Goal: Task Accomplishment & Management: Use online tool/utility

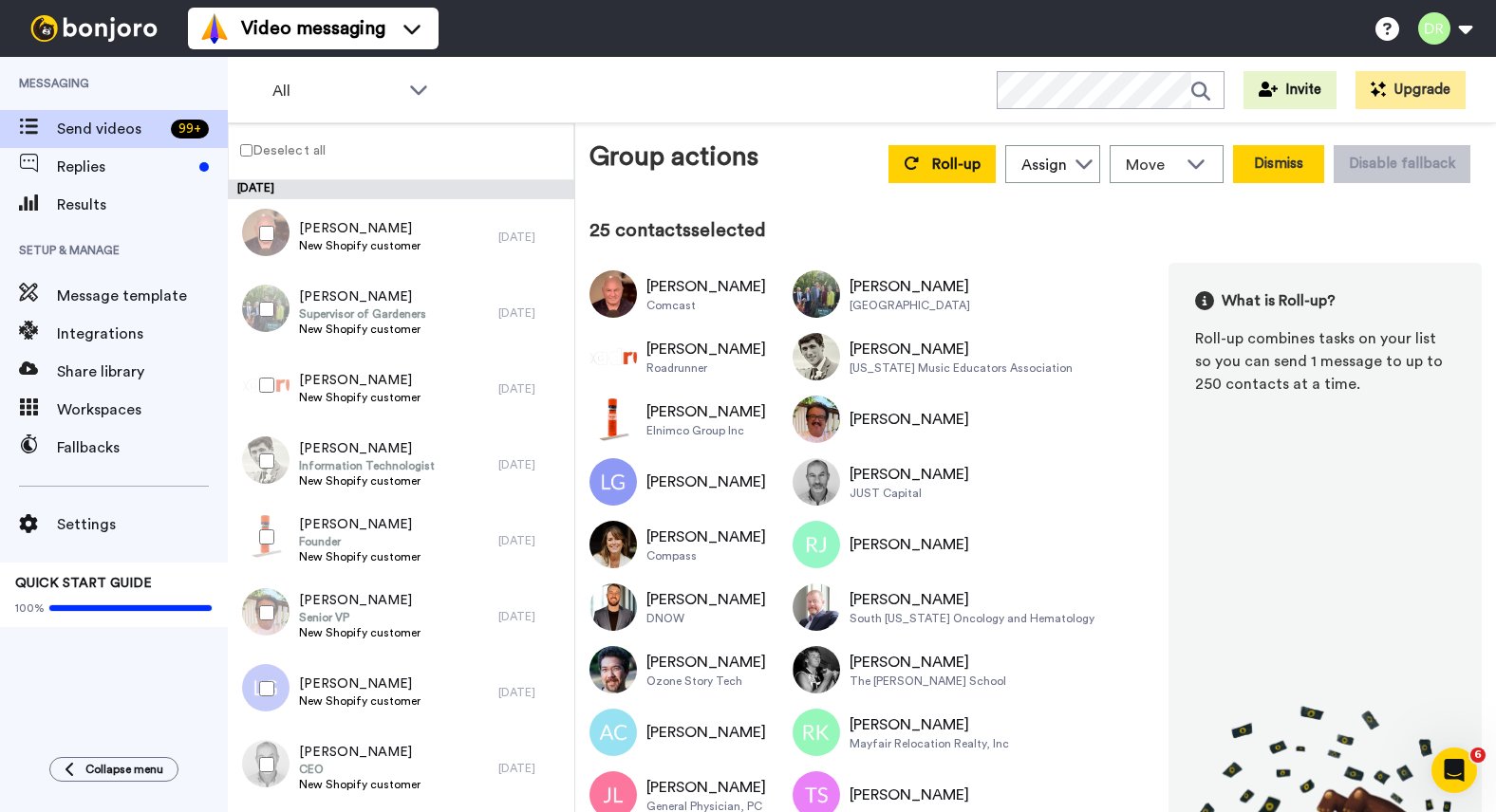
click at [1289, 172] on button "Dismiss" at bounding box center [1278, 164] width 91 height 38
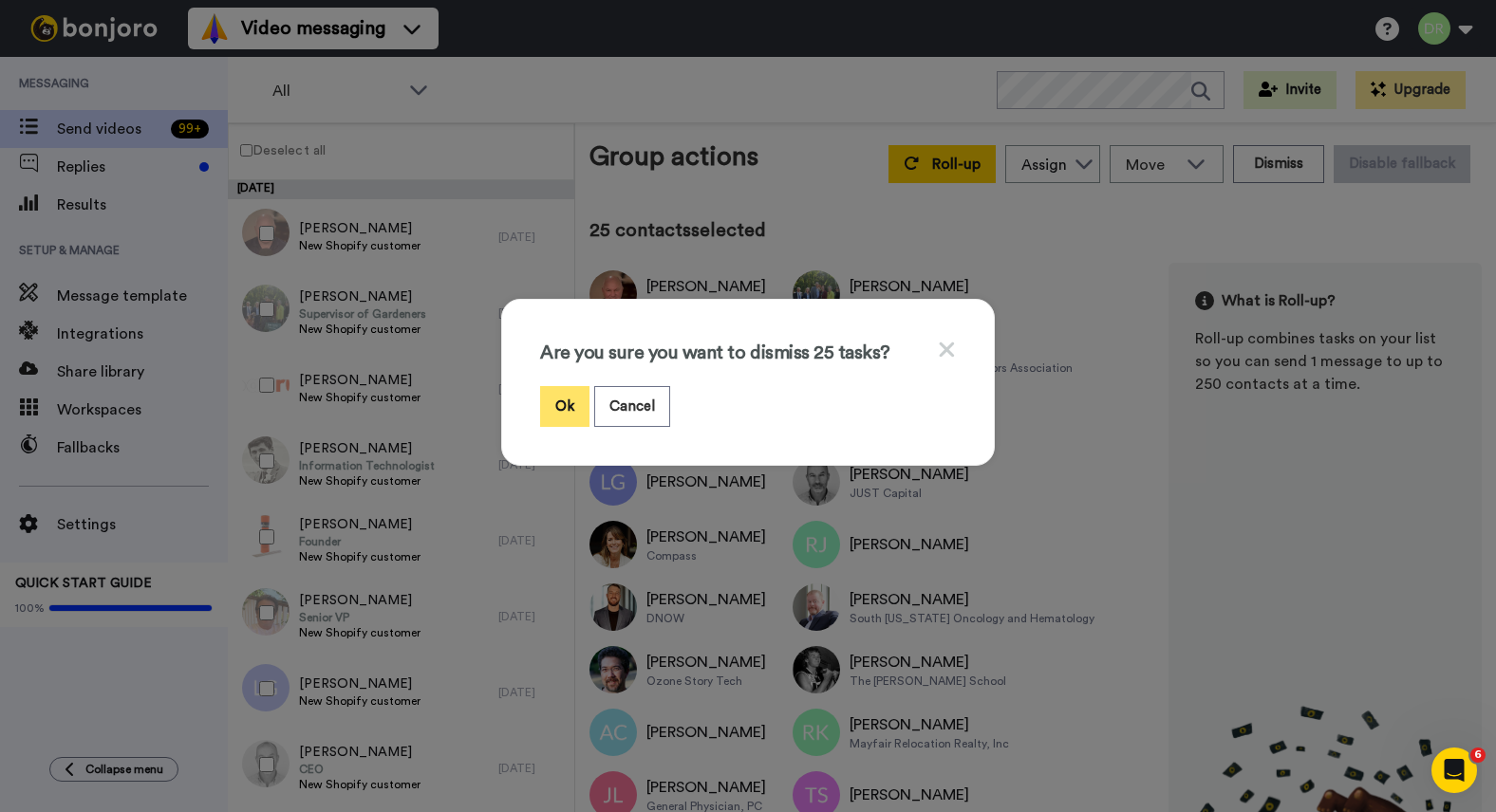
click at [567, 394] on button "Ok" at bounding box center [565, 406] width 49 height 41
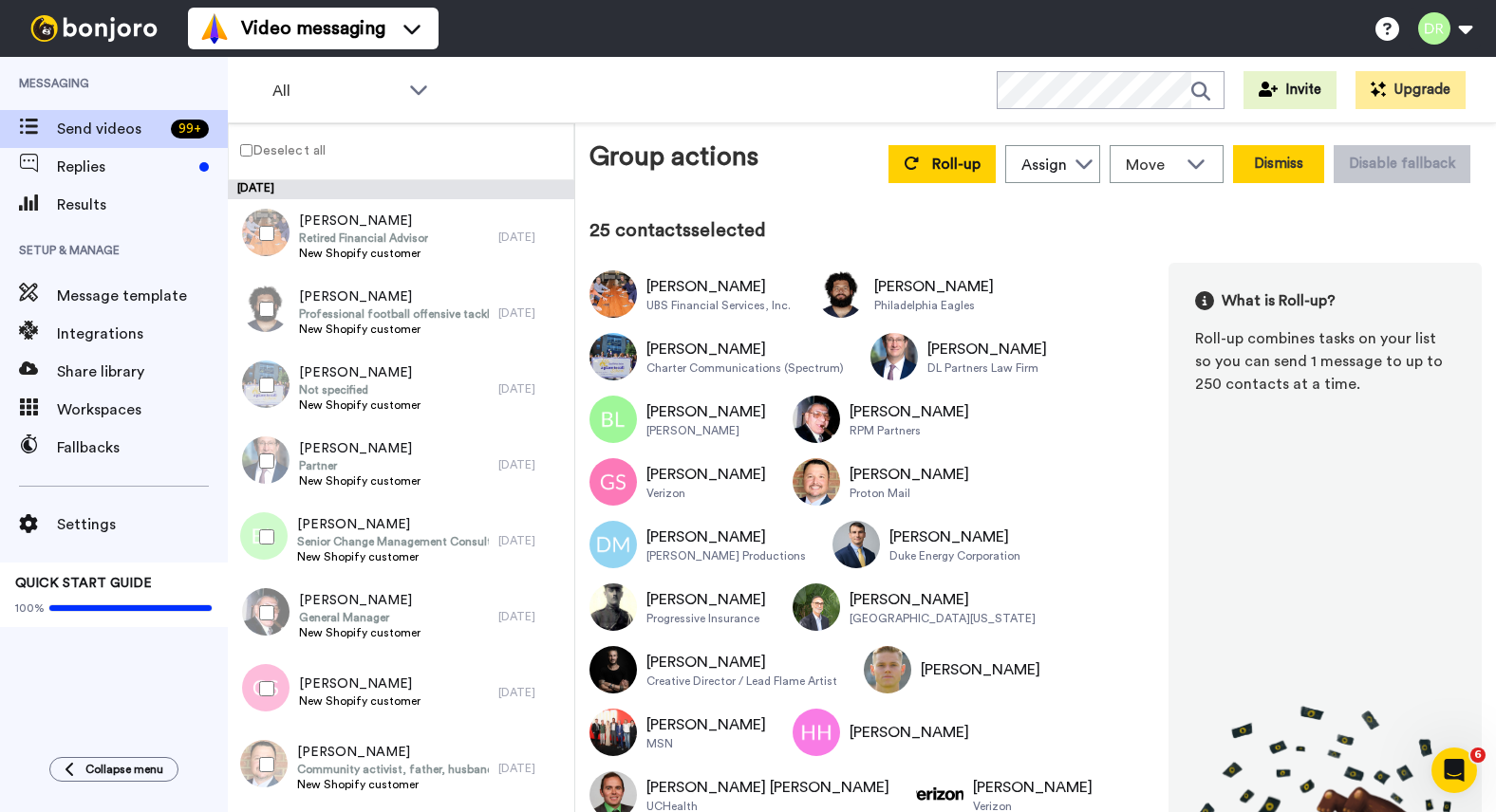
click at [1289, 163] on button "Dismiss" at bounding box center [1278, 164] width 91 height 38
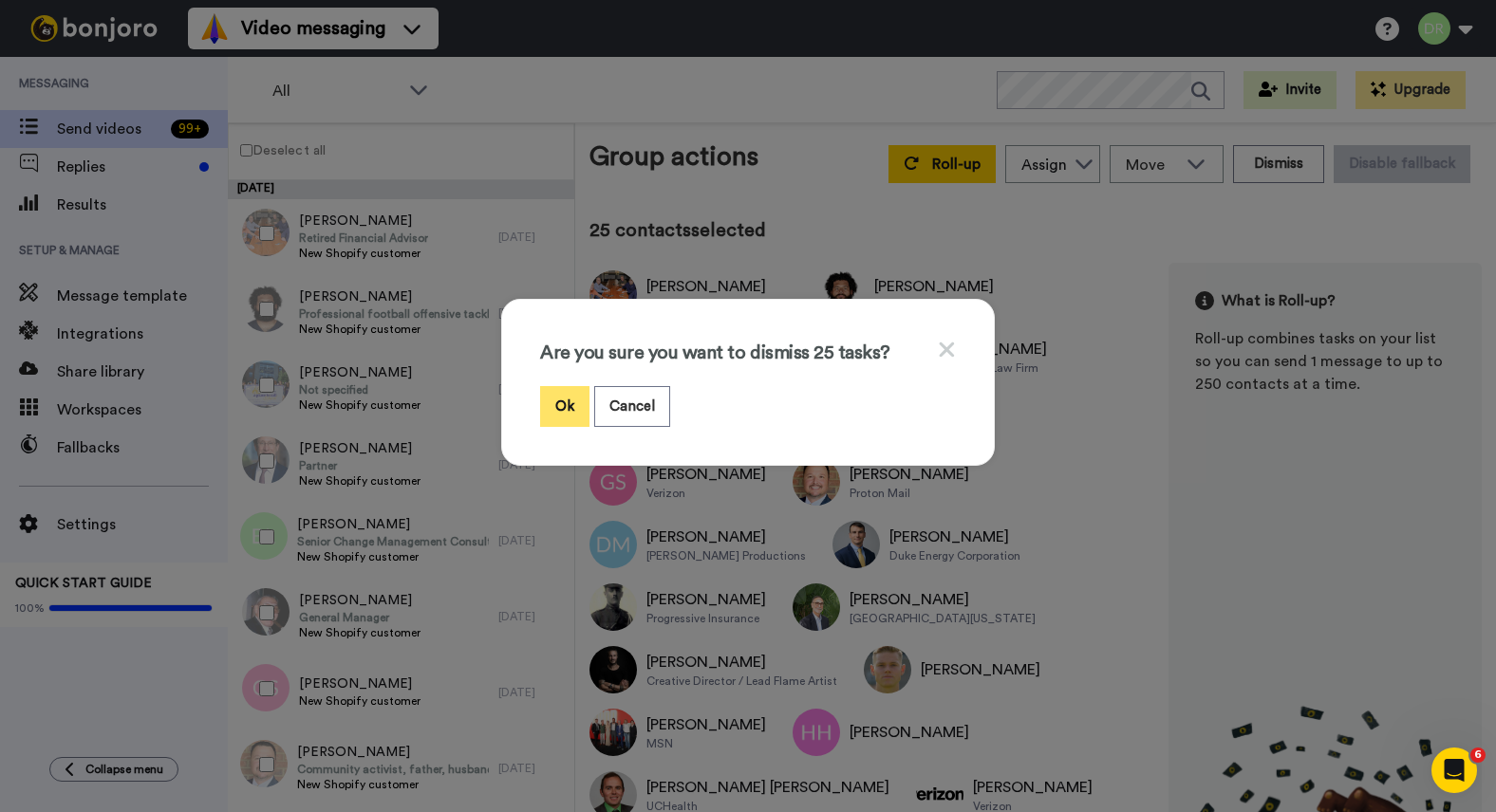
click at [553, 408] on button "Ok" at bounding box center [565, 406] width 49 height 41
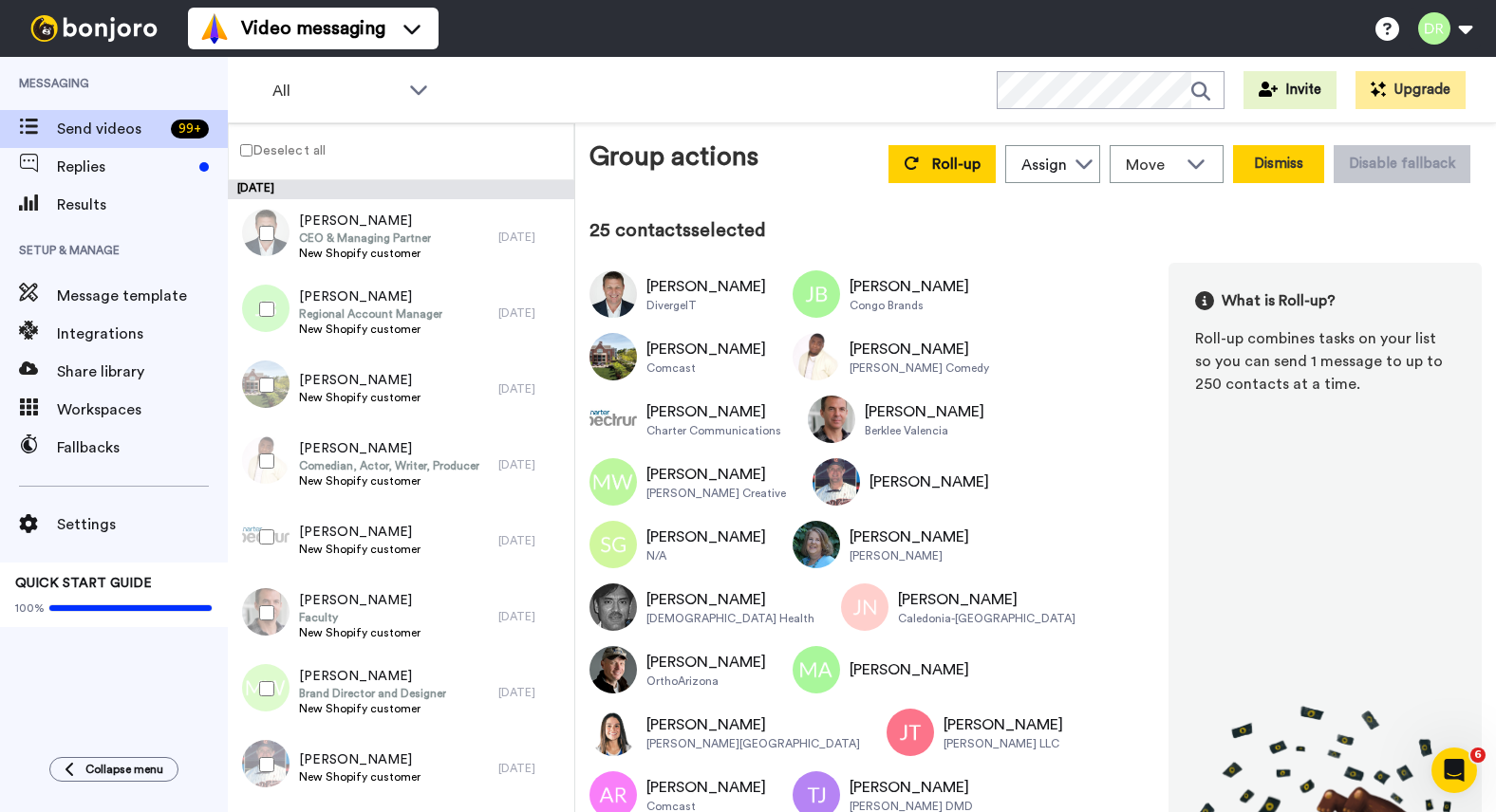
click at [1289, 161] on button "Dismiss" at bounding box center [1278, 164] width 91 height 38
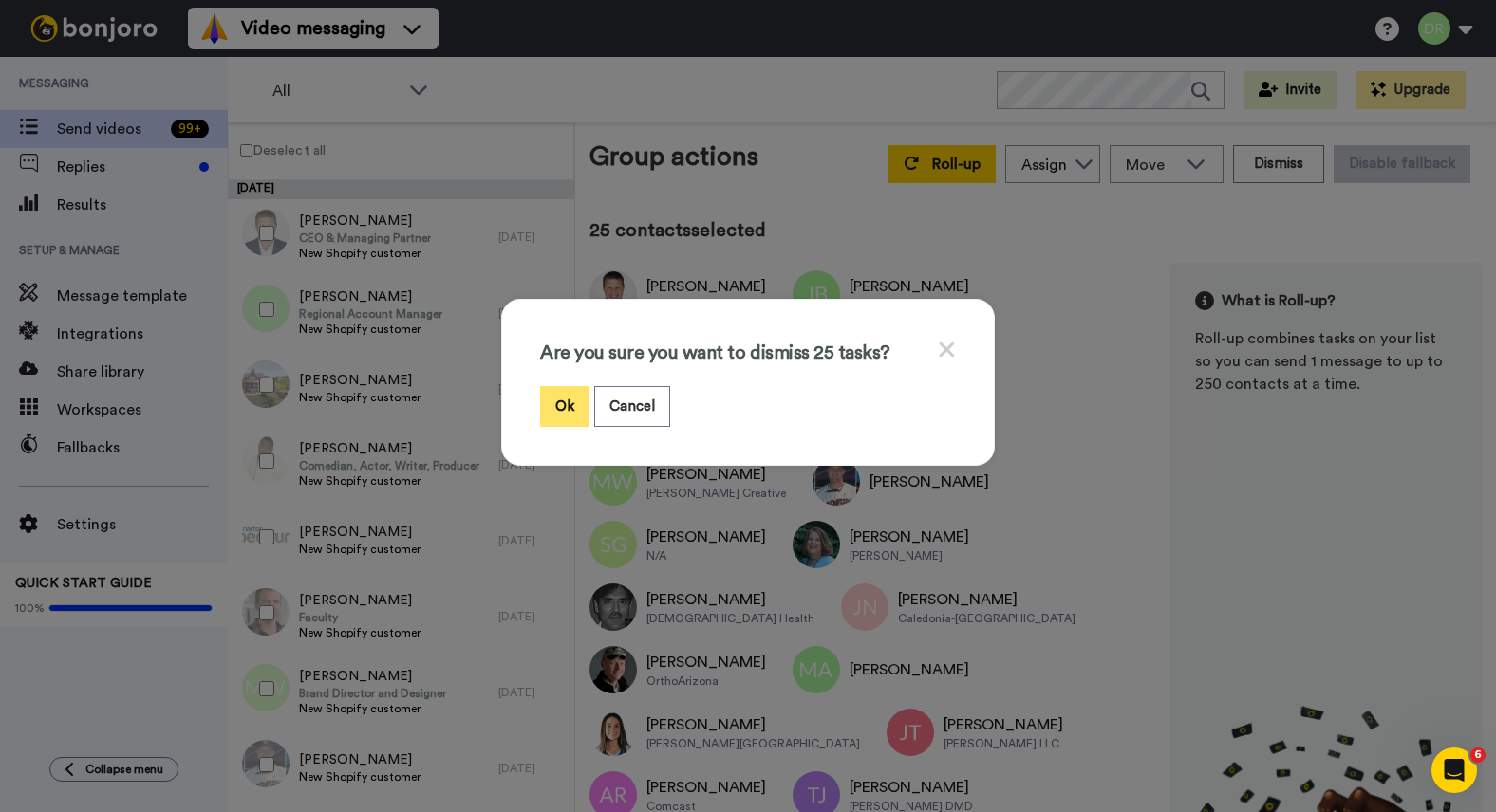
click at [573, 404] on button "Ok" at bounding box center [565, 406] width 49 height 41
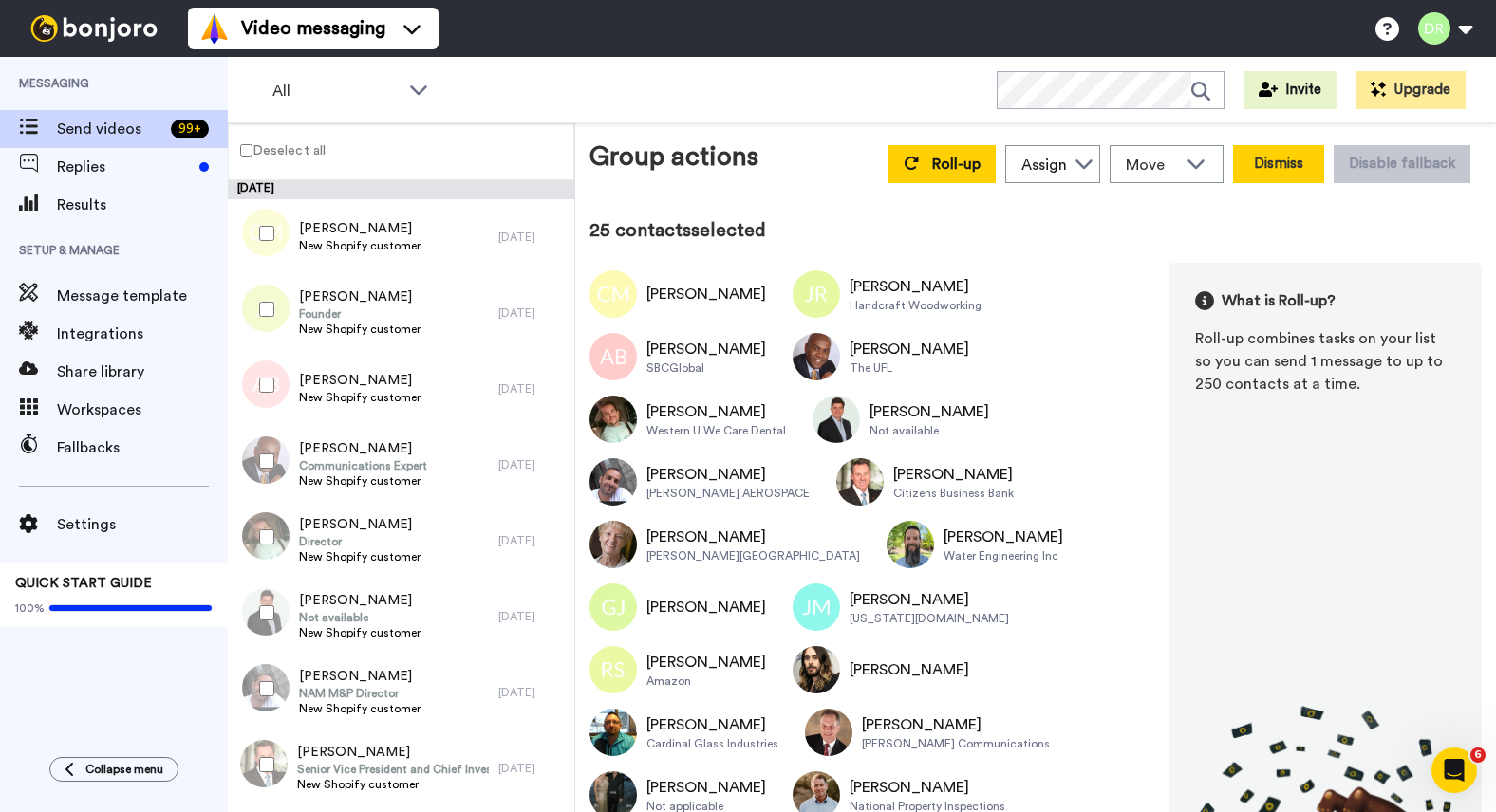
click at [1272, 166] on button "Dismiss" at bounding box center [1278, 164] width 91 height 38
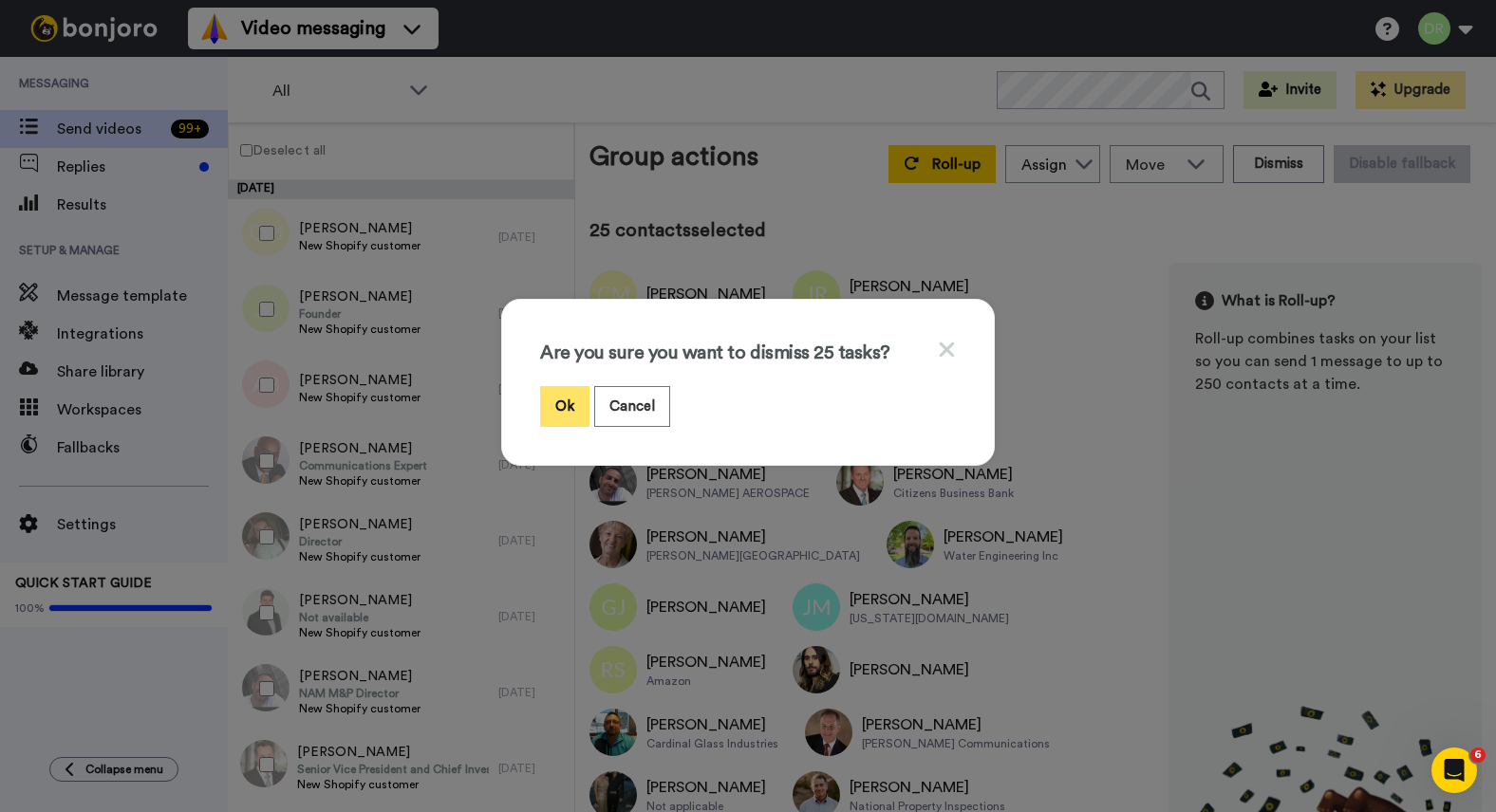
click at [568, 404] on button "Ok" at bounding box center [565, 406] width 49 height 41
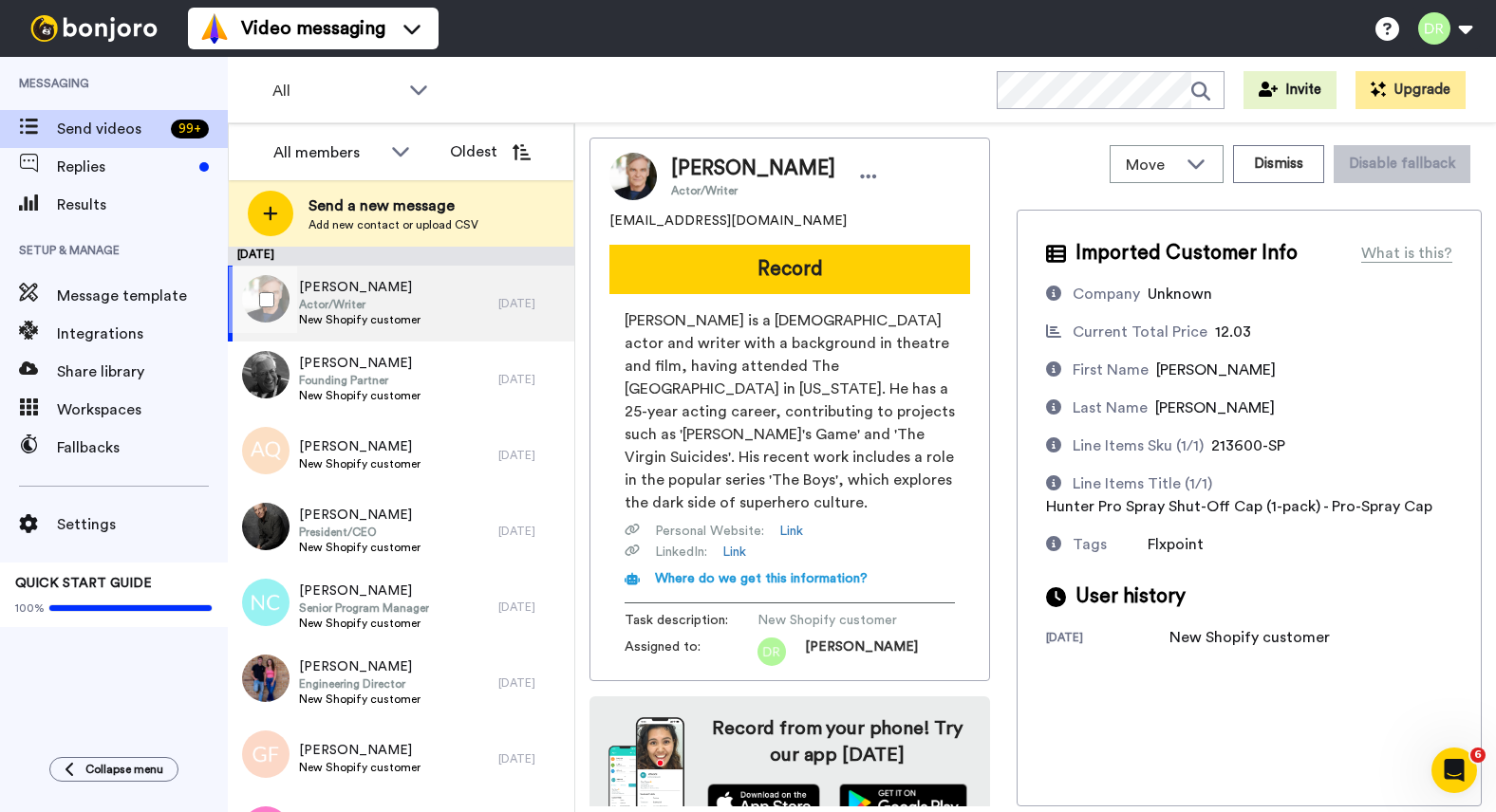
click at [360, 291] on span "[PERSON_NAME]" at bounding box center [360, 287] width 122 height 19
click at [790, 528] on link "Link" at bounding box center [791, 530] width 24 height 19
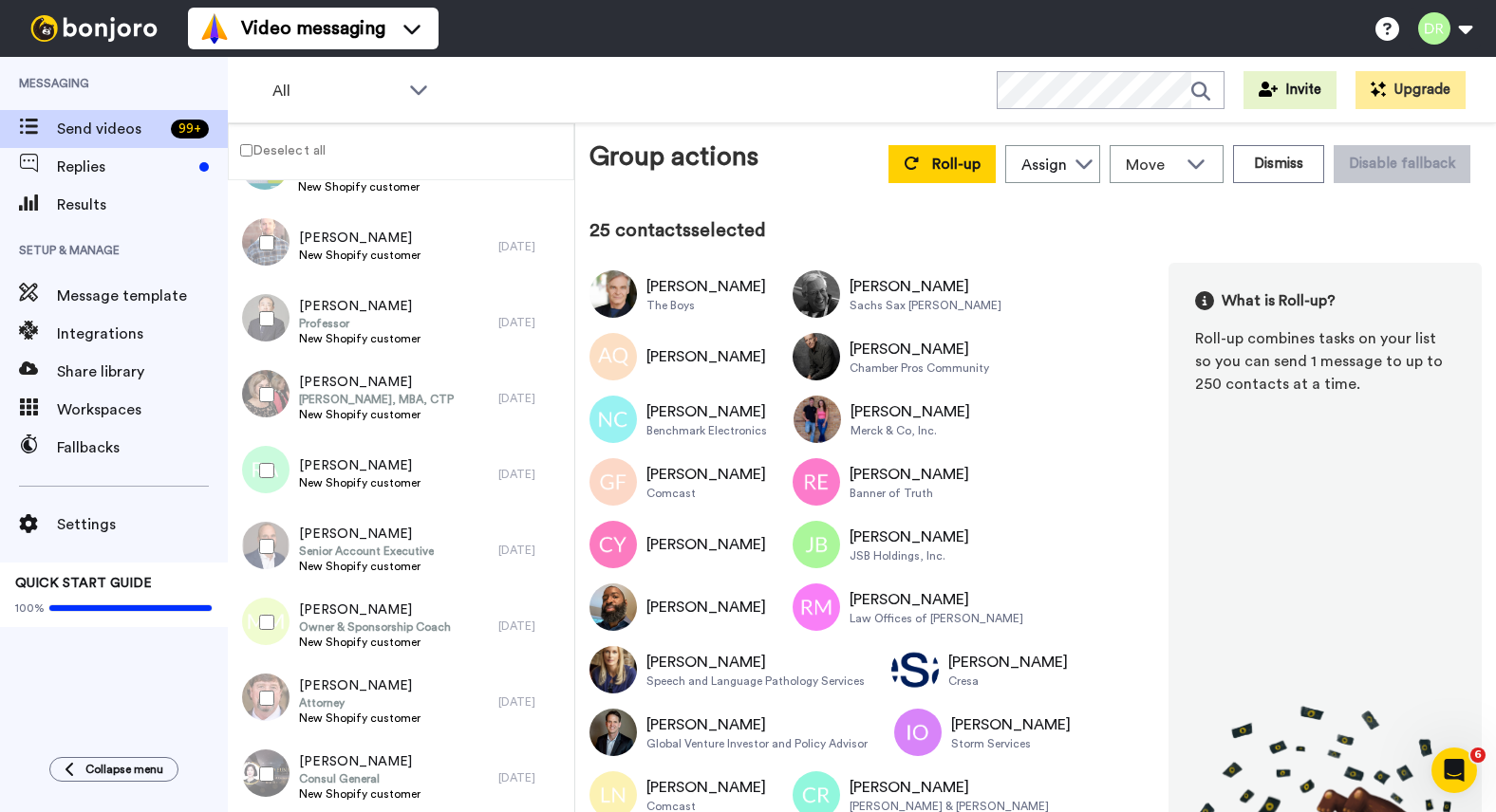
scroll to position [1635, 0]
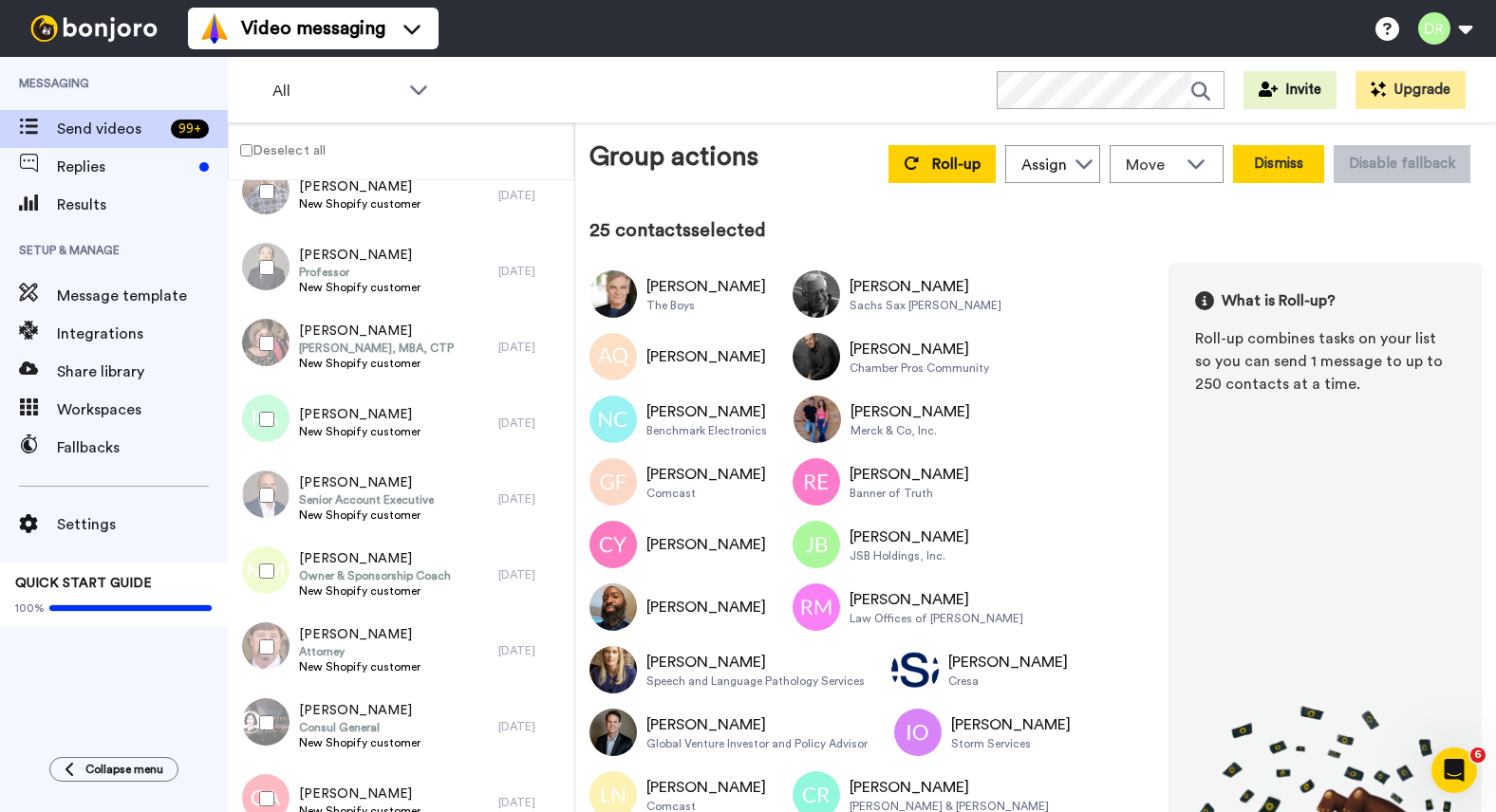
click at [1293, 162] on button "Dismiss" at bounding box center [1278, 164] width 91 height 38
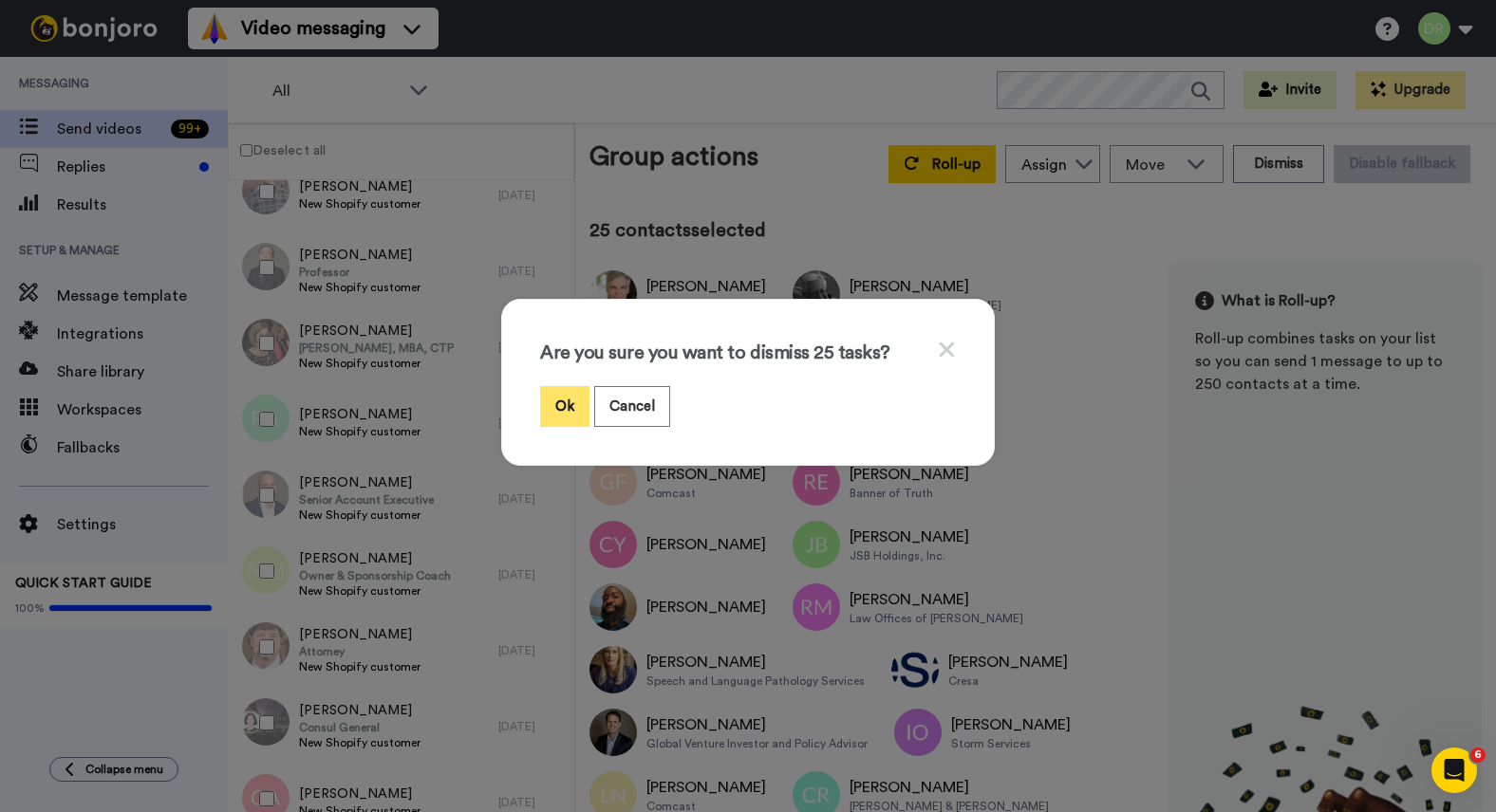
click at [573, 397] on button "Ok" at bounding box center [565, 406] width 49 height 41
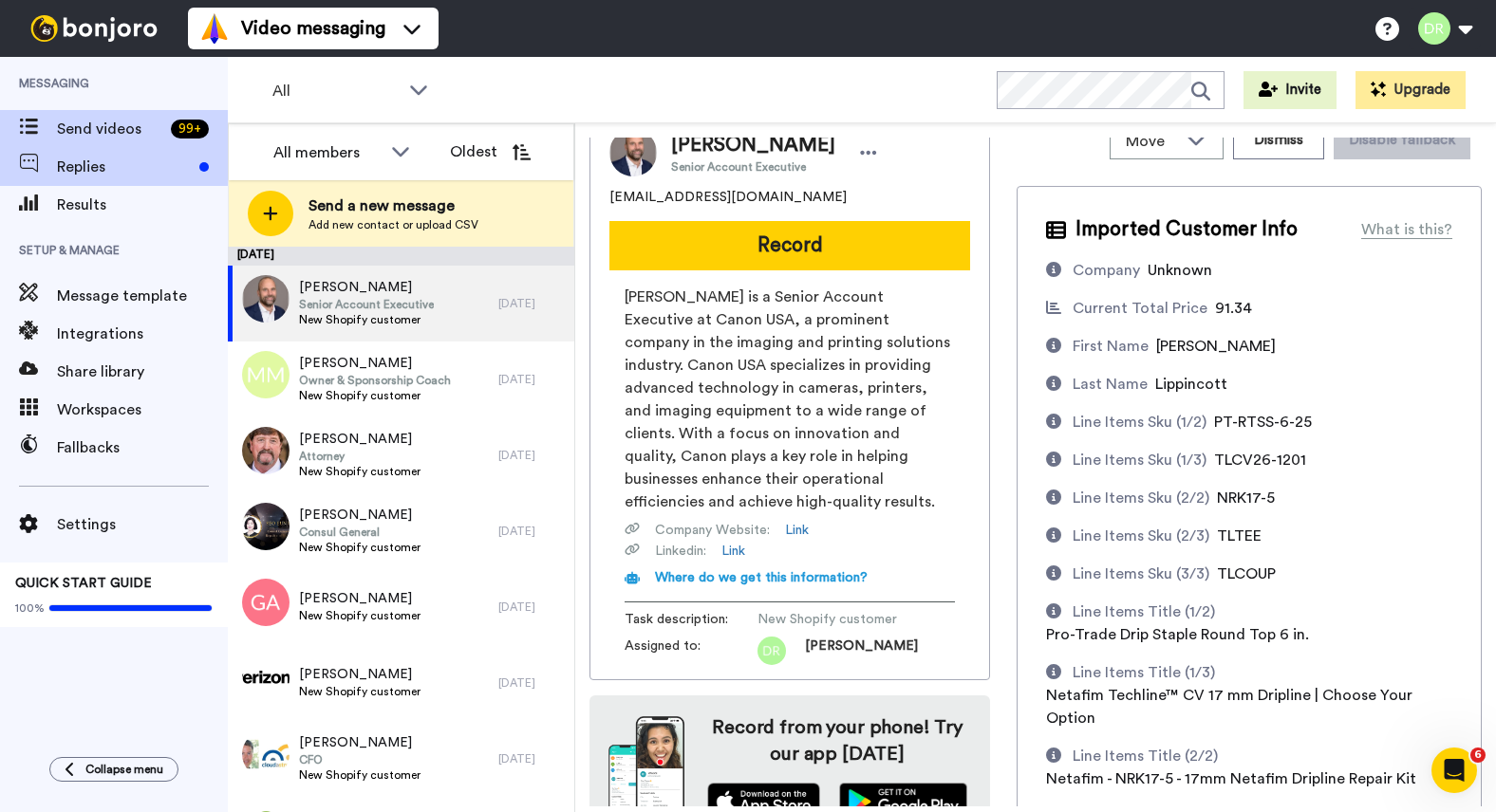
scroll to position [16, 0]
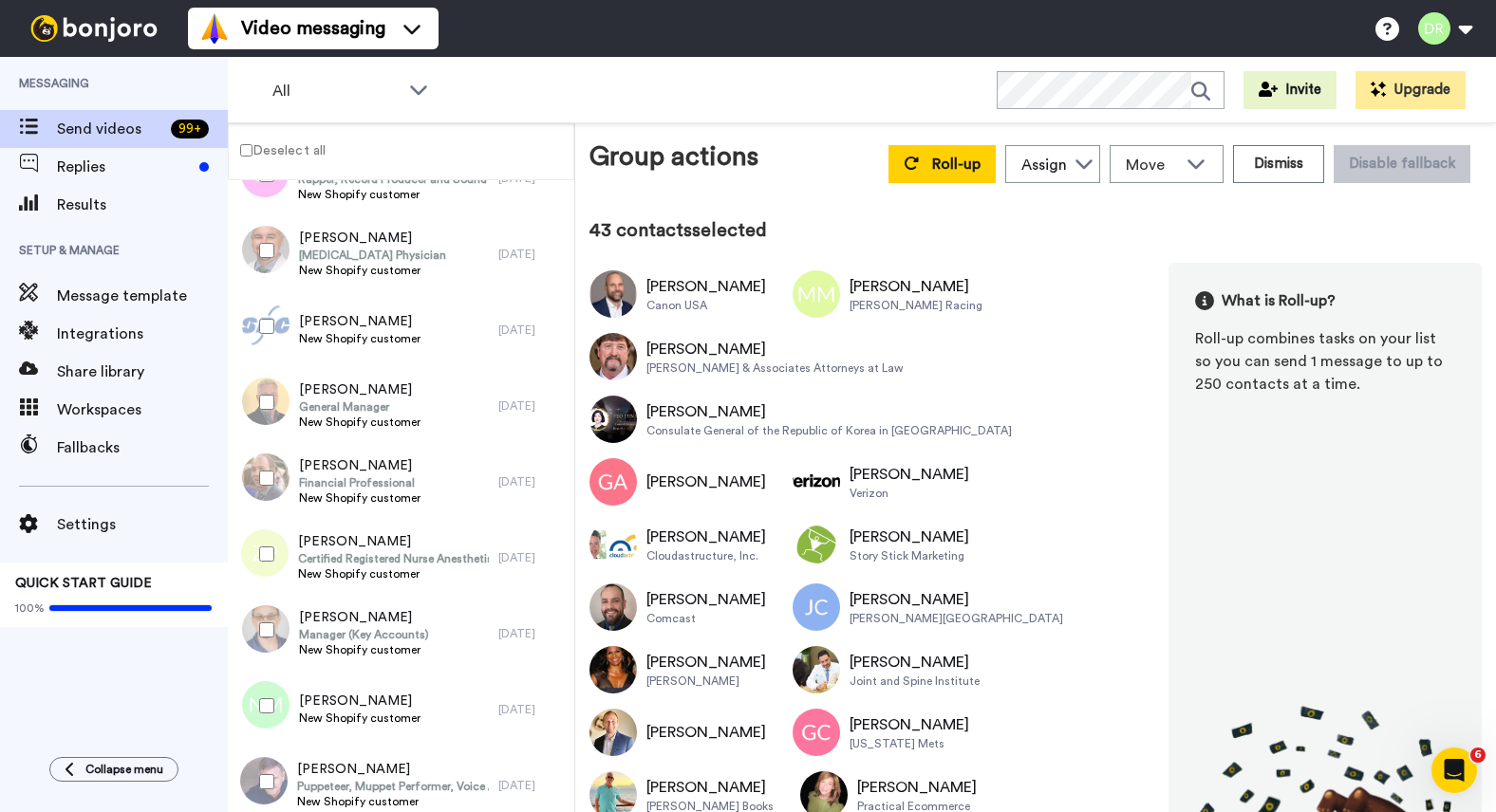
scroll to position [2611, 0]
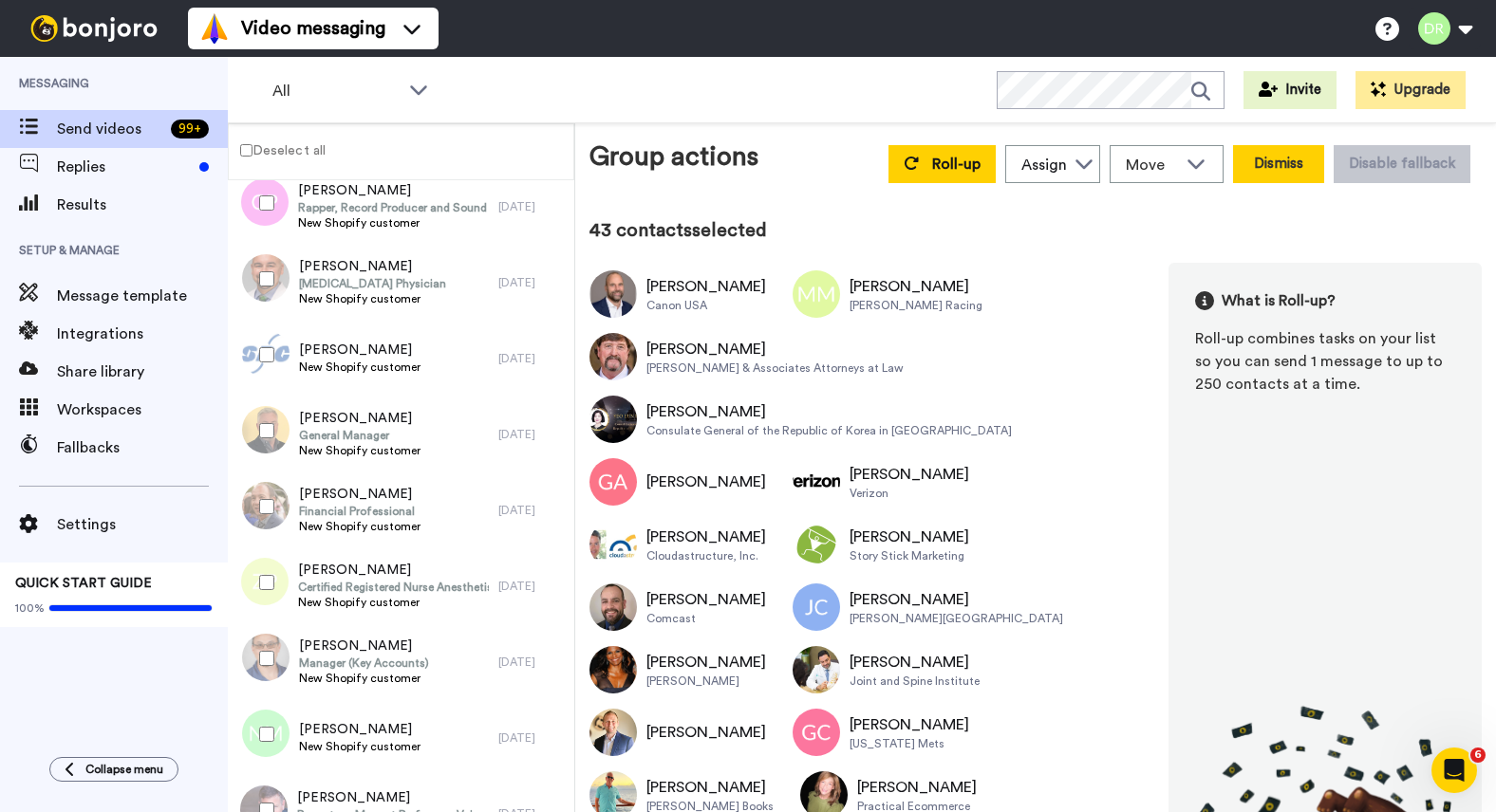
click at [1304, 163] on button "Dismiss" at bounding box center [1278, 164] width 91 height 38
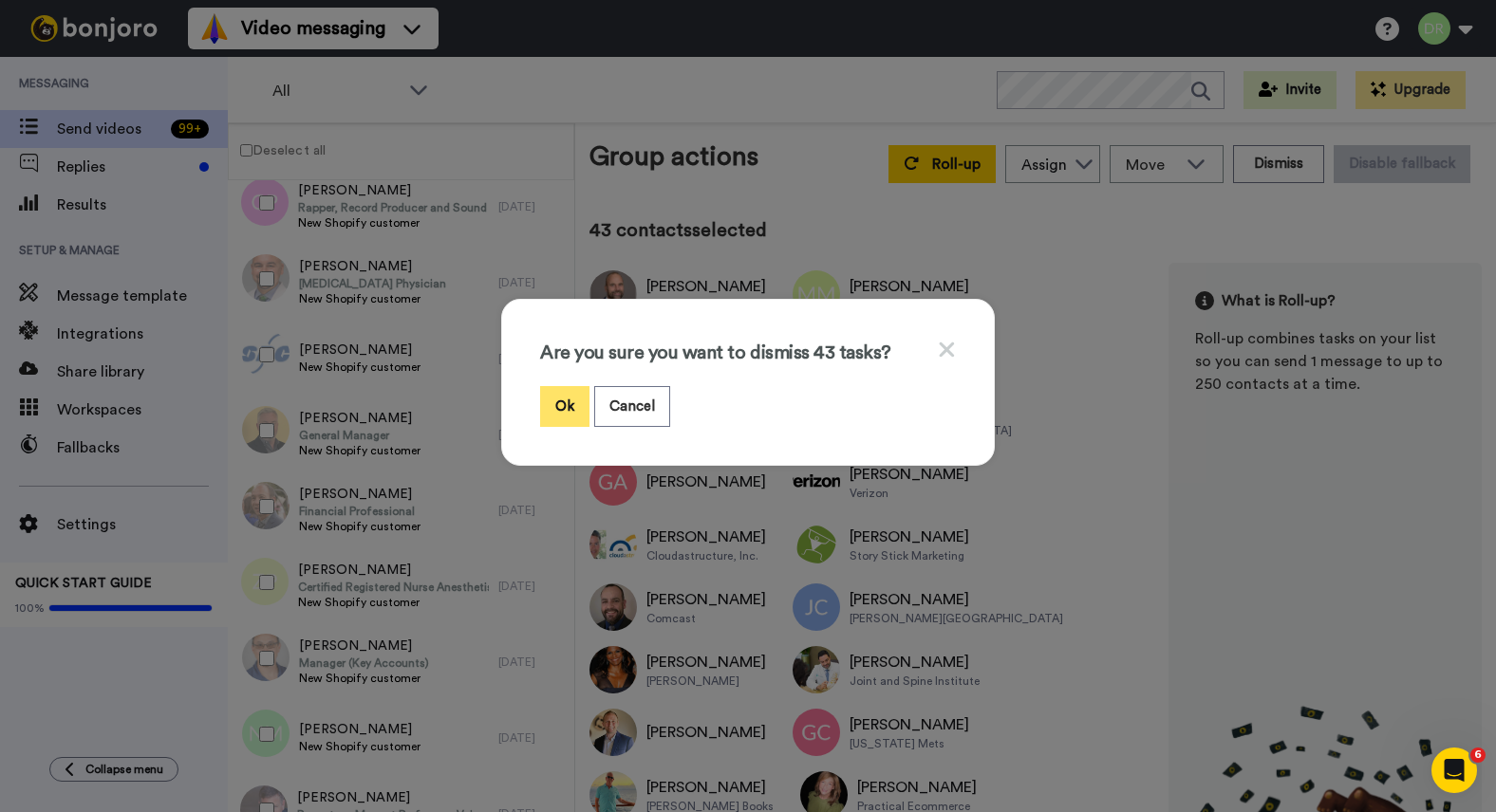
click at [569, 396] on button "Ok" at bounding box center [565, 406] width 49 height 41
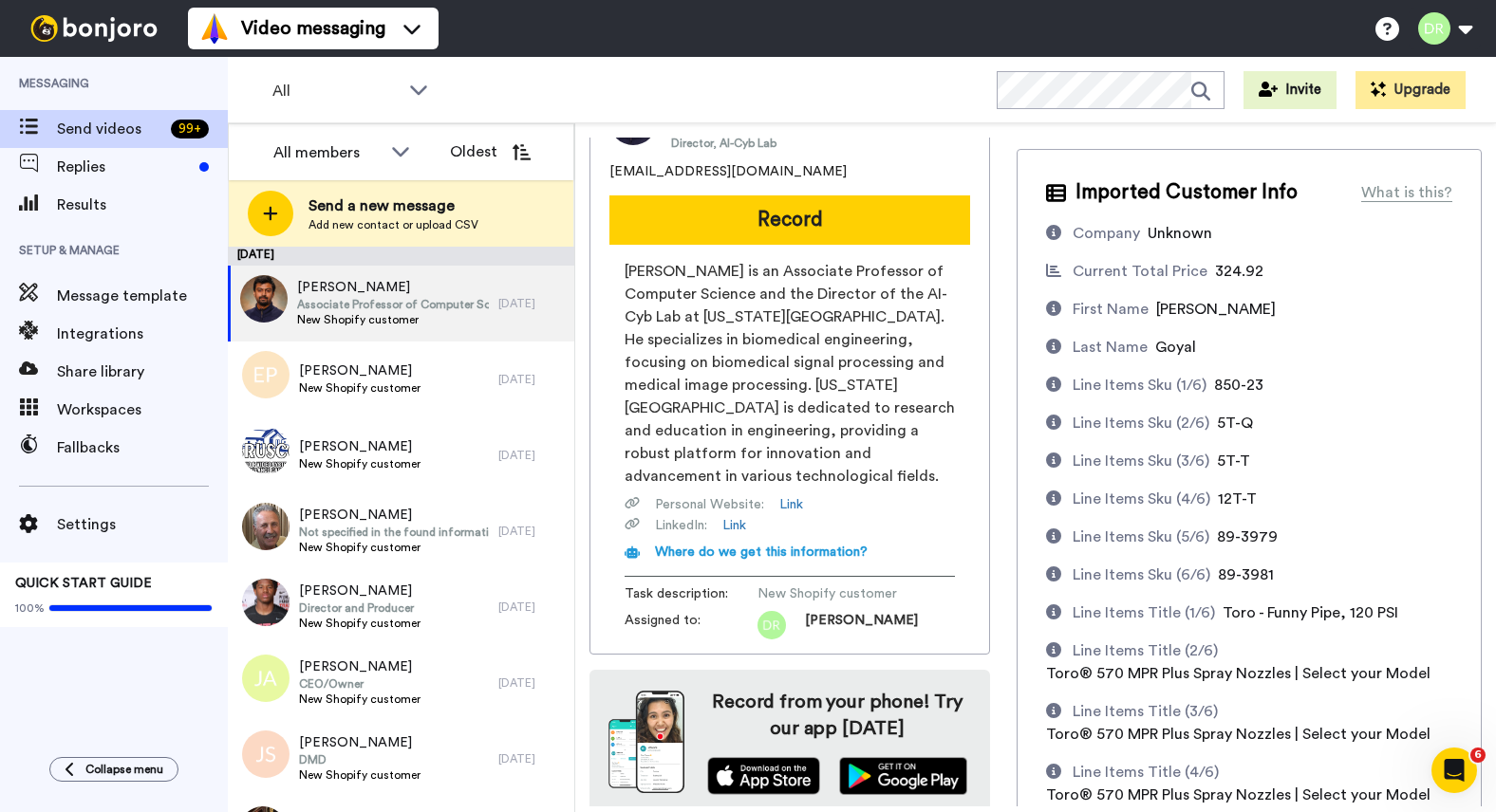
scroll to position [59, 0]
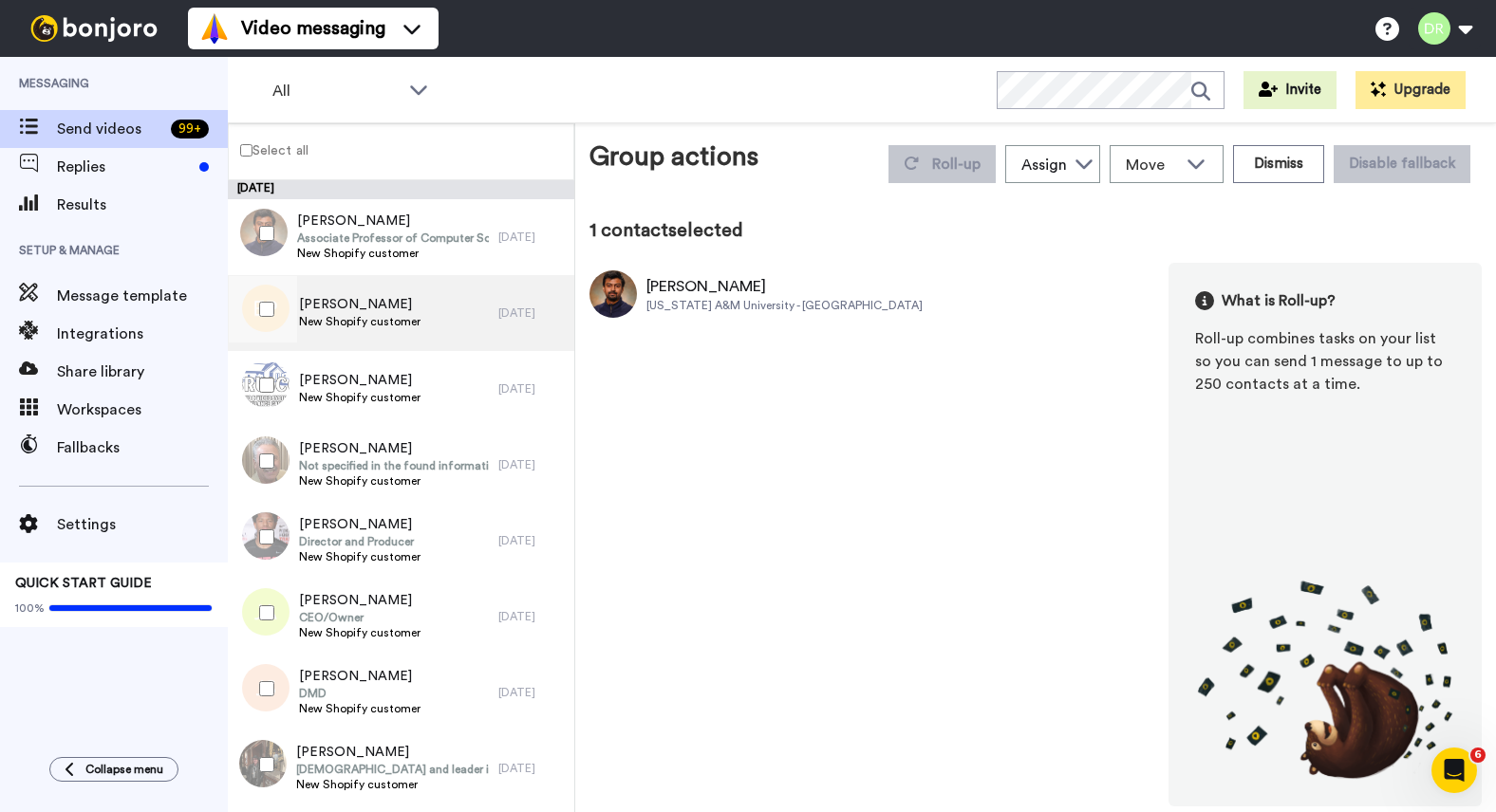
click at [328, 312] on span "[PERSON_NAME]" at bounding box center [360, 303] width 122 height 19
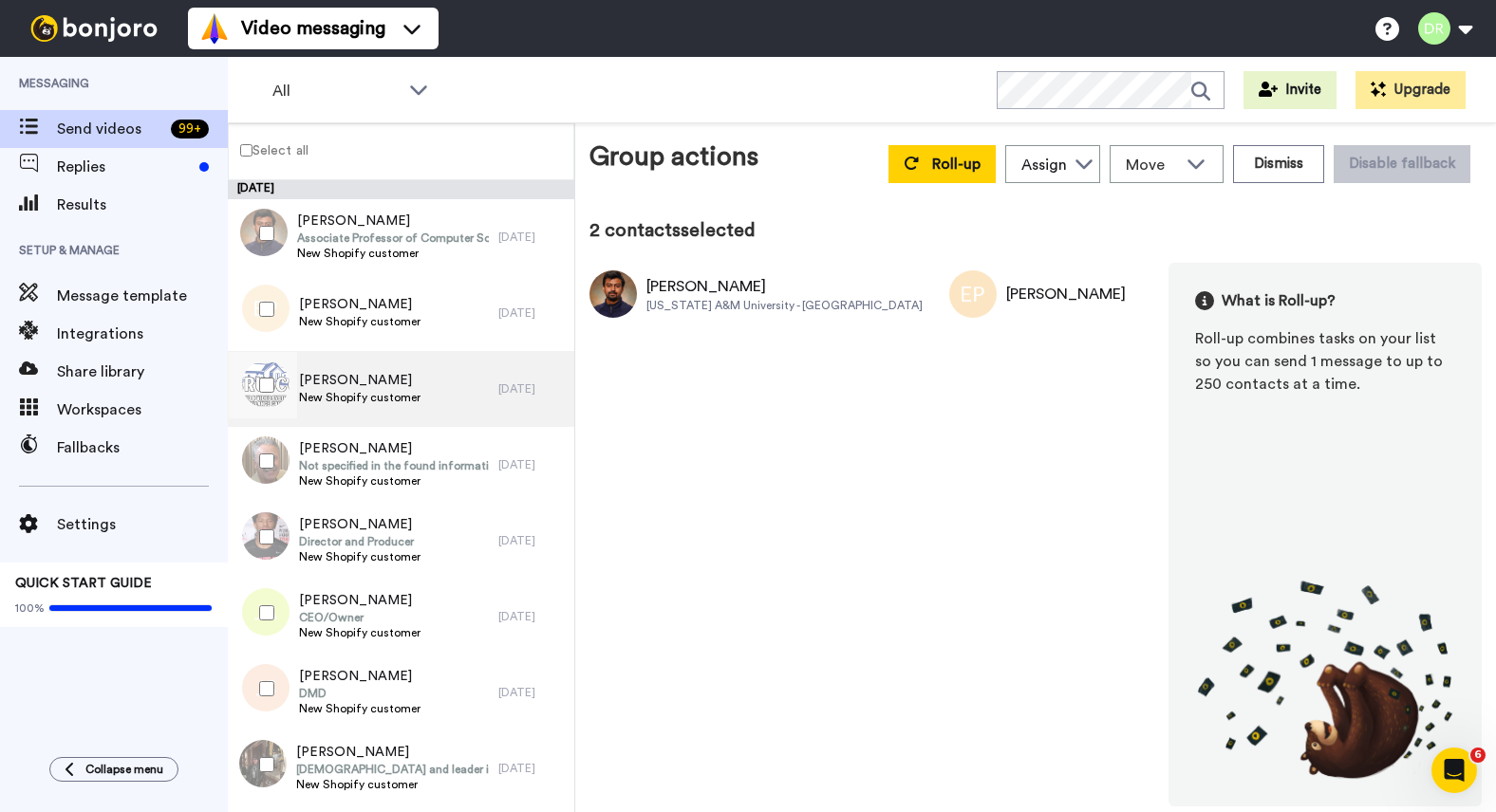
click at [356, 376] on span "[PERSON_NAME]" at bounding box center [360, 380] width 122 height 19
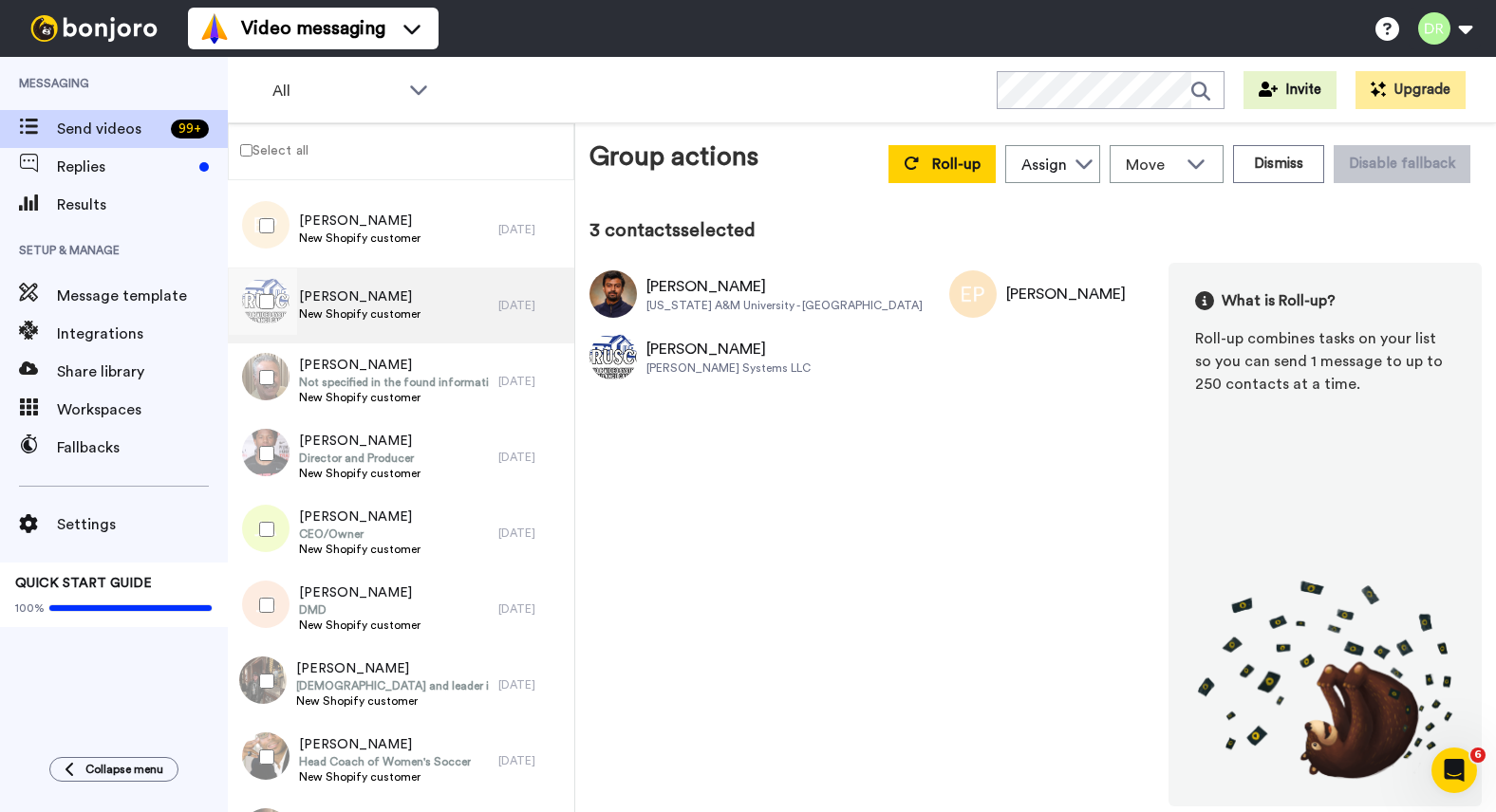
click at [371, 331] on div "[PERSON_NAME] New Shopify customer" at bounding box center [362, 304] width 270 height 76
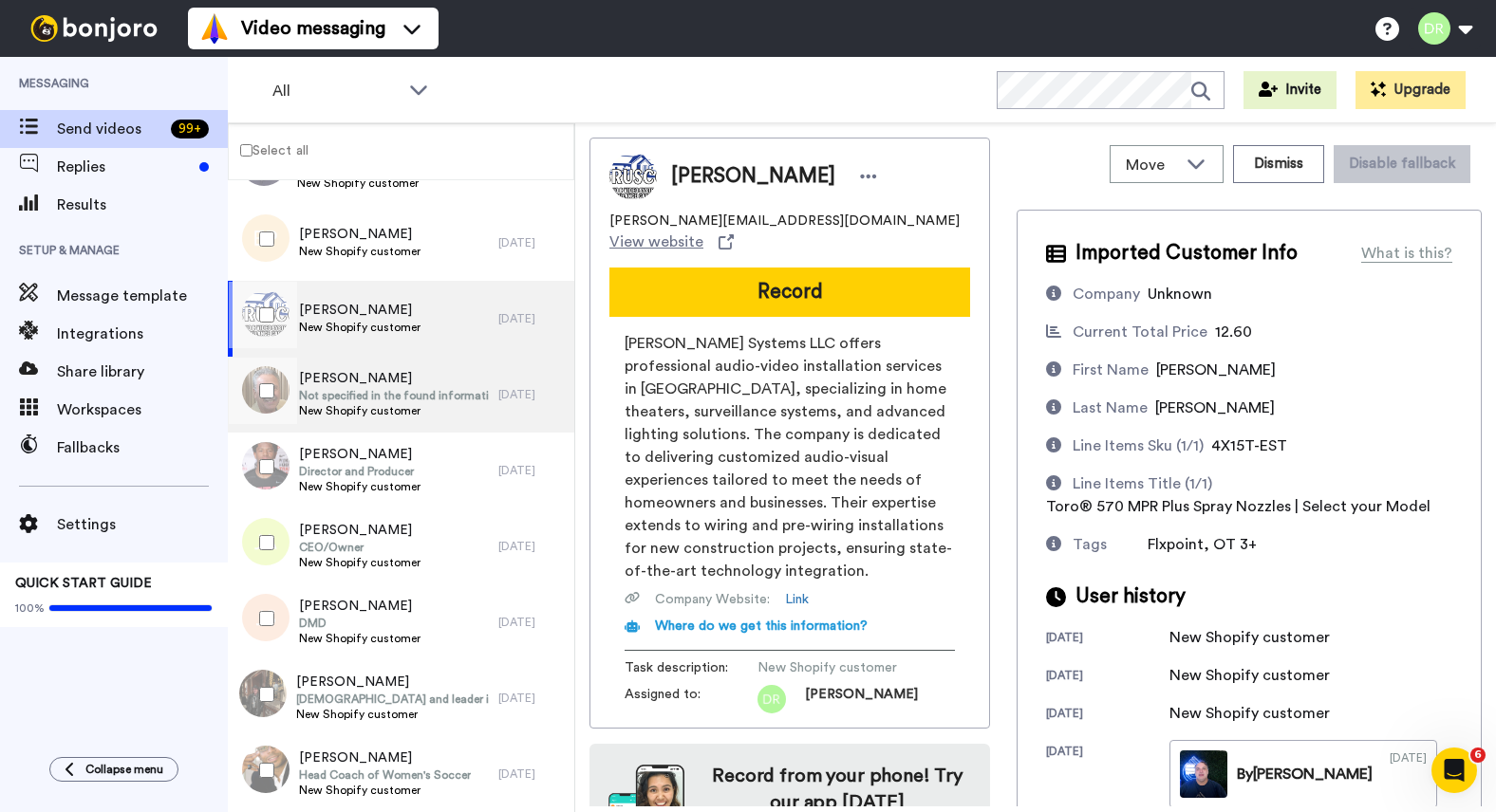
click at [370, 379] on span "[PERSON_NAME]" at bounding box center [393, 378] width 190 height 19
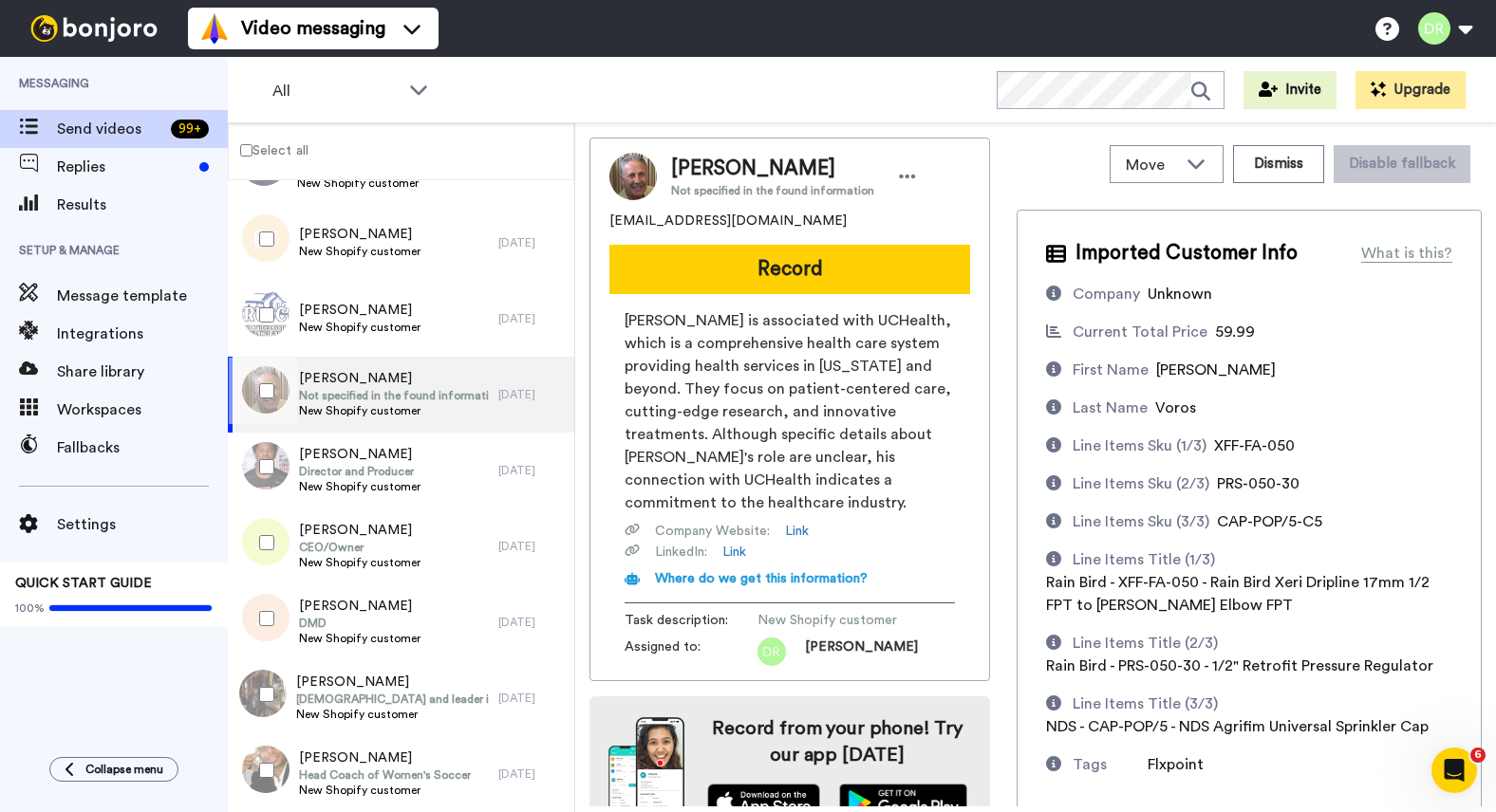
scroll to position [92, 0]
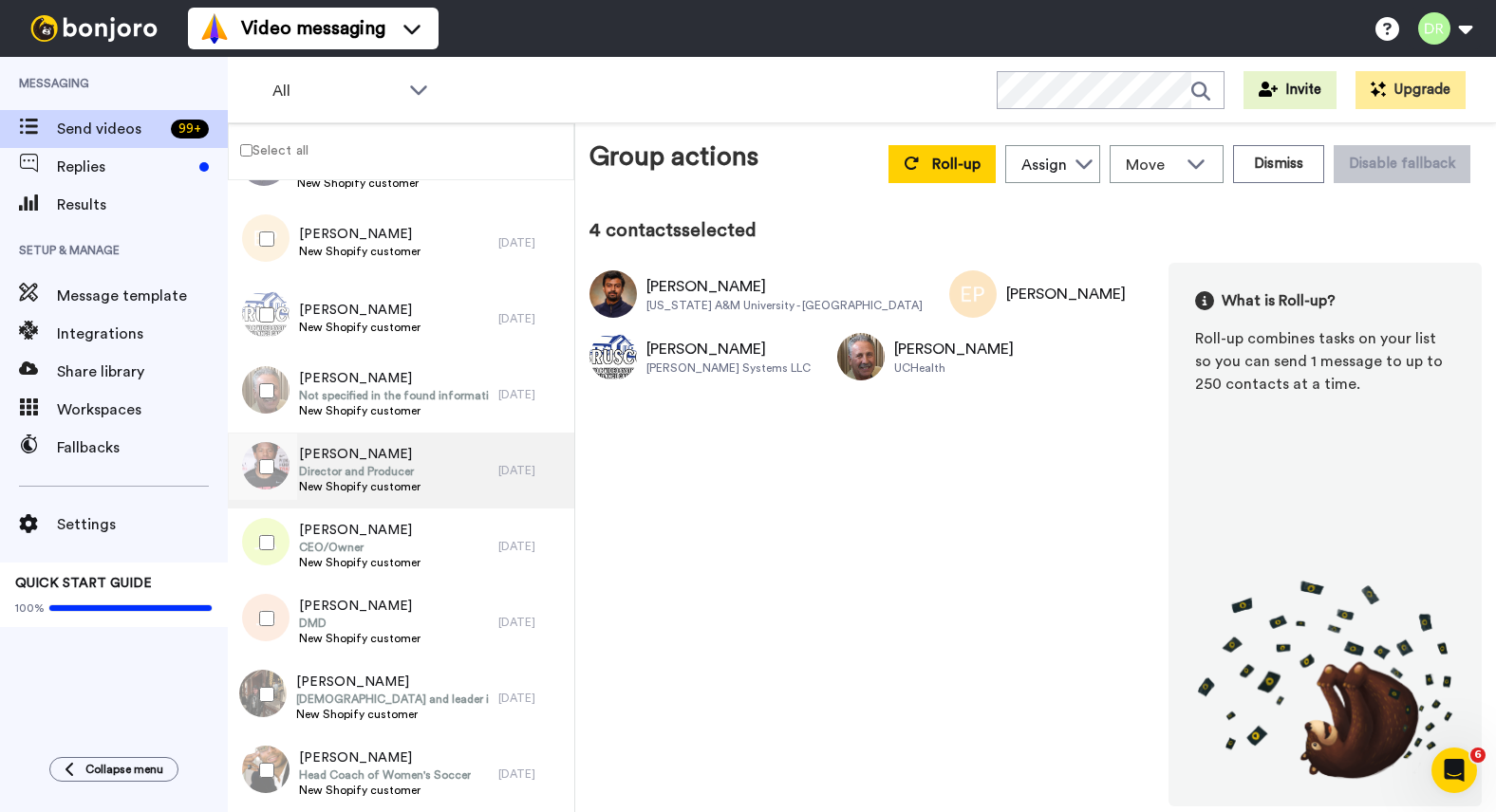
click at [322, 461] on span "[PERSON_NAME]" at bounding box center [360, 454] width 122 height 19
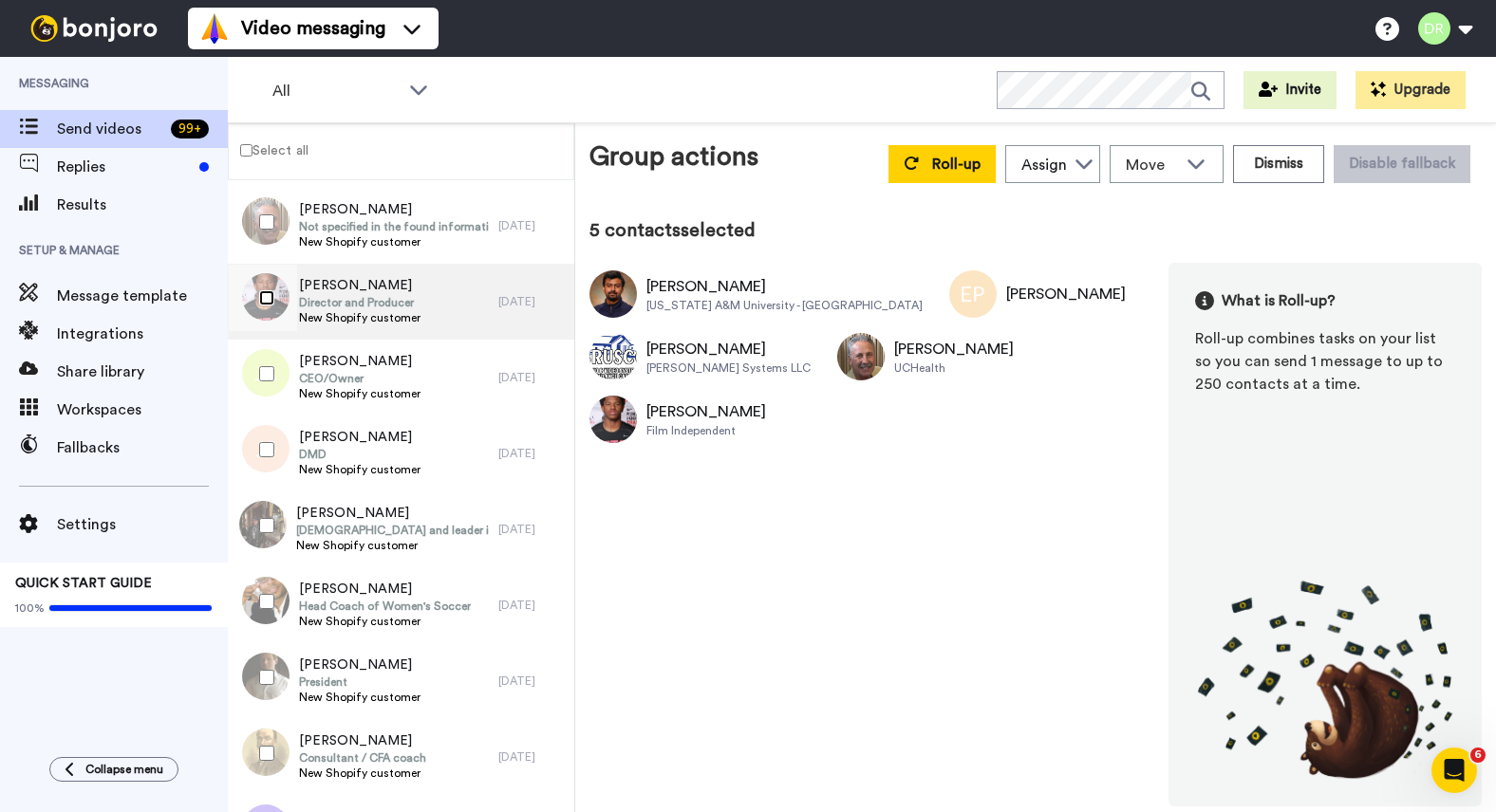
scroll to position [245, 0]
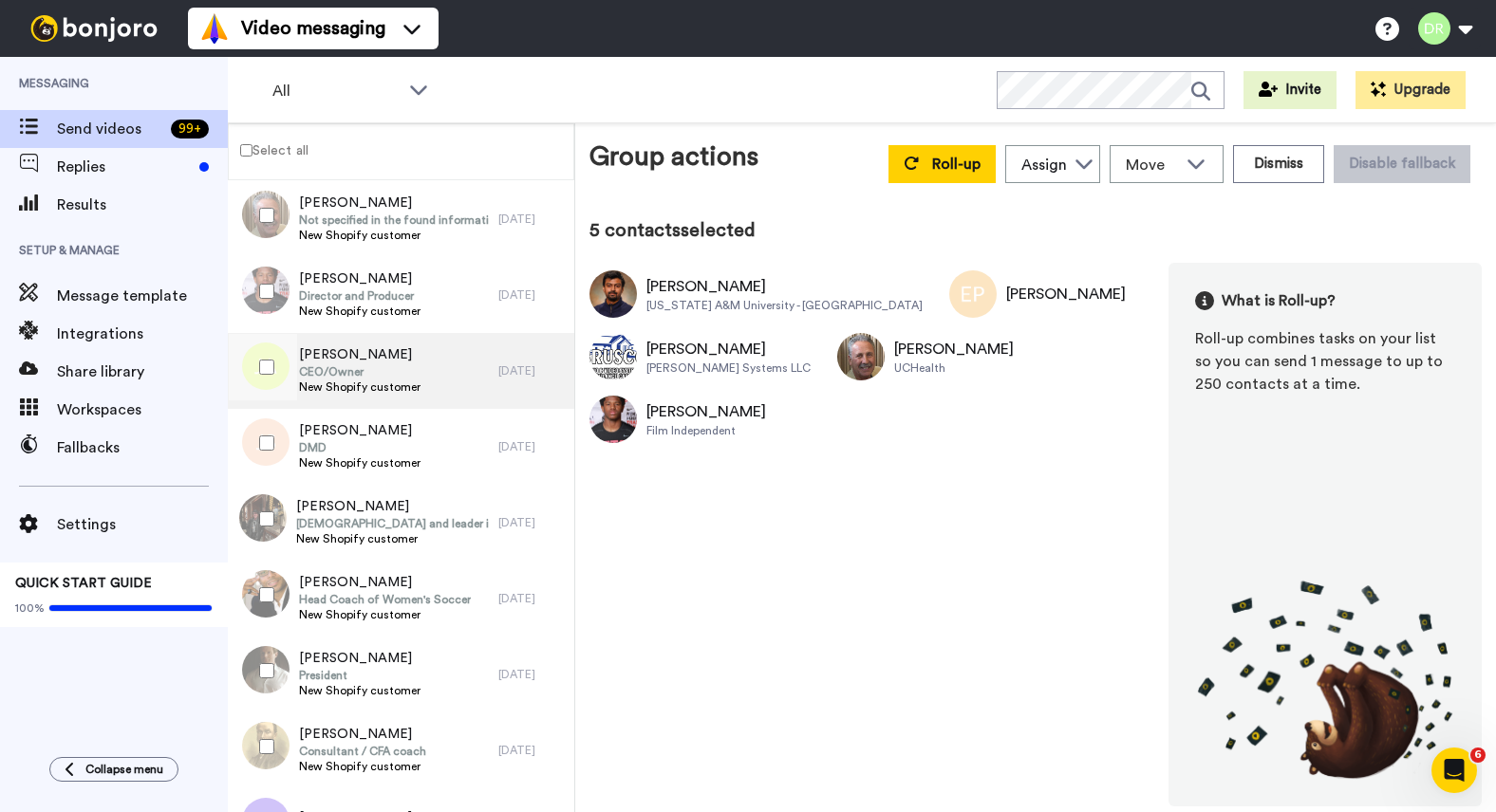
click at [343, 359] on span "[PERSON_NAME]" at bounding box center [360, 354] width 122 height 19
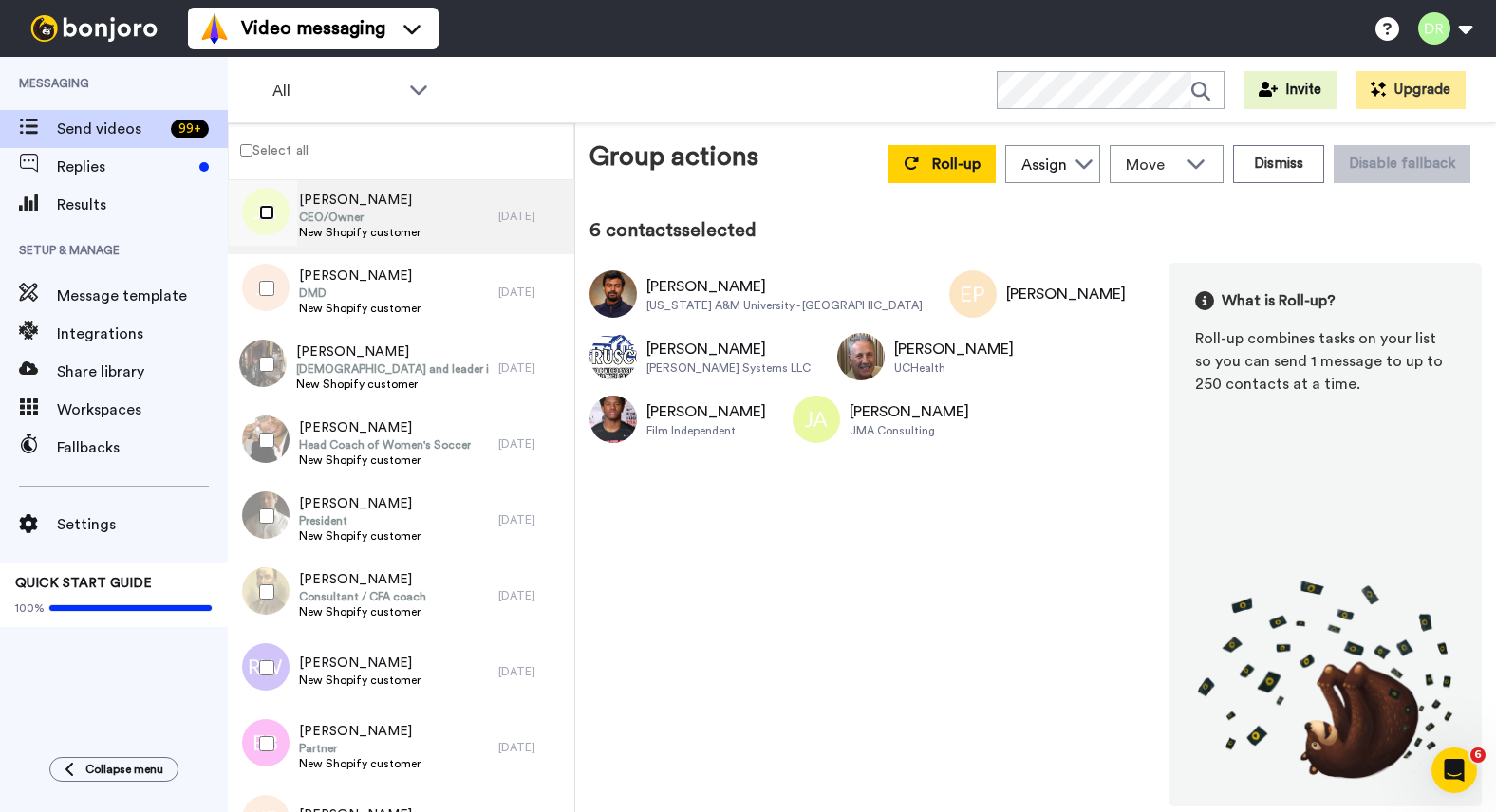
scroll to position [406, 0]
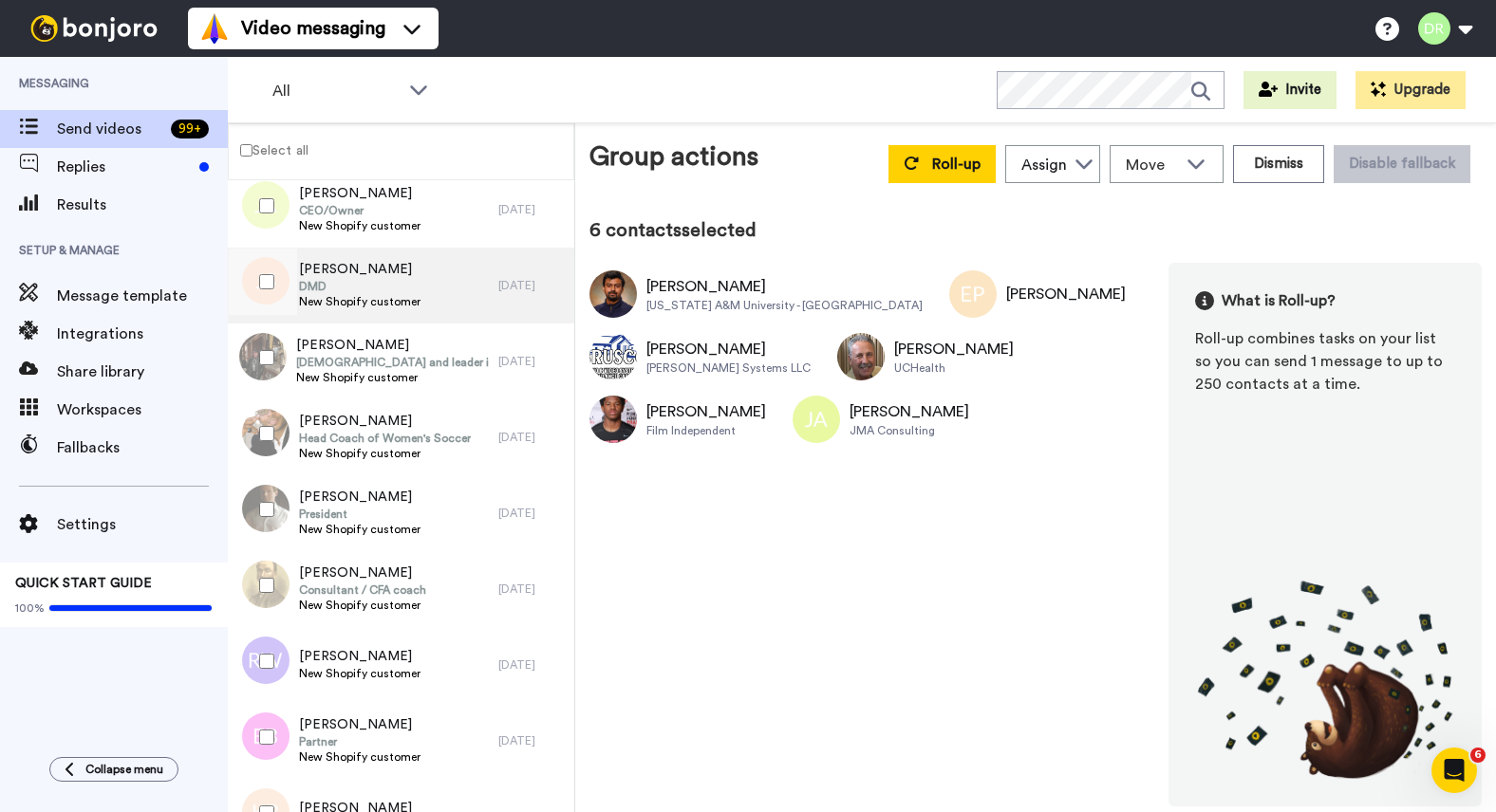
click at [364, 287] on span "DMD" at bounding box center [360, 286] width 122 height 15
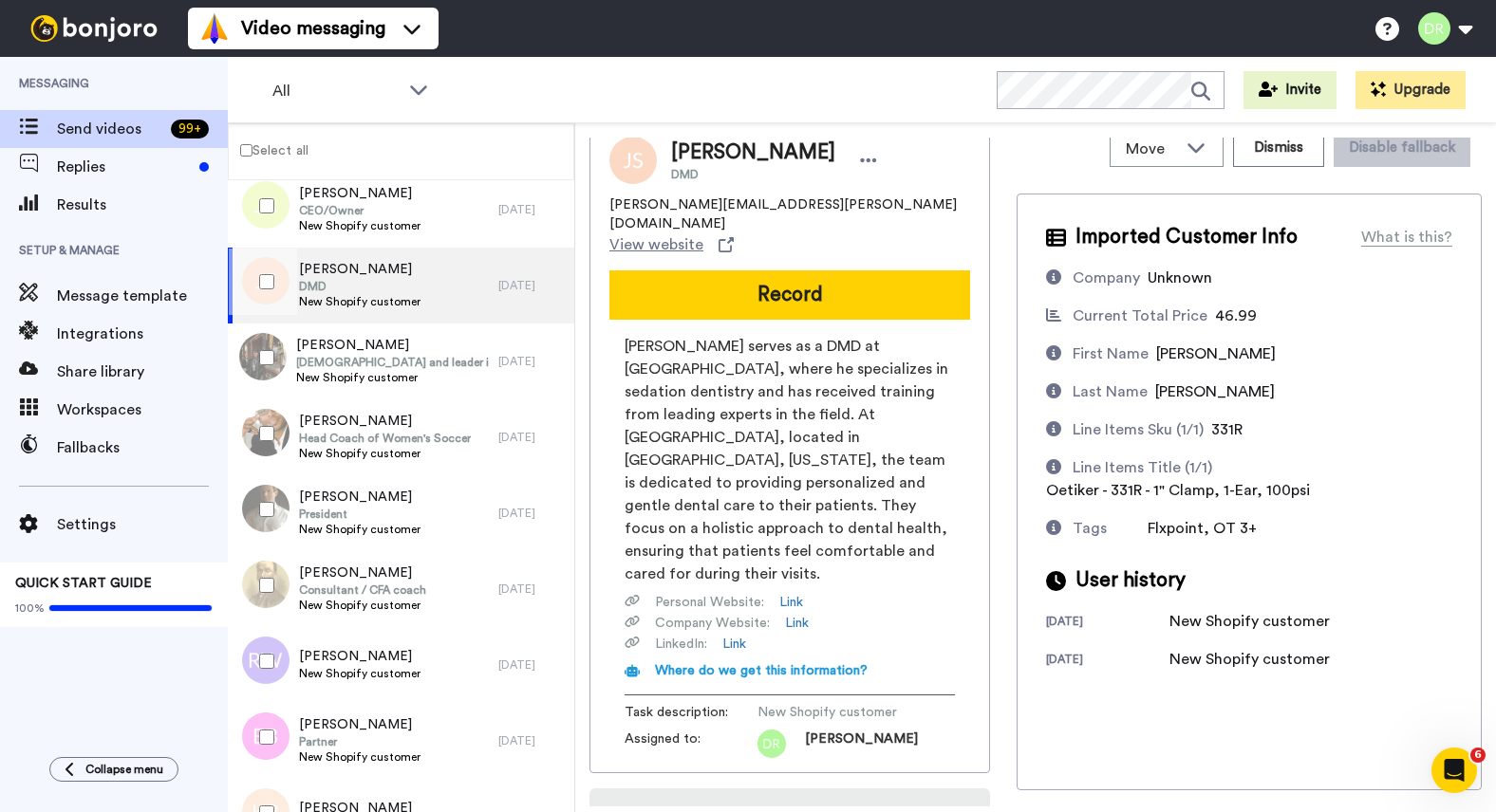
scroll to position [59, 0]
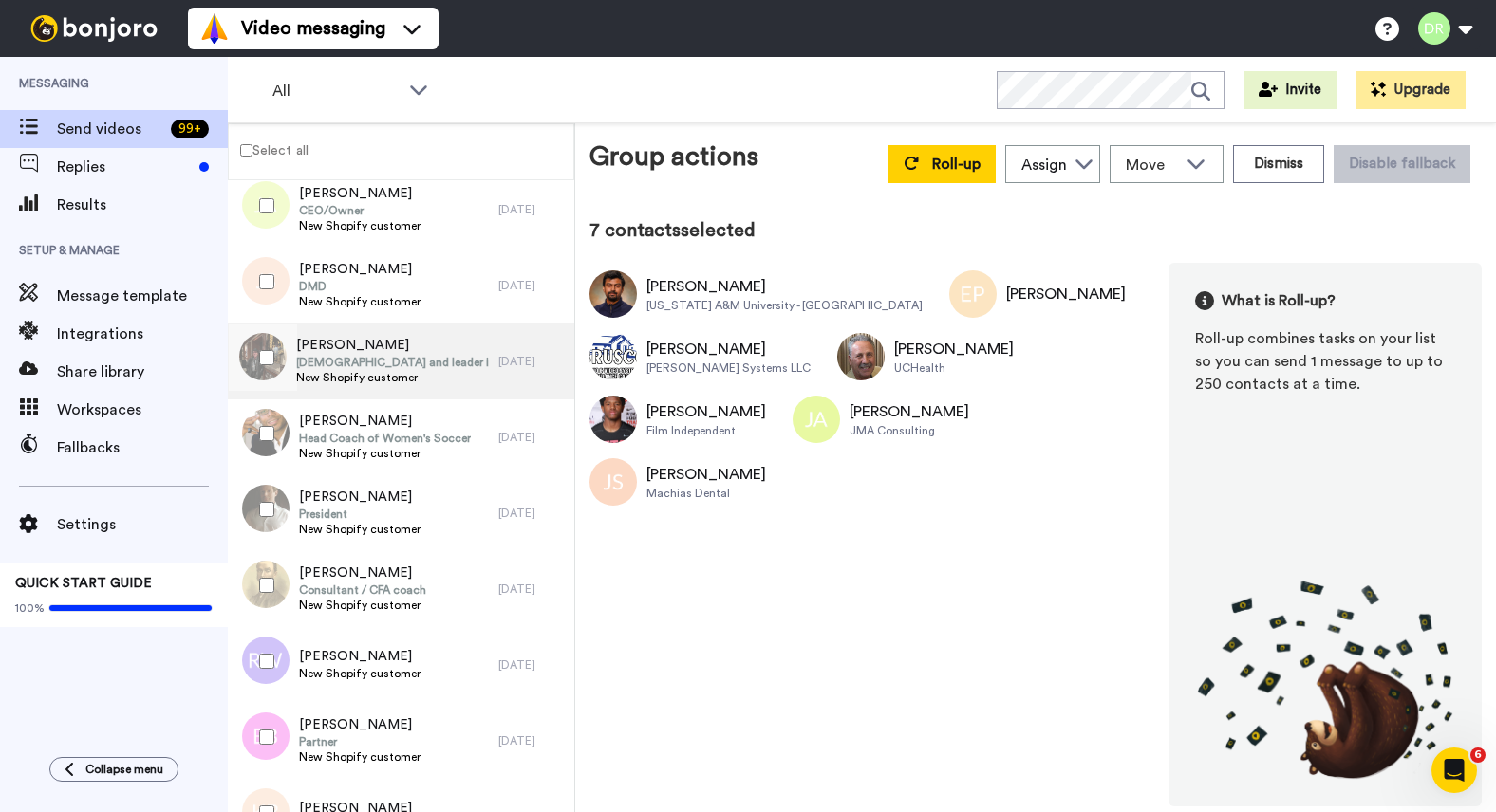
click at [330, 343] on span "[PERSON_NAME]" at bounding box center [392, 345] width 193 height 19
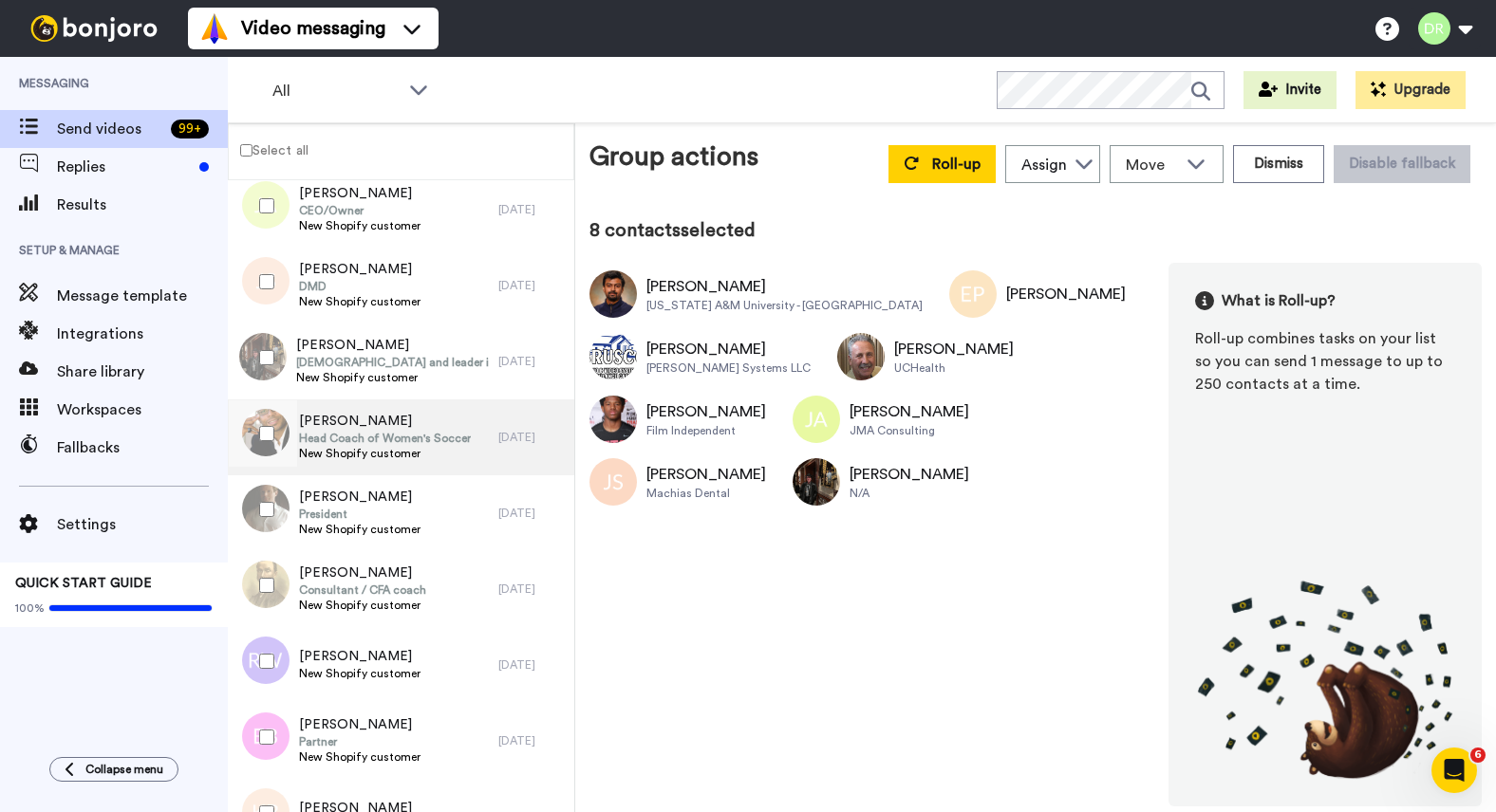
click at [319, 416] on span "[PERSON_NAME]" at bounding box center [384, 420] width 172 height 19
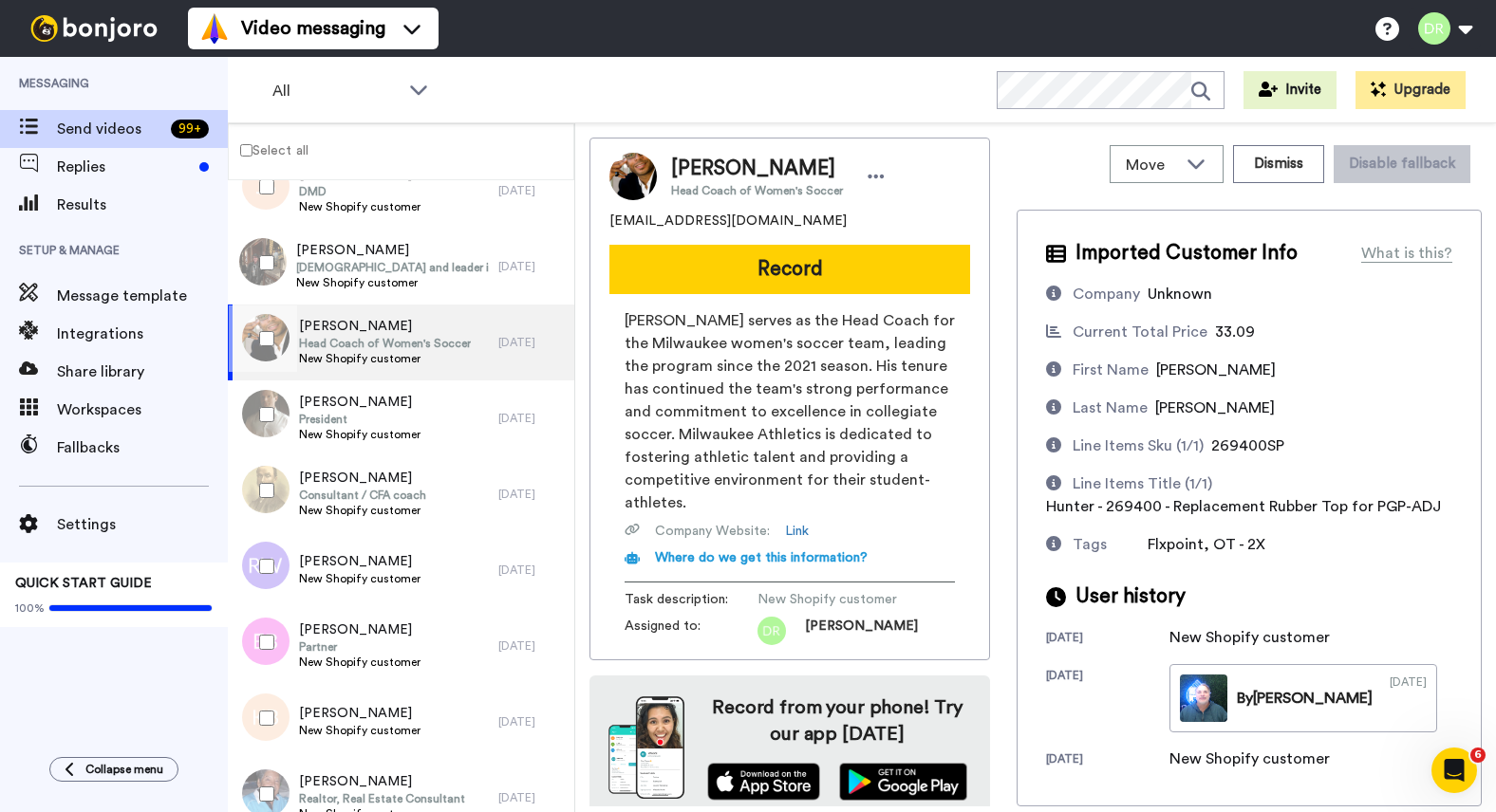
scroll to position [507, 0]
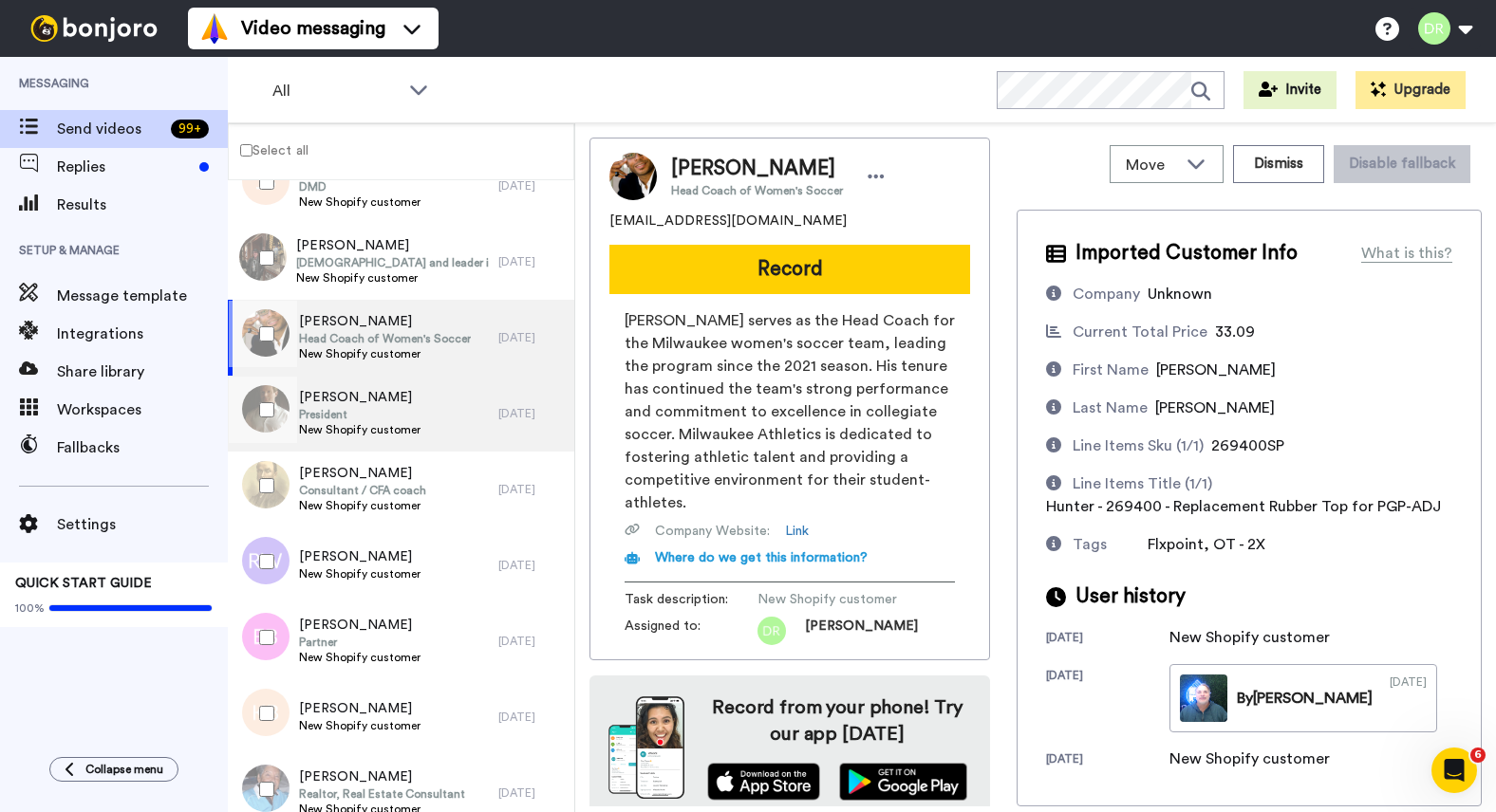
click at [322, 409] on span "President" at bounding box center [360, 413] width 122 height 15
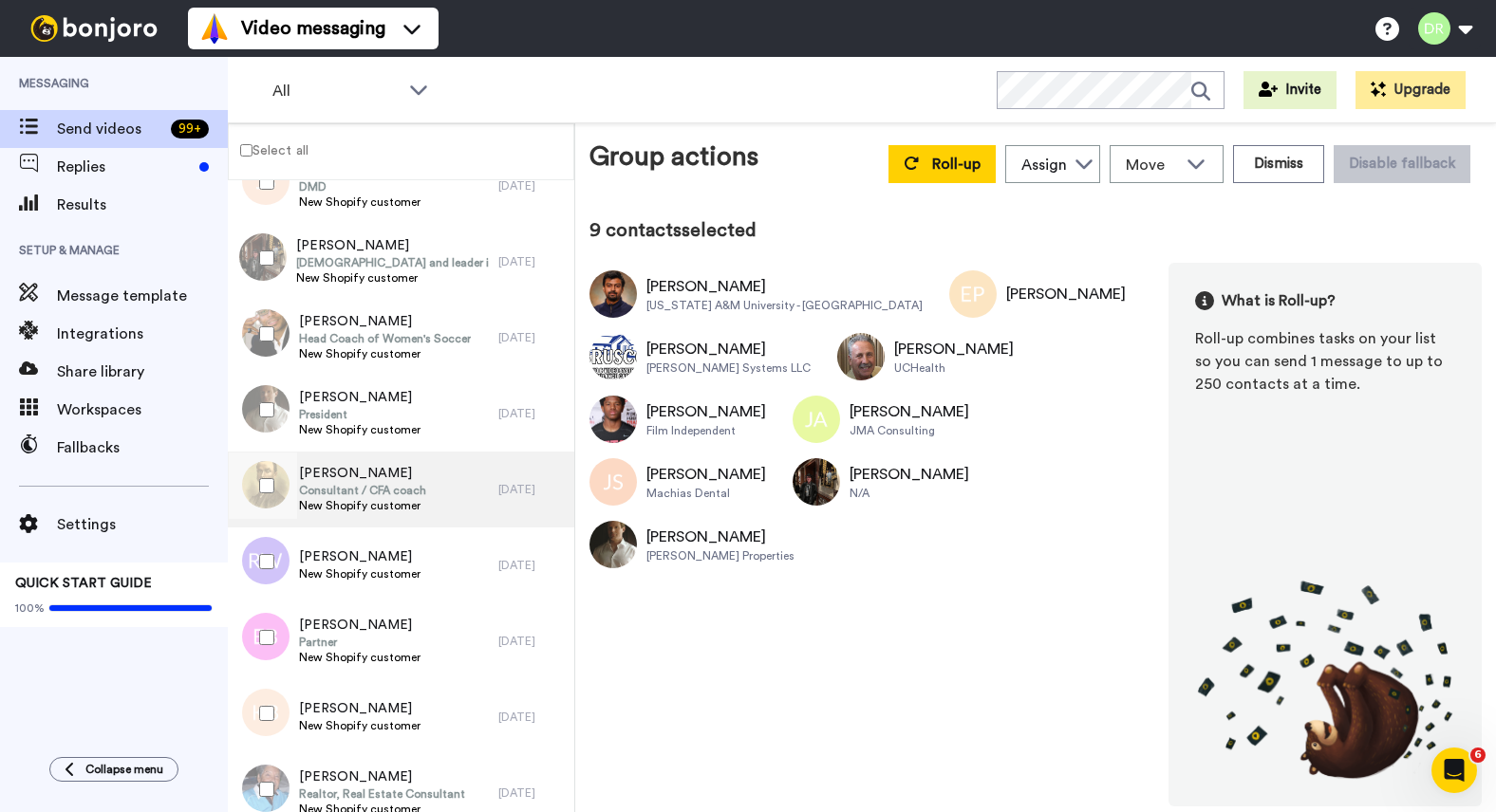
click at [328, 466] on span "[PERSON_NAME]" at bounding box center [361, 472] width 127 height 19
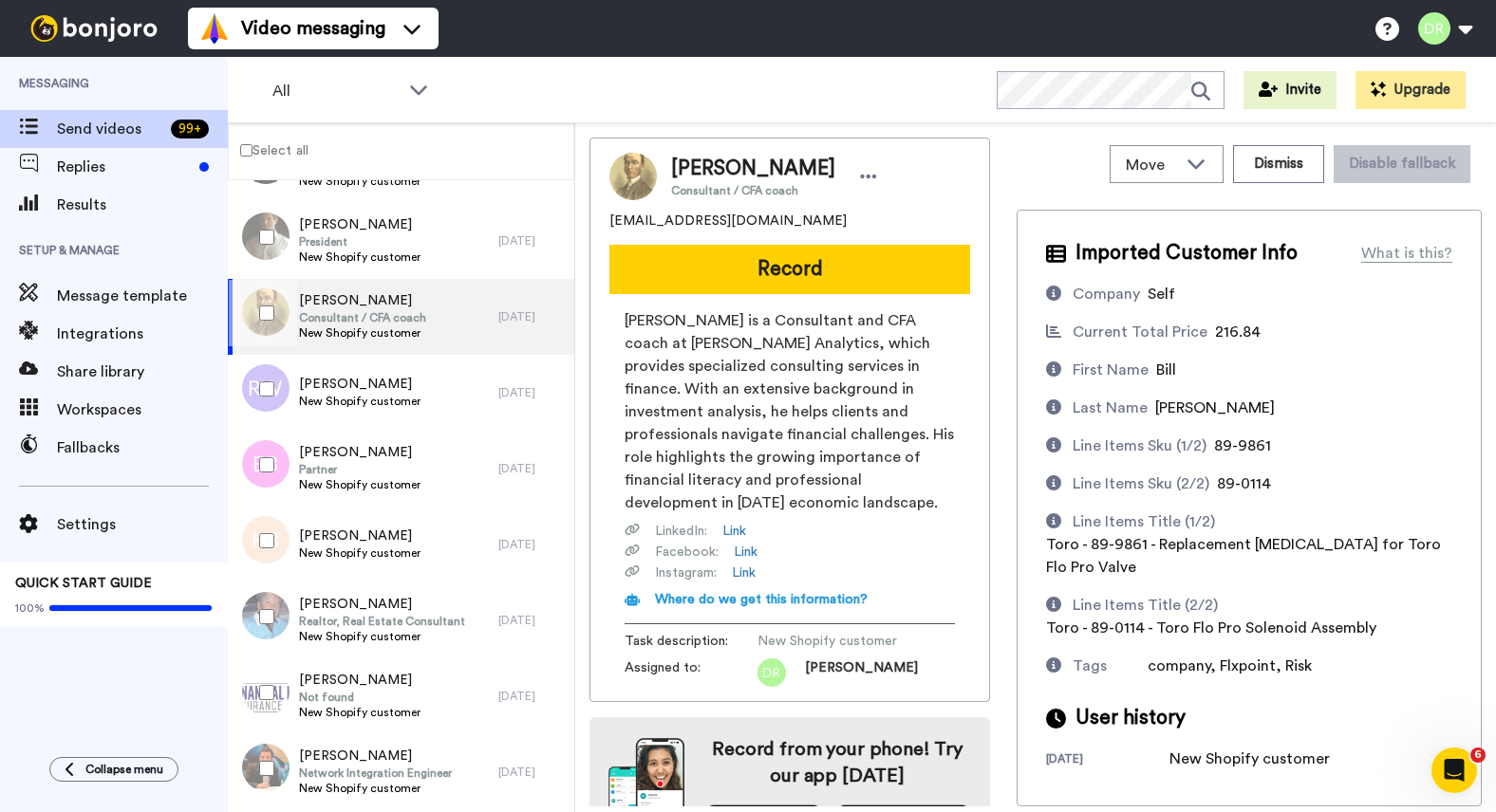
scroll to position [32, 0]
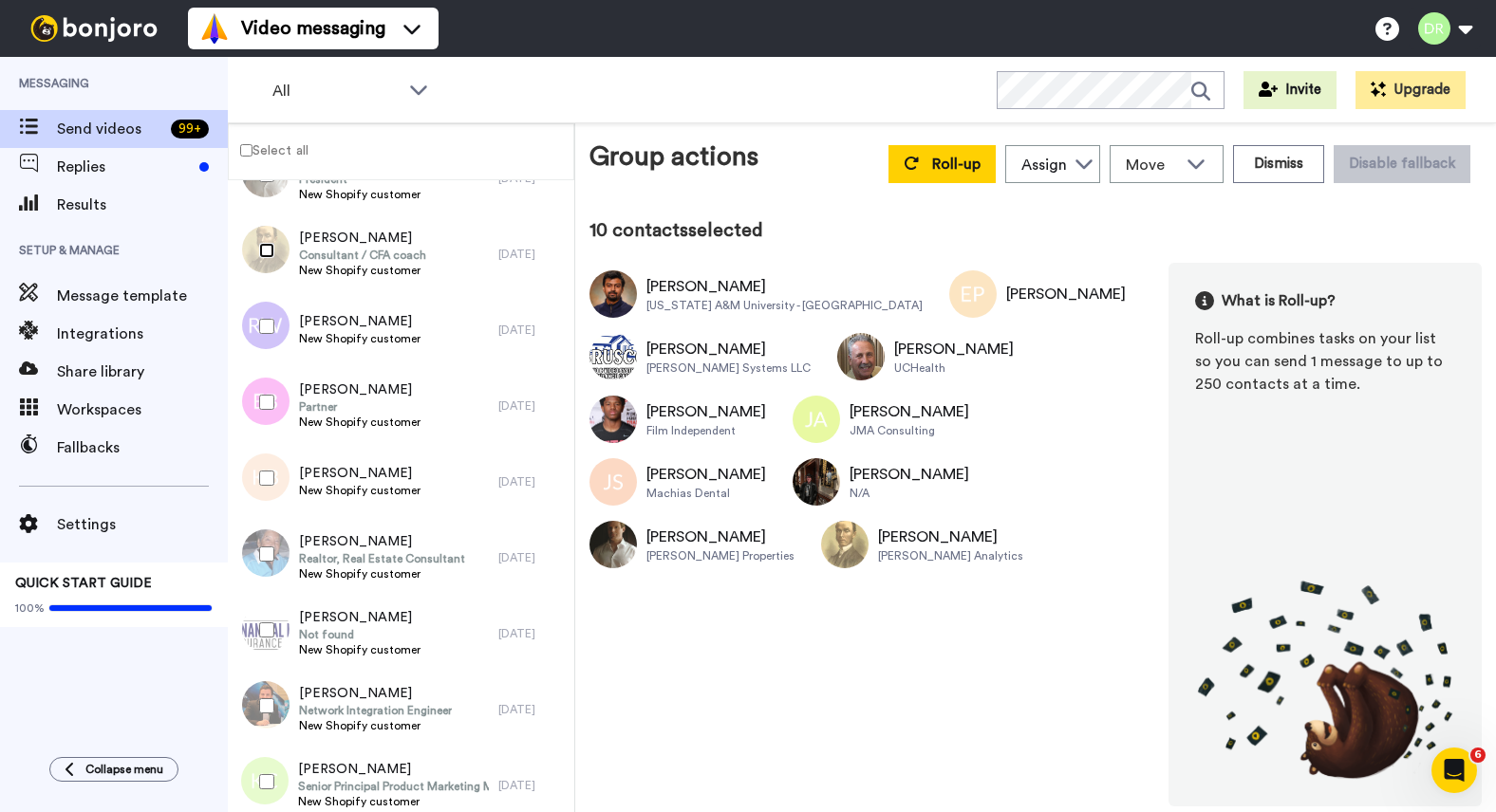
scroll to position [756, 0]
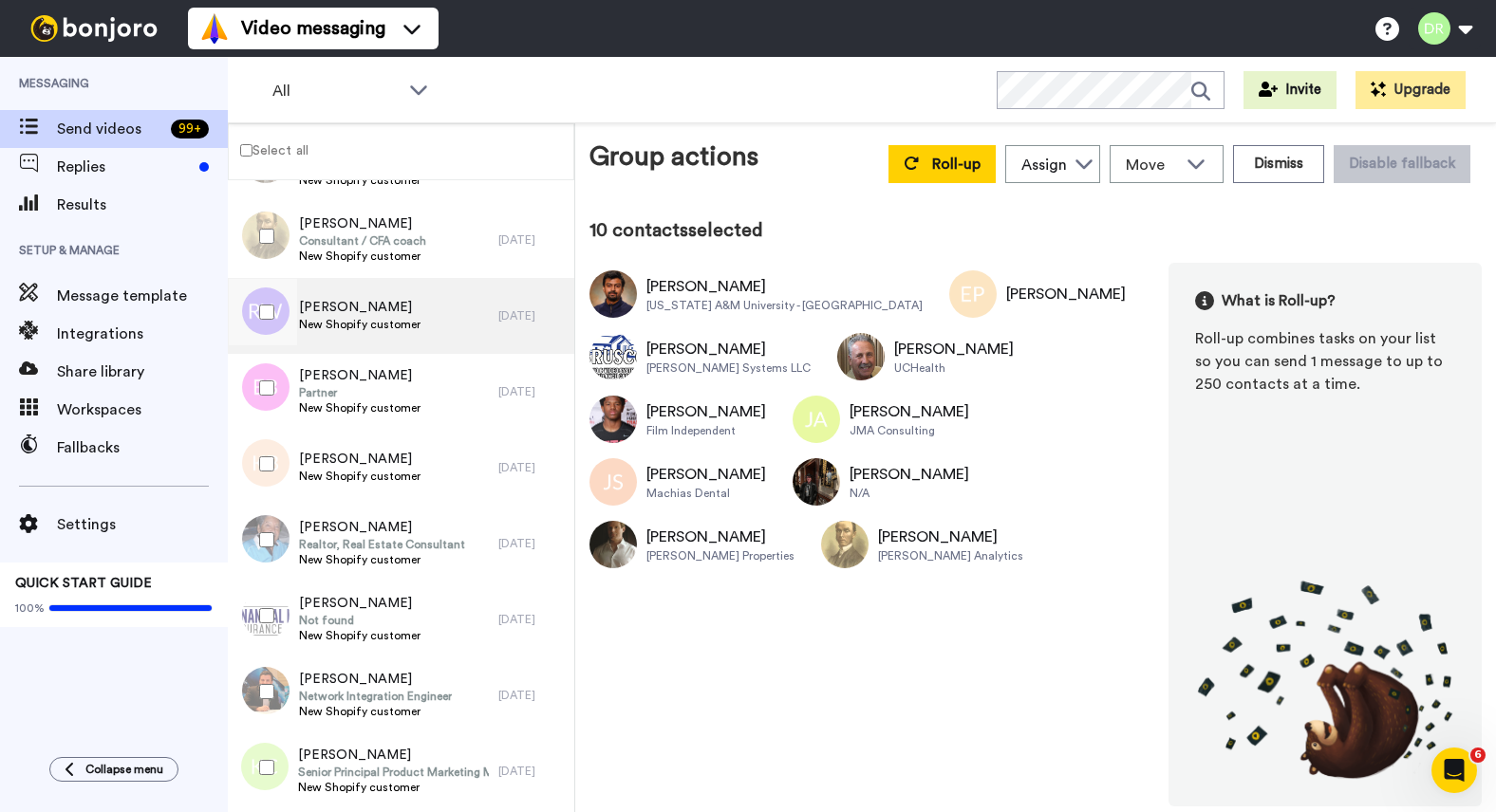
click at [360, 306] on span "[PERSON_NAME]" at bounding box center [360, 306] width 122 height 19
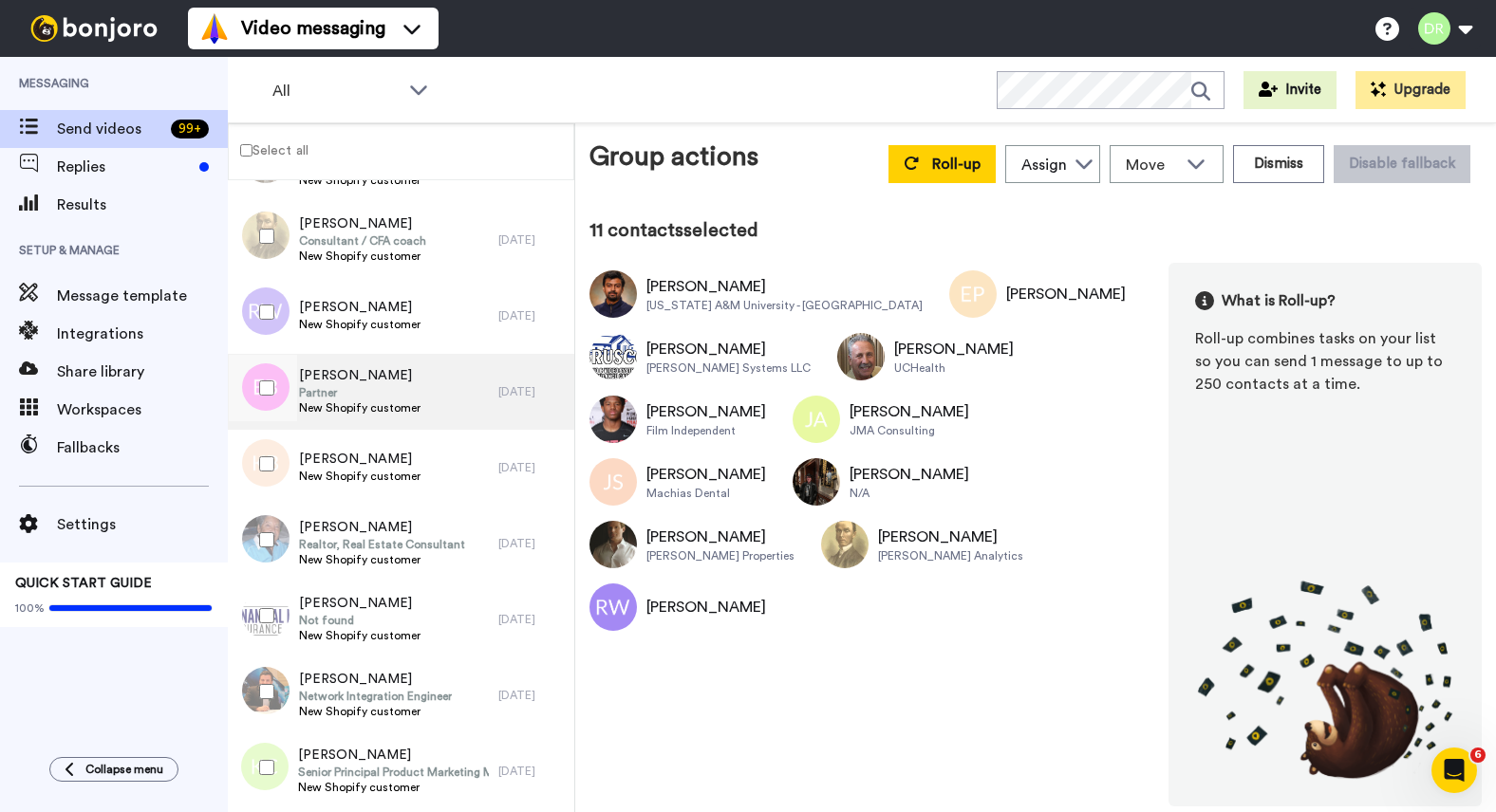
click at [329, 372] on span "[PERSON_NAME]" at bounding box center [360, 375] width 122 height 19
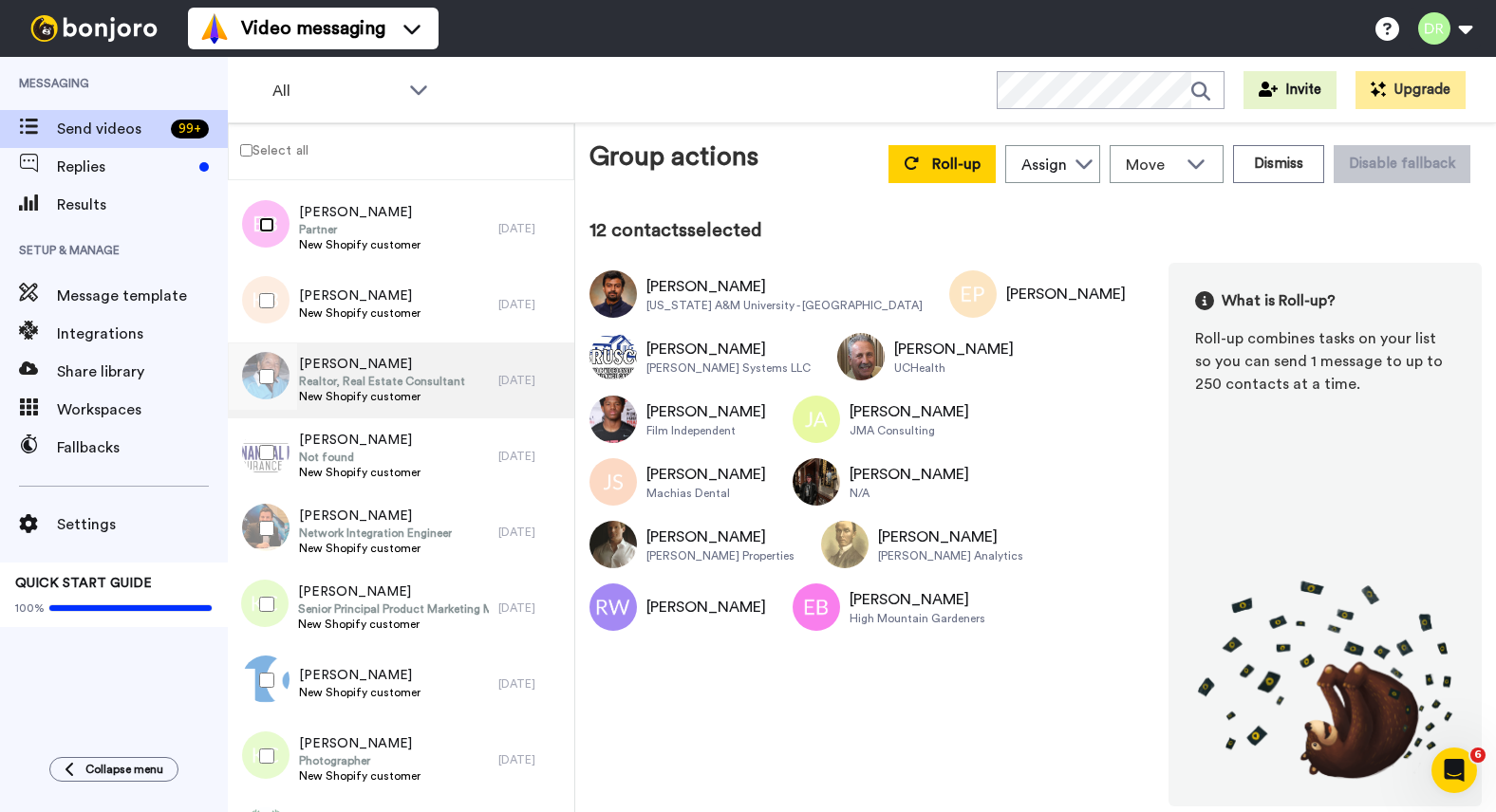
scroll to position [922, 0]
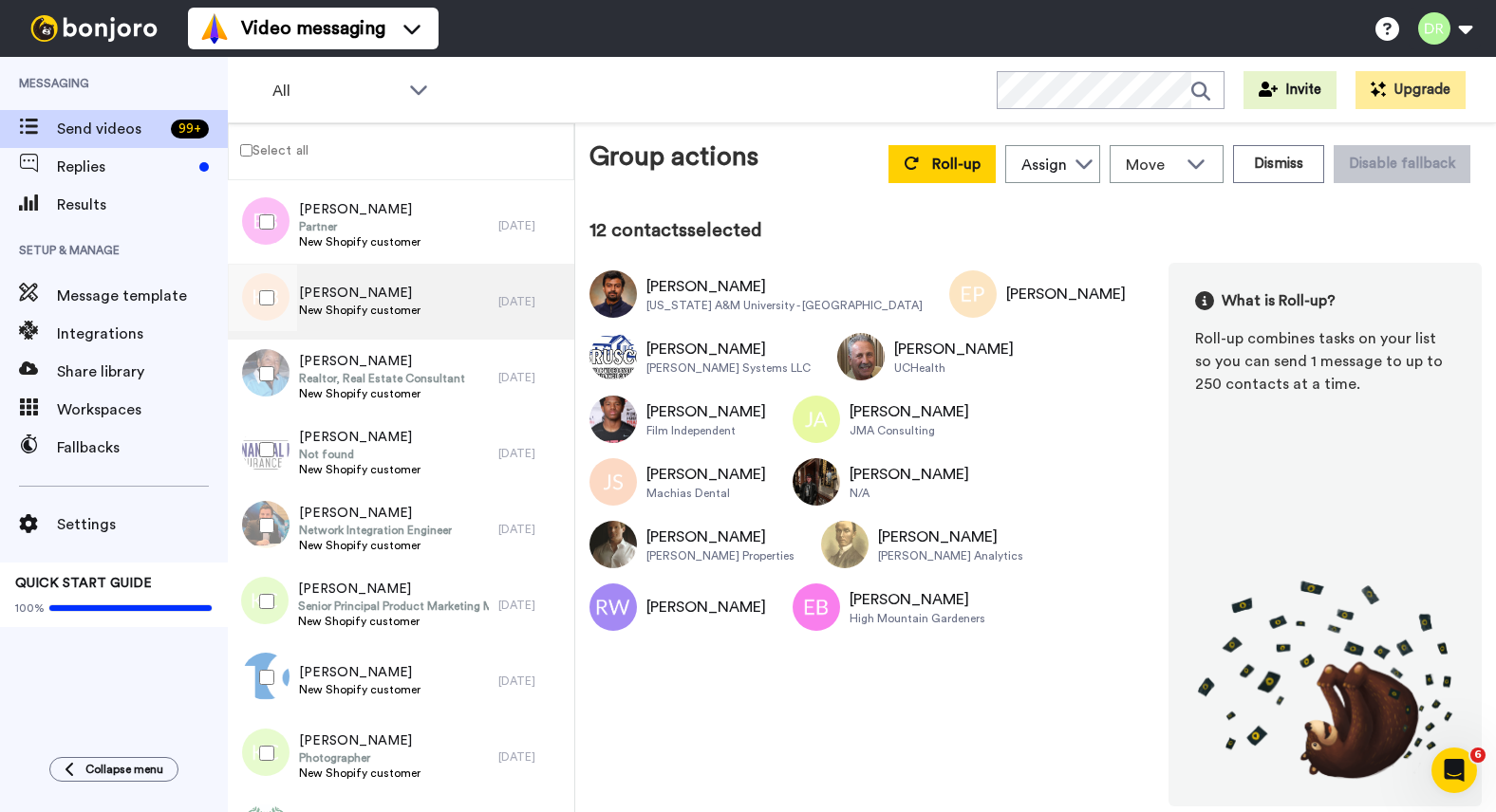
click at [353, 291] on span "[PERSON_NAME]" at bounding box center [360, 293] width 122 height 19
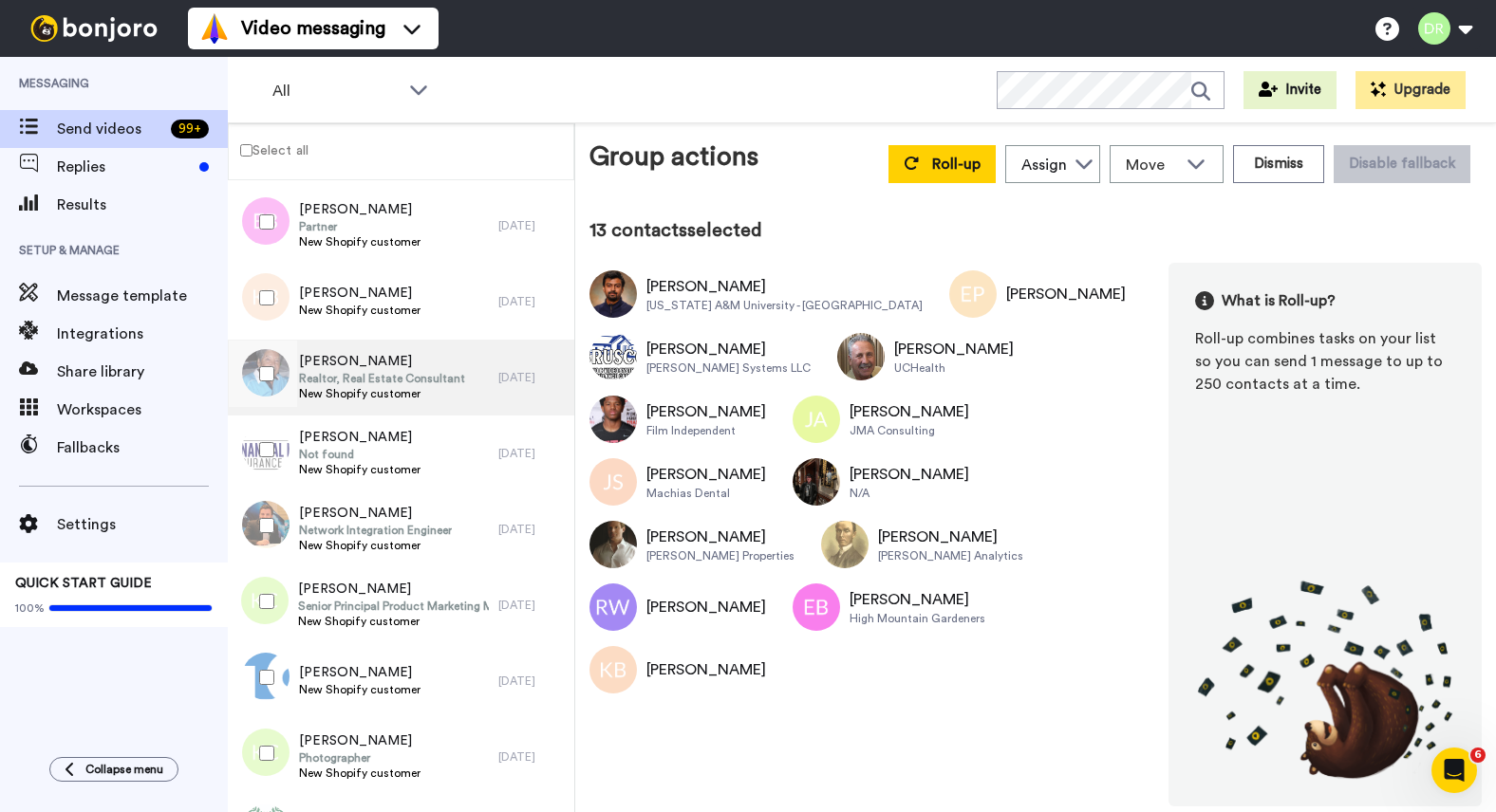
click at [340, 358] on span "[PERSON_NAME]" at bounding box center [381, 360] width 166 height 19
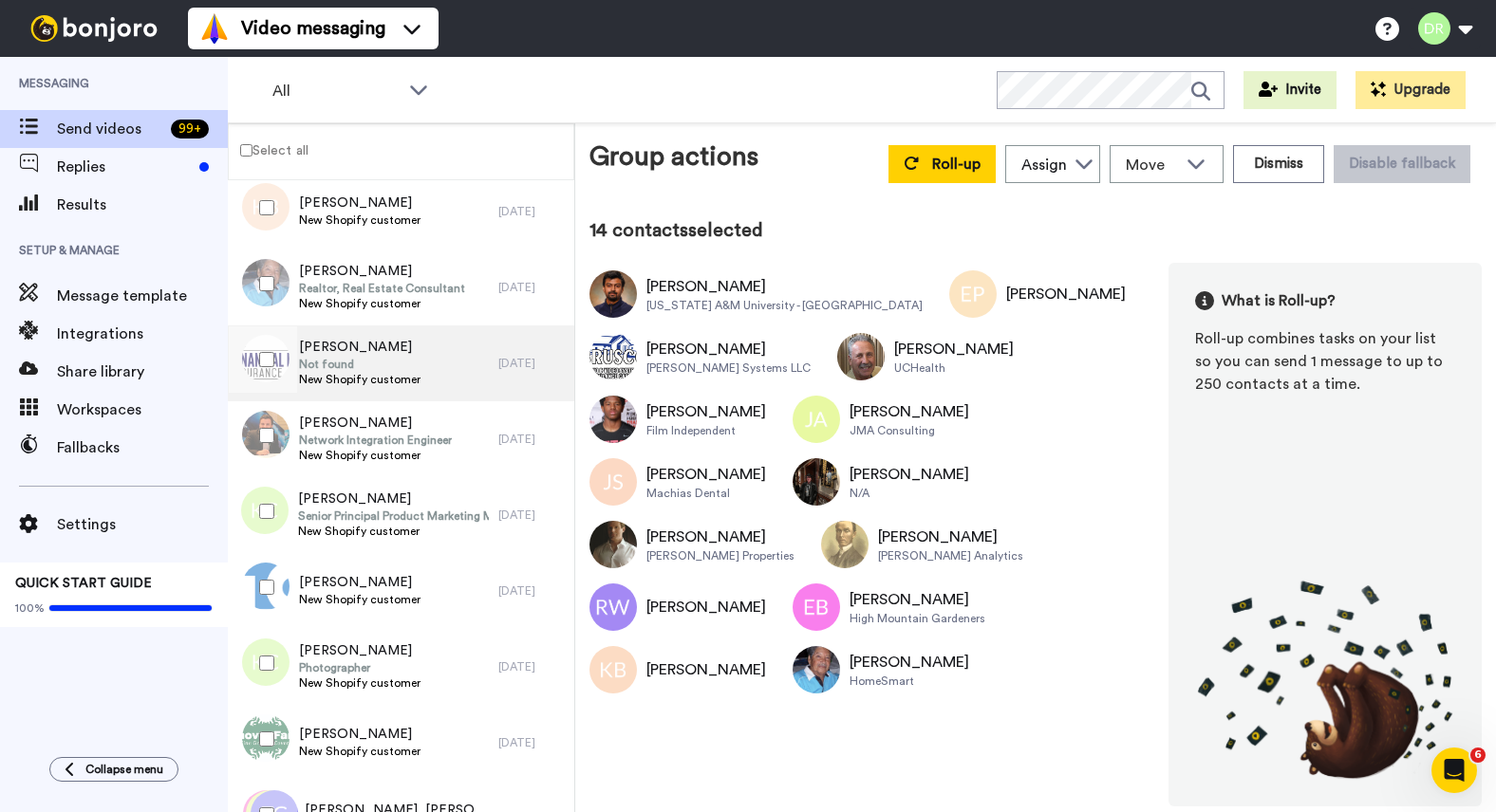
click at [331, 348] on span "[PERSON_NAME]" at bounding box center [360, 347] width 122 height 19
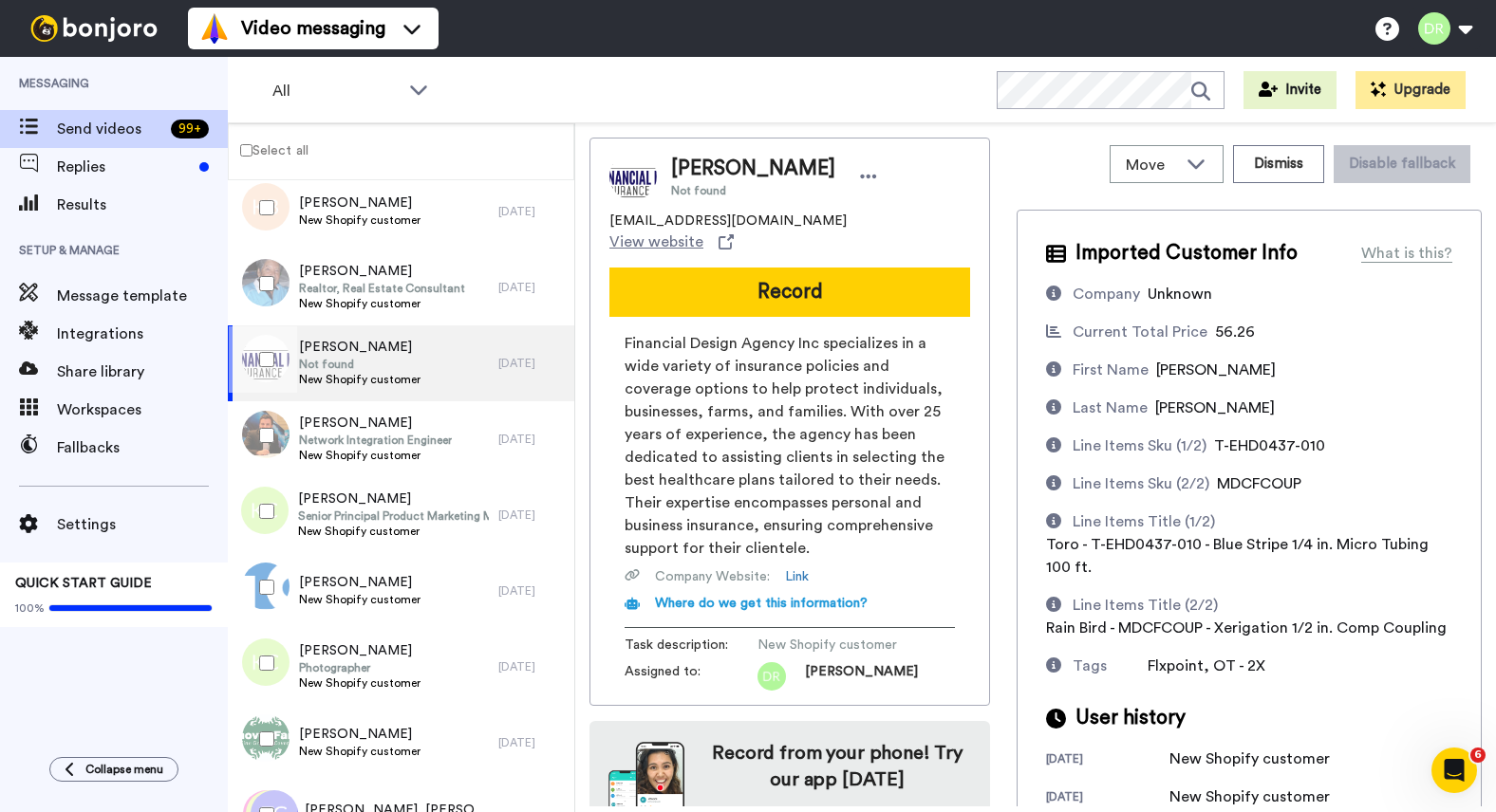
scroll to position [59, 0]
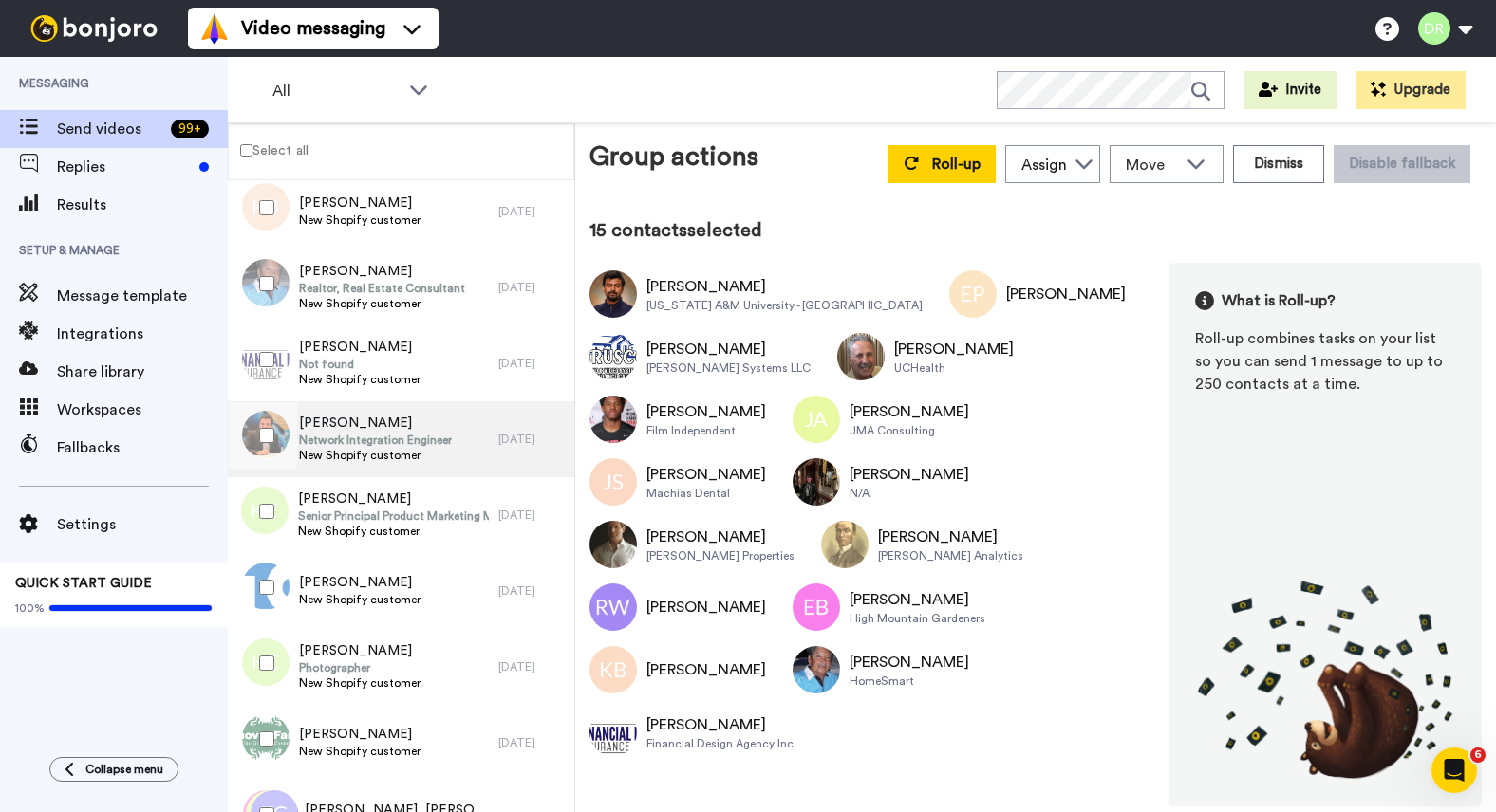
click at [335, 427] on span "[PERSON_NAME]" at bounding box center [375, 422] width 153 height 19
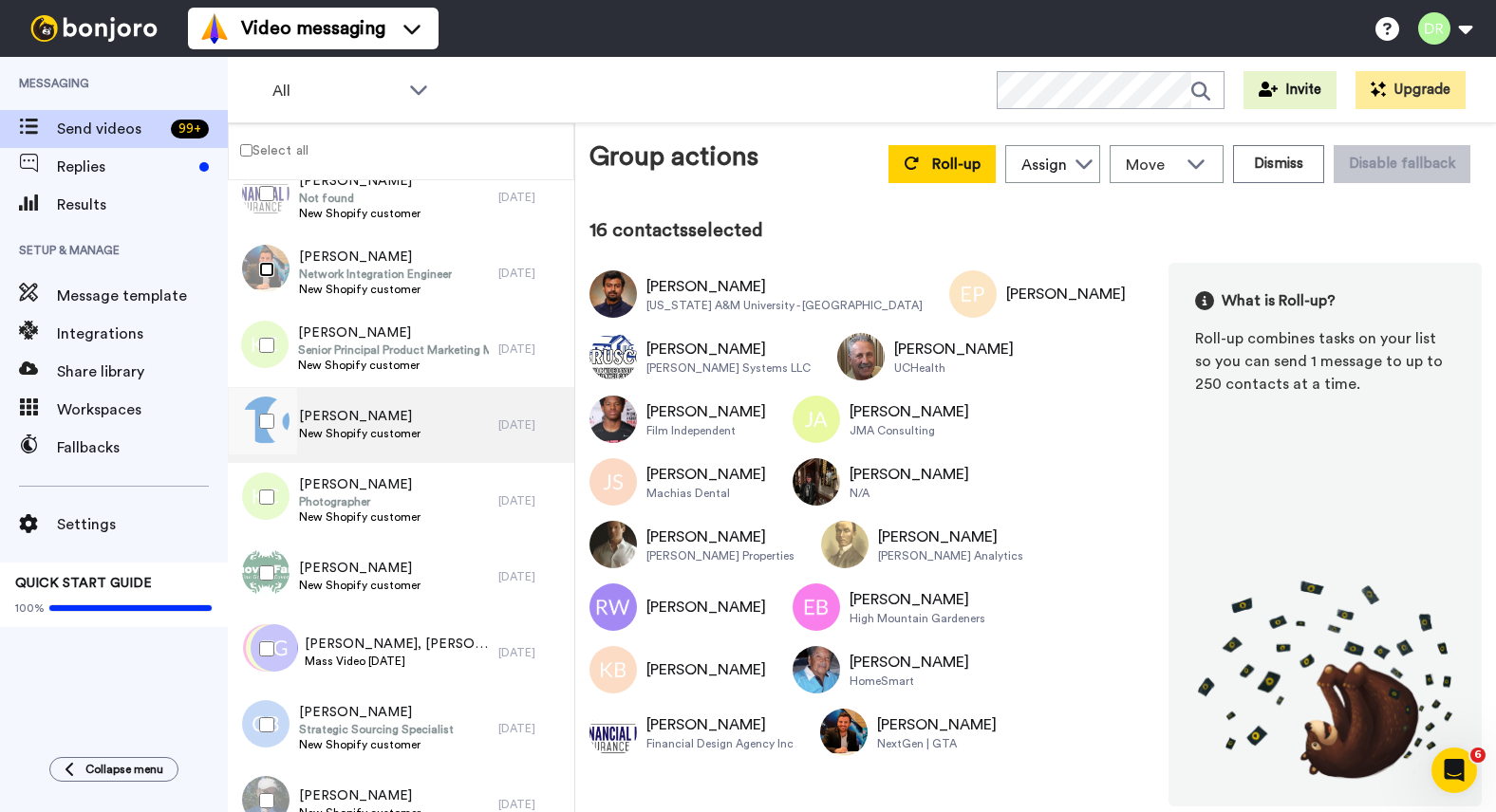
scroll to position [1183, 0]
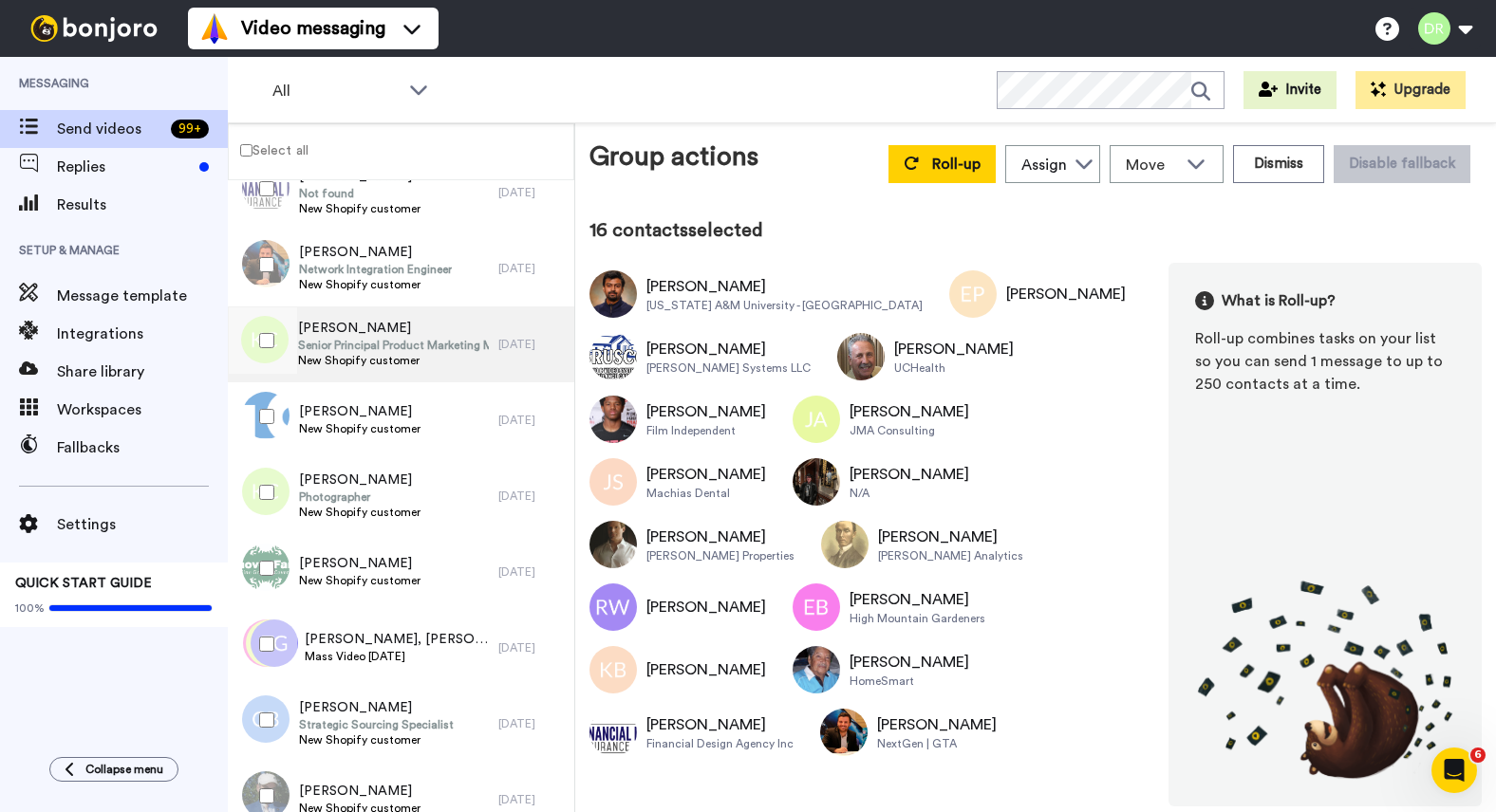
click at [366, 332] on span "[PERSON_NAME]" at bounding box center [393, 328] width 191 height 19
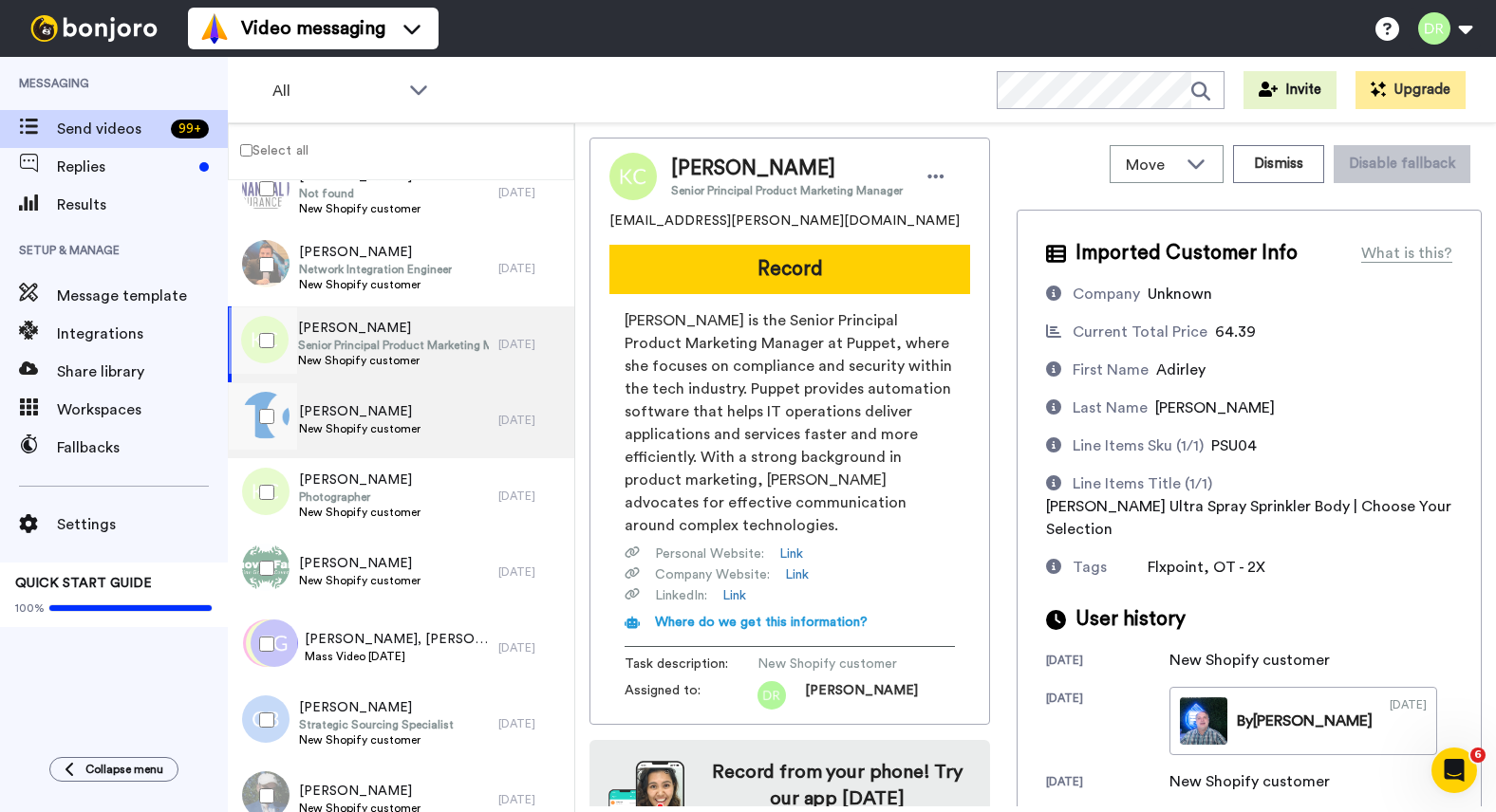
click at [371, 408] on span "[PERSON_NAME]" at bounding box center [360, 411] width 122 height 19
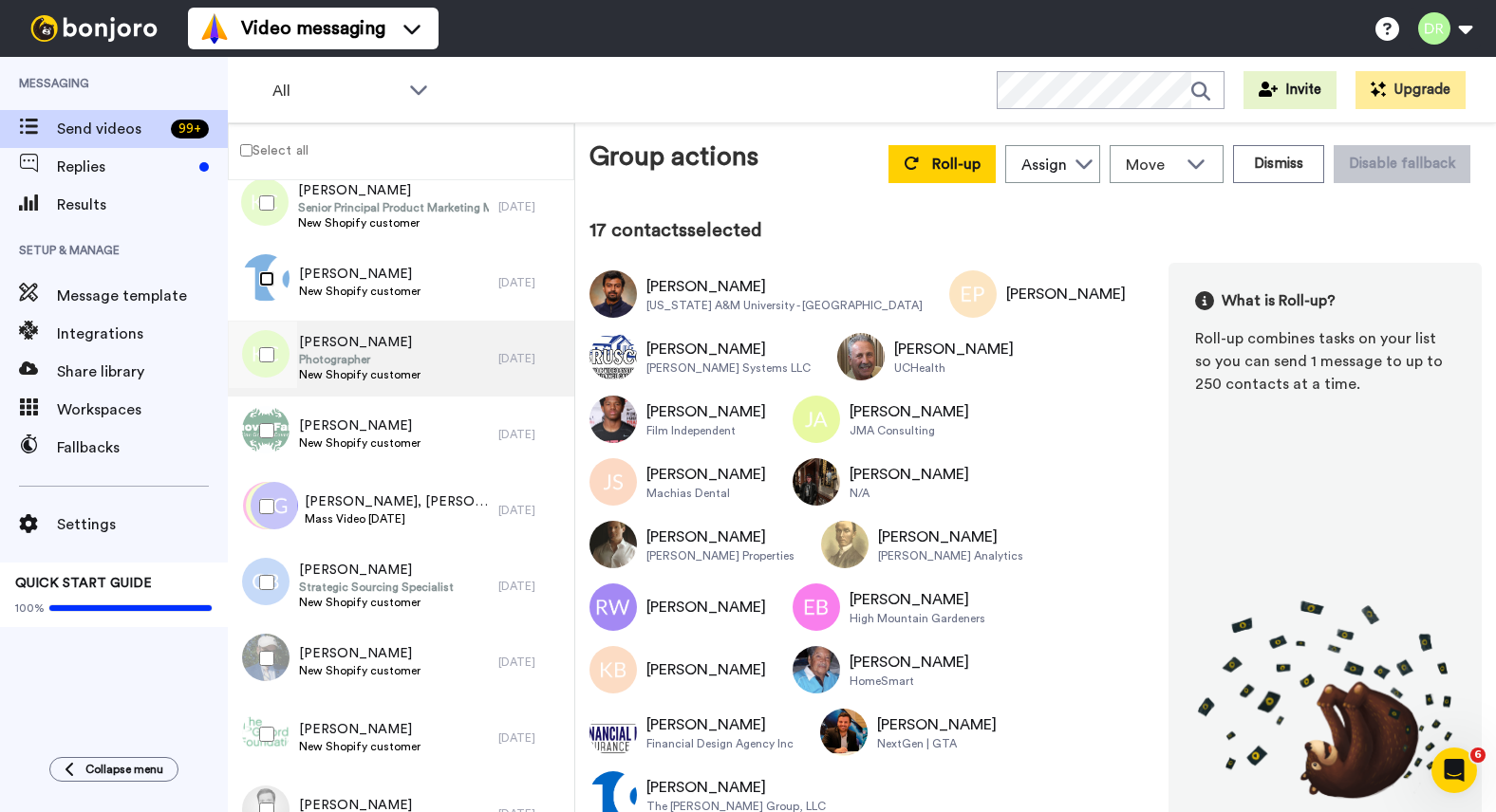
scroll to position [1317, 0]
click at [330, 352] on span "[PERSON_NAME]" at bounding box center [360, 346] width 122 height 19
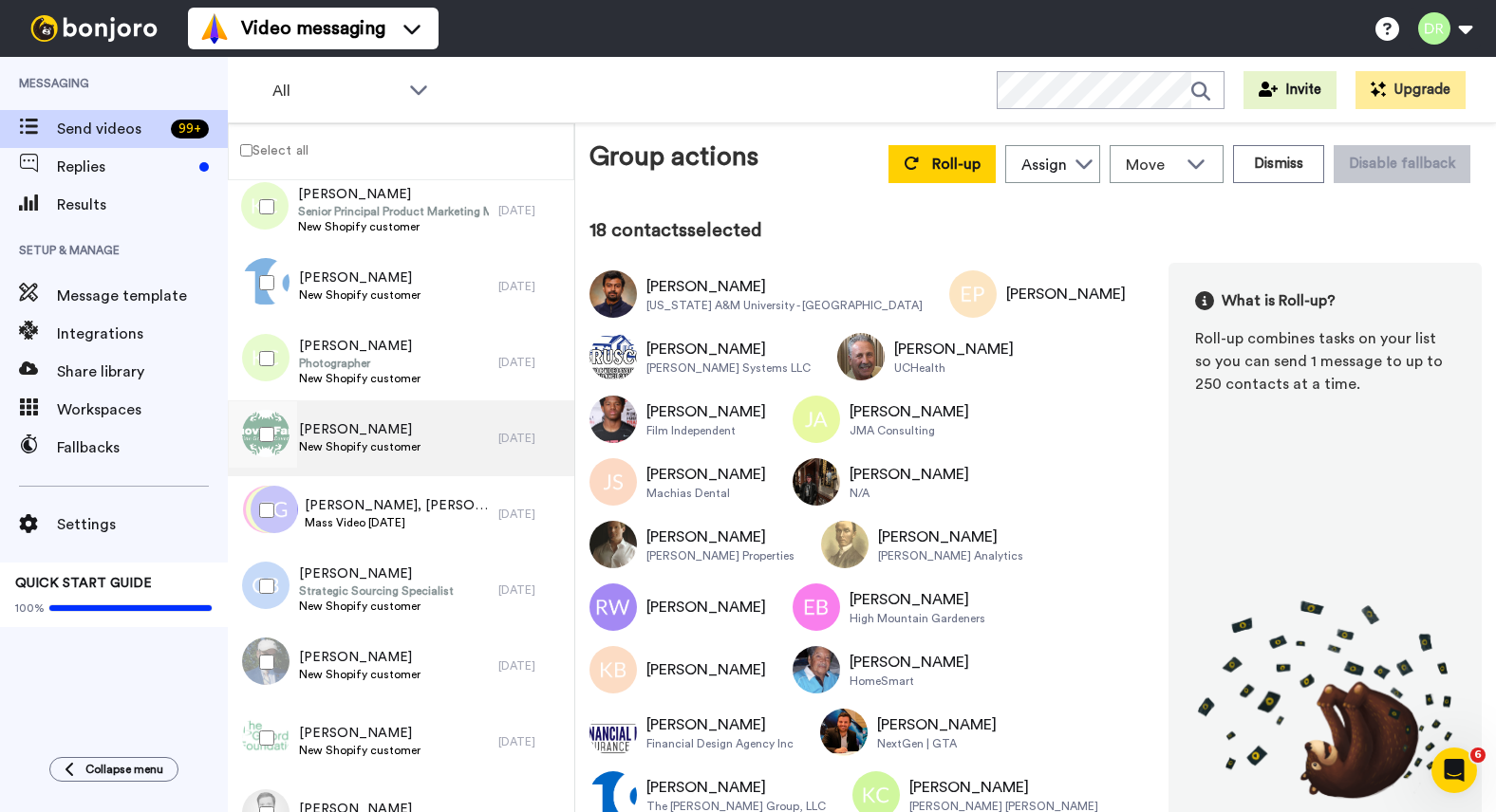
click at [339, 420] on span "[PERSON_NAME]" at bounding box center [360, 429] width 122 height 19
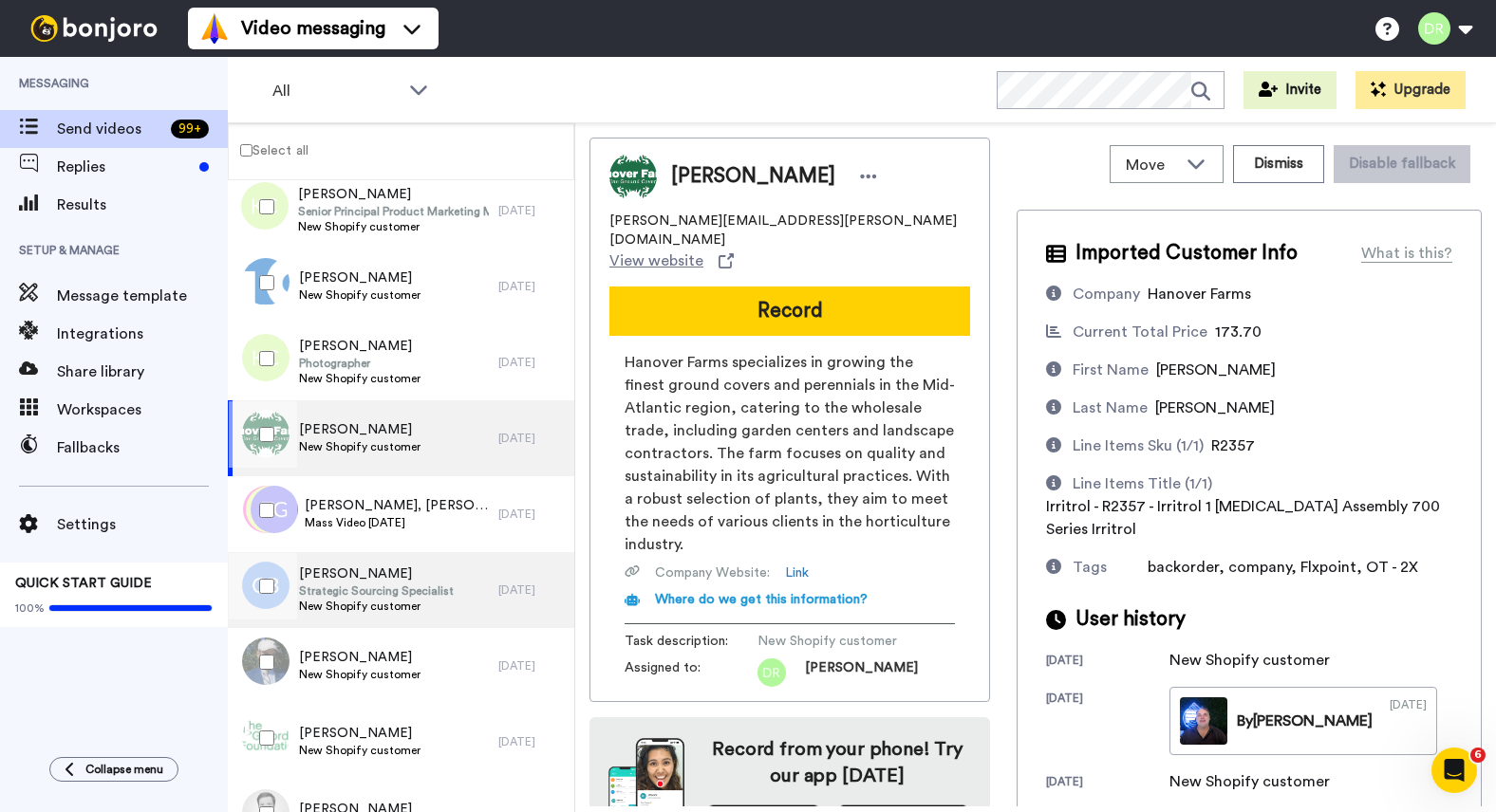
click at [344, 585] on span "Strategic Sourcing Specialist" at bounding box center [375, 590] width 154 height 15
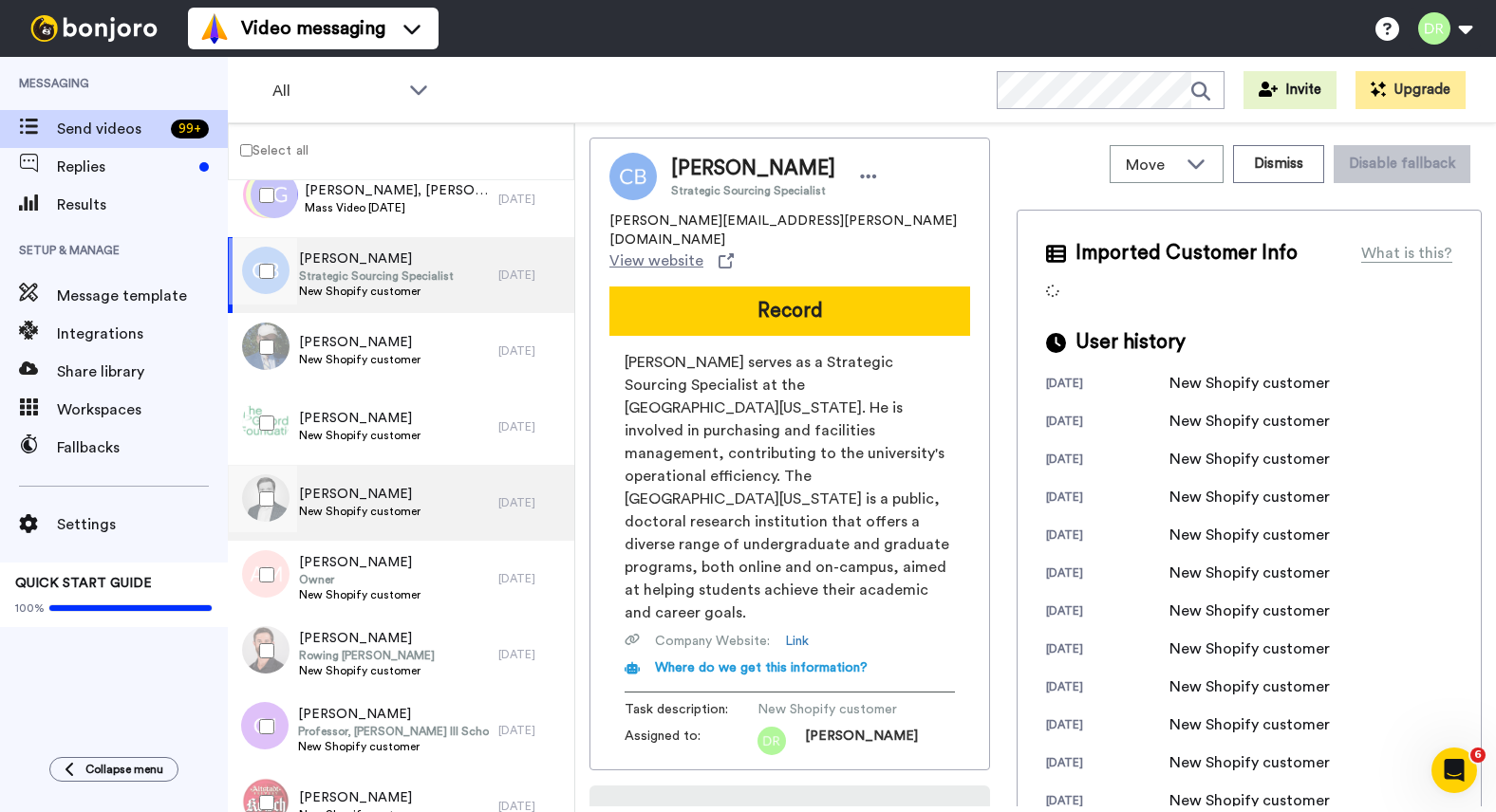
scroll to position [1641, 0]
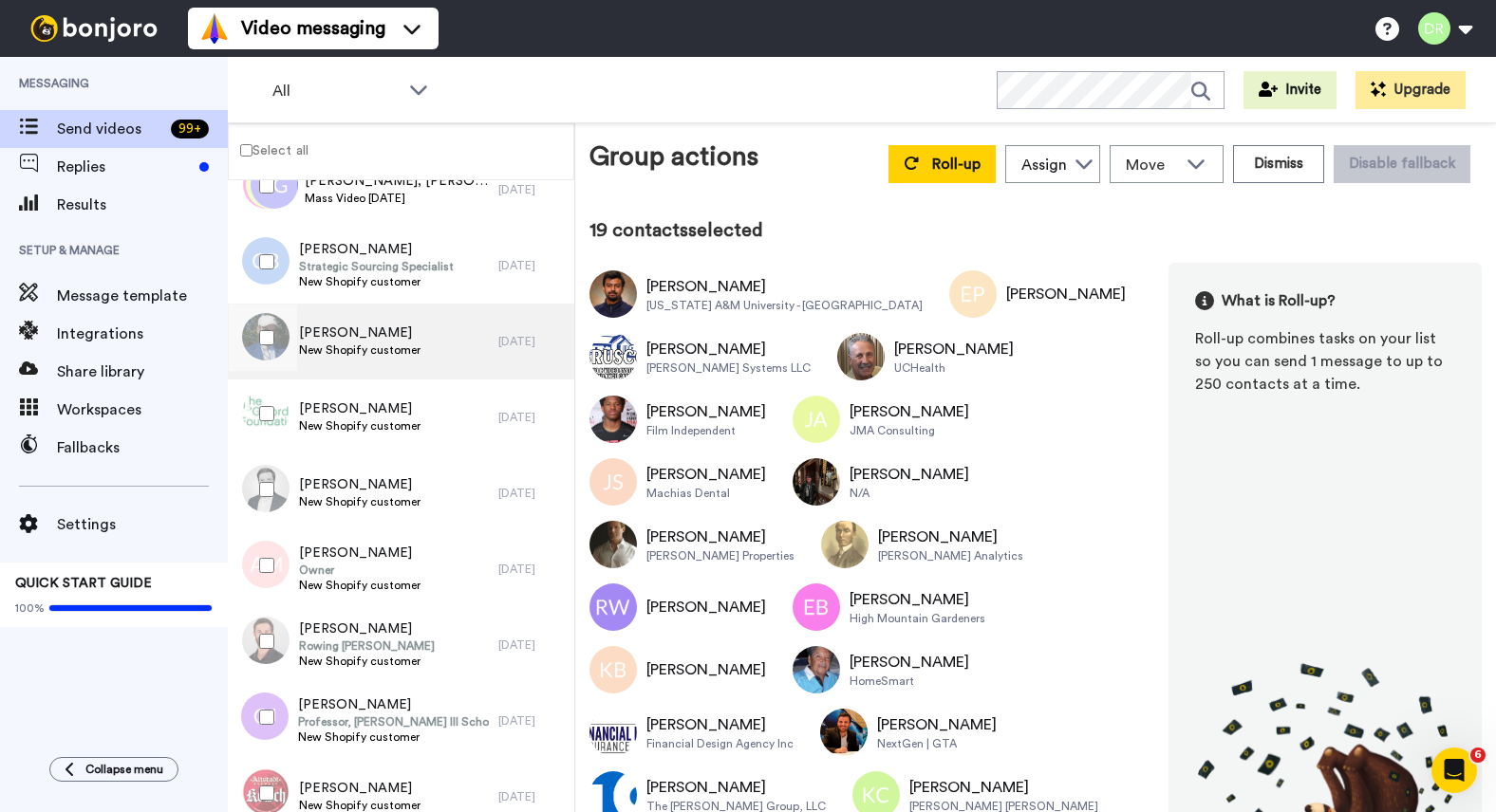
click at [325, 332] on span "[PERSON_NAME]" at bounding box center [360, 332] width 122 height 19
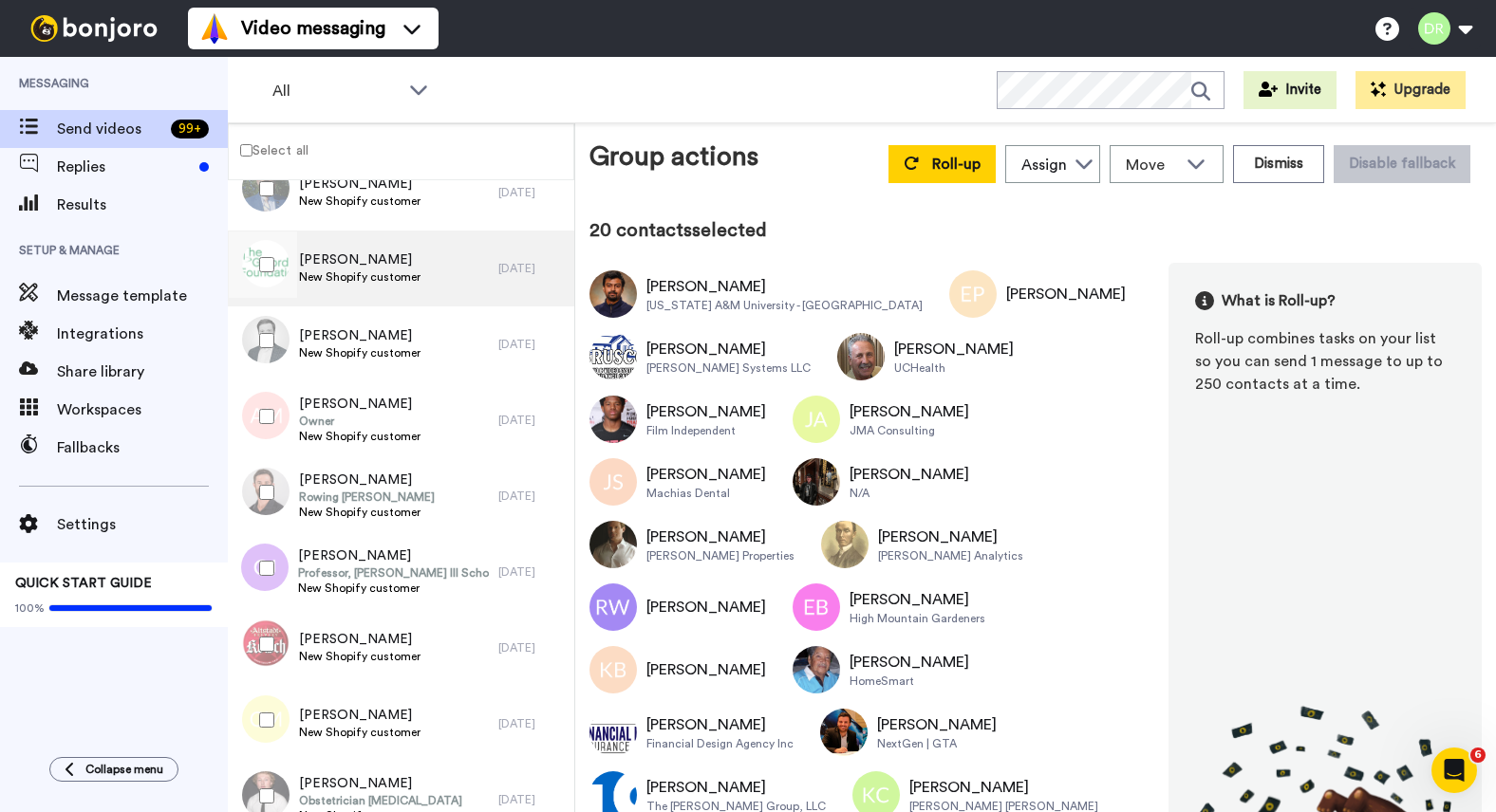
scroll to position [1795, 0]
click at [348, 270] on span "New Shopify customer" at bounding box center [360, 274] width 122 height 15
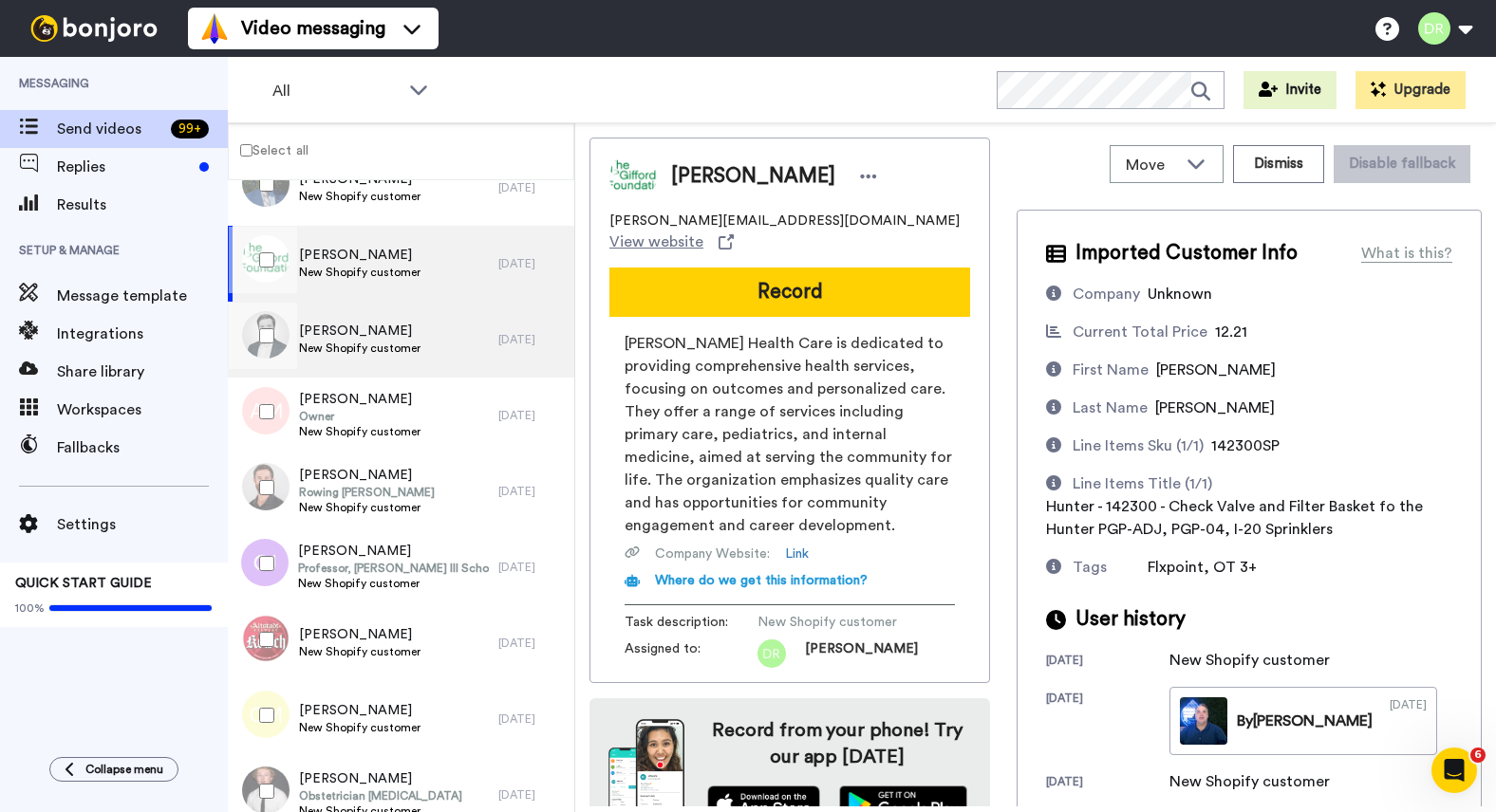
click at [342, 342] on span "New Shopify customer" at bounding box center [360, 348] width 122 height 15
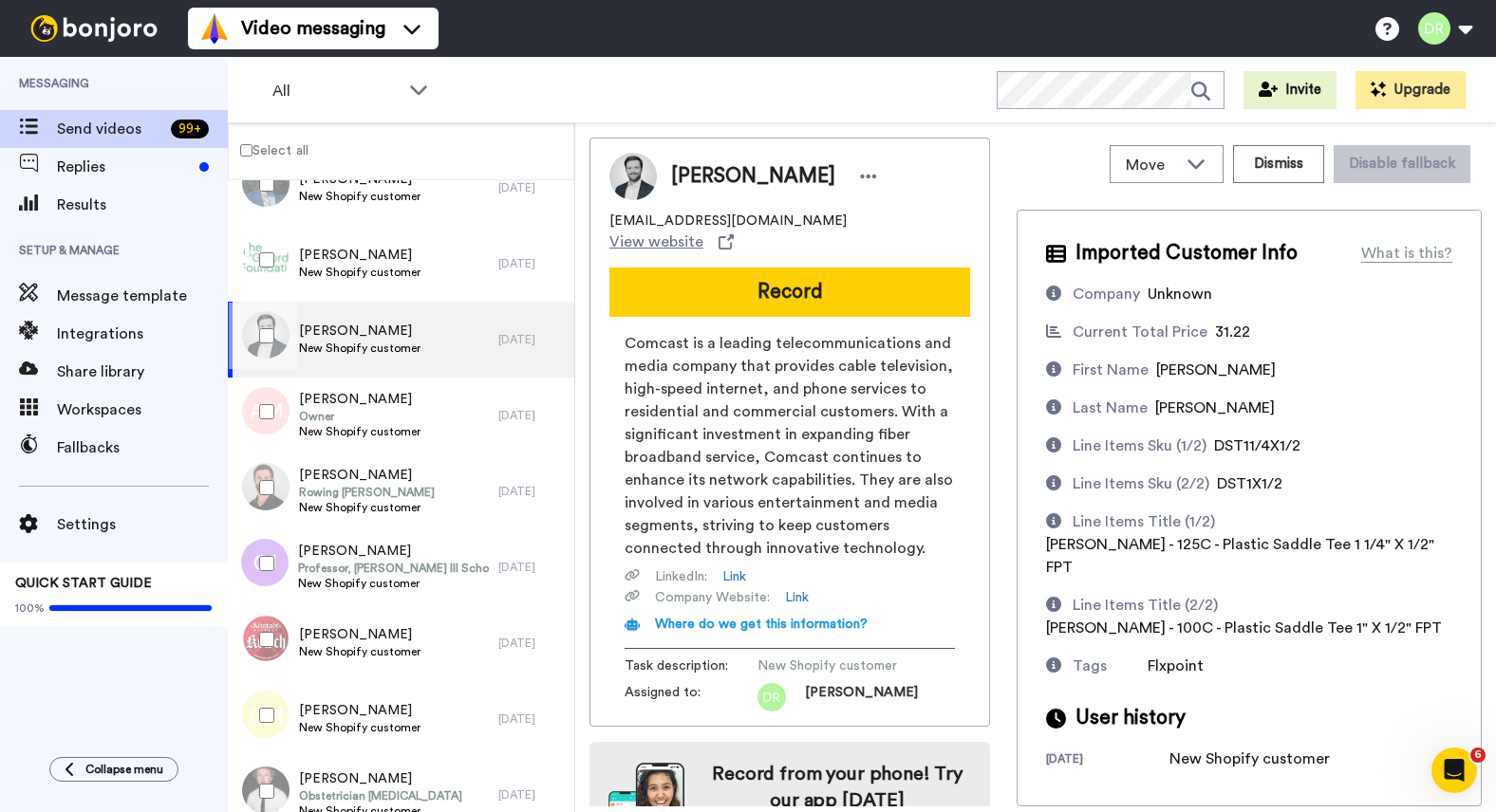
scroll to position [61, 0]
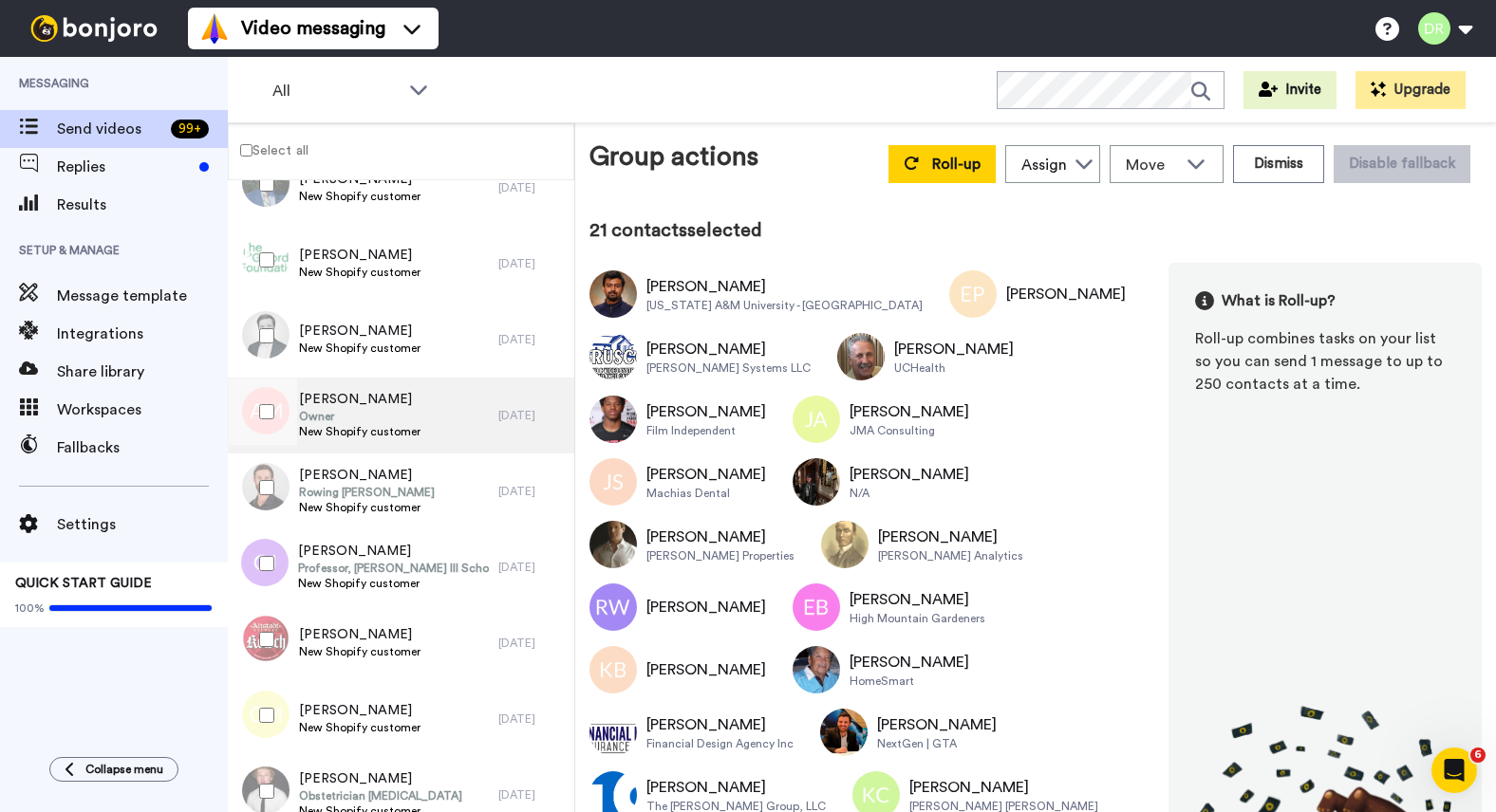
click at [339, 403] on span "[PERSON_NAME]" at bounding box center [360, 399] width 122 height 19
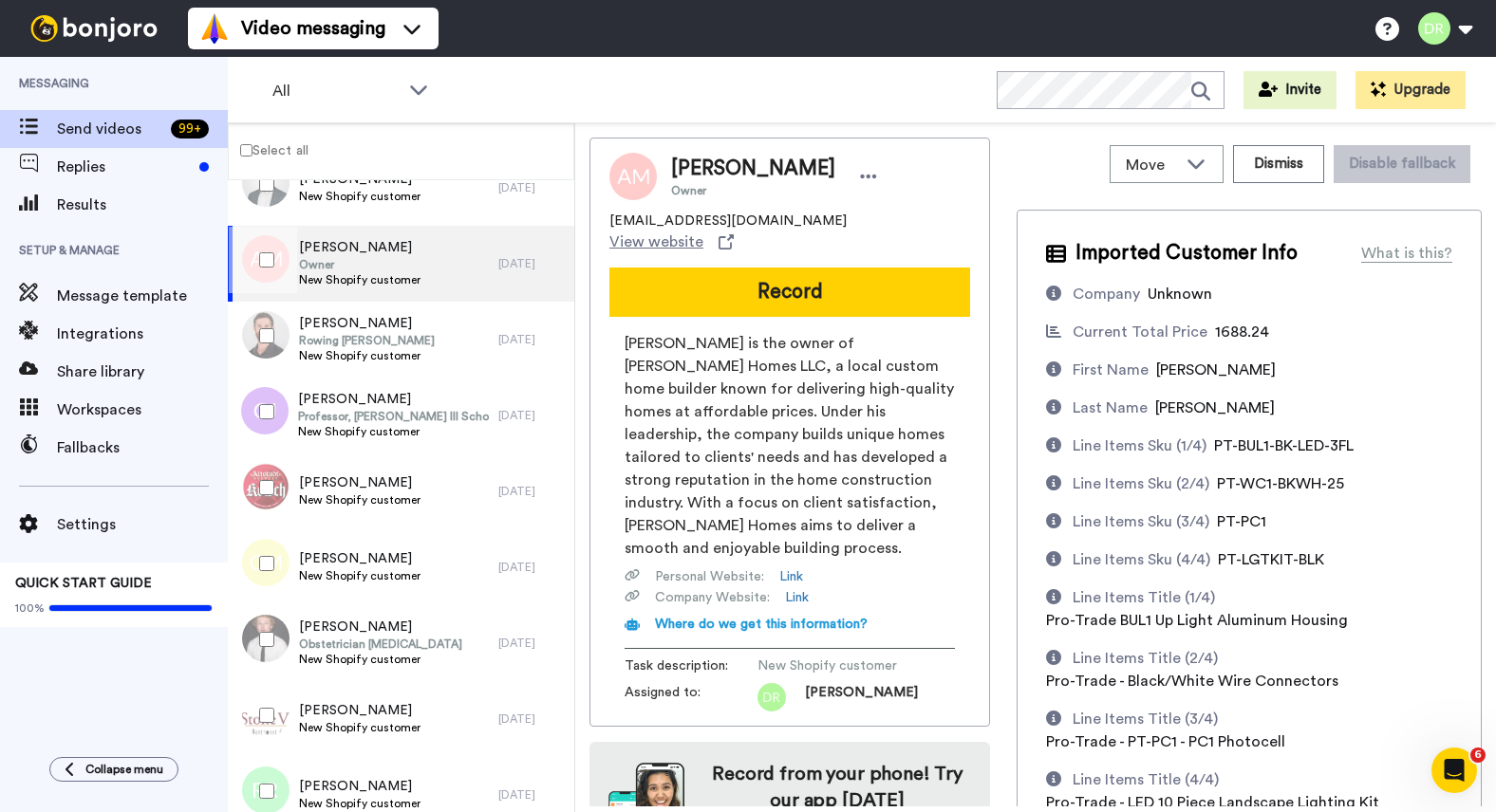
scroll to position [145, 0]
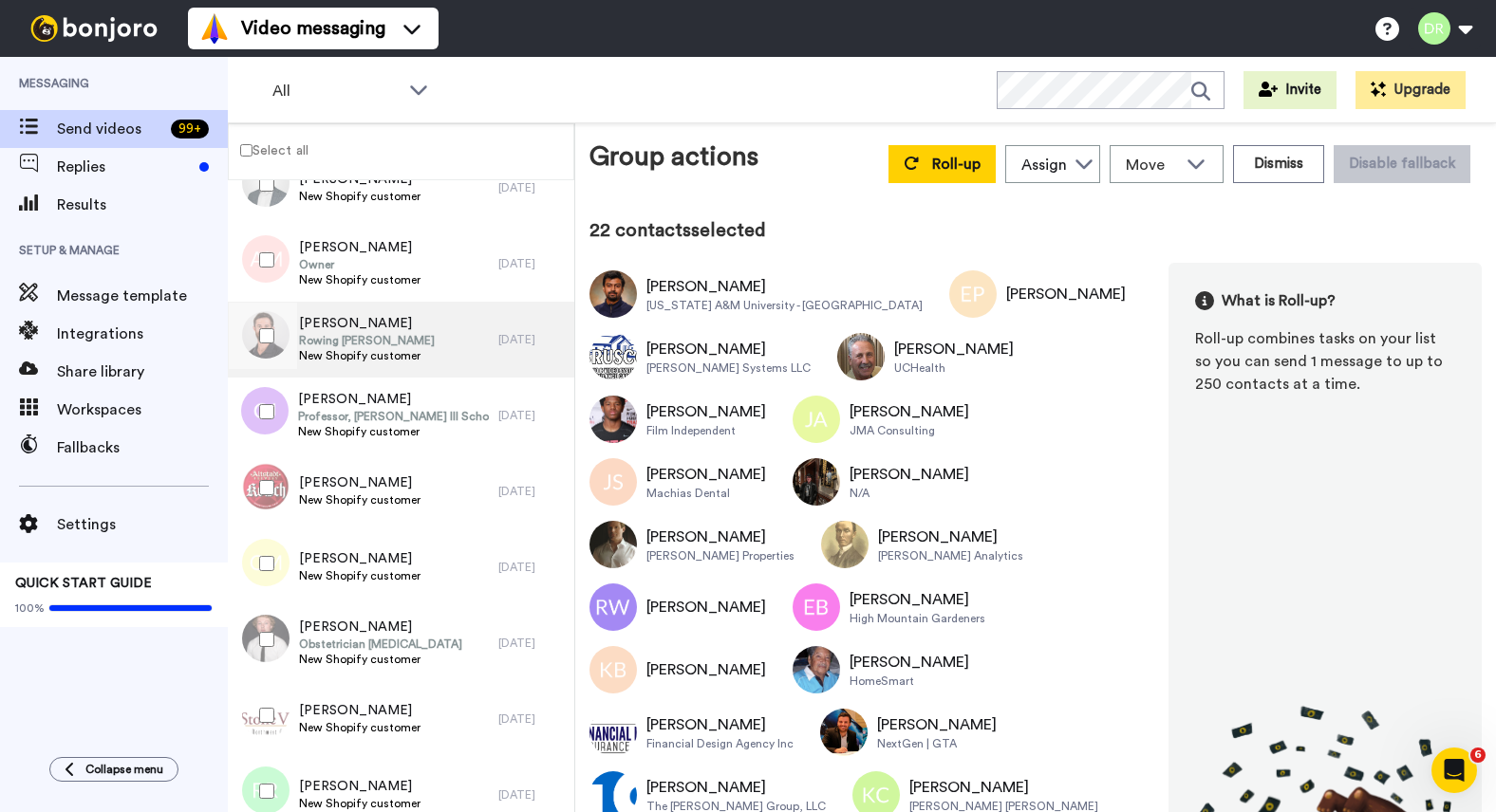
click at [311, 340] on span "Rowing [PERSON_NAME]" at bounding box center [366, 340] width 136 height 15
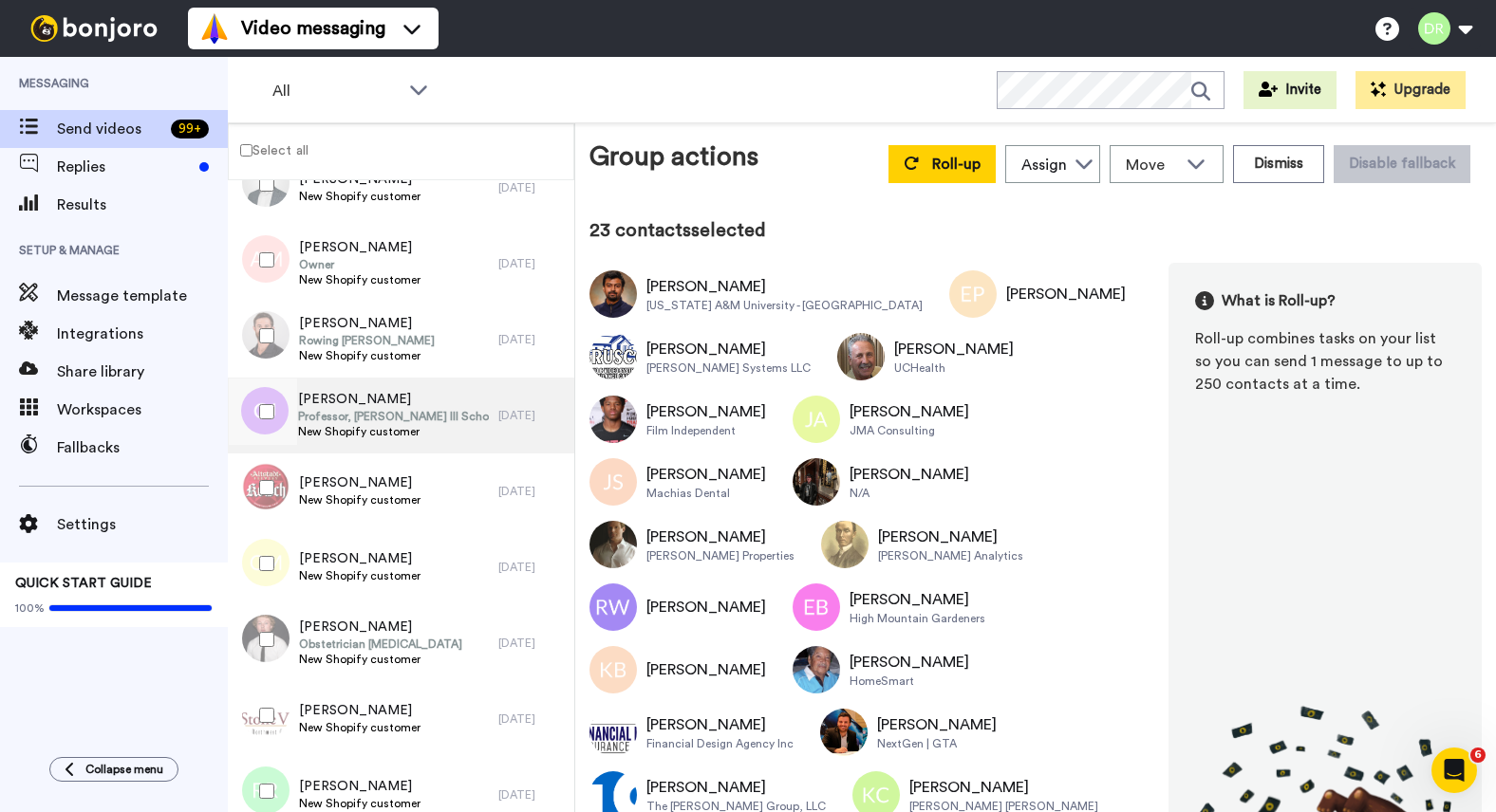
click at [326, 397] on span "[PERSON_NAME]" at bounding box center [393, 399] width 191 height 19
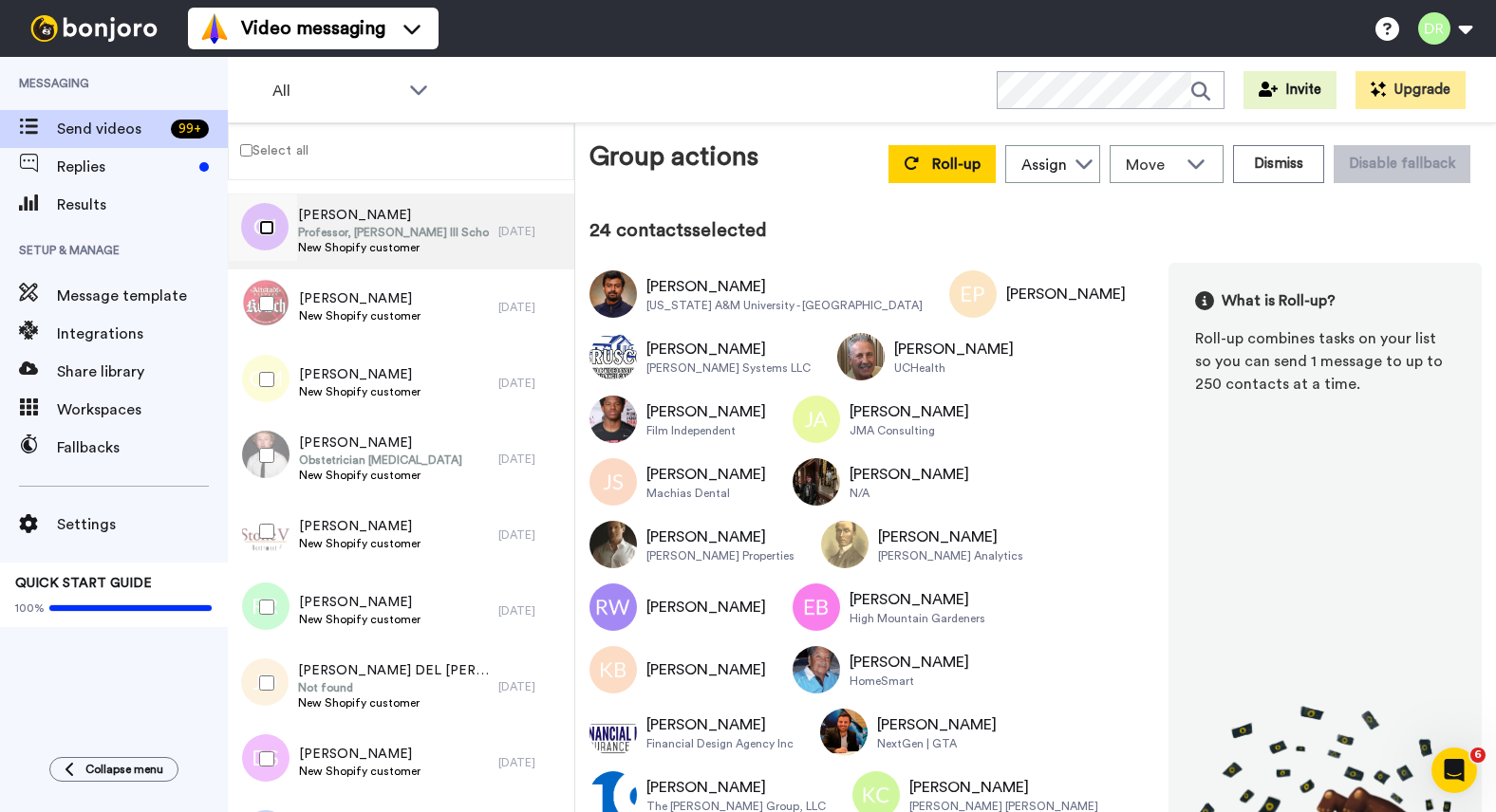
scroll to position [2129, 0]
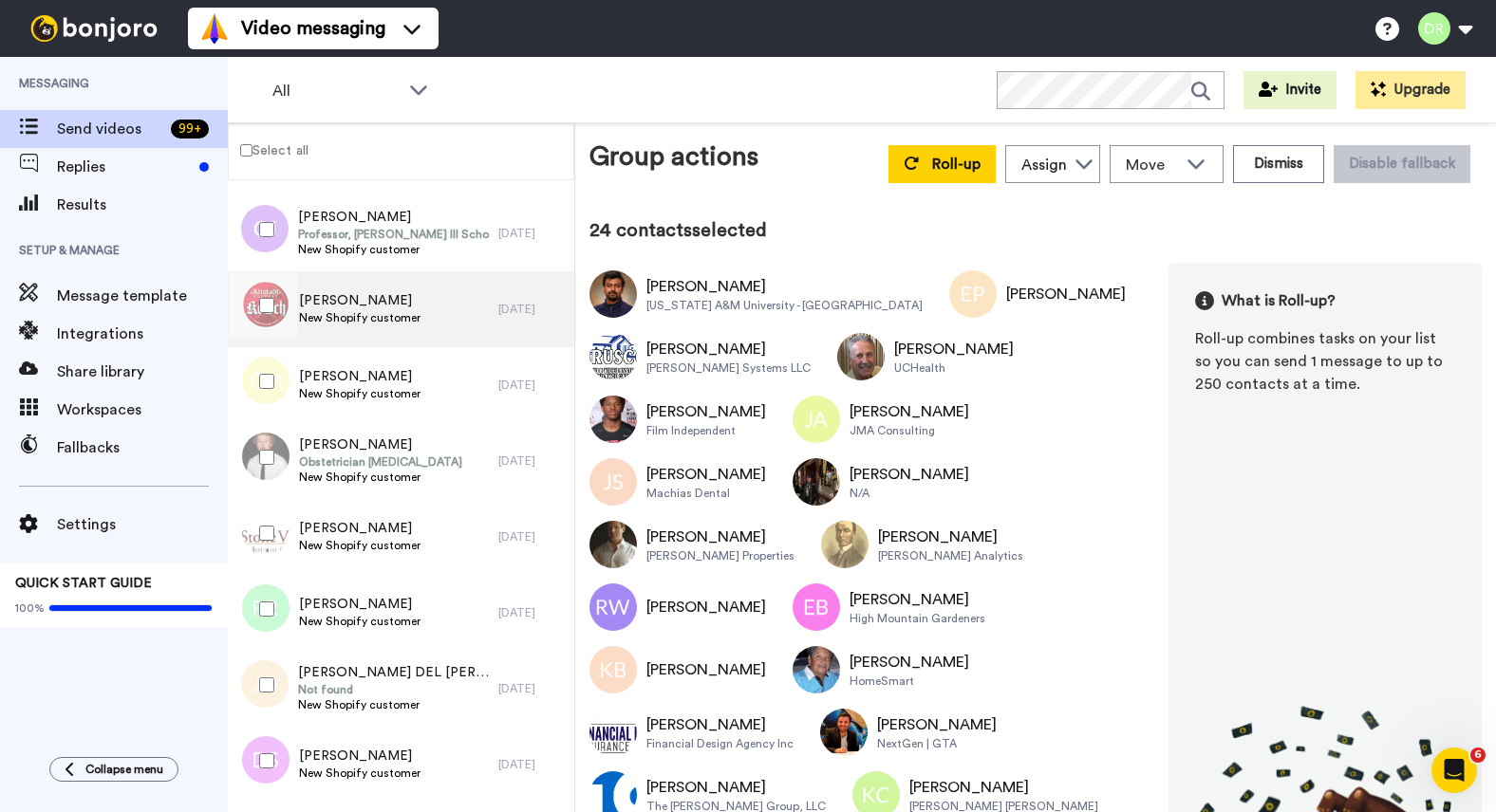
click at [362, 305] on span "[PERSON_NAME]" at bounding box center [360, 300] width 122 height 19
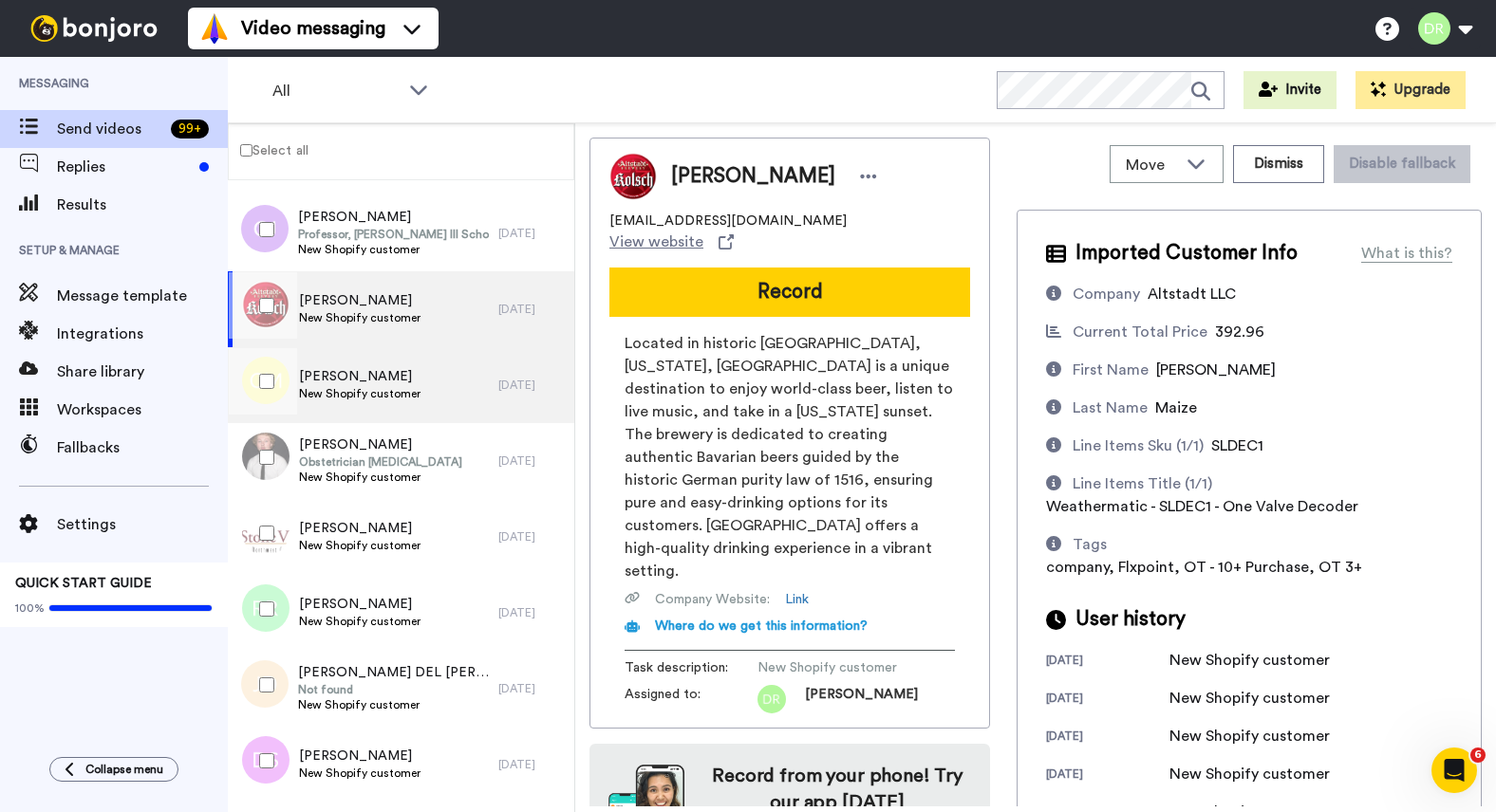
click at [381, 379] on span "[PERSON_NAME]" at bounding box center [360, 376] width 122 height 19
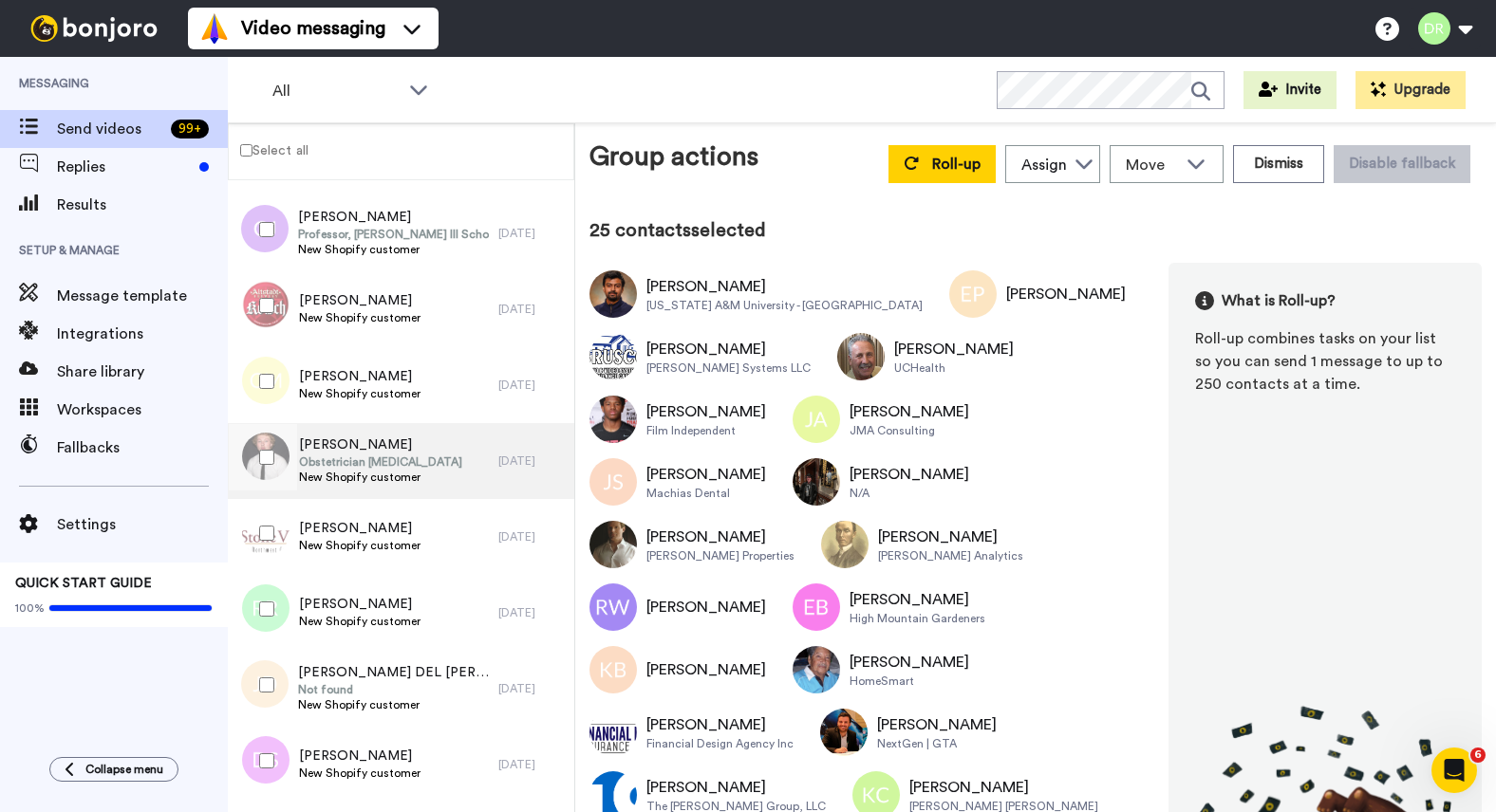
click at [320, 440] on span "[PERSON_NAME]" at bounding box center [380, 444] width 163 height 19
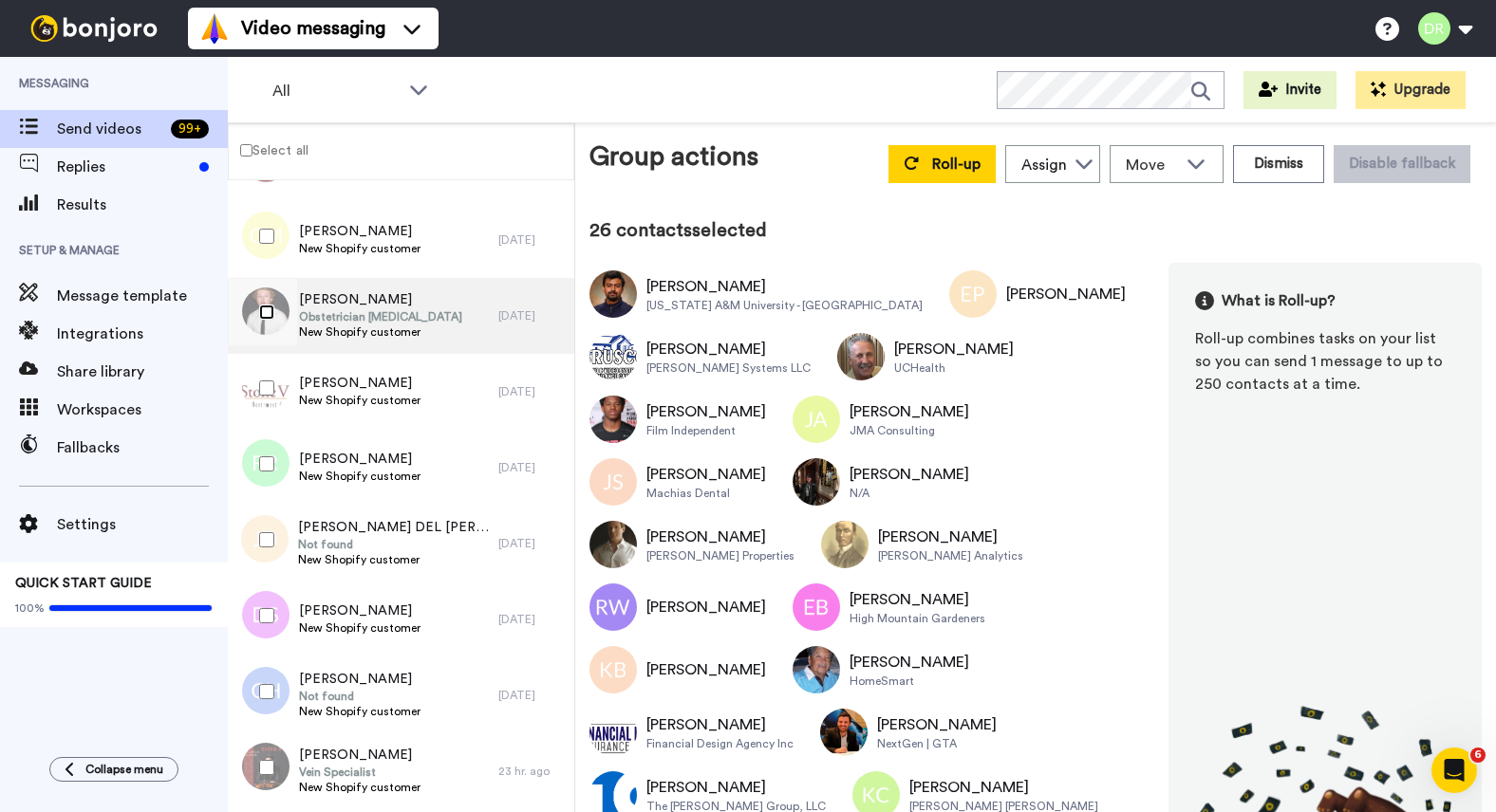
scroll to position [2320, 0]
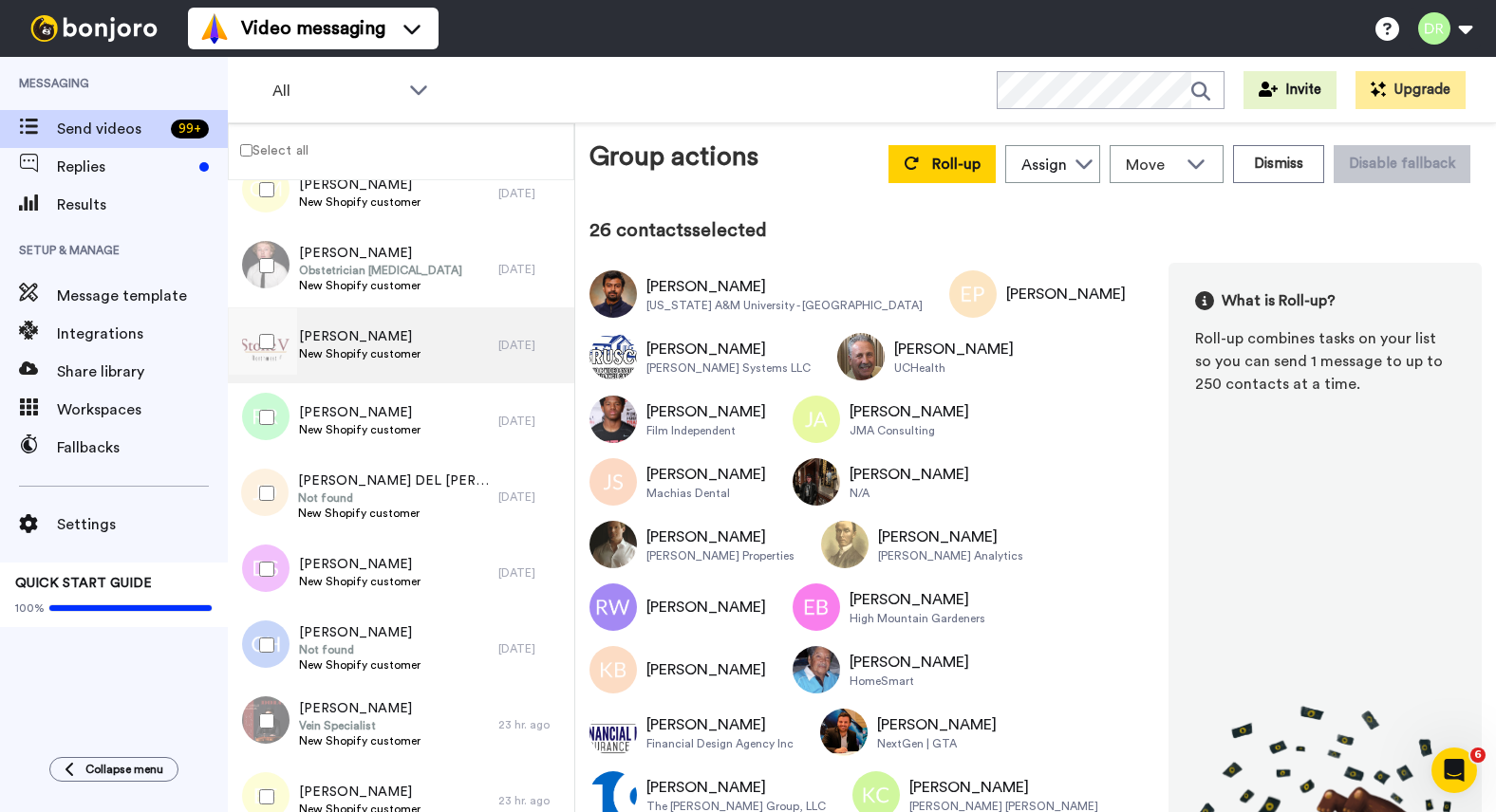
click at [354, 345] on span "[PERSON_NAME]" at bounding box center [360, 336] width 122 height 19
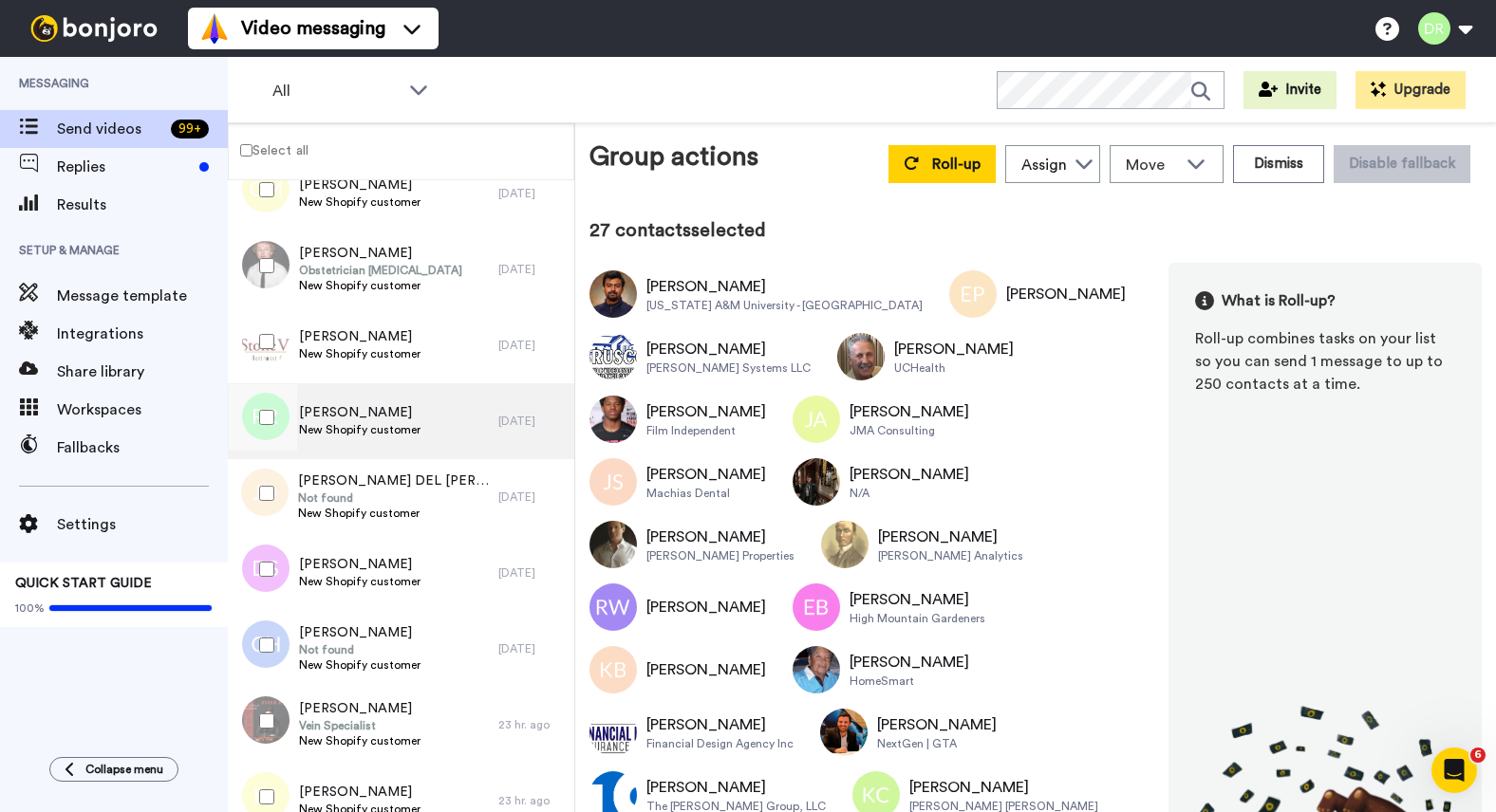
click at [339, 422] on span "New Shopify customer" at bounding box center [360, 429] width 122 height 15
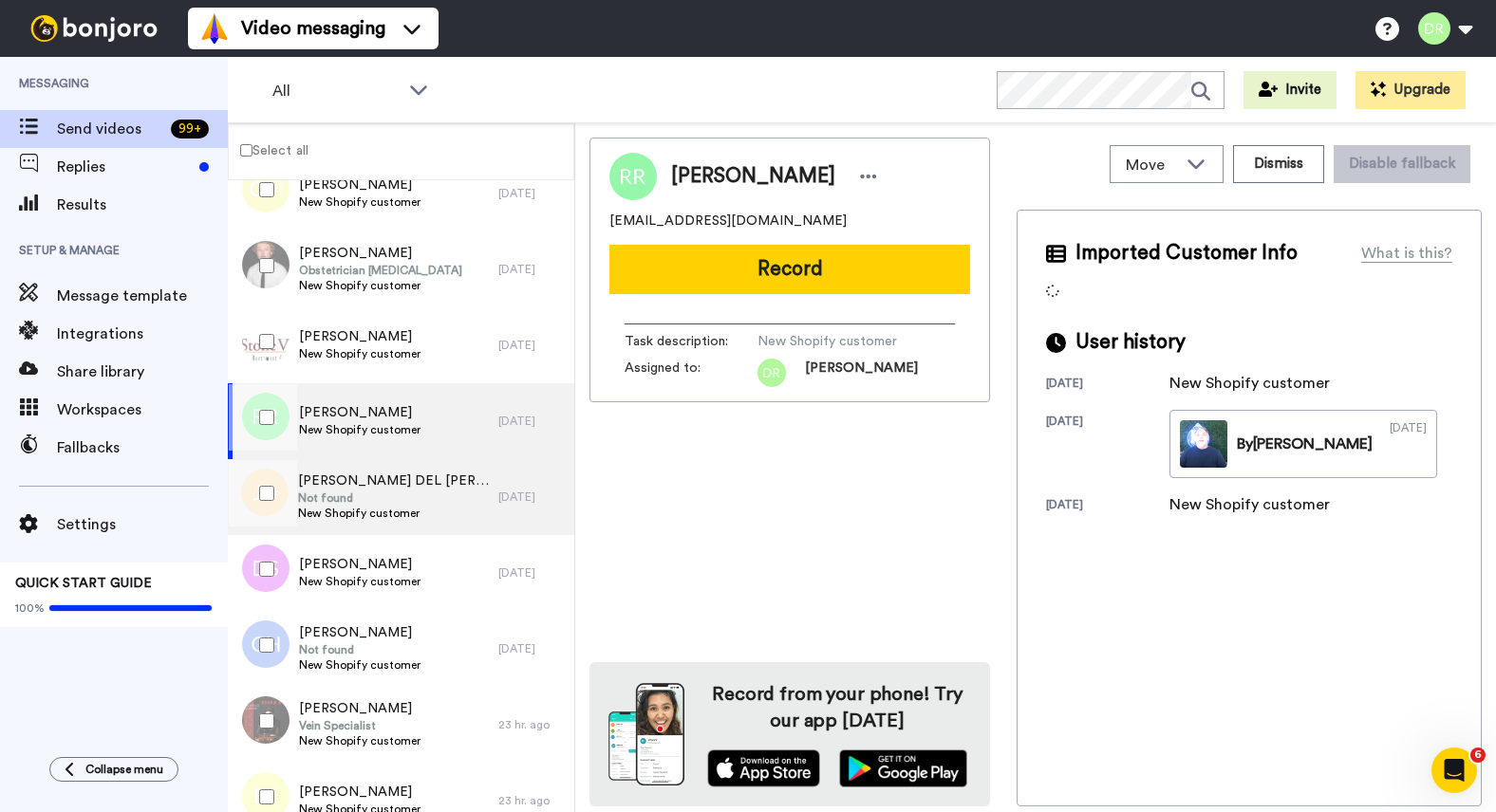
click at [338, 479] on span "[PERSON_NAME] DEL [PERSON_NAME]" at bounding box center [393, 480] width 191 height 19
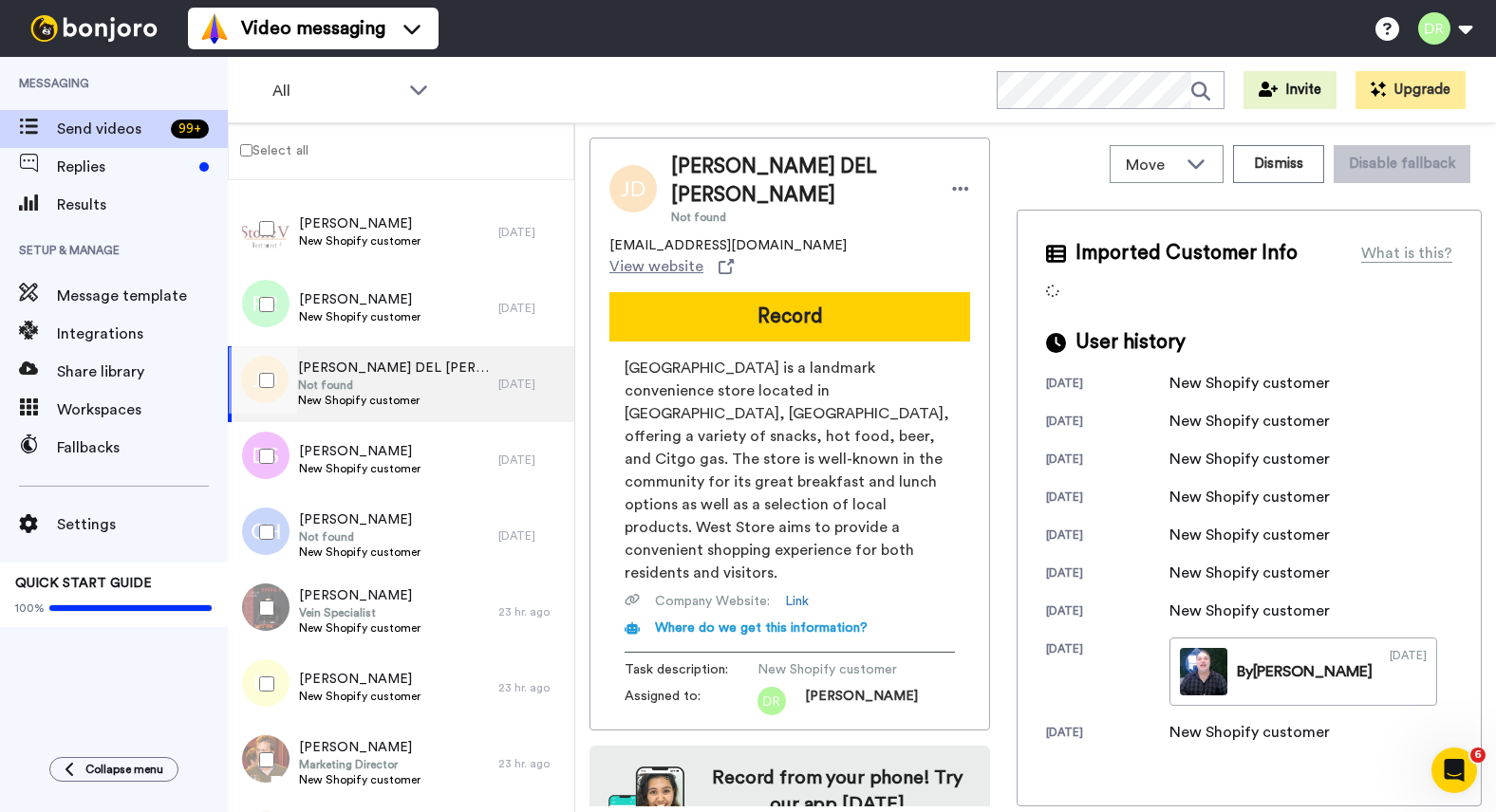
scroll to position [2436, 0]
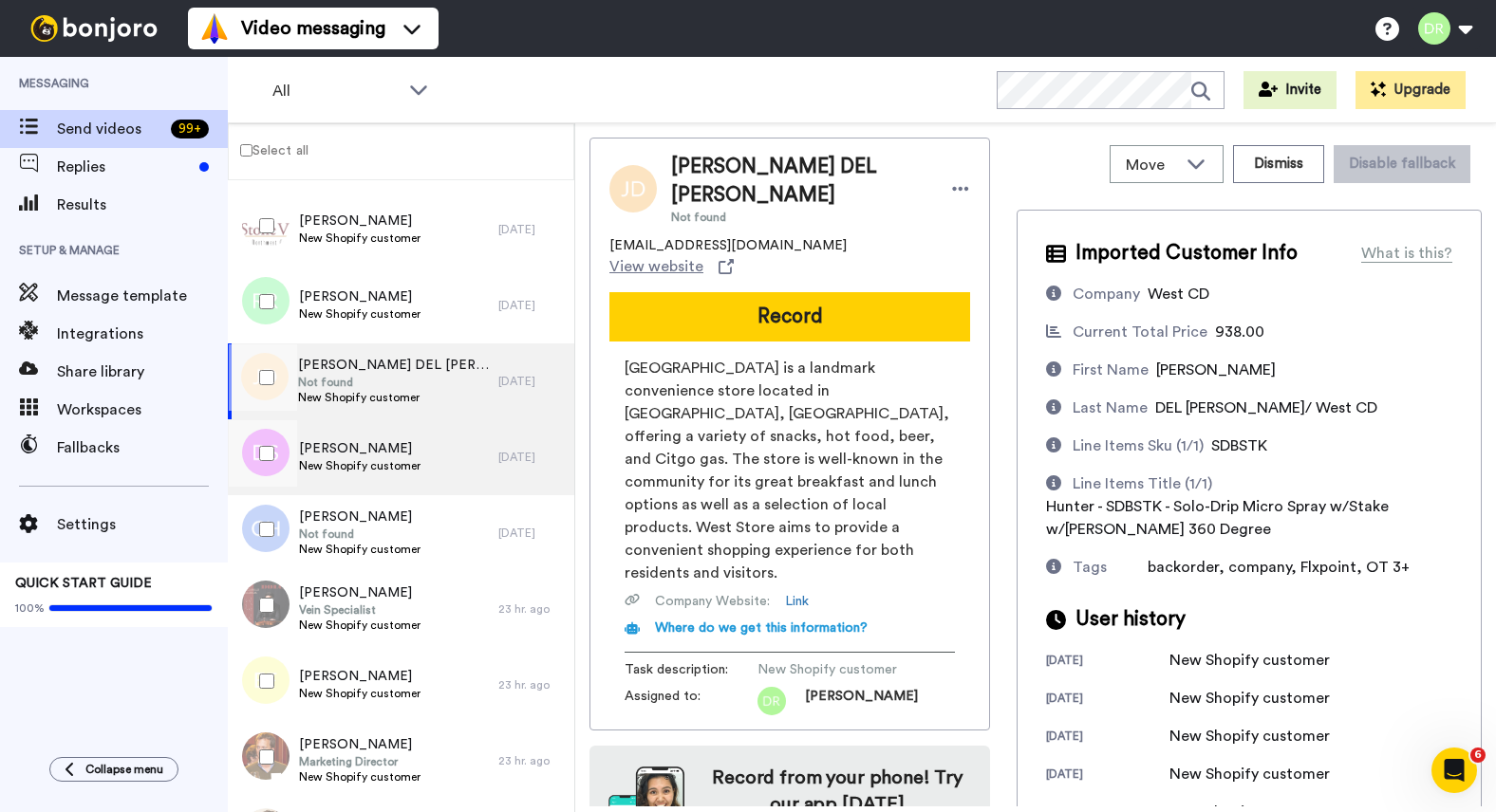
click at [339, 457] on span "[PERSON_NAME]" at bounding box center [360, 448] width 122 height 19
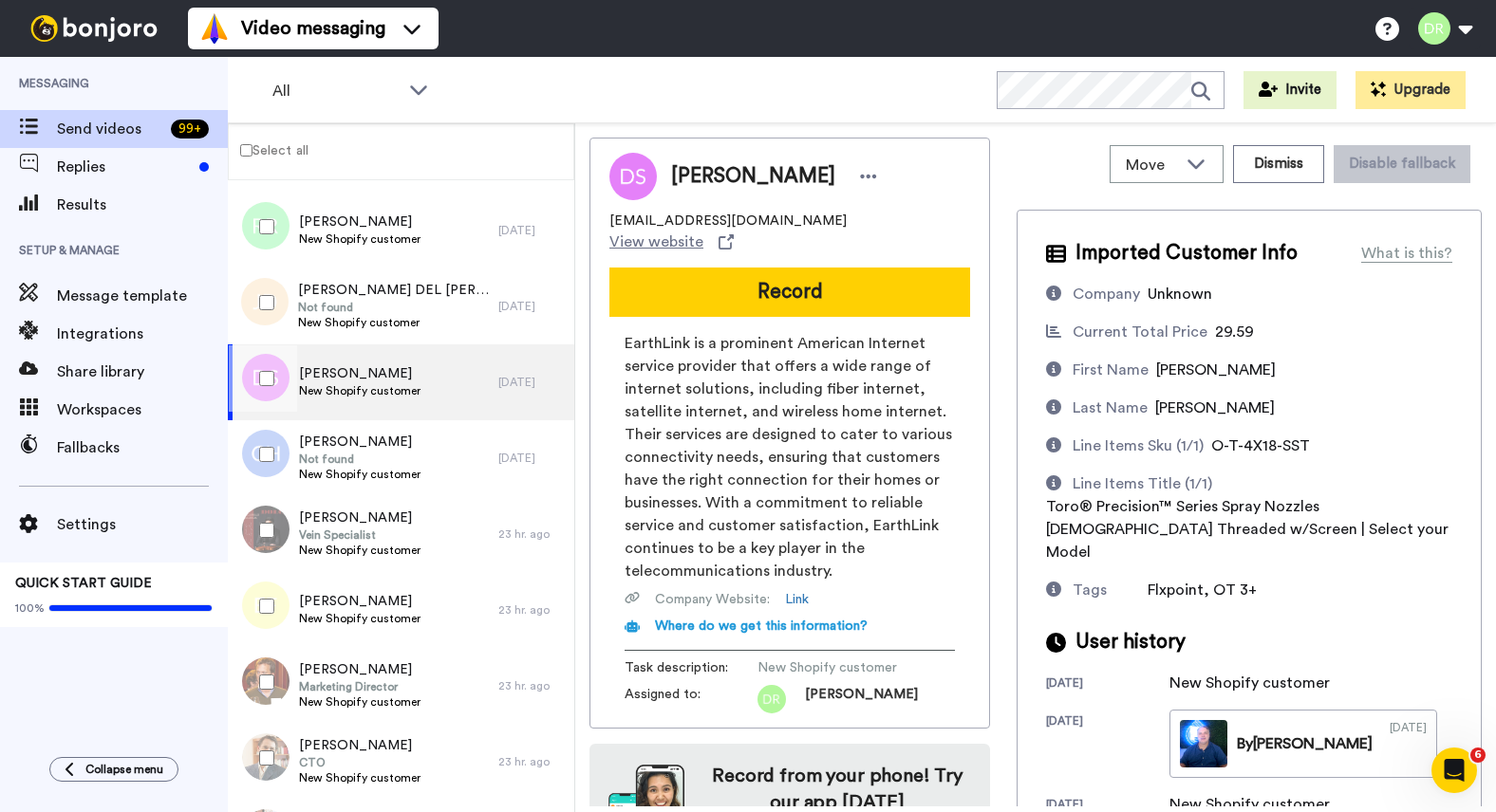
scroll to position [2524, 0]
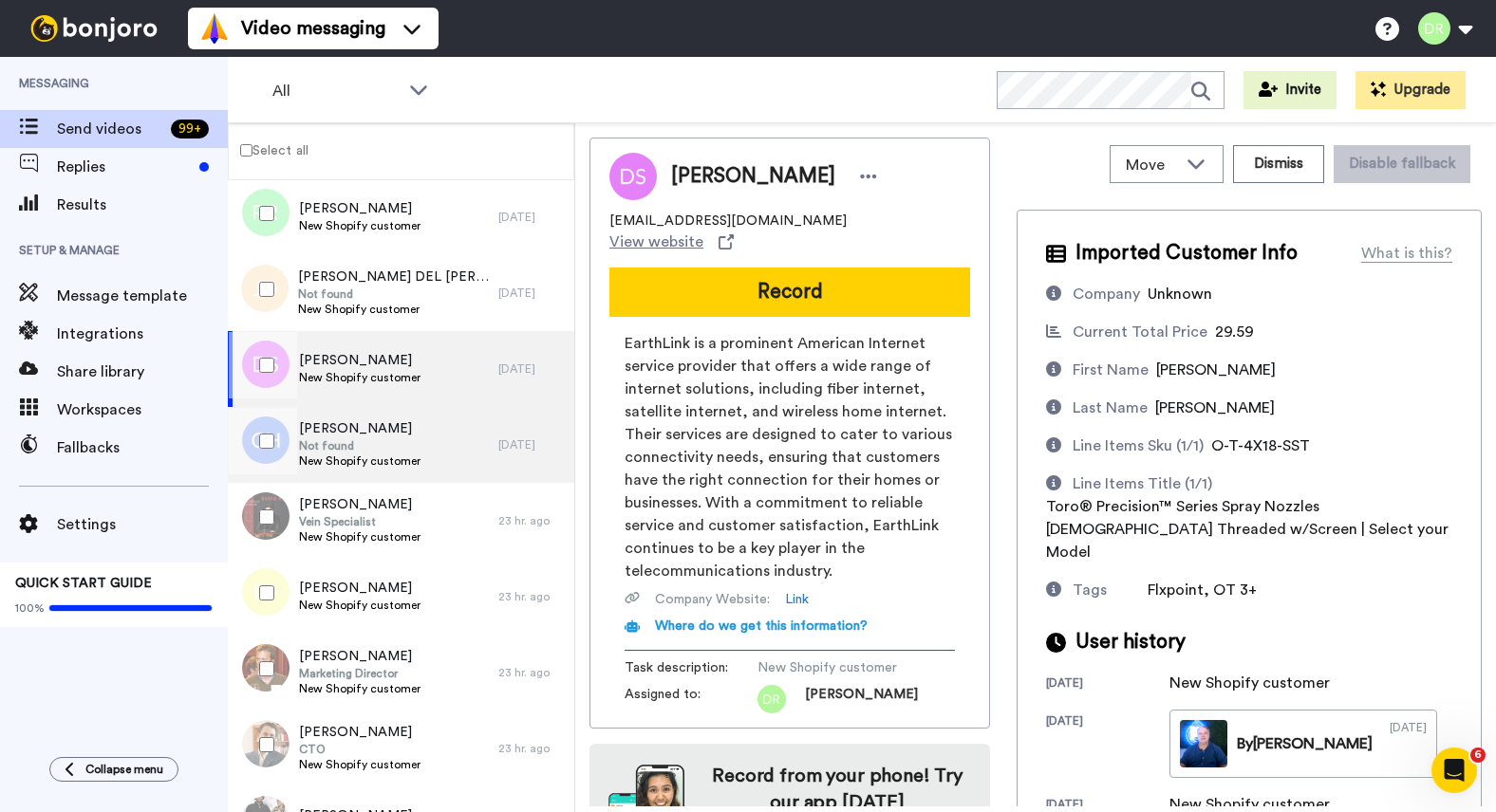
click at [338, 451] on span "Not found" at bounding box center [360, 445] width 122 height 15
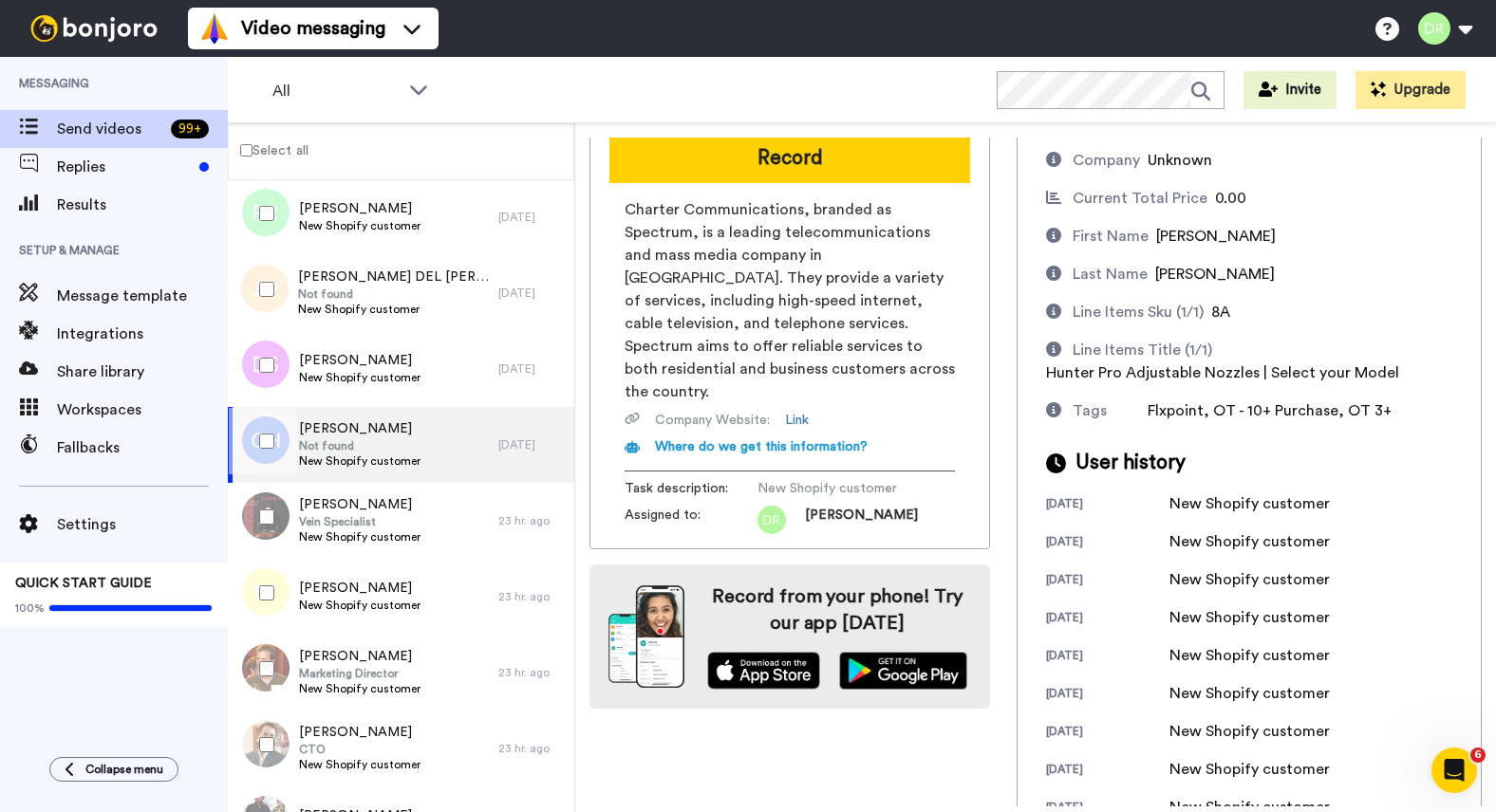
scroll to position [335, 0]
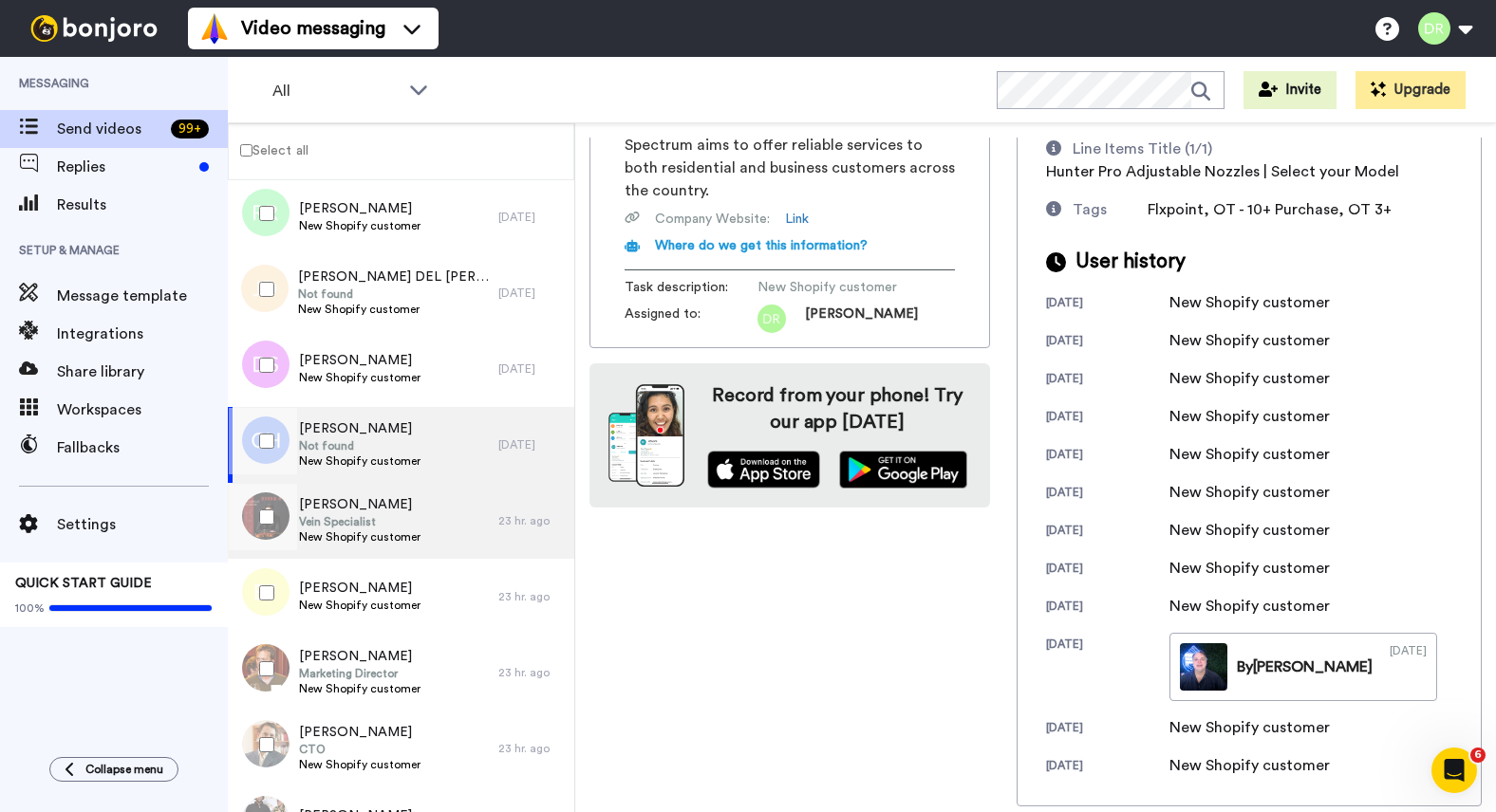
click at [345, 507] on span "[PERSON_NAME]" at bounding box center [360, 504] width 122 height 19
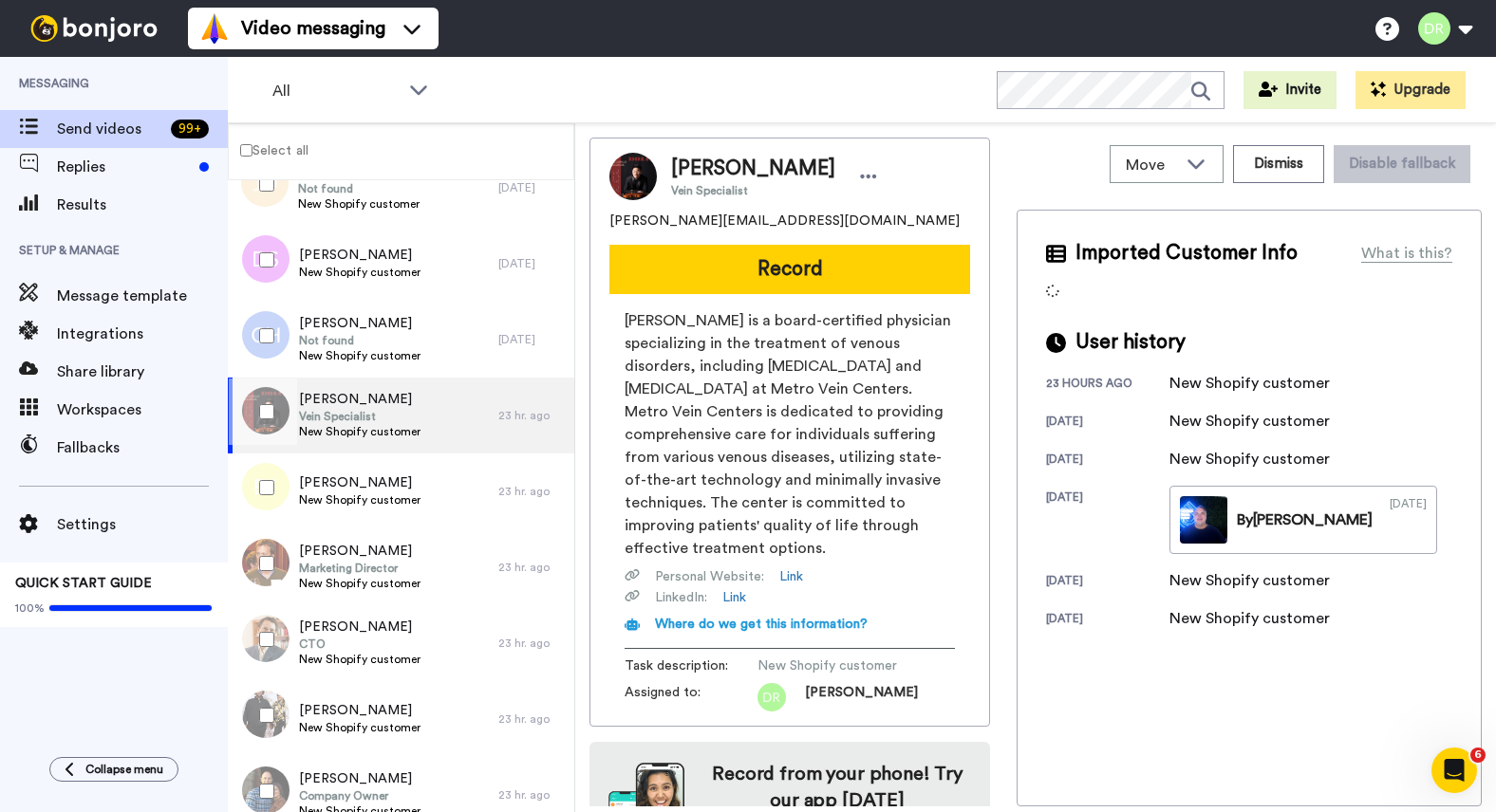
scroll to position [2626, 0]
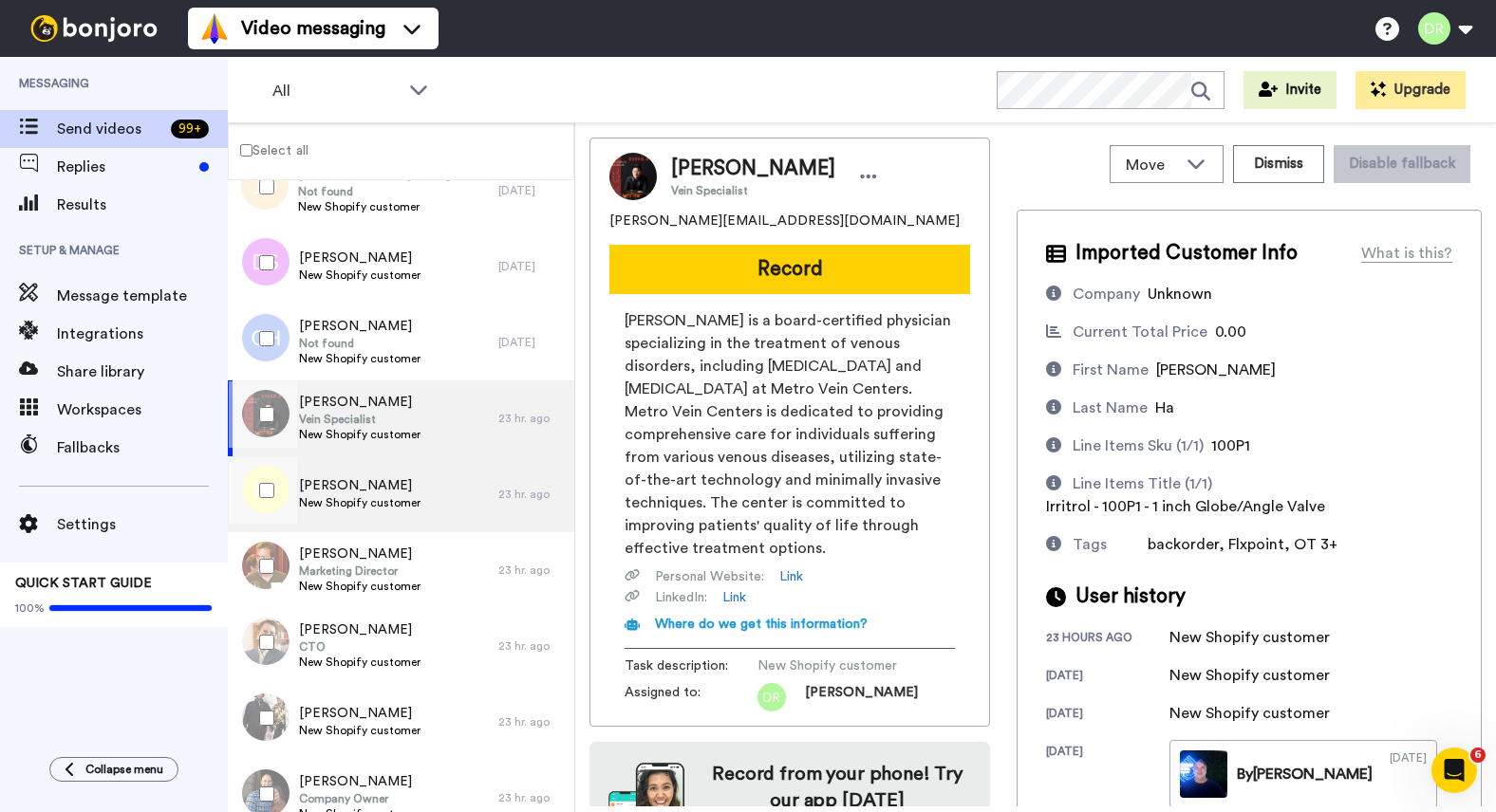
click at [348, 498] on span "New Shopify customer" at bounding box center [360, 502] width 122 height 15
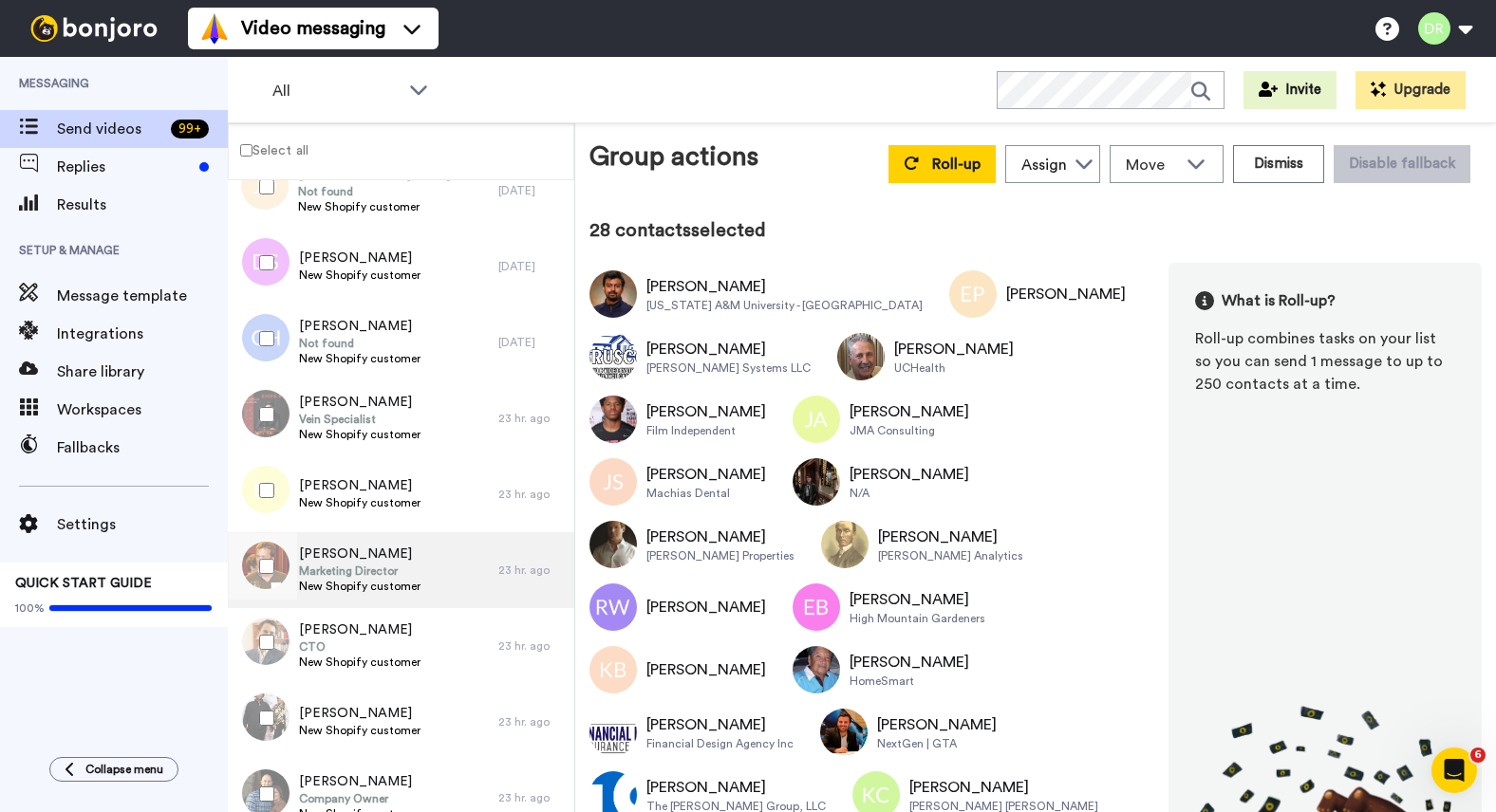
click at [333, 564] on span "Marketing Director" at bounding box center [360, 570] width 122 height 15
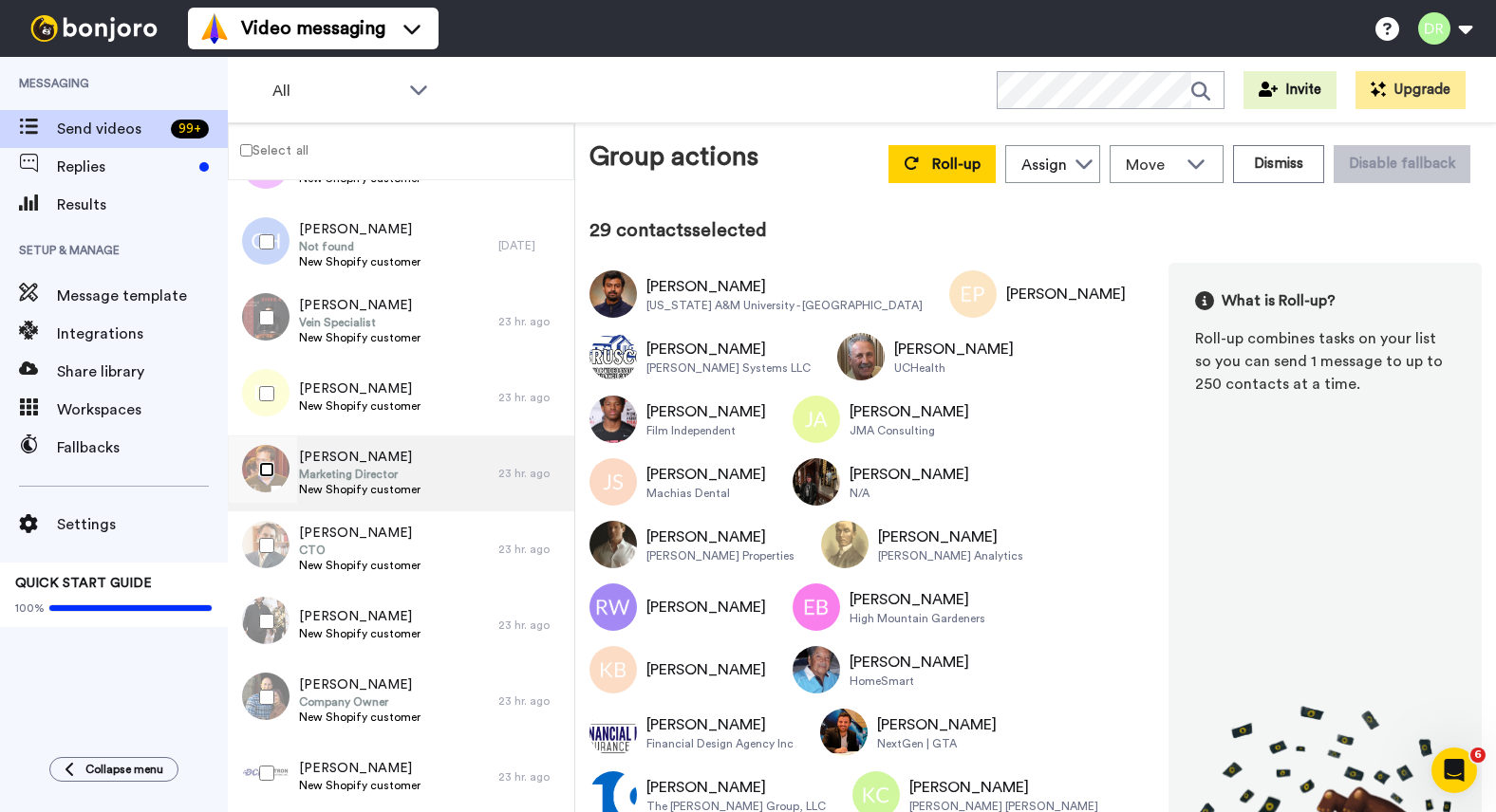
scroll to position [2737, 0]
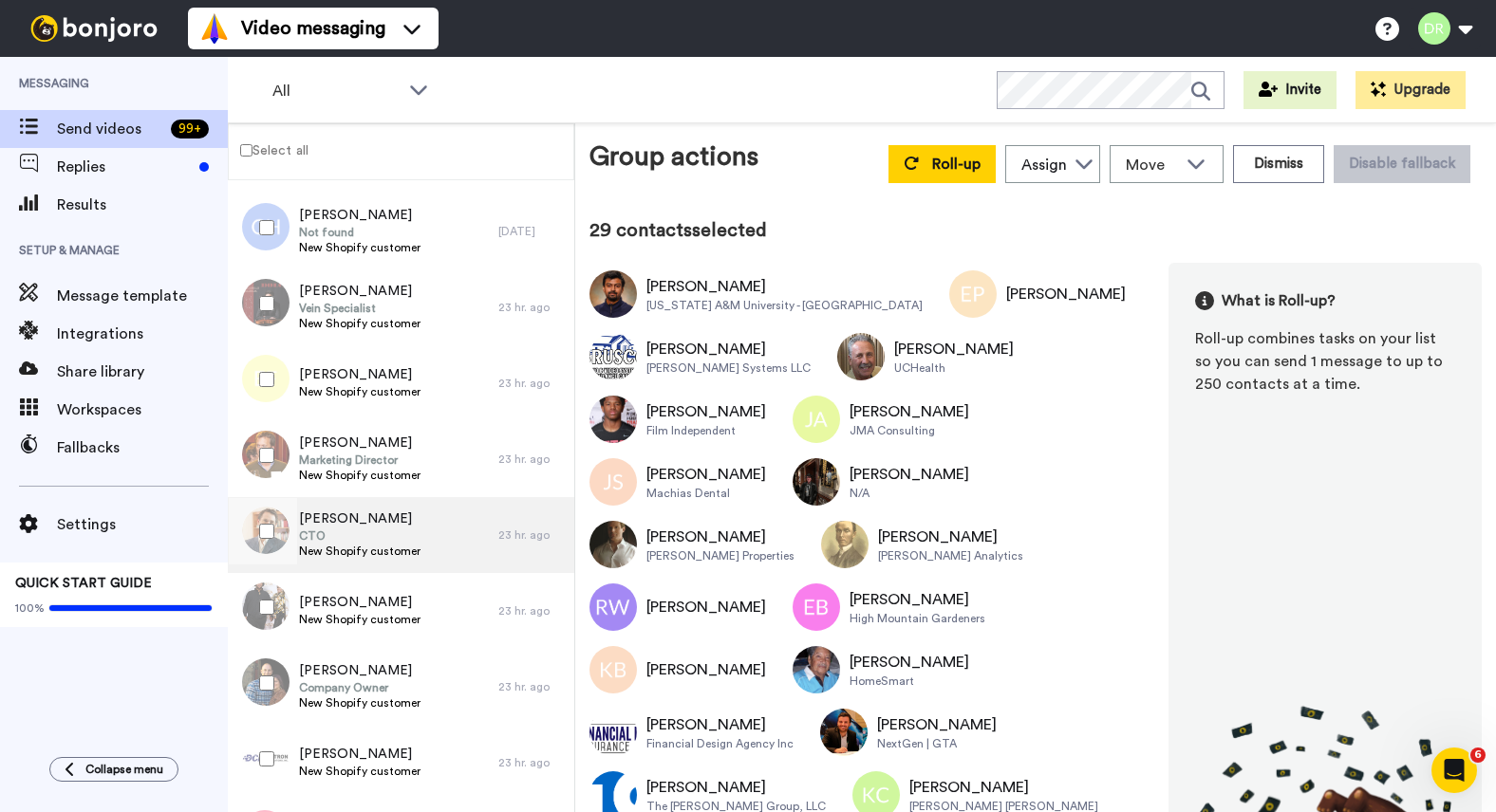
click at [361, 530] on span "CTO" at bounding box center [360, 535] width 122 height 15
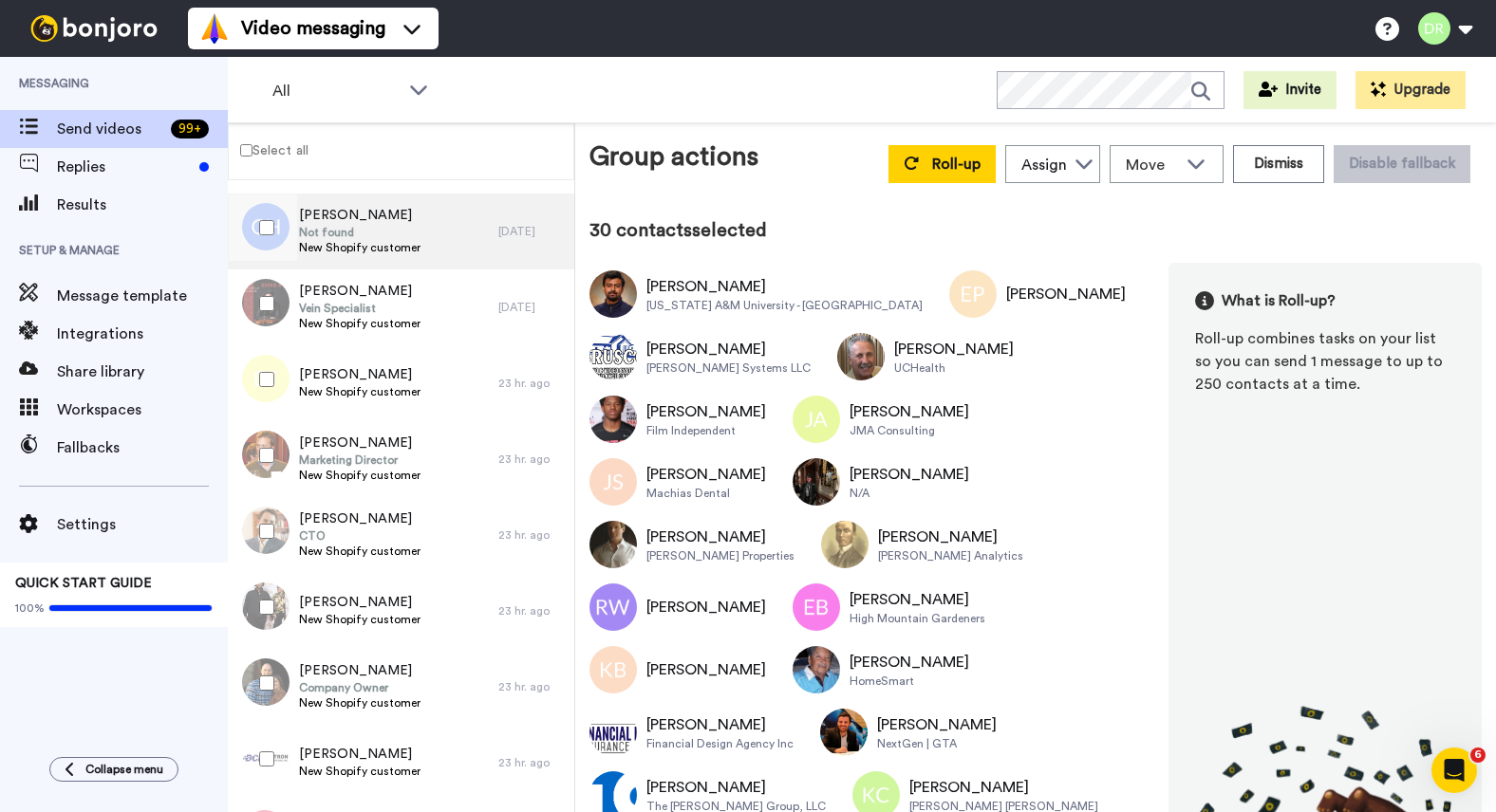
click at [389, 227] on span "Not found" at bounding box center [360, 232] width 122 height 15
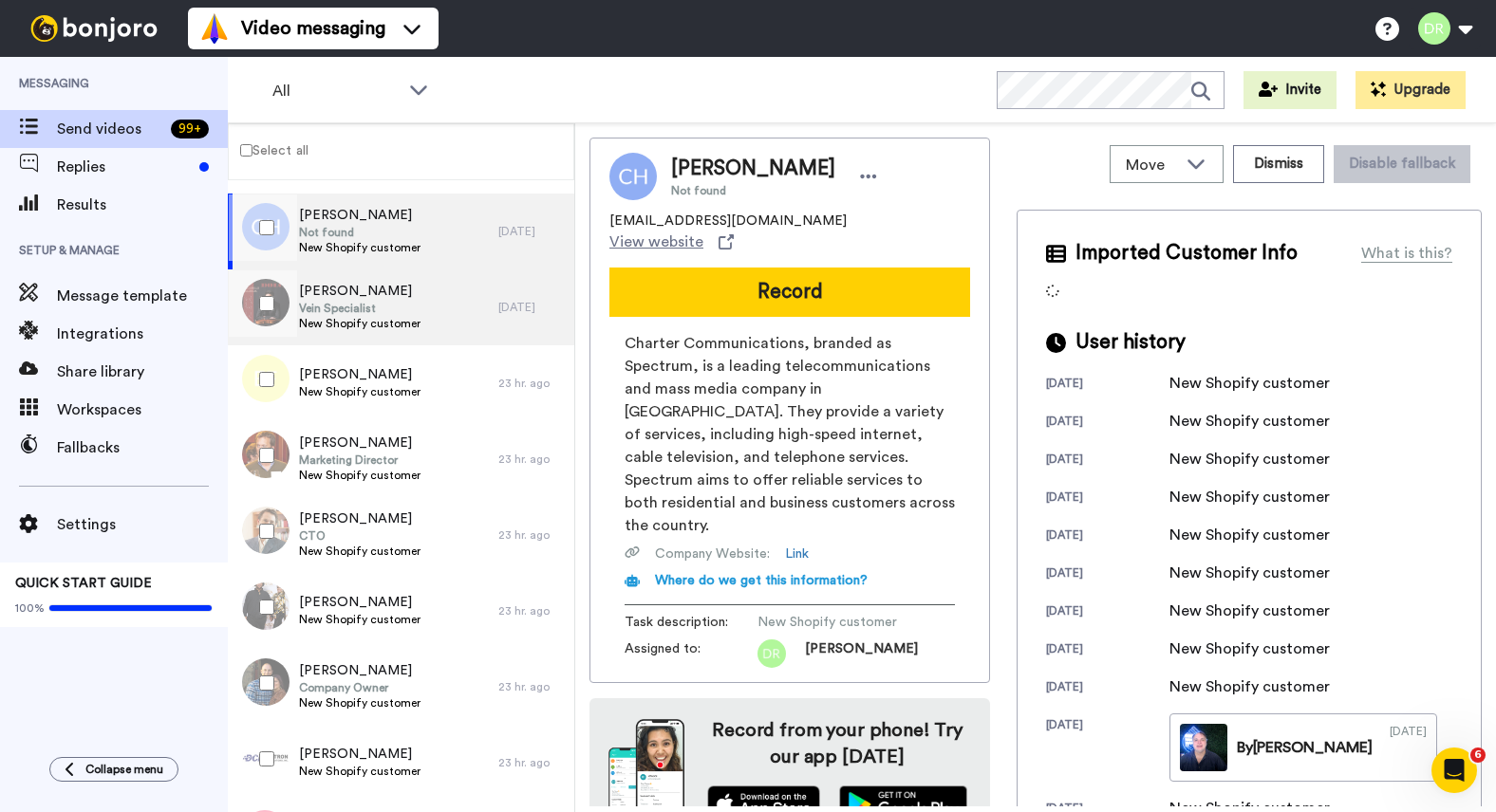
click at [352, 306] on span "Vein Specialist" at bounding box center [360, 307] width 122 height 15
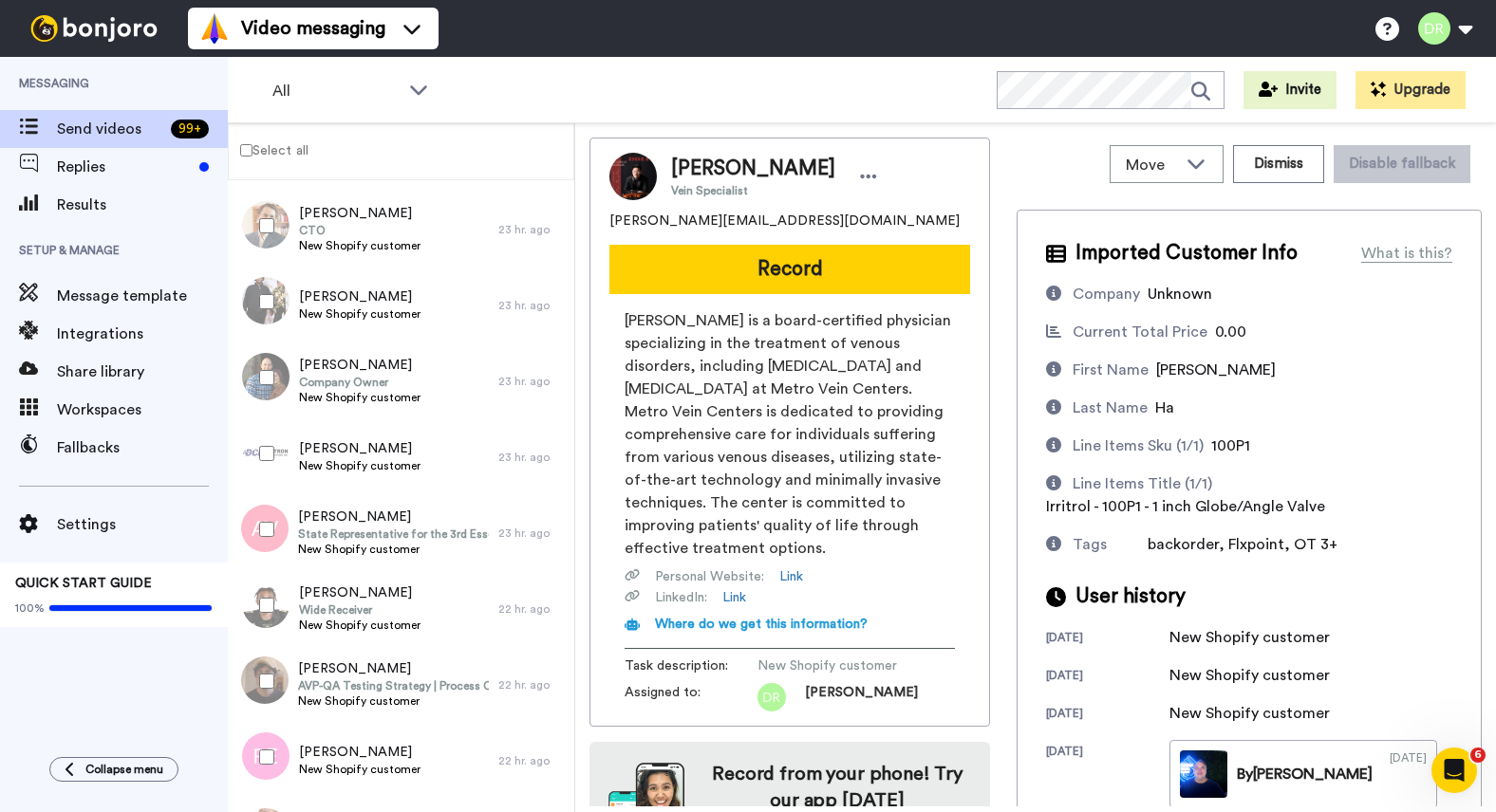
scroll to position [3044, 0]
click at [352, 306] on span "New Shopify customer" at bounding box center [360, 312] width 122 height 15
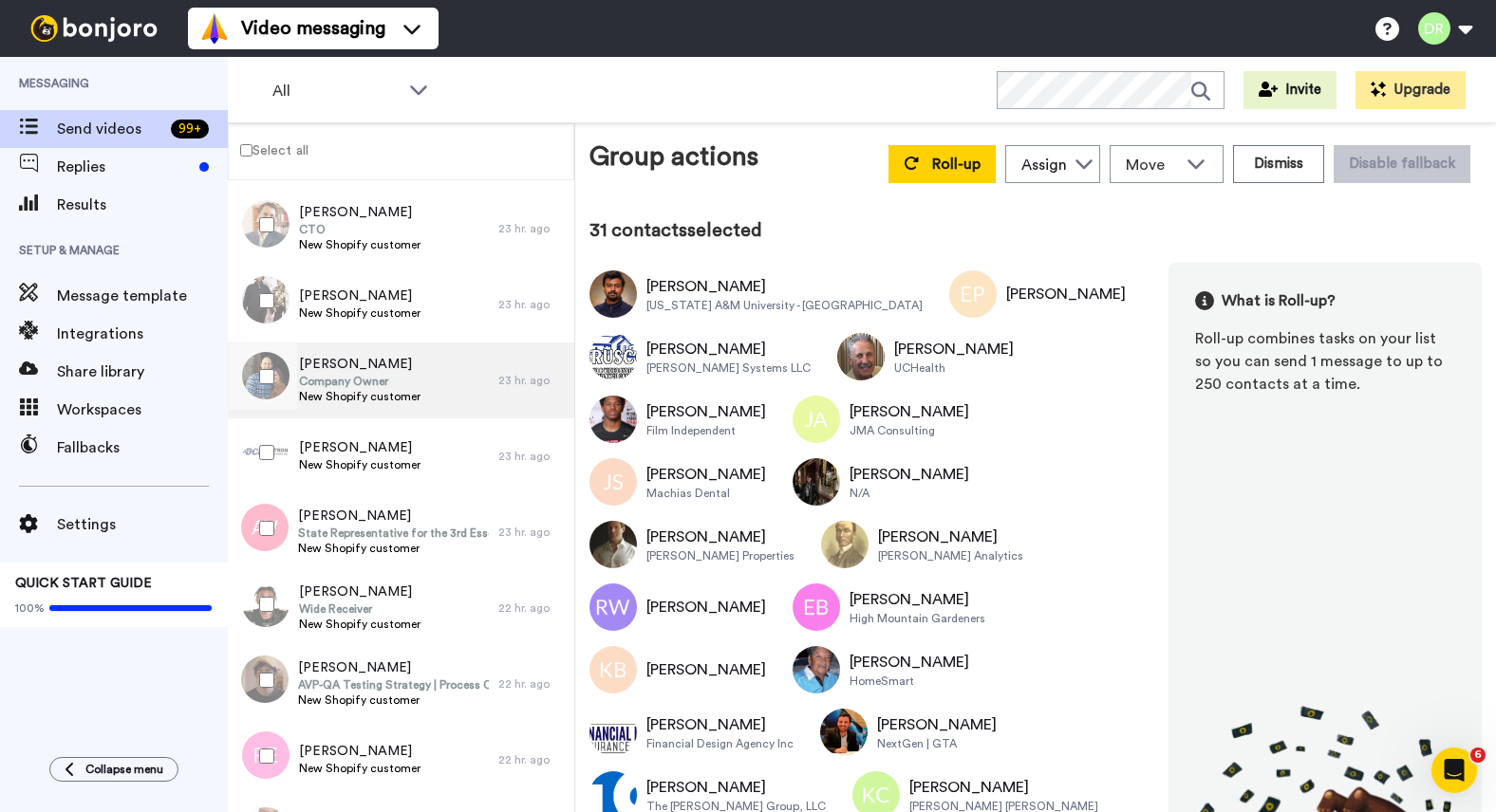
click at [342, 357] on span "[PERSON_NAME]" at bounding box center [360, 363] width 122 height 19
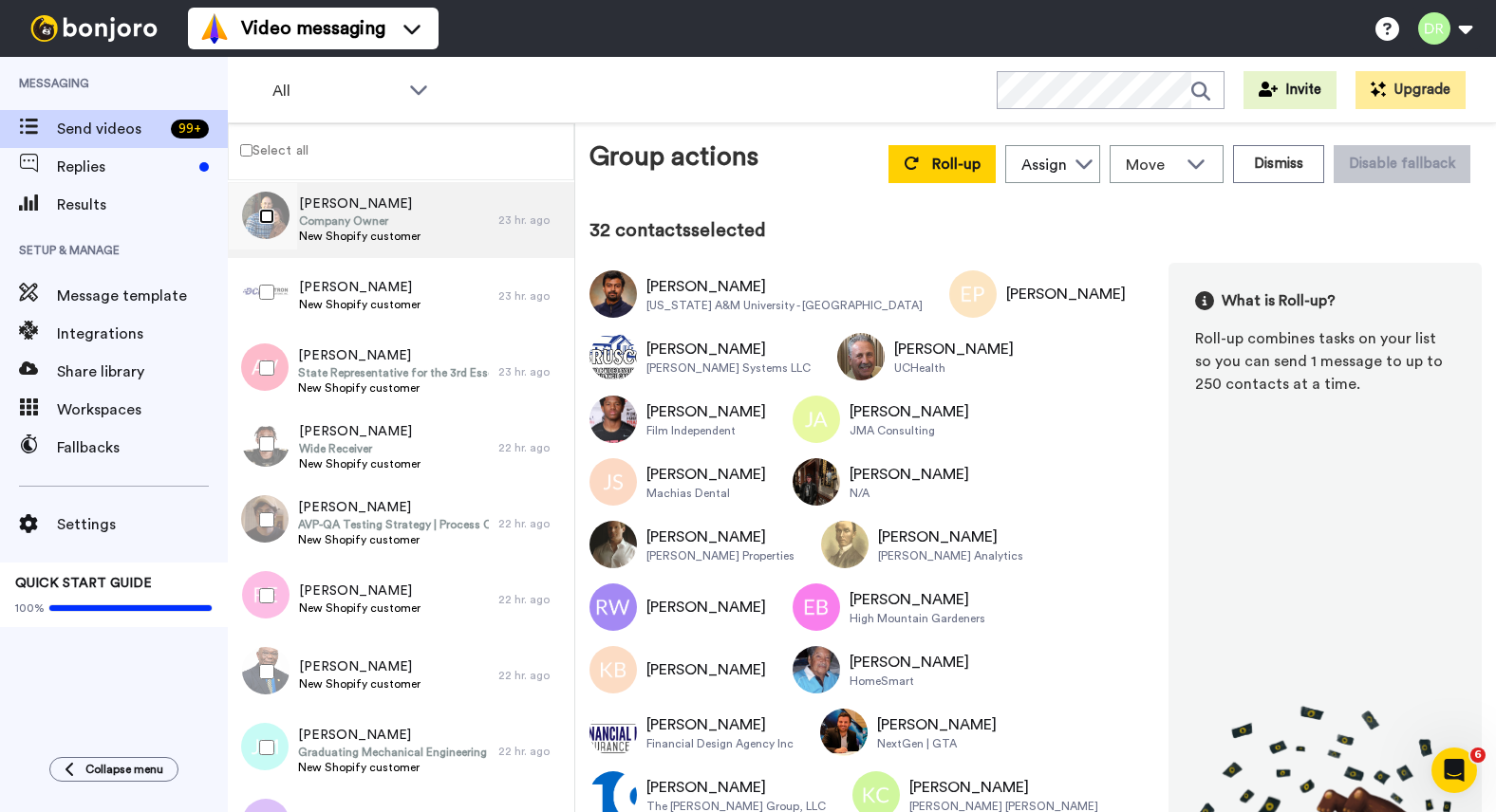
scroll to position [3221, 0]
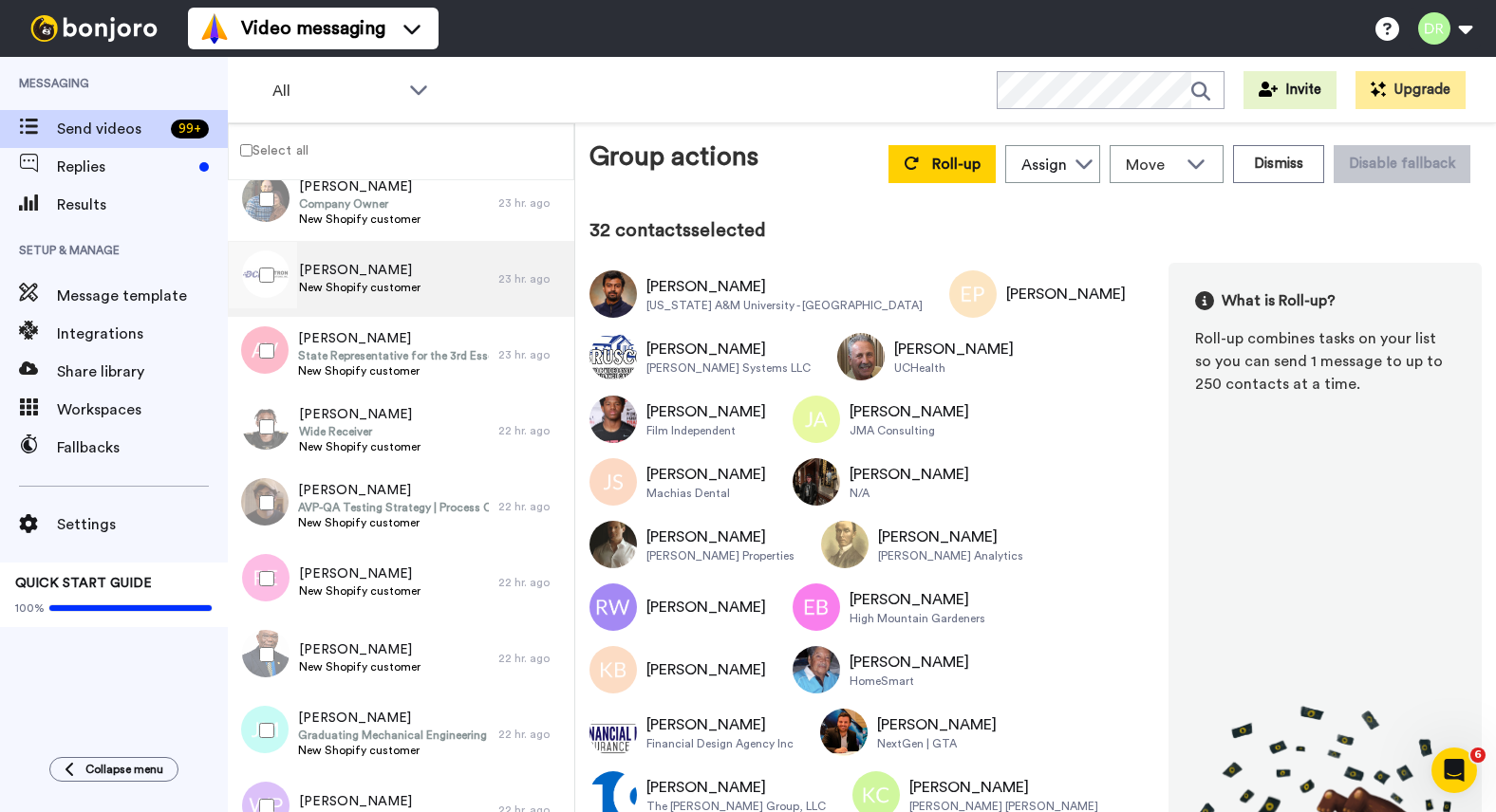
click at [357, 276] on span "[PERSON_NAME]" at bounding box center [360, 270] width 122 height 19
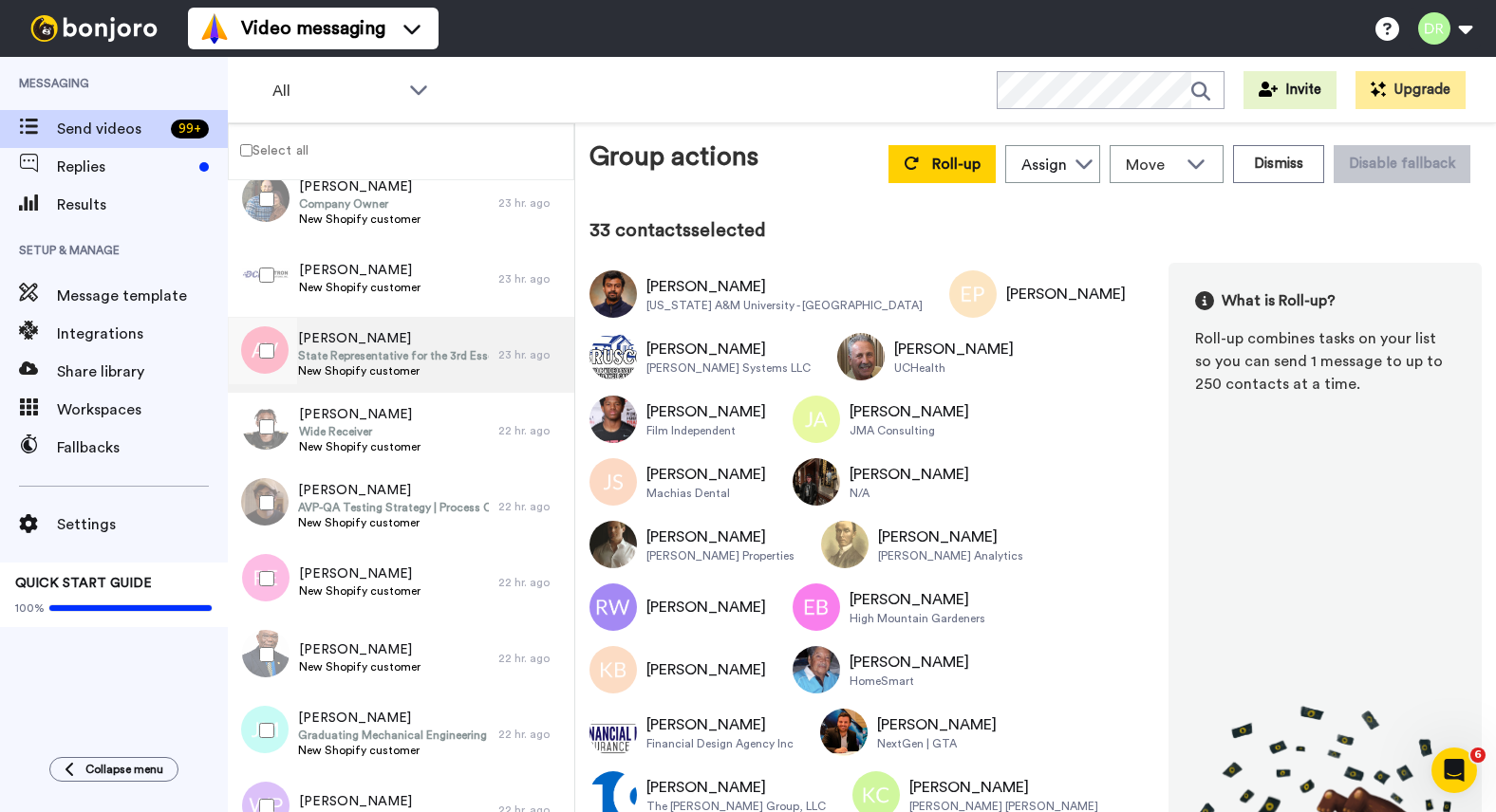
click at [333, 330] on span "[PERSON_NAME]" at bounding box center [393, 338] width 191 height 19
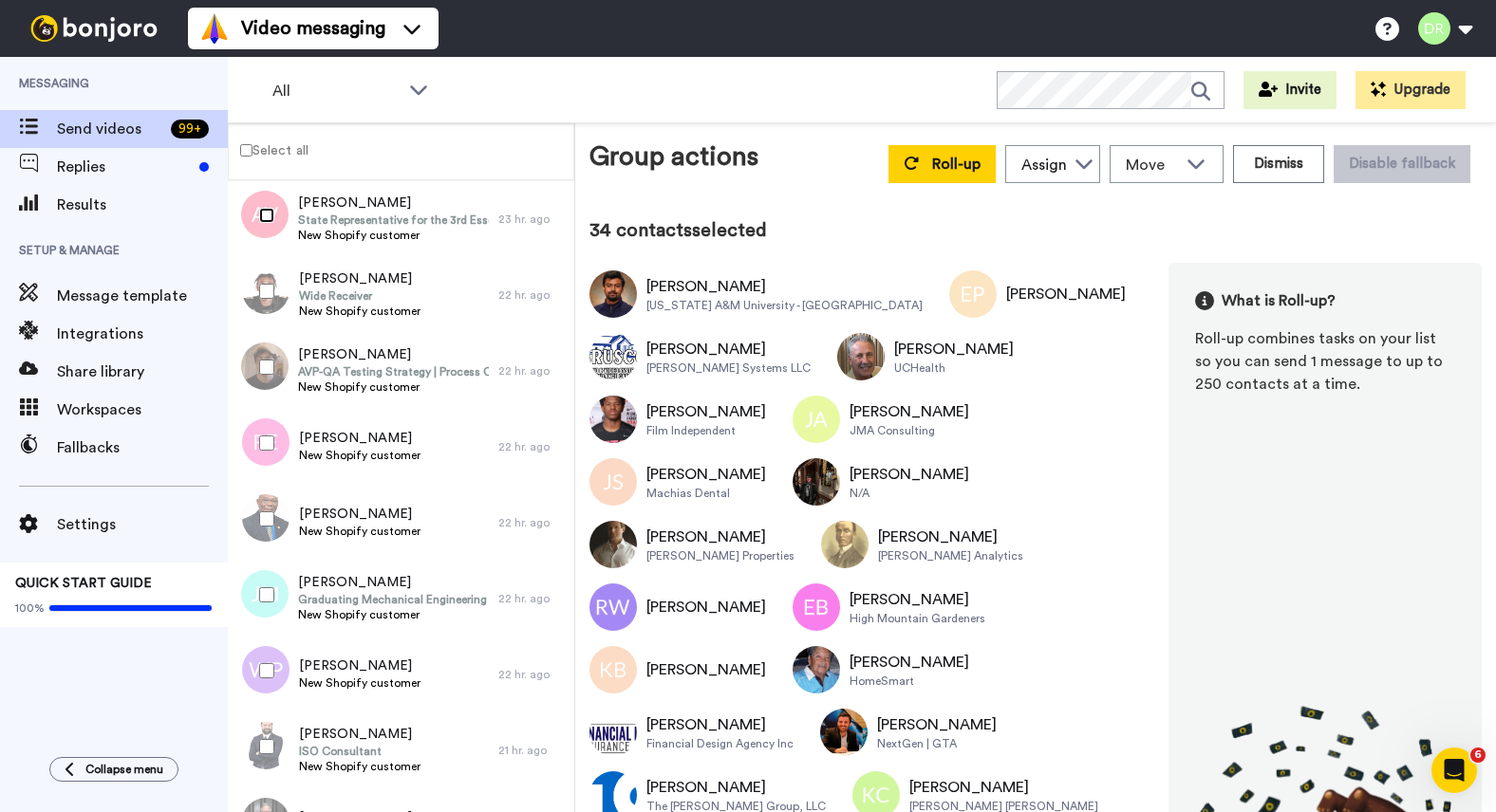
scroll to position [3362, 0]
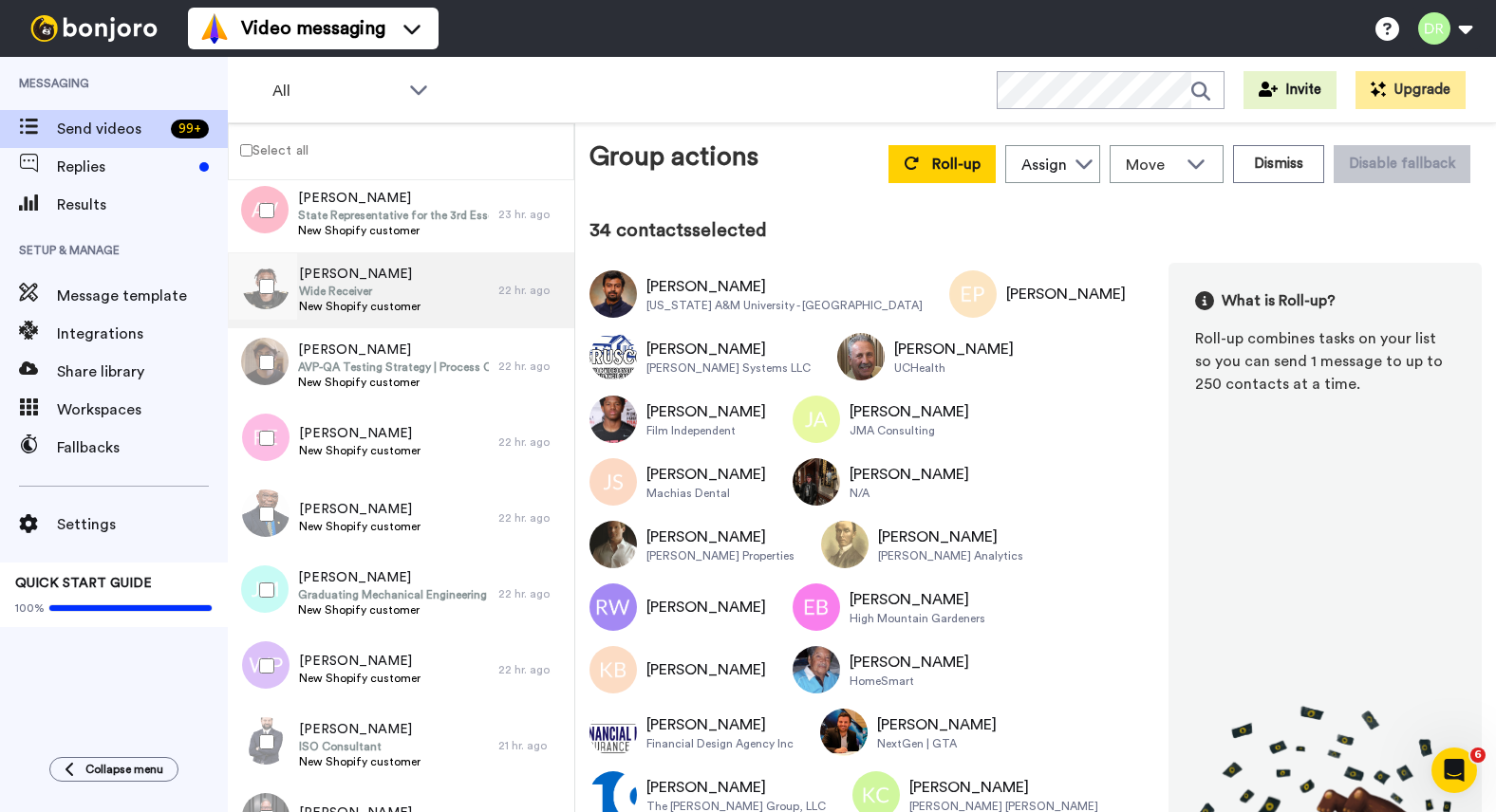
click at [346, 284] on span "Wide Receiver" at bounding box center [360, 291] width 122 height 15
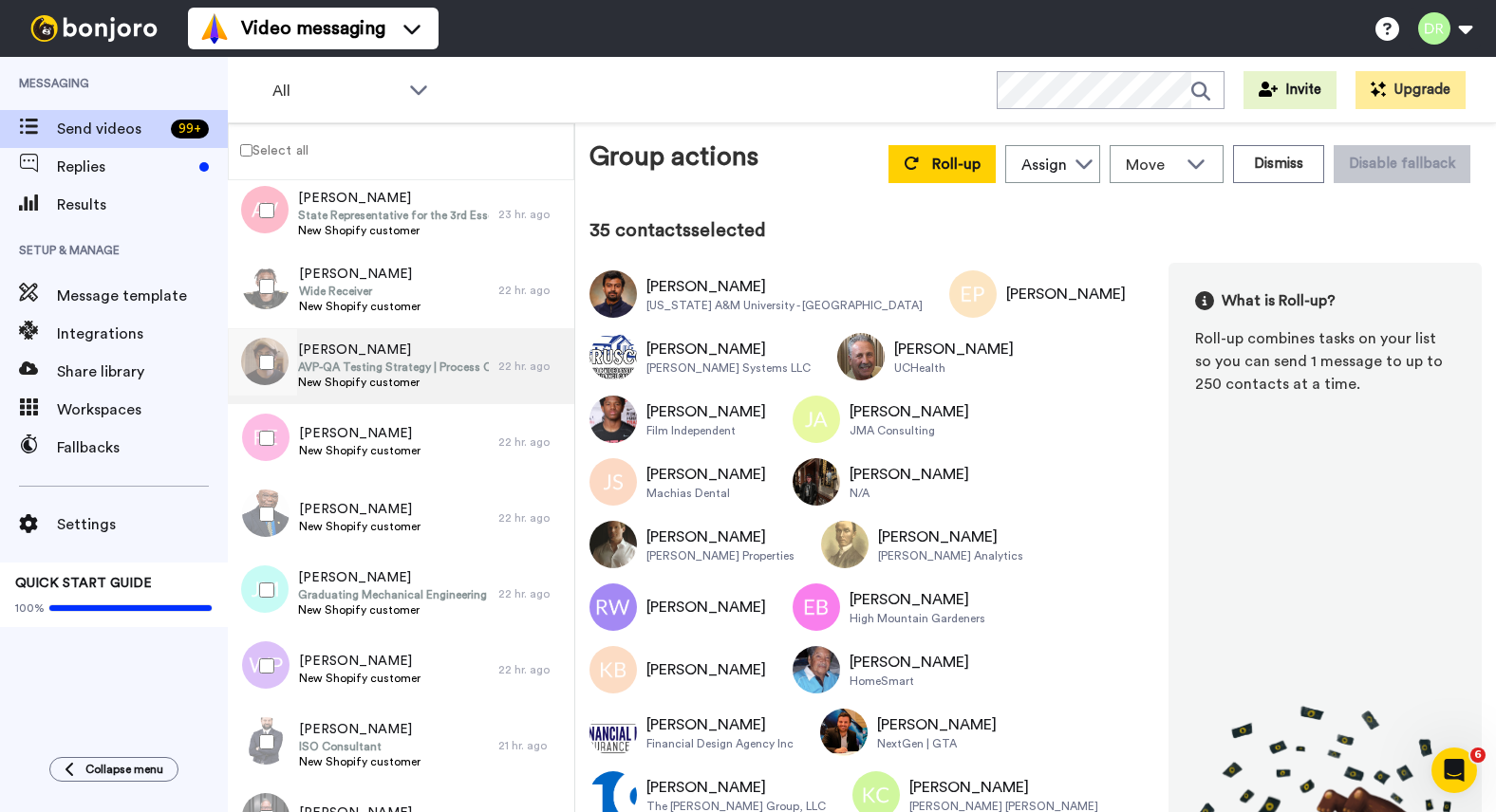
click at [384, 366] on span "AVP-QA Testing Strategy | Process Optimization" at bounding box center [393, 366] width 191 height 15
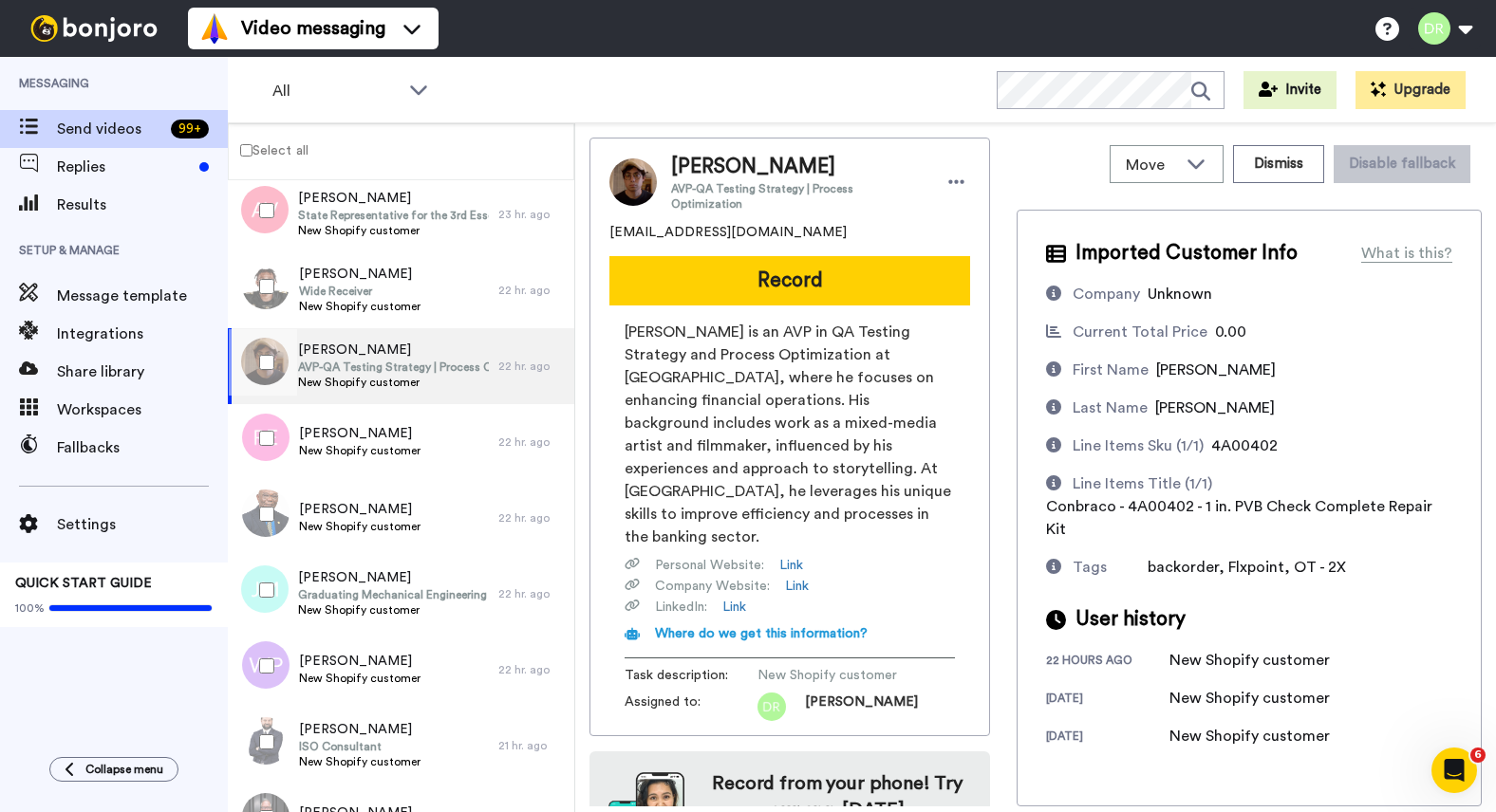
scroll to position [55, 0]
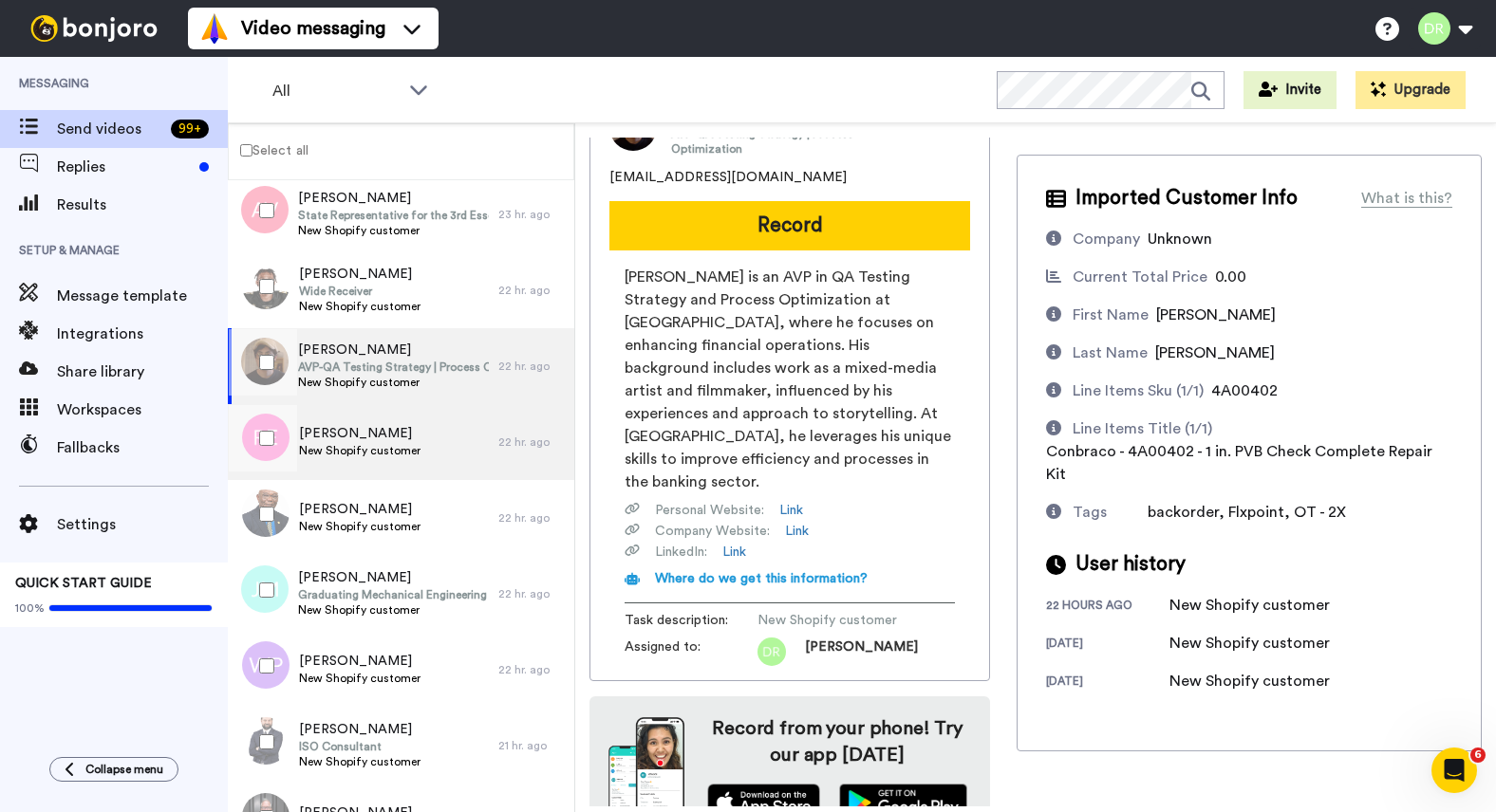
click at [391, 437] on span "[PERSON_NAME]" at bounding box center [360, 433] width 122 height 19
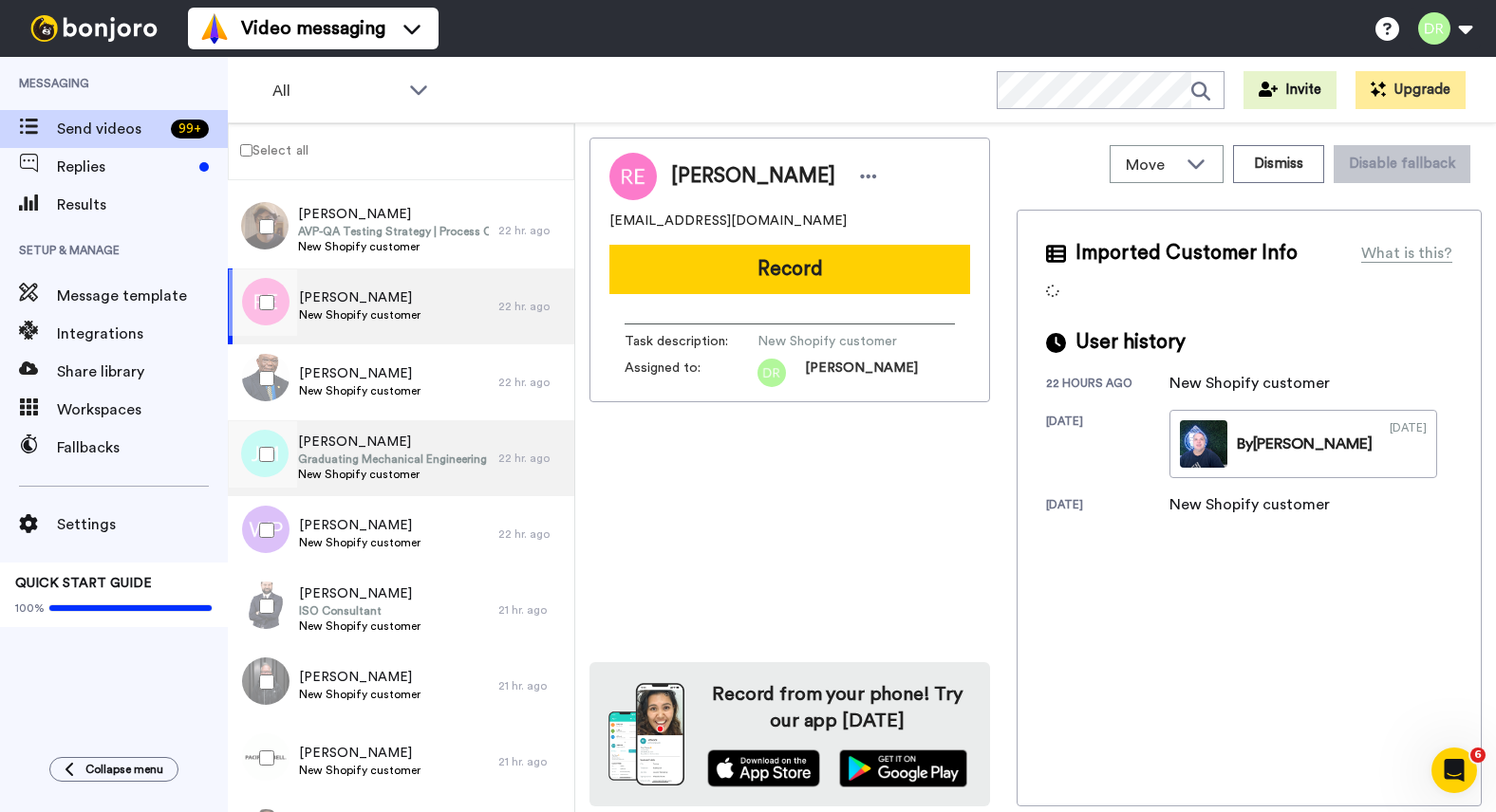
scroll to position [3498, 0]
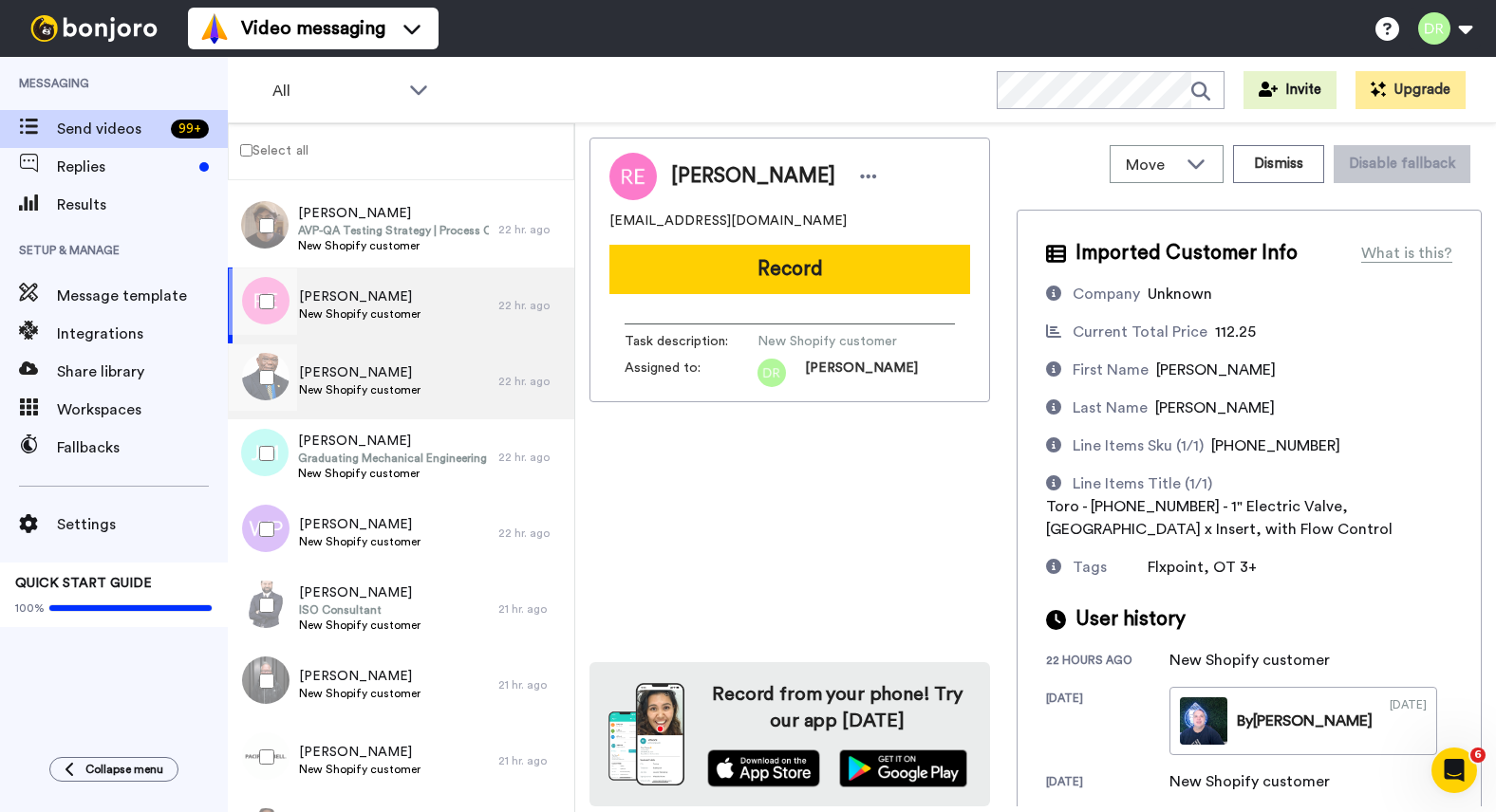
click at [407, 361] on div "[PERSON_NAME] New Shopify customer" at bounding box center [362, 381] width 270 height 76
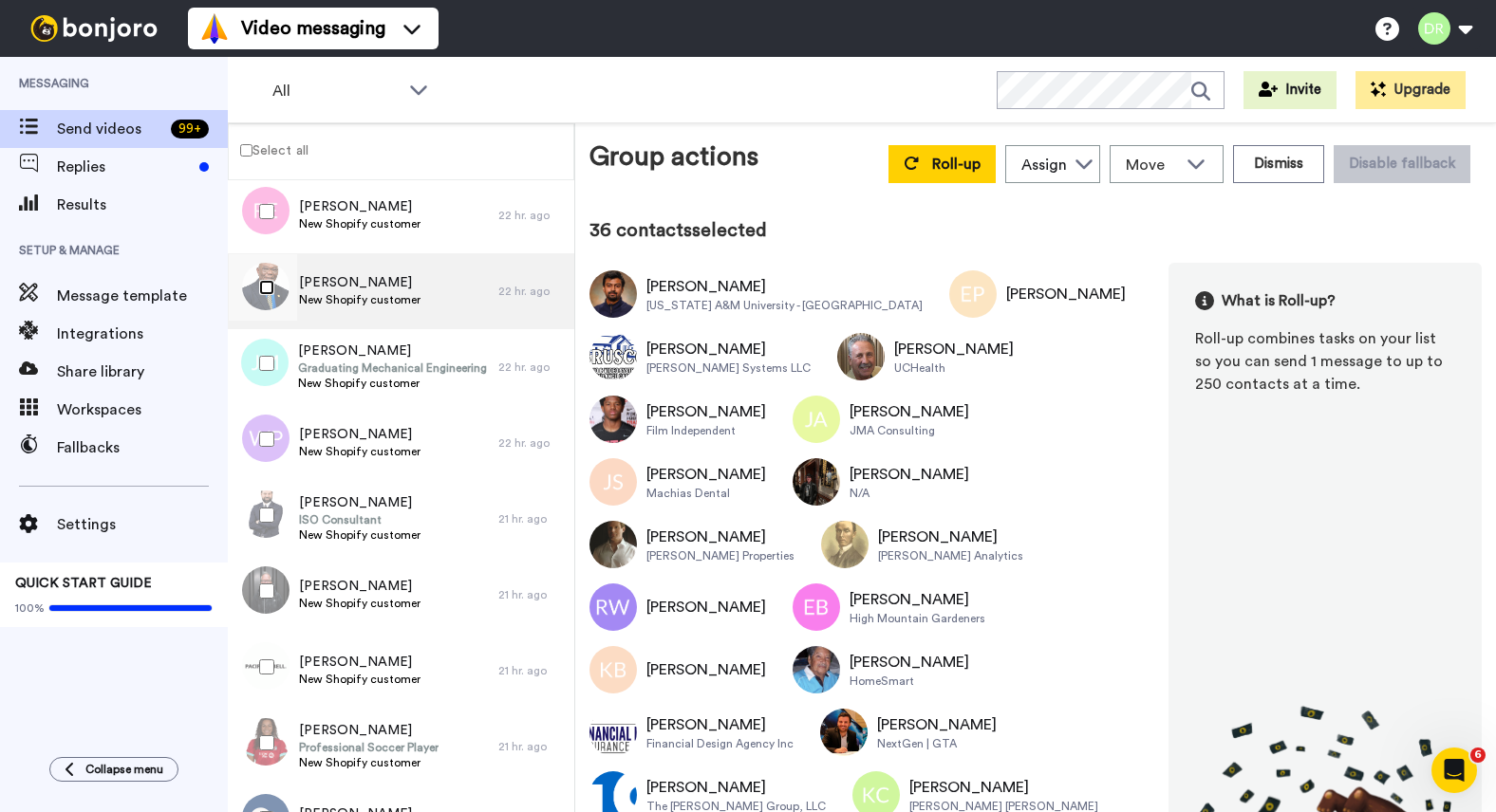
scroll to position [3622, 0]
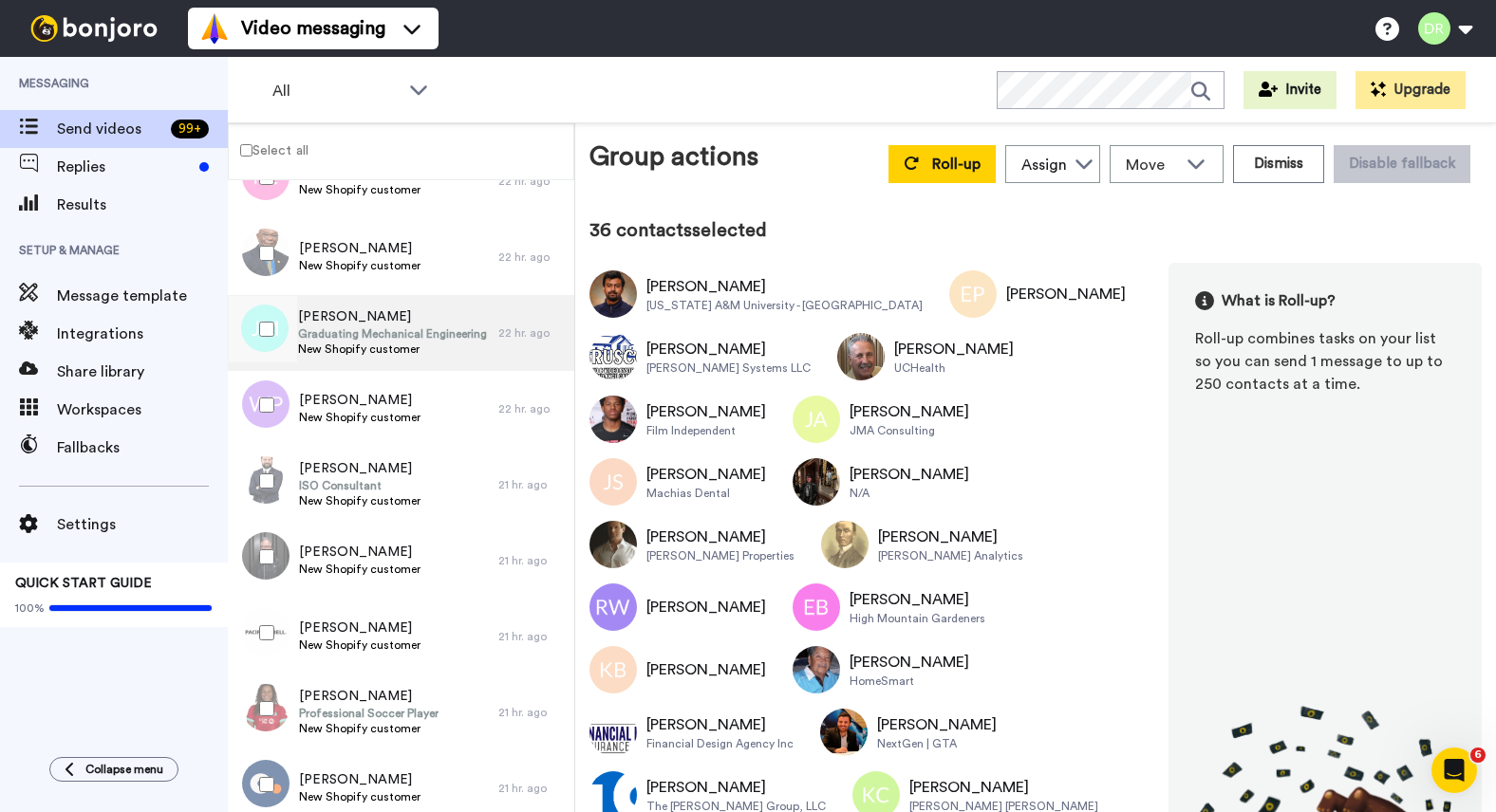
click at [375, 329] on span "Graduating Mechanical Engineering Student" at bounding box center [393, 333] width 191 height 15
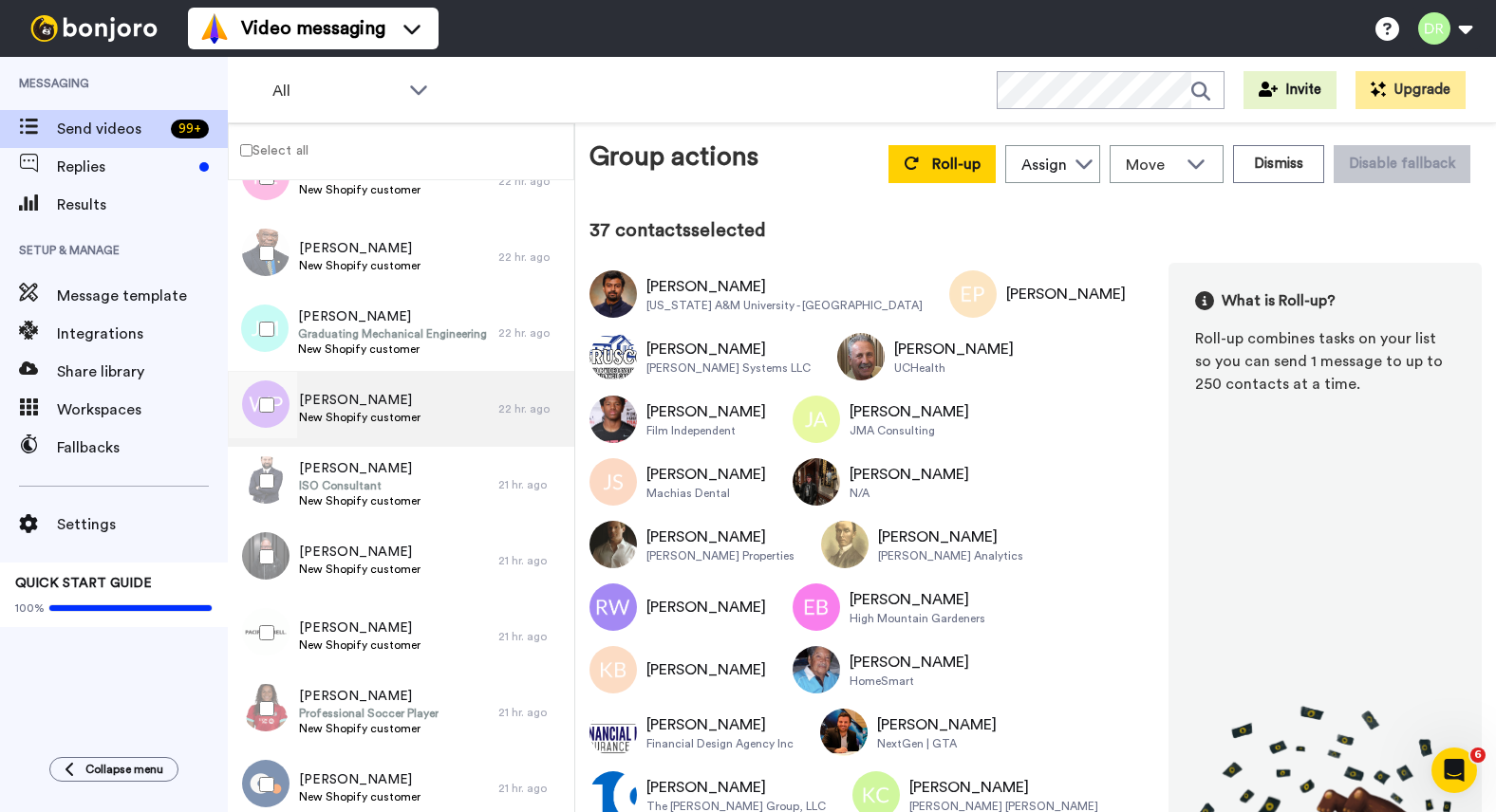
click at [320, 400] on span "[PERSON_NAME]" at bounding box center [360, 400] width 122 height 19
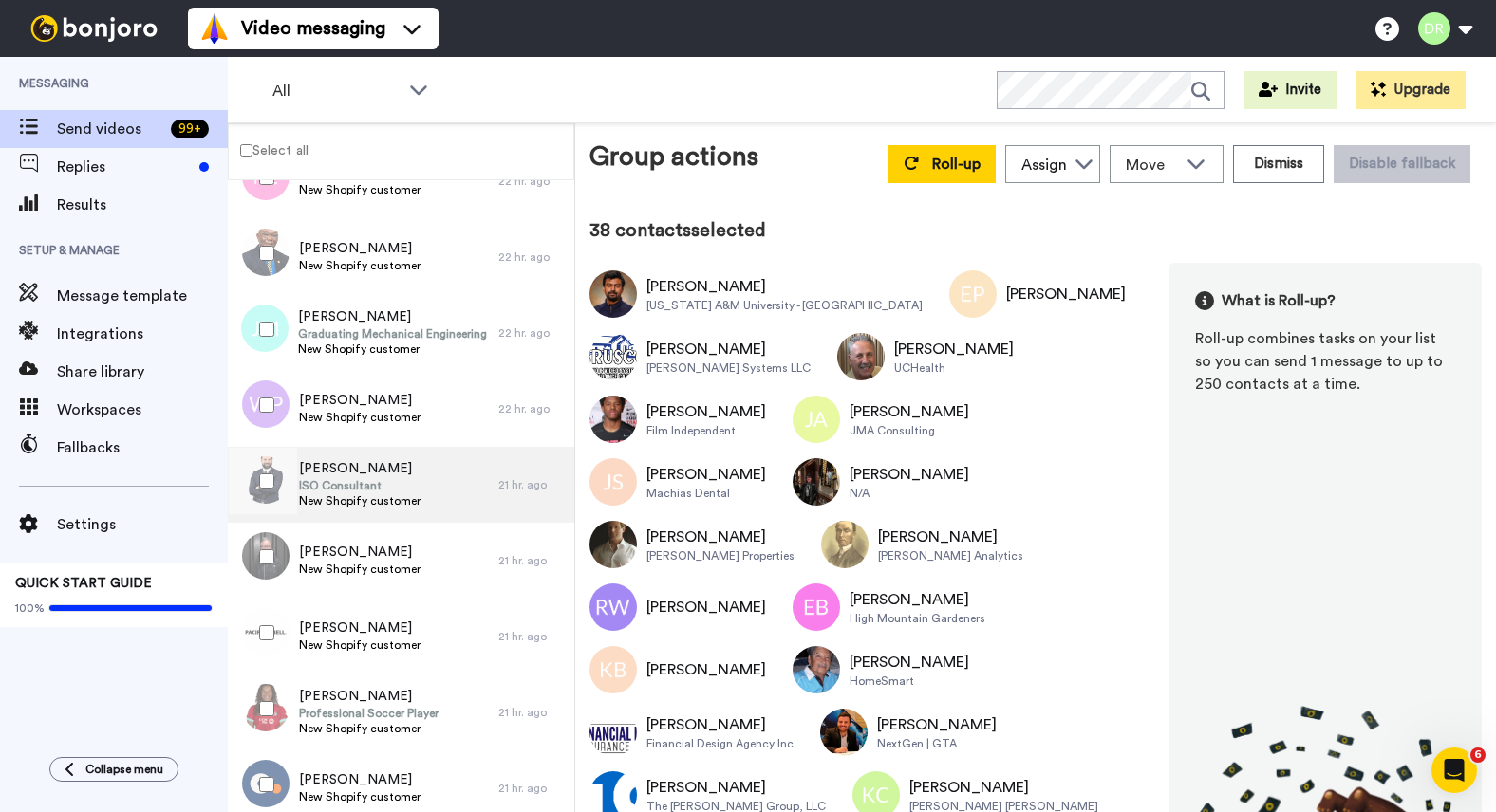
click at [377, 478] on span "ISO Consultant" at bounding box center [360, 485] width 122 height 15
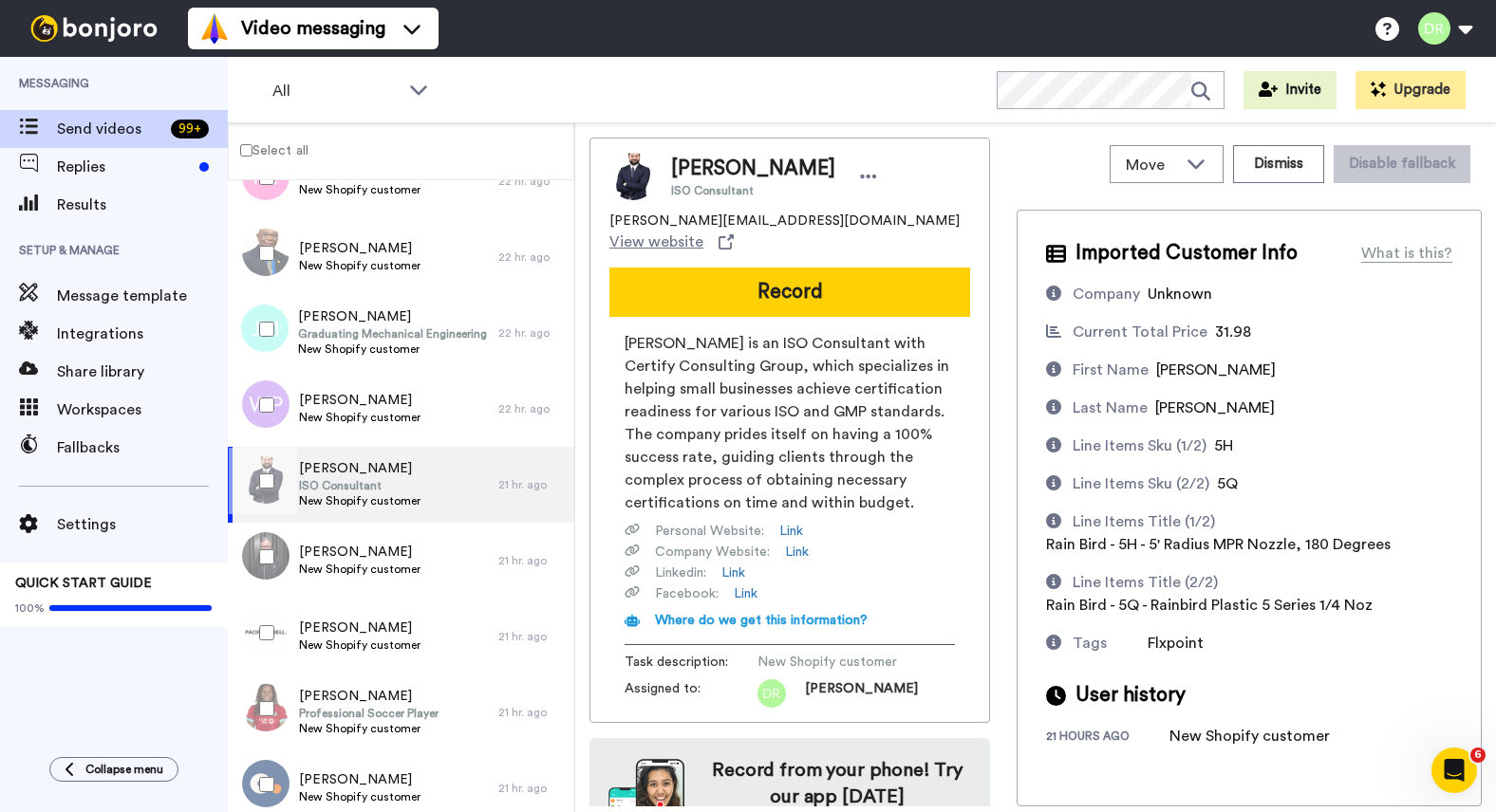
scroll to position [57, 0]
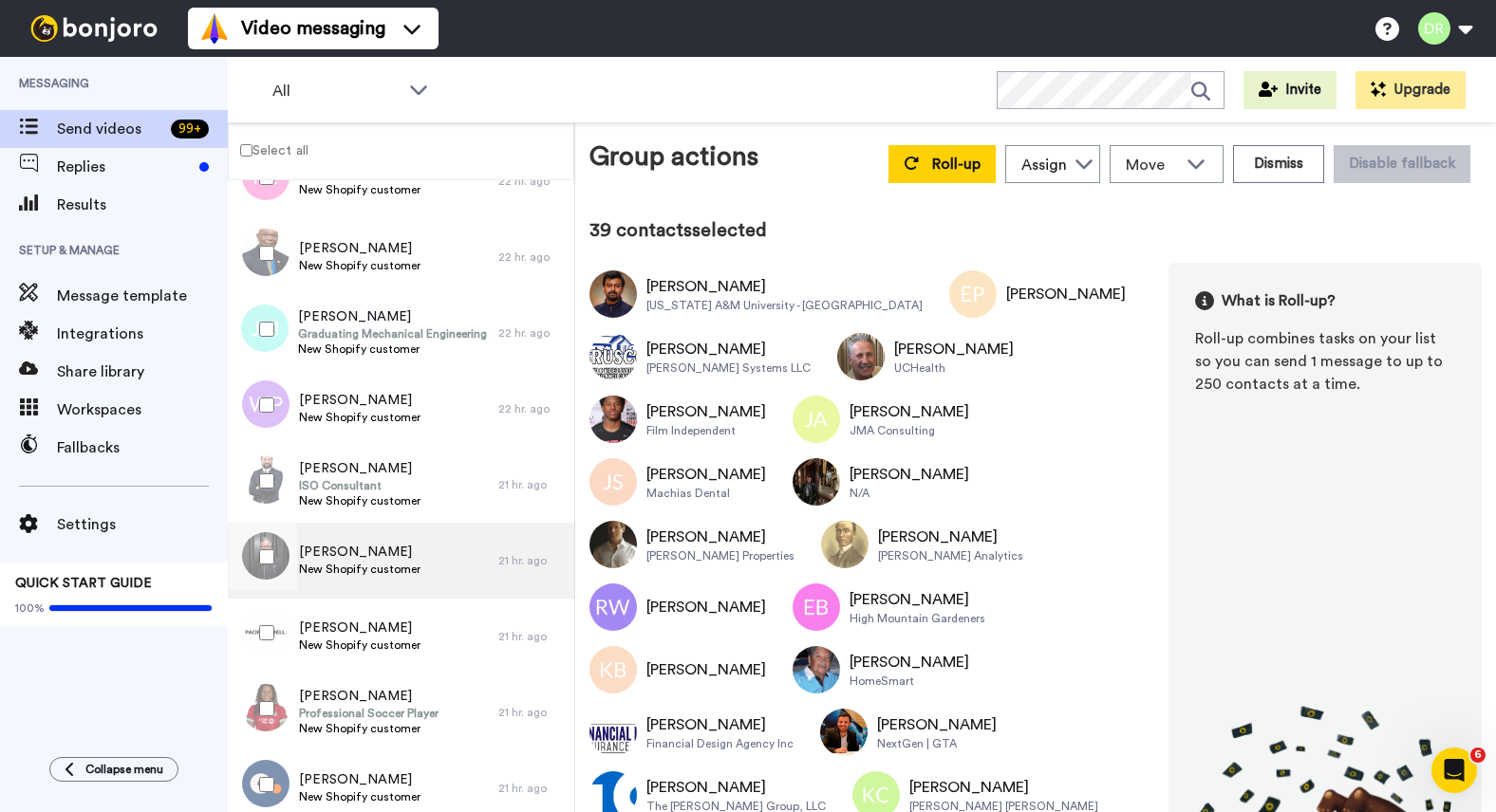
click at [347, 548] on span "[PERSON_NAME]" at bounding box center [360, 552] width 122 height 19
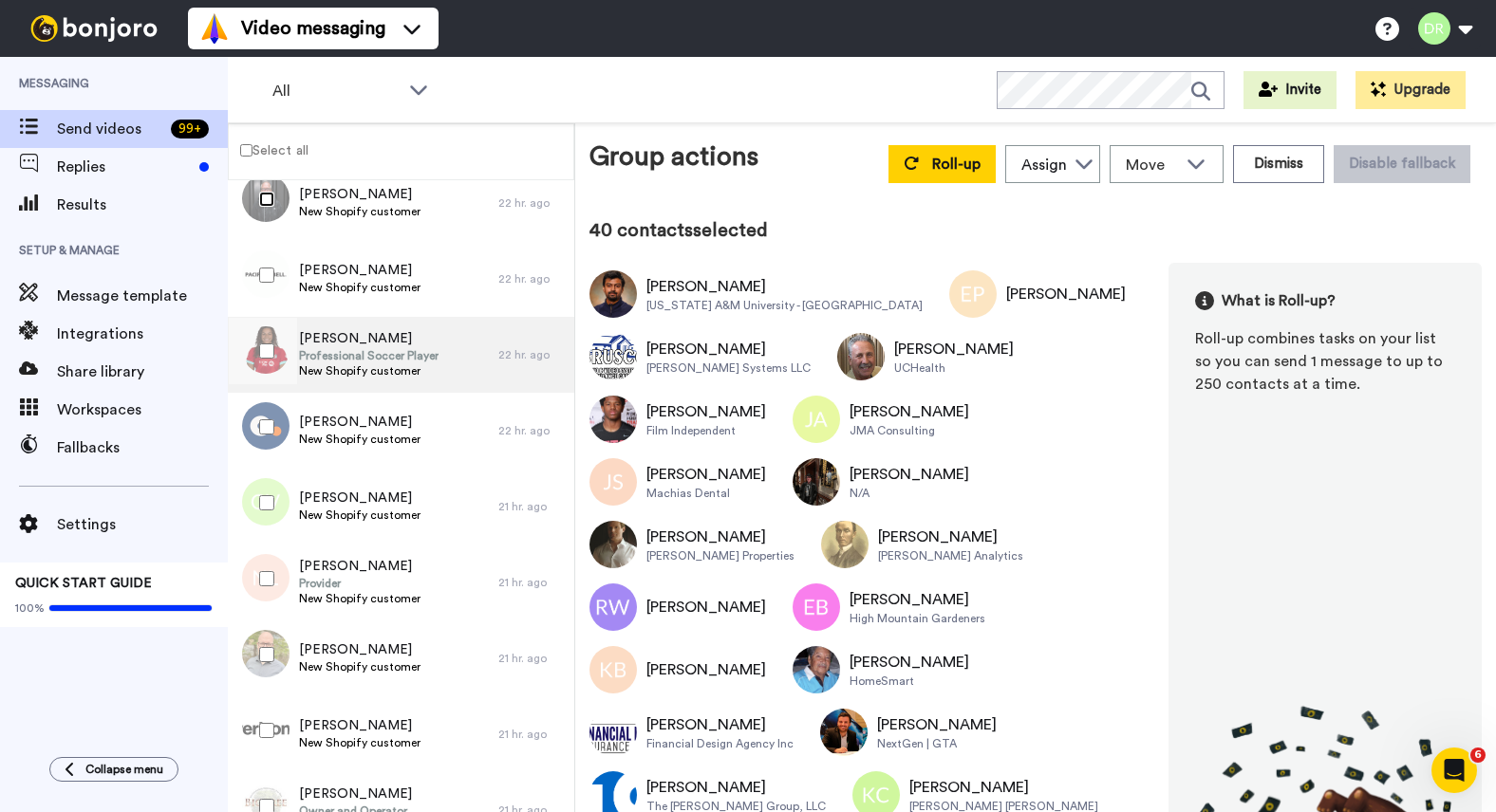
scroll to position [3986, 0]
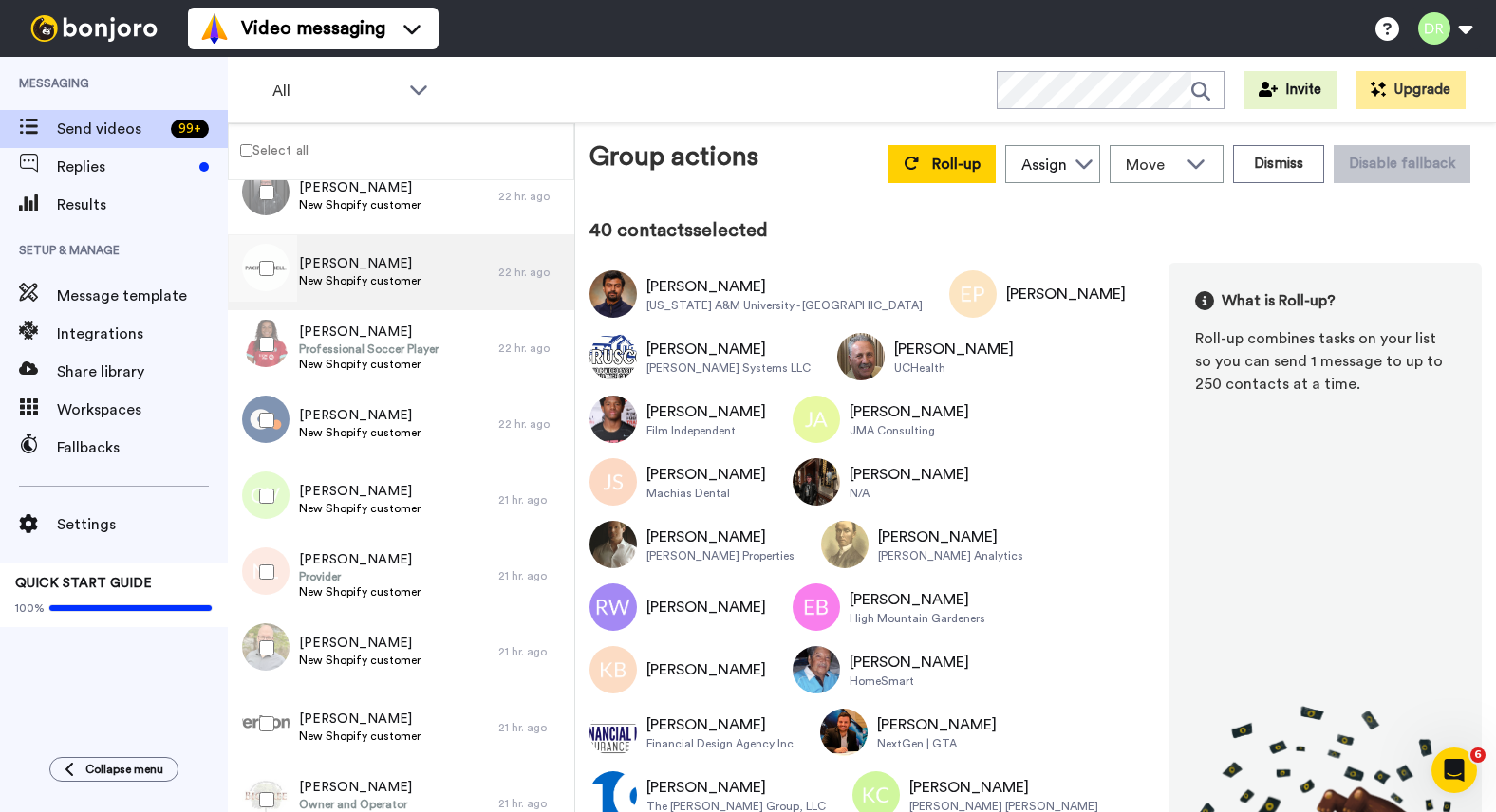
click at [359, 250] on div "[PERSON_NAME] New Shopify customer" at bounding box center [362, 272] width 270 height 76
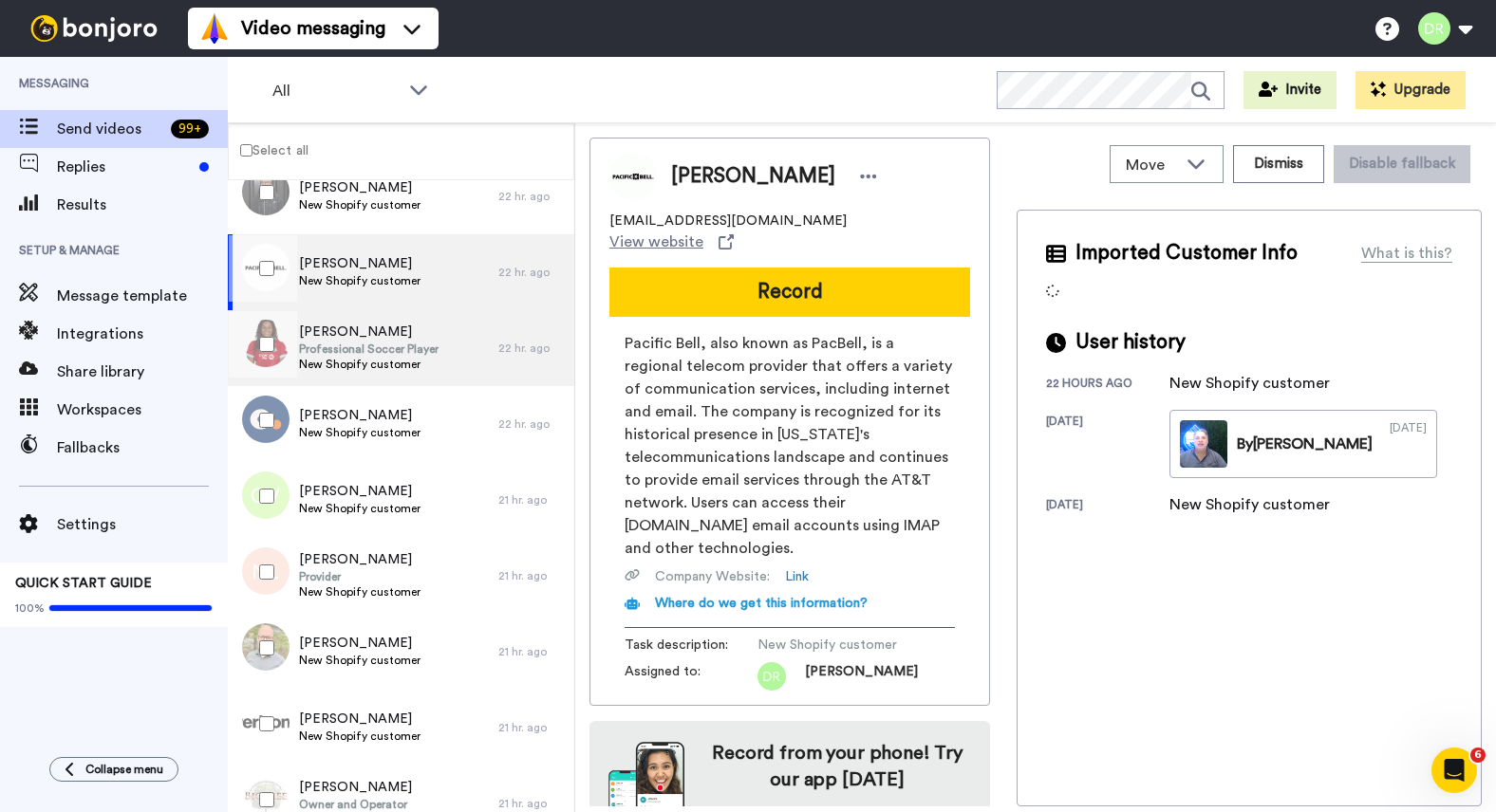
click at [356, 344] on span "Professional Soccer Player" at bounding box center [368, 349] width 139 height 15
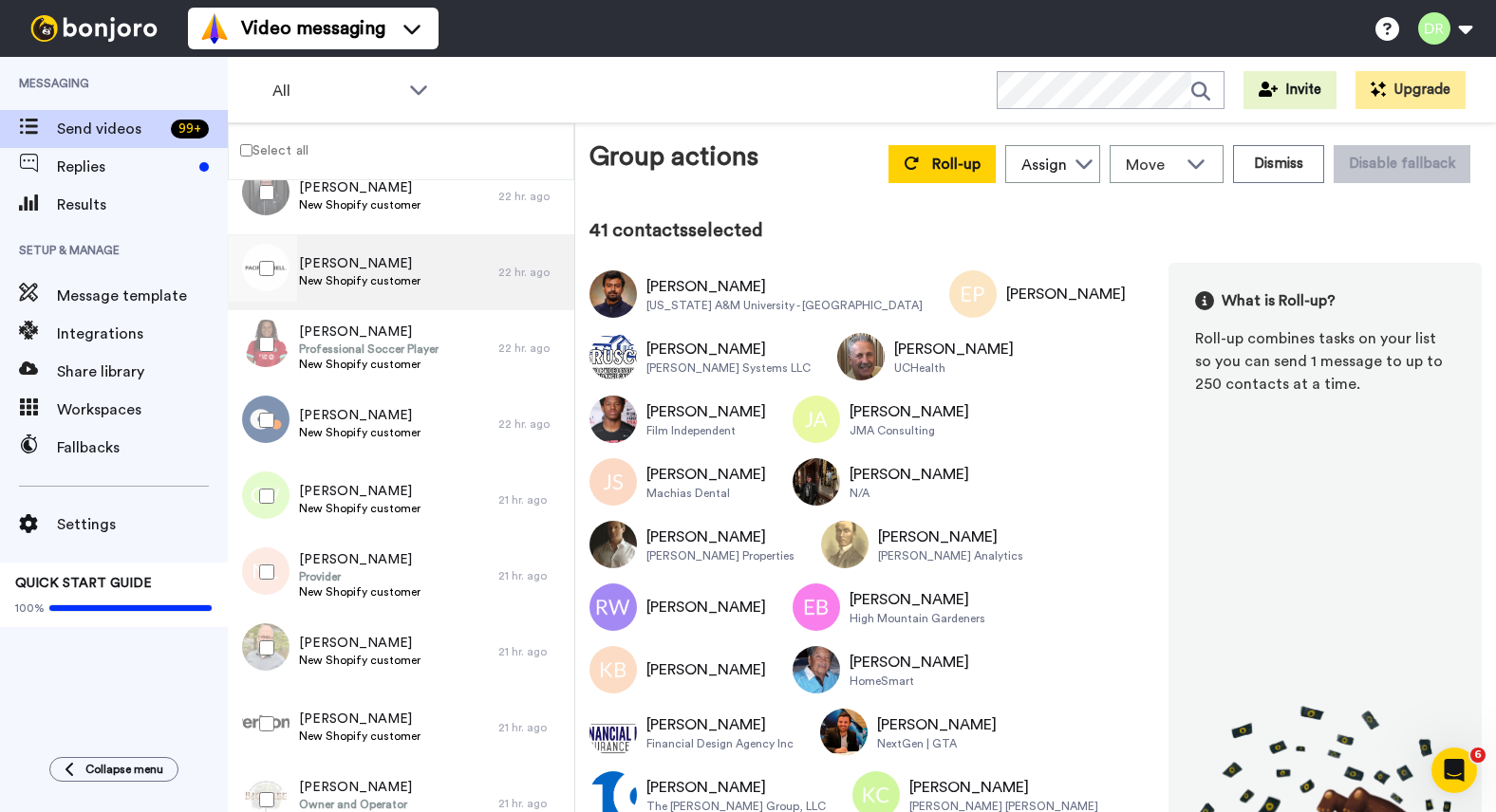
click at [341, 268] on span "[PERSON_NAME]" at bounding box center [360, 263] width 122 height 19
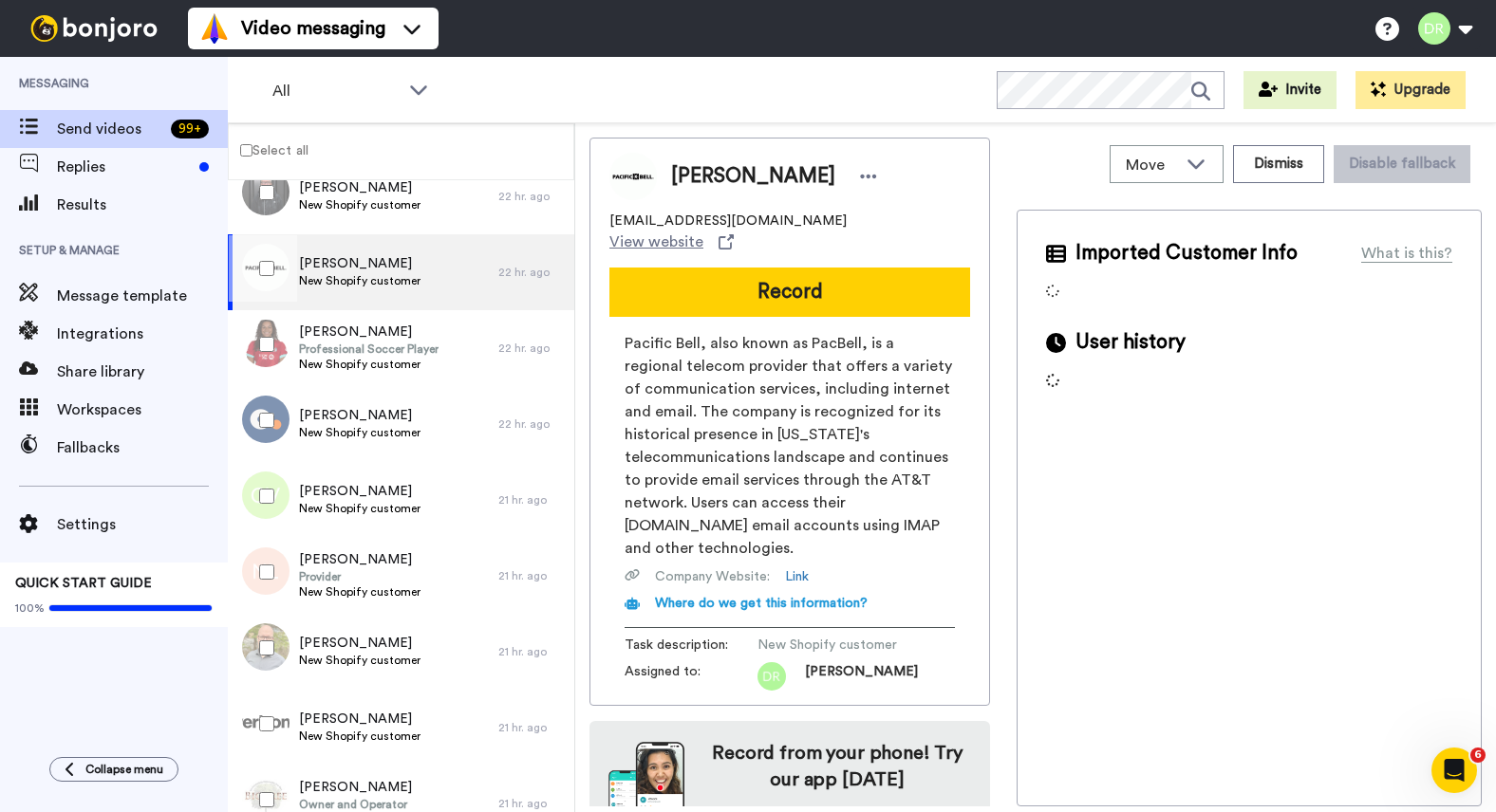
scroll to position [40, 0]
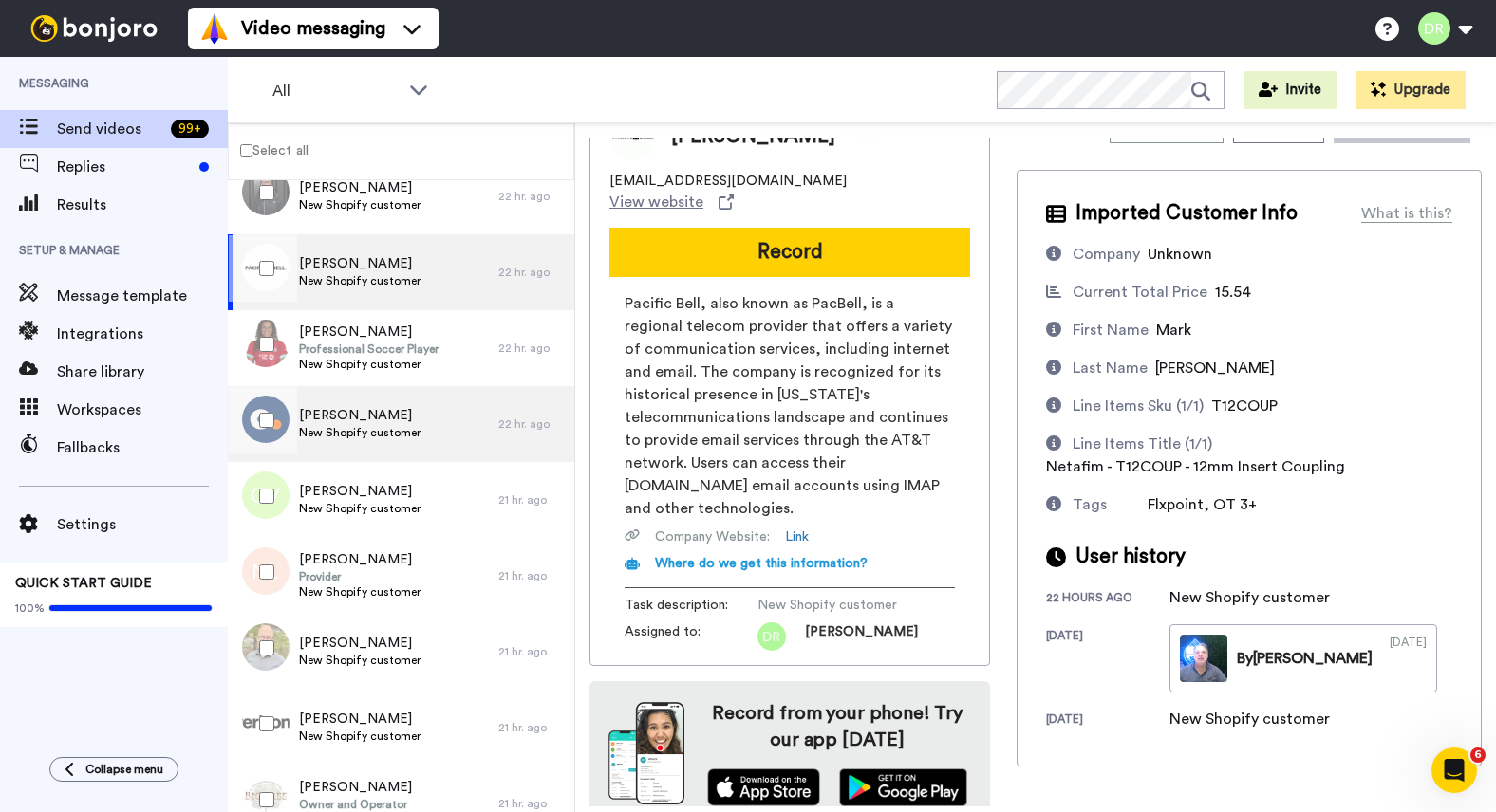
click at [335, 427] on span "New Shopify customer" at bounding box center [360, 432] width 122 height 15
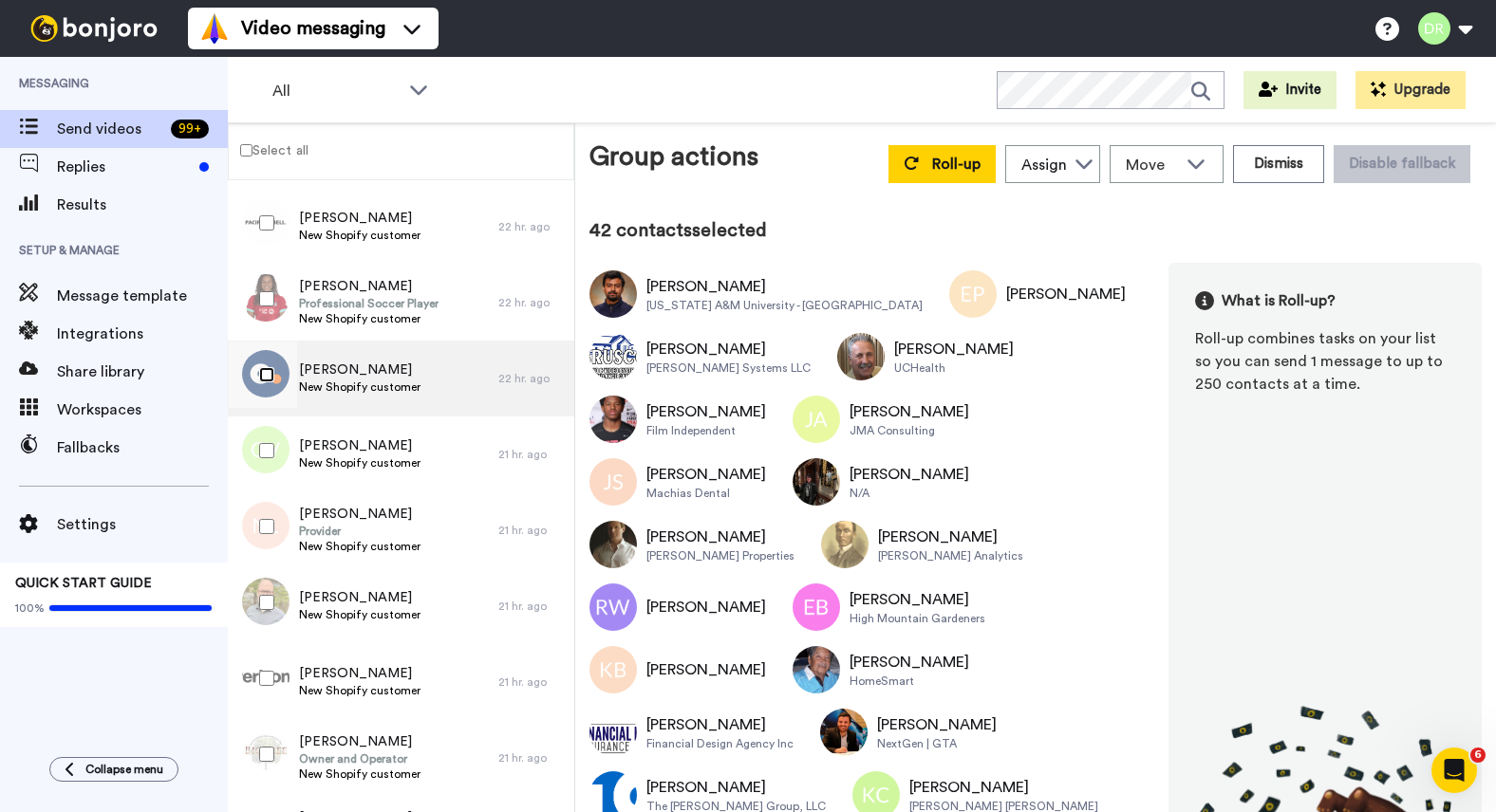
scroll to position [4074, 0]
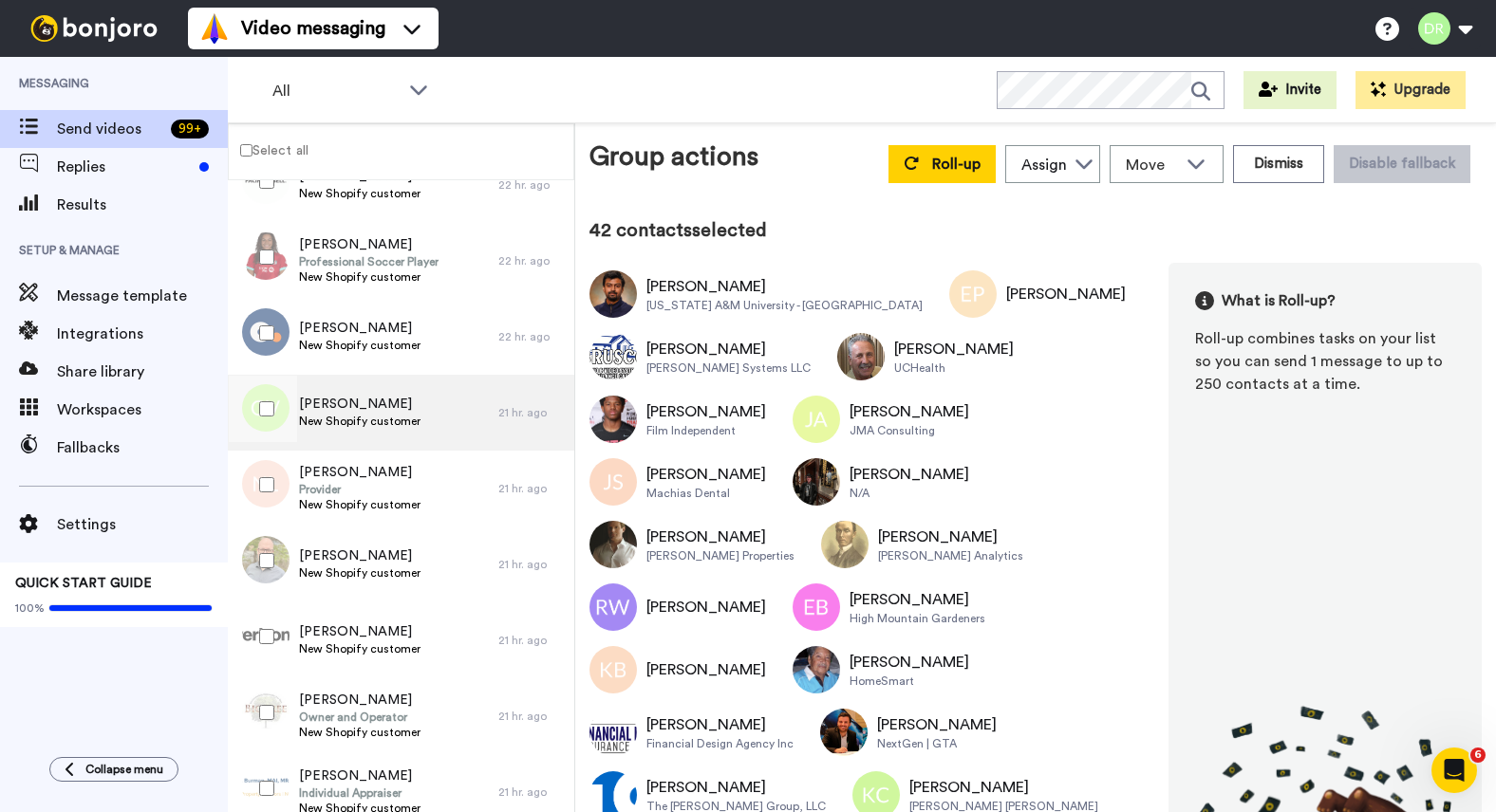
click at [365, 415] on span "New Shopify customer" at bounding box center [360, 420] width 122 height 15
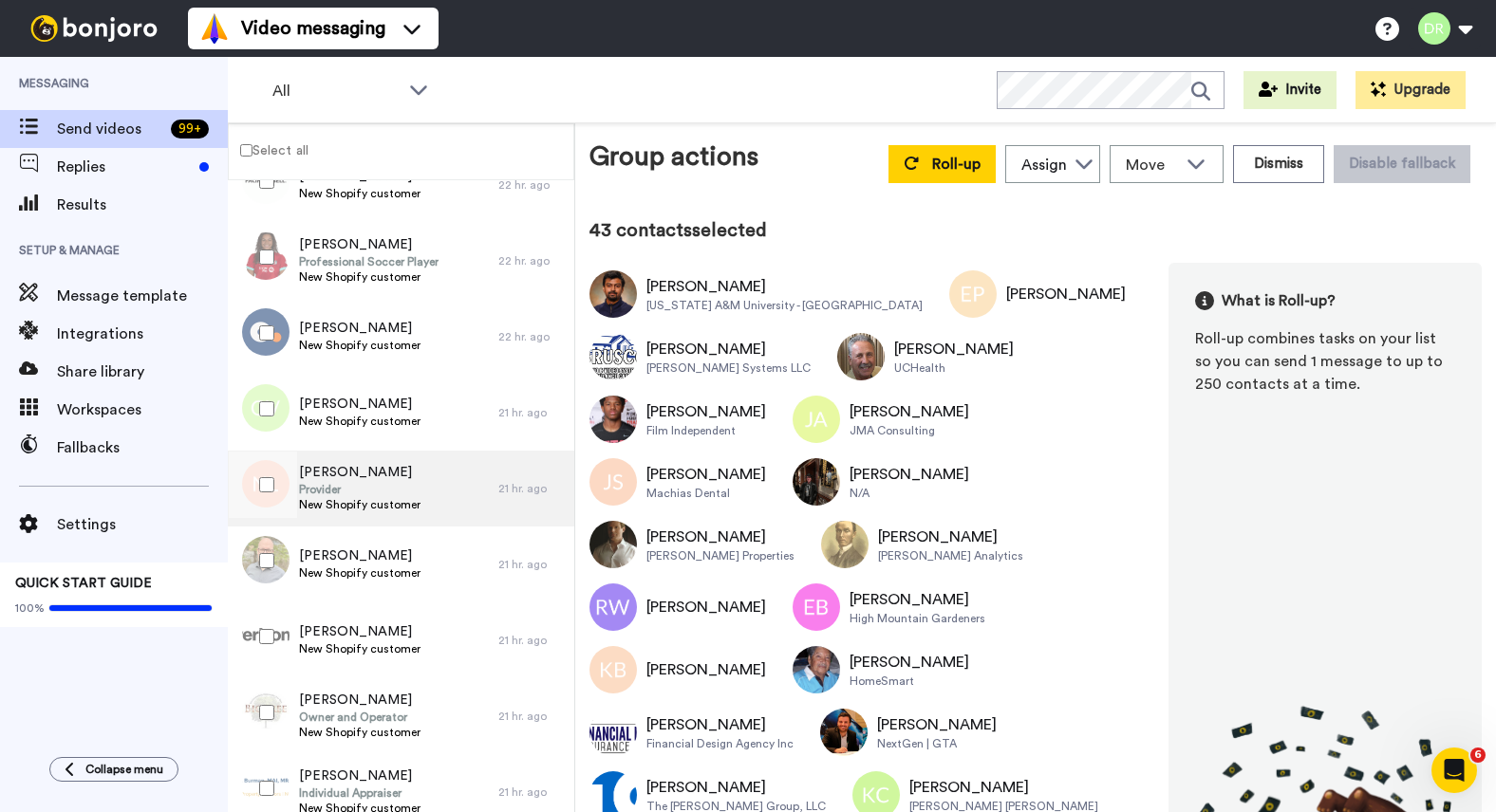
click at [335, 469] on span "[PERSON_NAME]" at bounding box center [360, 471] width 122 height 19
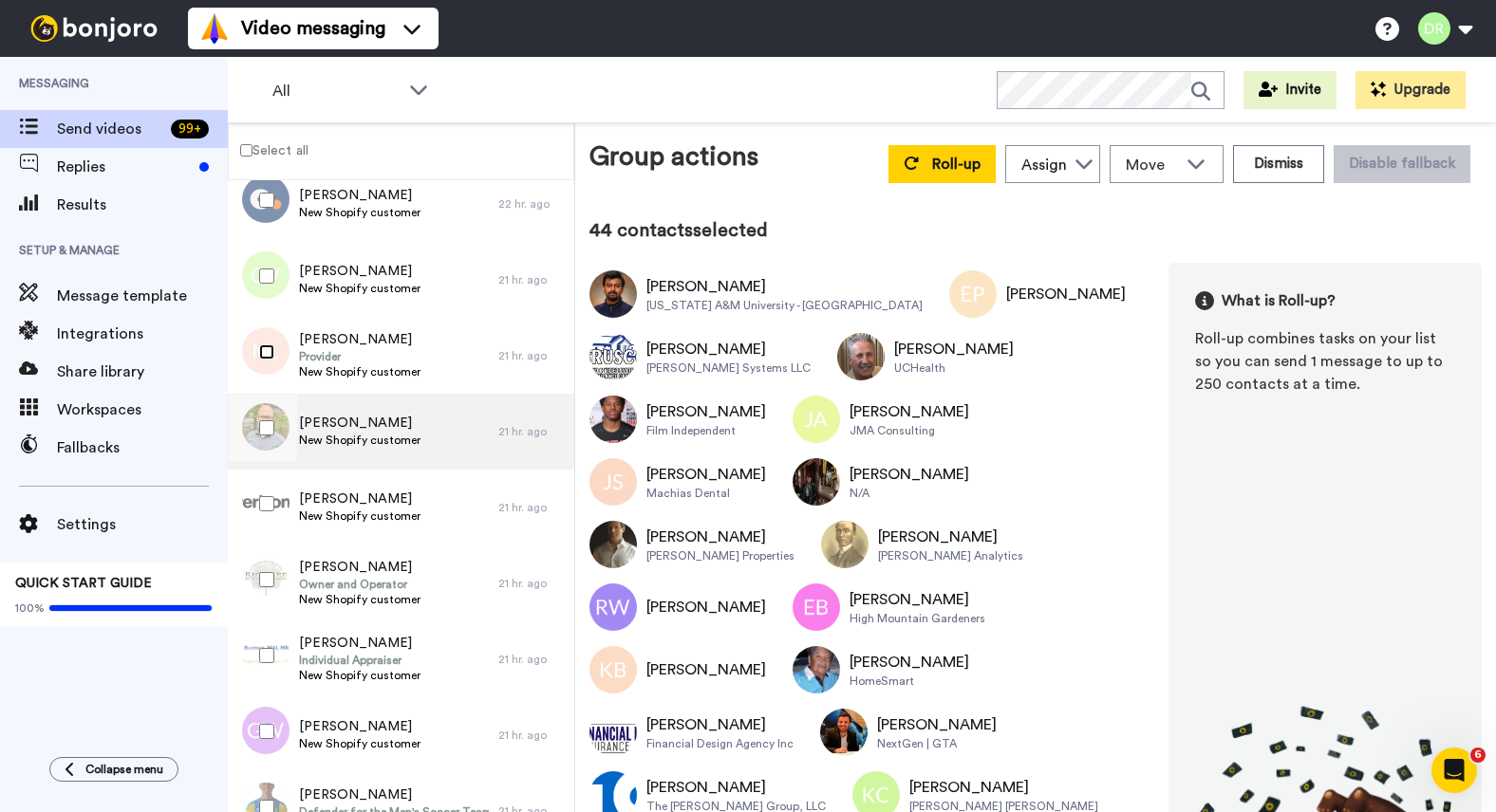
scroll to position [4205, 0]
click at [359, 429] on span "[PERSON_NAME]" at bounding box center [360, 423] width 122 height 19
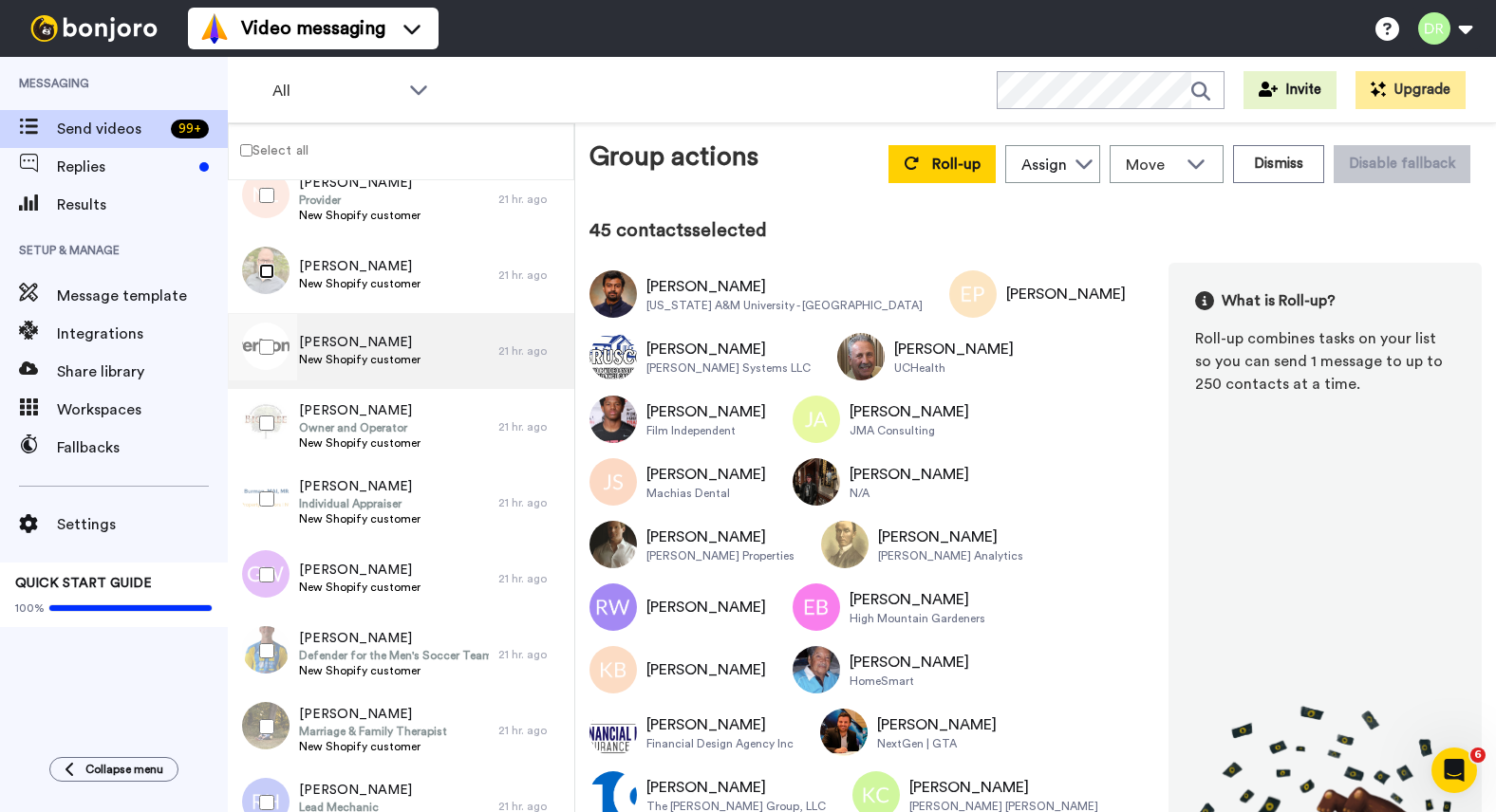
scroll to position [4362, 0]
click at [387, 353] on span "New Shopify customer" at bounding box center [360, 359] width 122 height 15
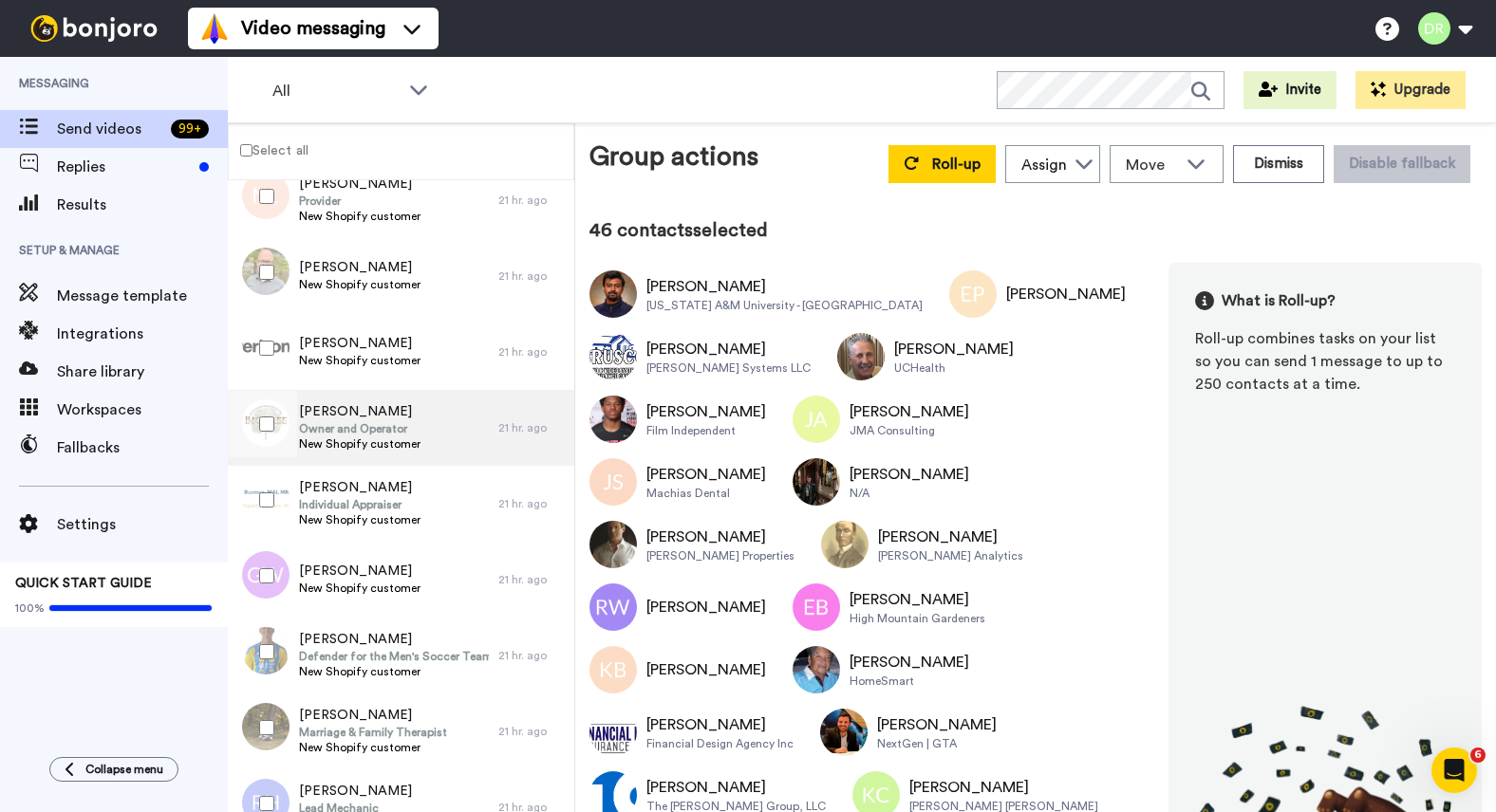
click at [324, 406] on span "[PERSON_NAME]" at bounding box center [360, 411] width 122 height 19
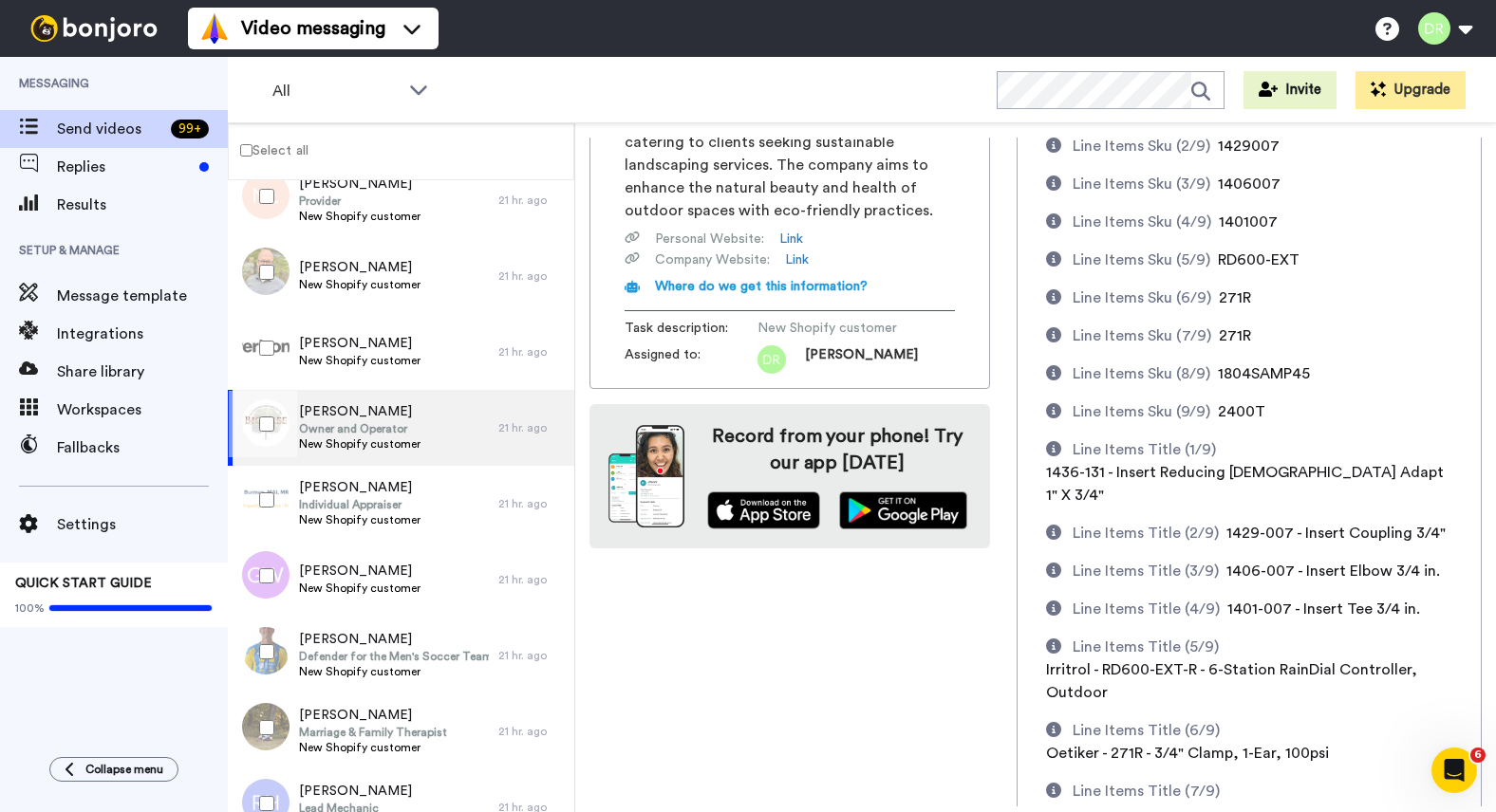
scroll to position [661, 0]
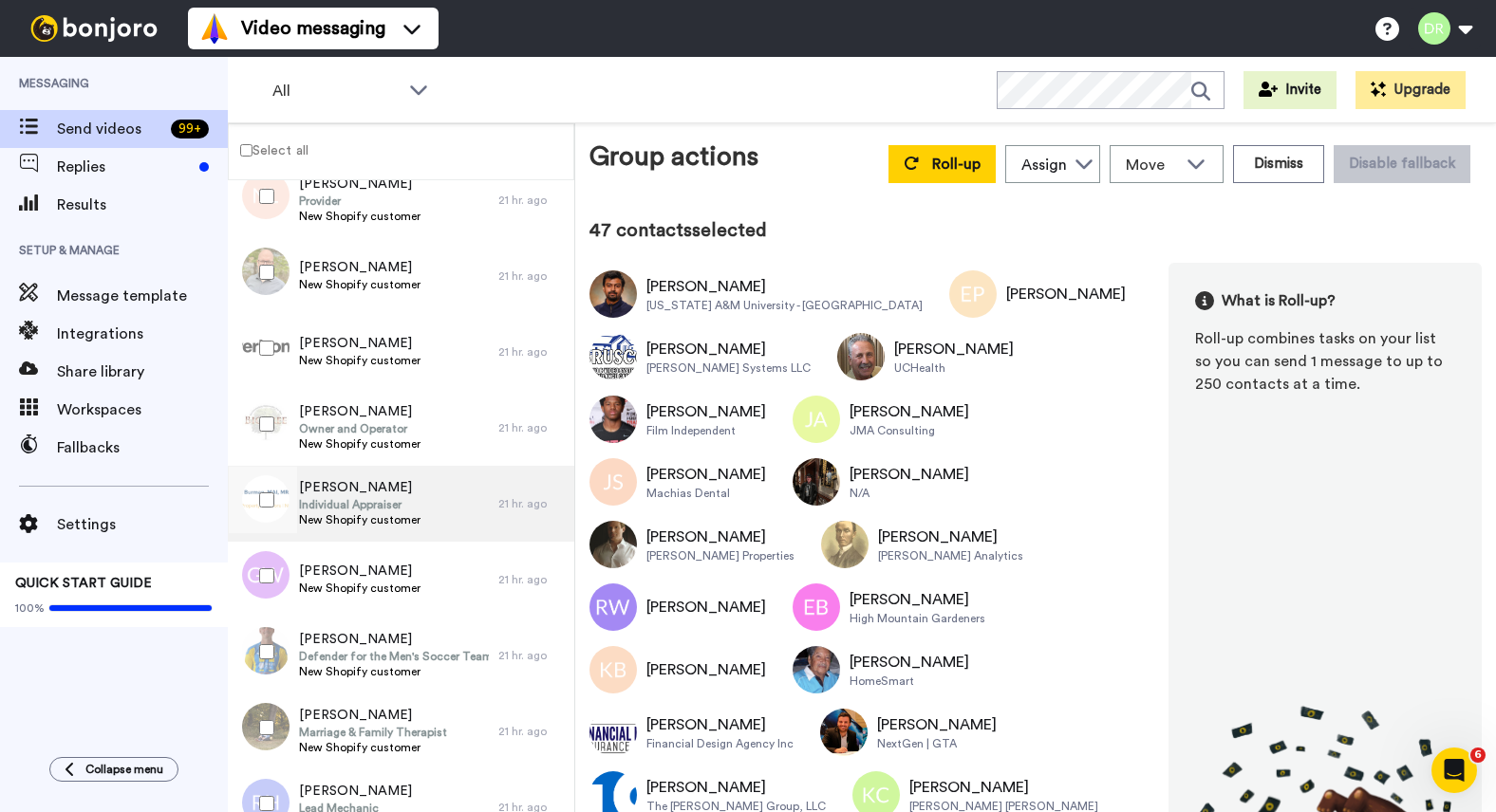
click at [367, 508] on span "Individual Appraiser" at bounding box center [360, 504] width 122 height 15
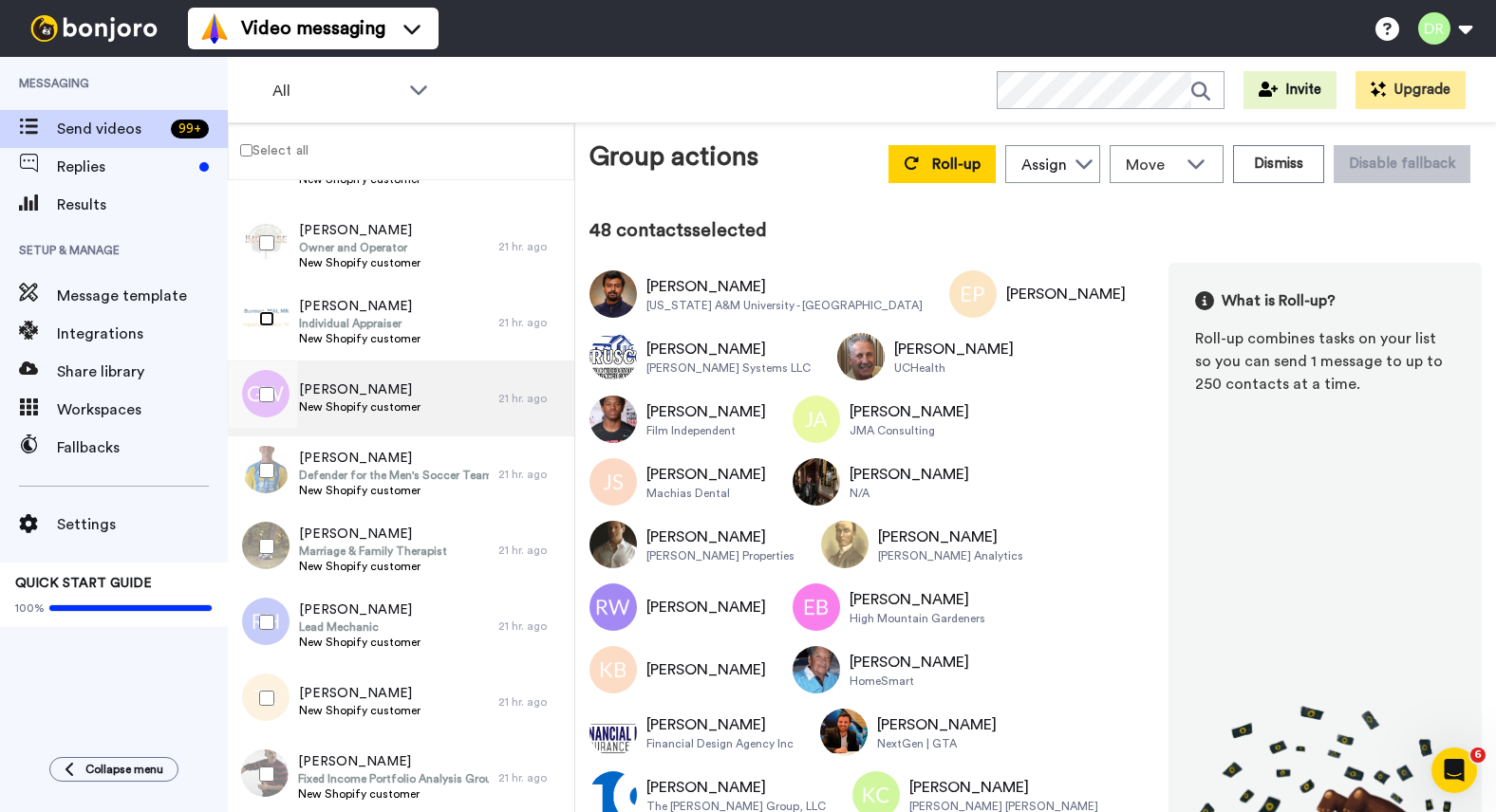
scroll to position [4544, 0]
click at [361, 397] on span "[PERSON_NAME]" at bounding box center [360, 388] width 122 height 19
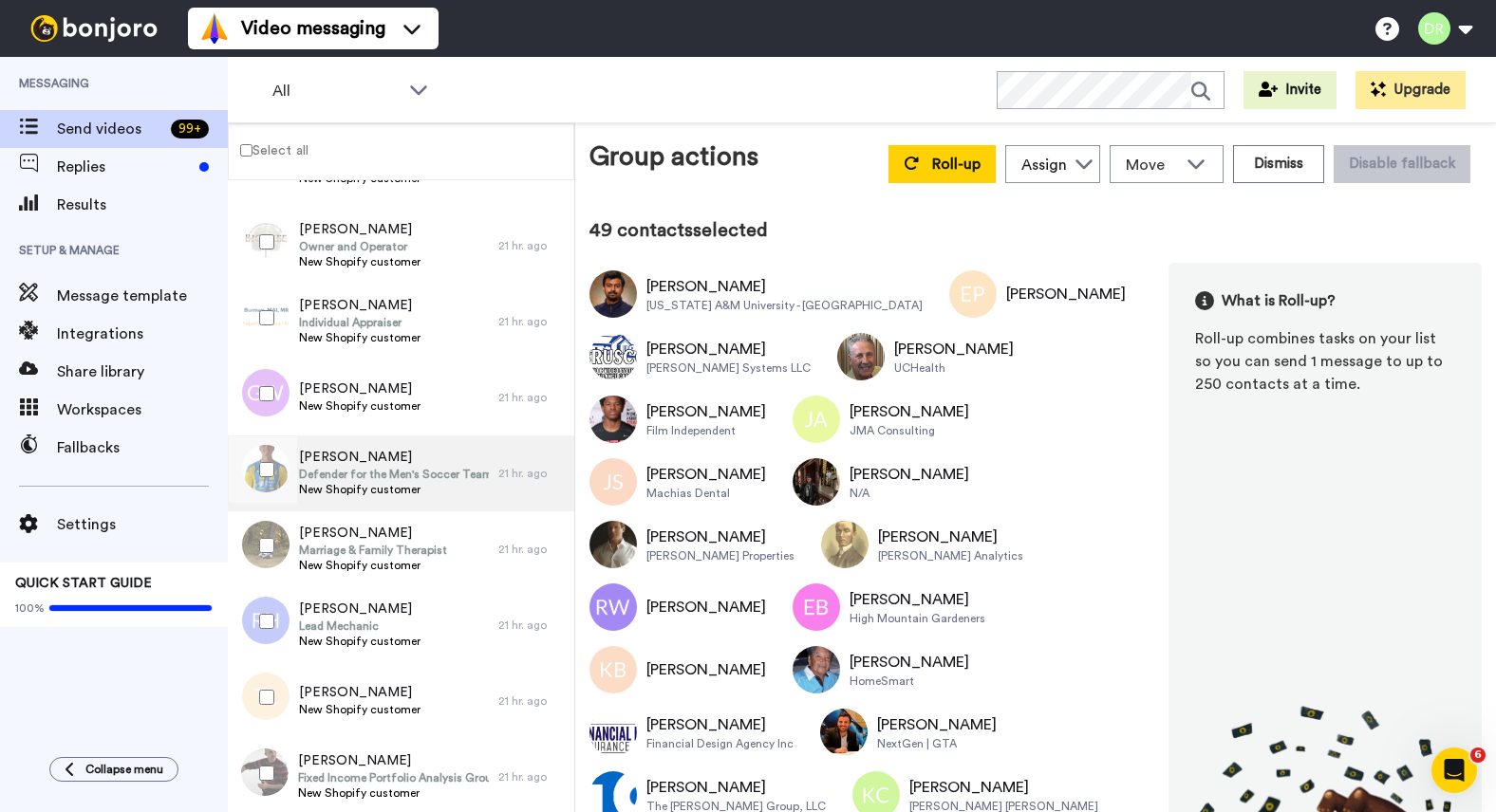
click at [338, 473] on span "Defender for the Men's Soccer Team" at bounding box center [393, 473] width 190 height 15
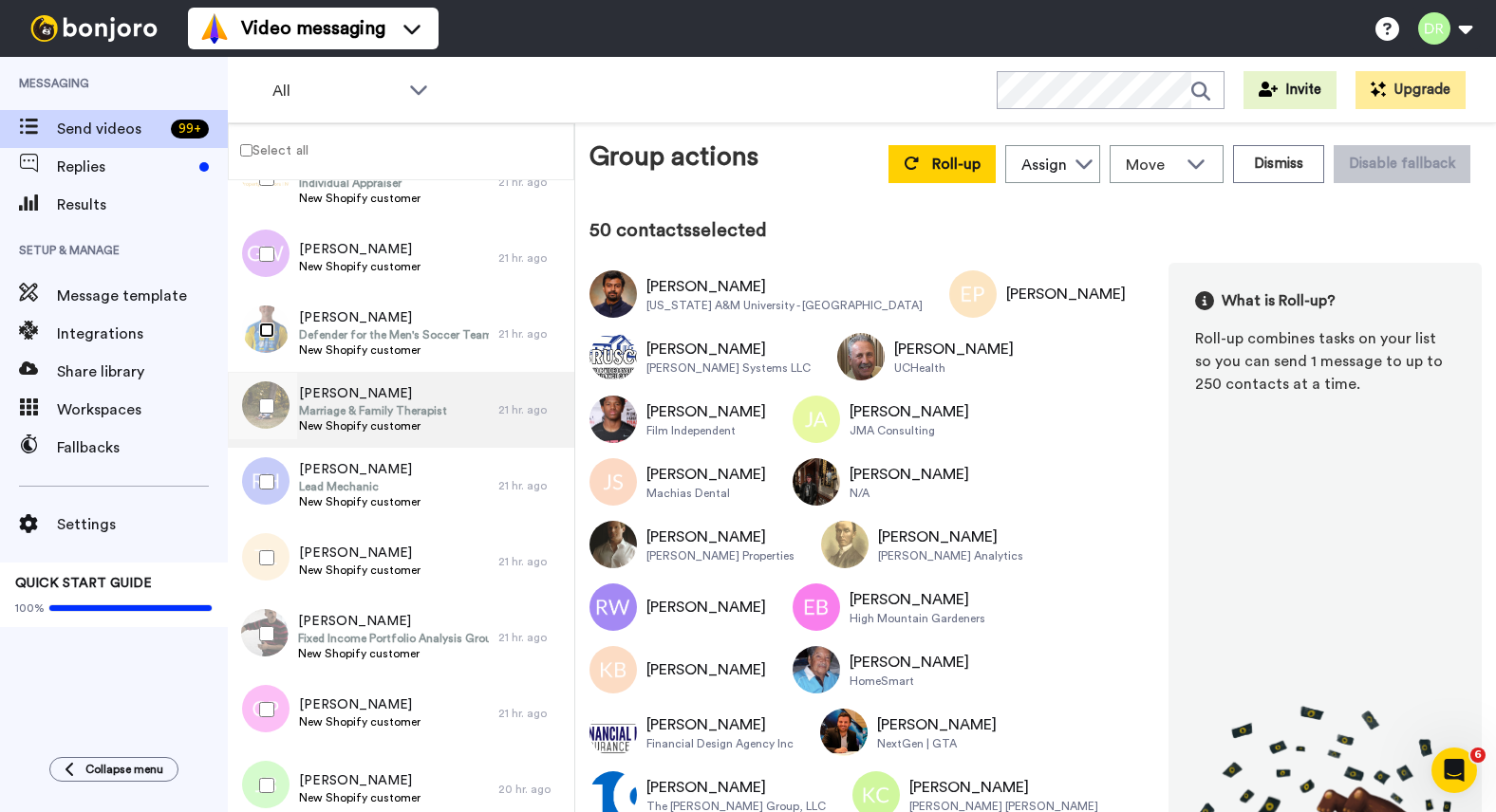
scroll to position [4682, 0]
click at [356, 380] on div "[PERSON_NAME] Marriage & Family Therapist New Shopify customer" at bounding box center [362, 411] width 270 height 76
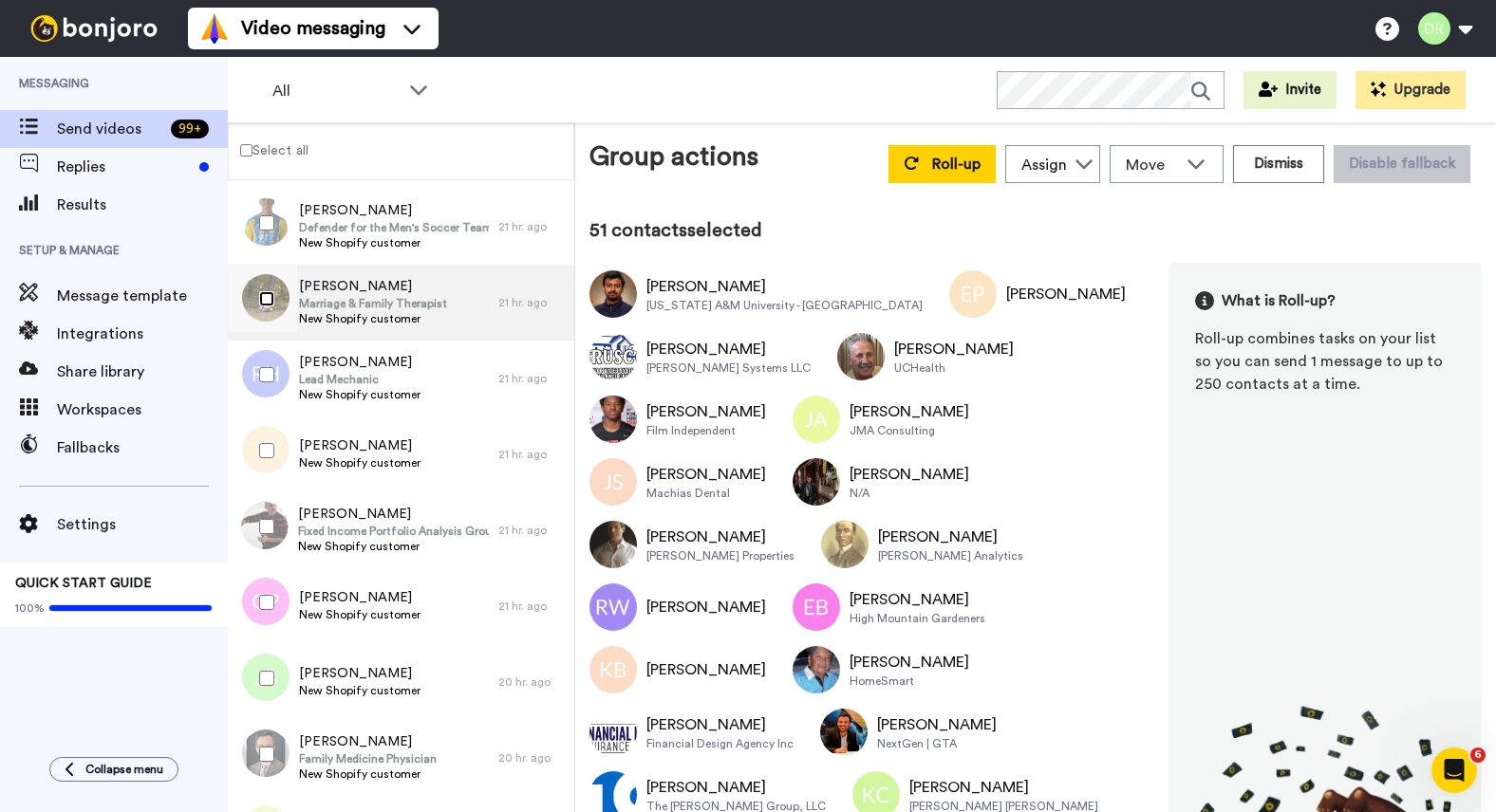
scroll to position [4825, 0]
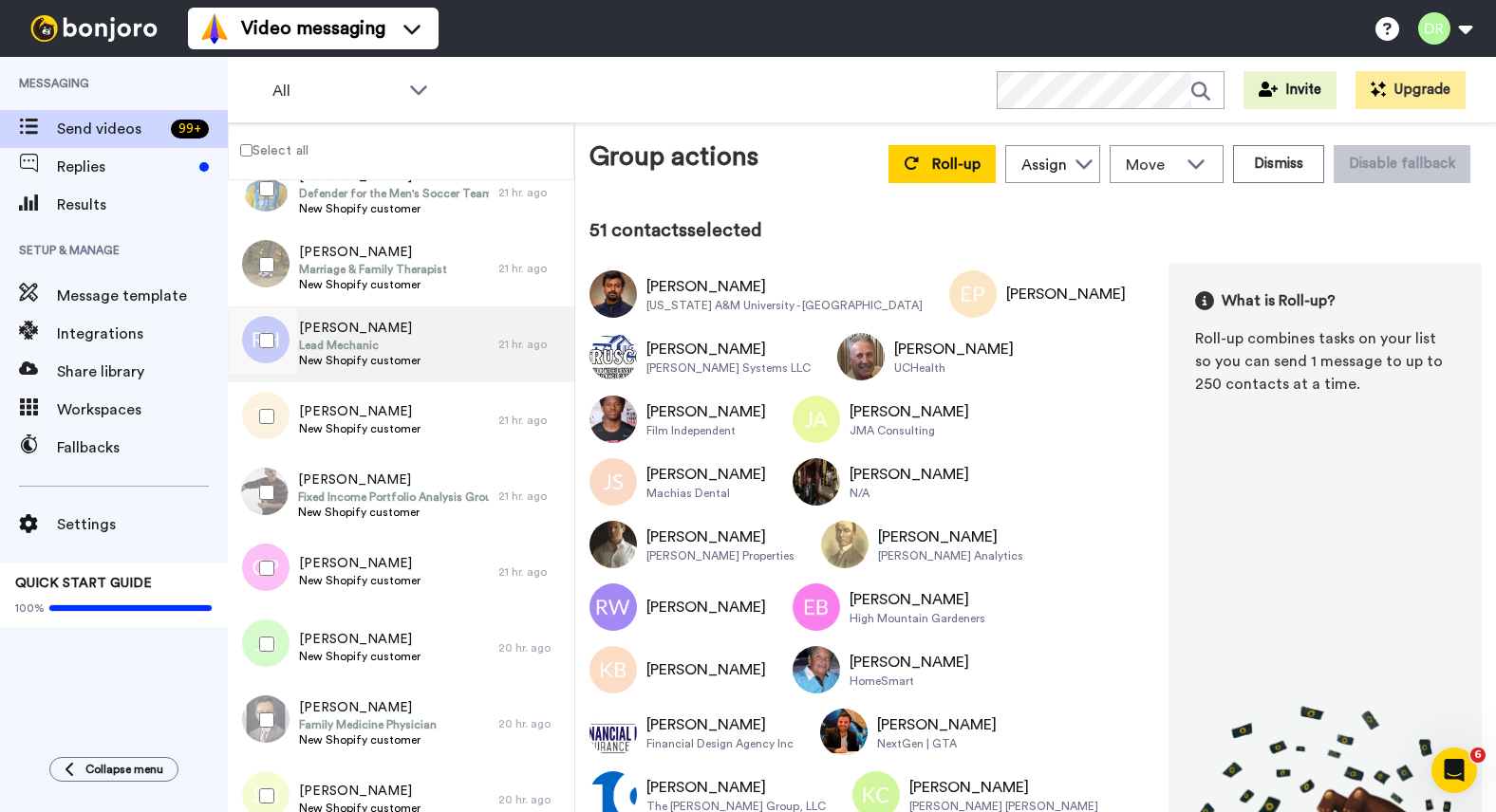
click at [349, 339] on span "Lead Mechanic" at bounding box center [360, 345] width 122 height 15
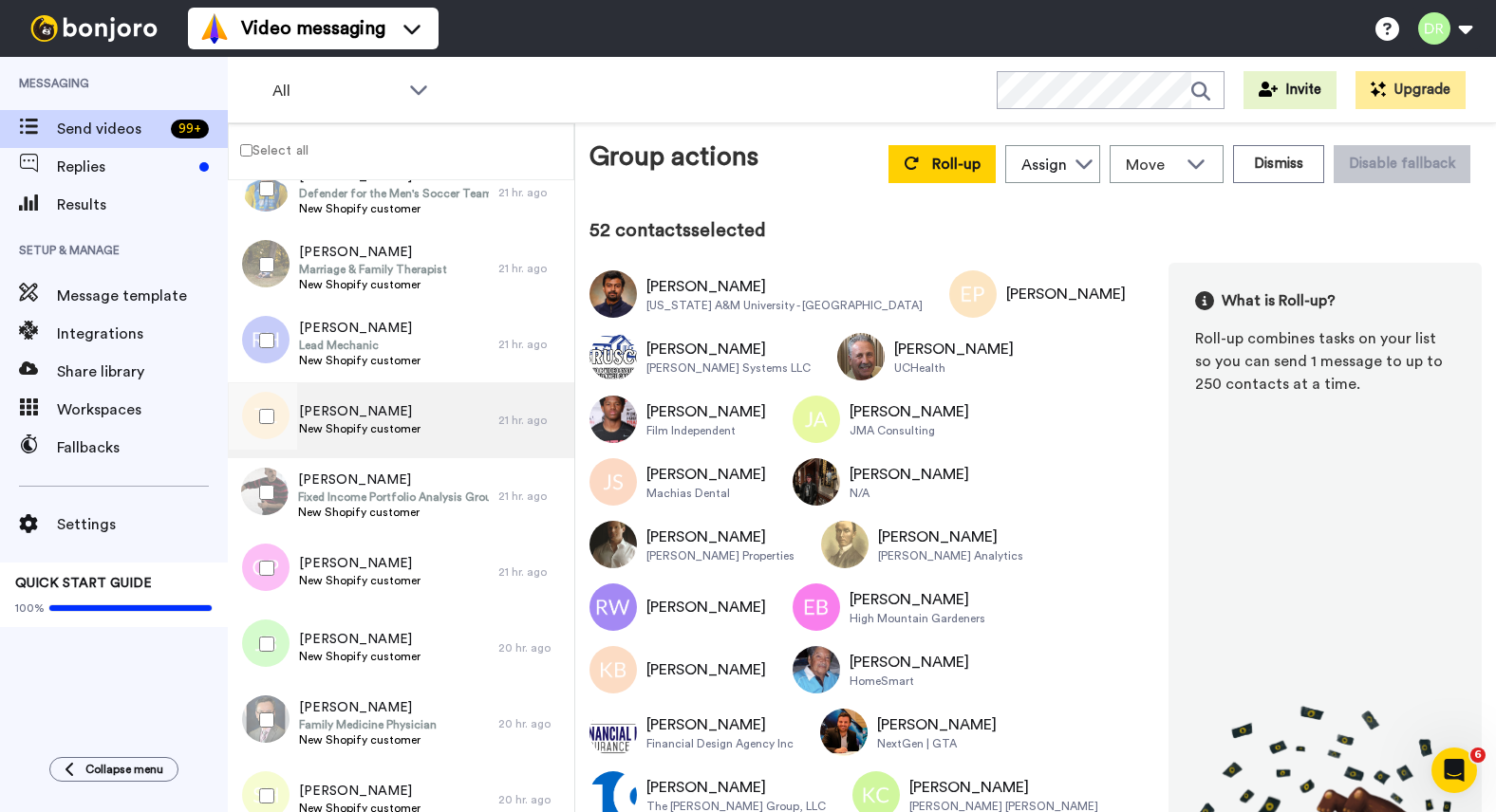
click at [360, 433] on span "New Shopify customer" at bounding box center [360, 428] width 122 height 15
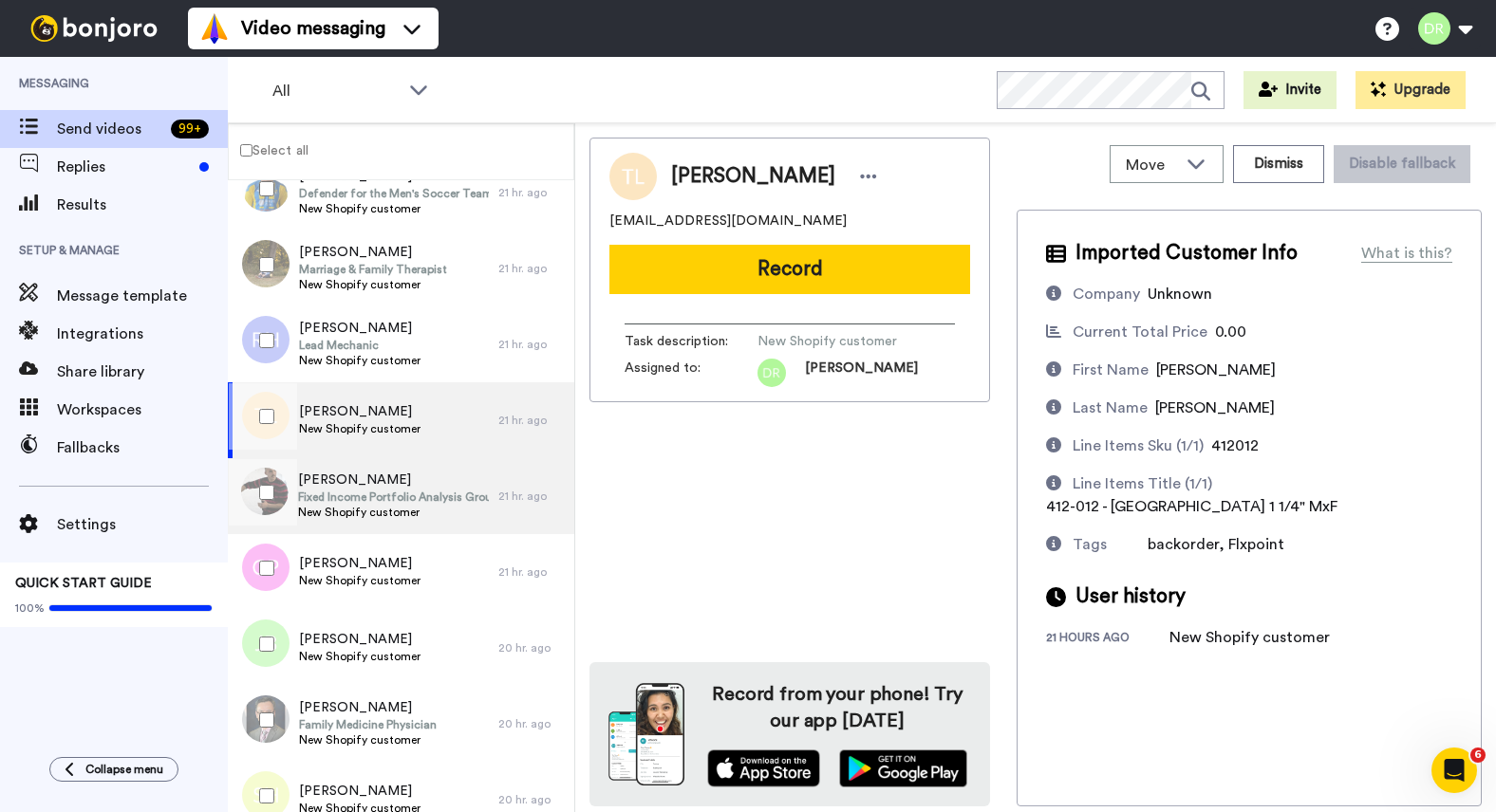
click at [368, 502] on span "Fixed Income Portfolio Analysis Group Analyst" at bounding box center [393, 496] width 191 height 15
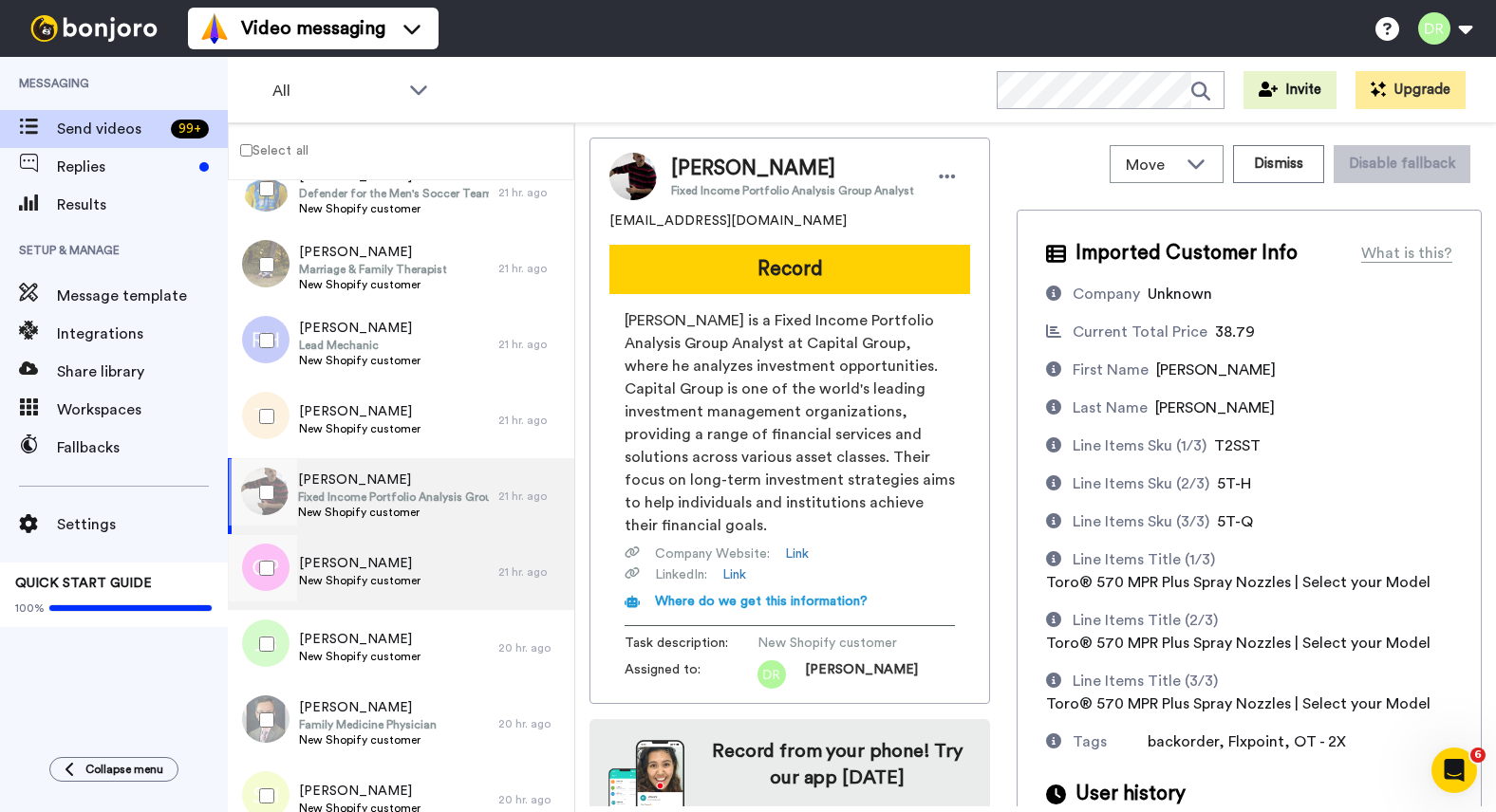
click at [343, 562] on span "[PERSON_NAME]" at bounding box center [360, 563] width 122 height 19
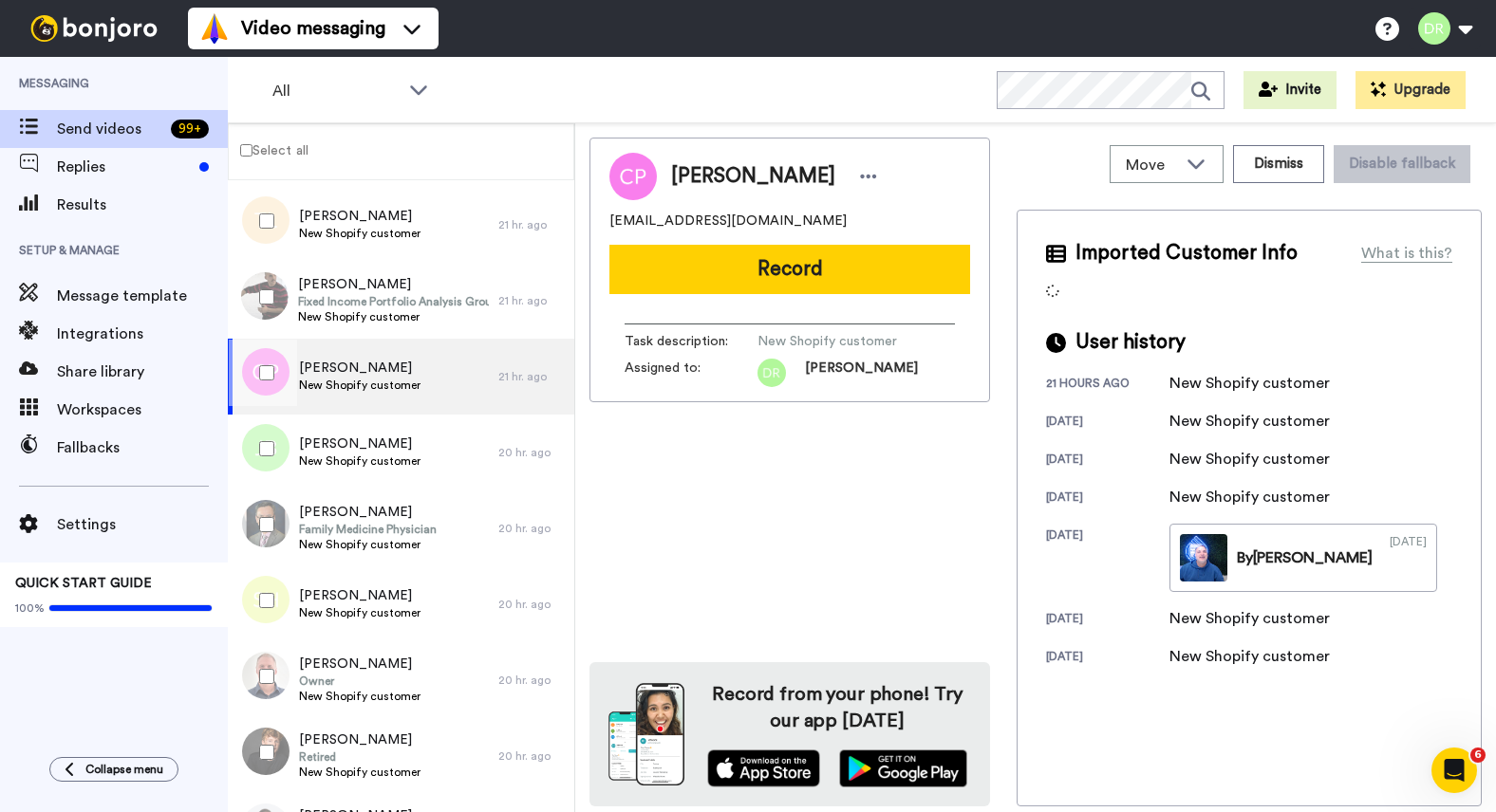
scroll to position [5022, 0]
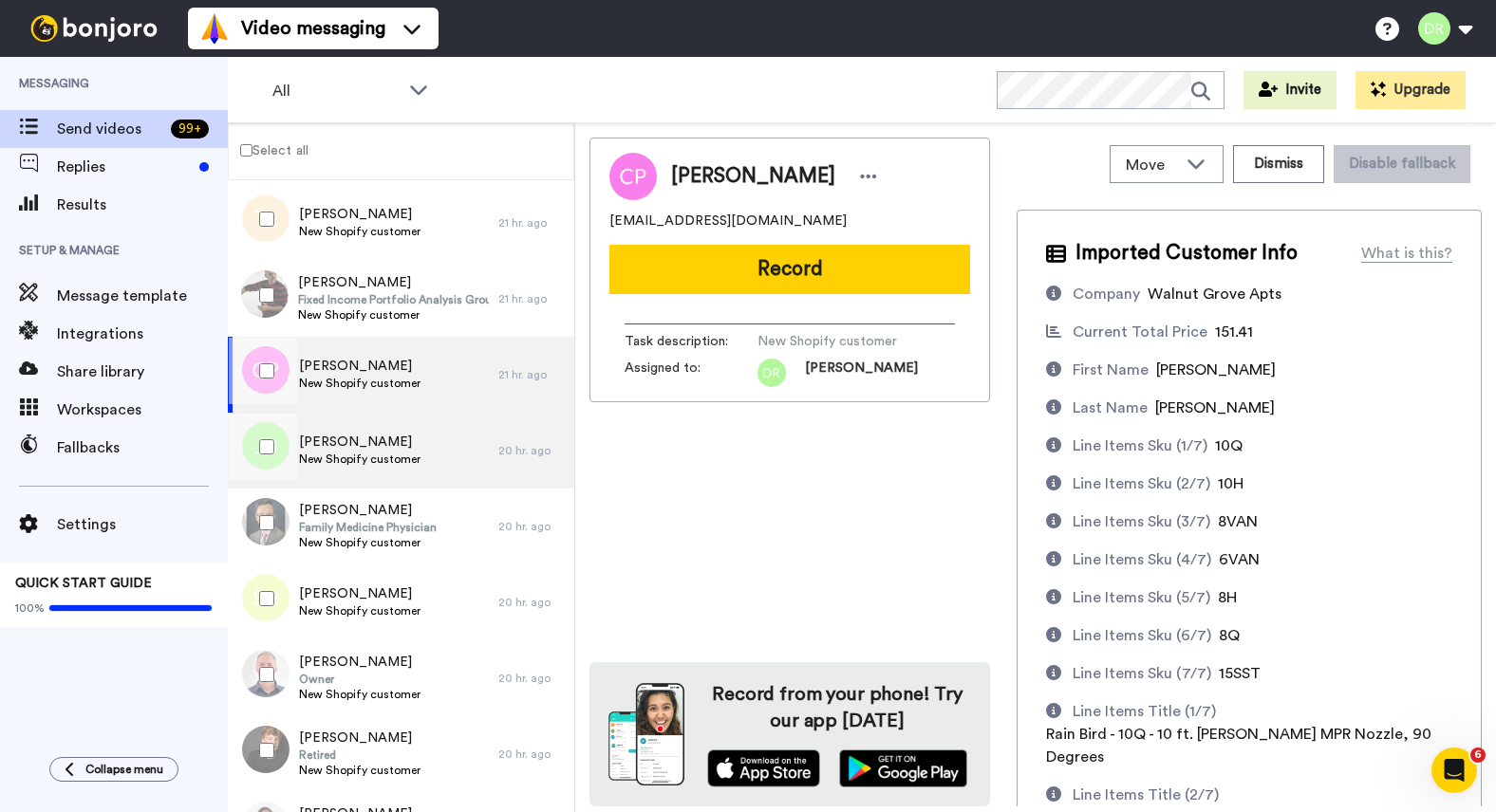
click at [336, 437] on span "[PERSON_NAME]" at bounding box center [360, 442] width 122 height 19
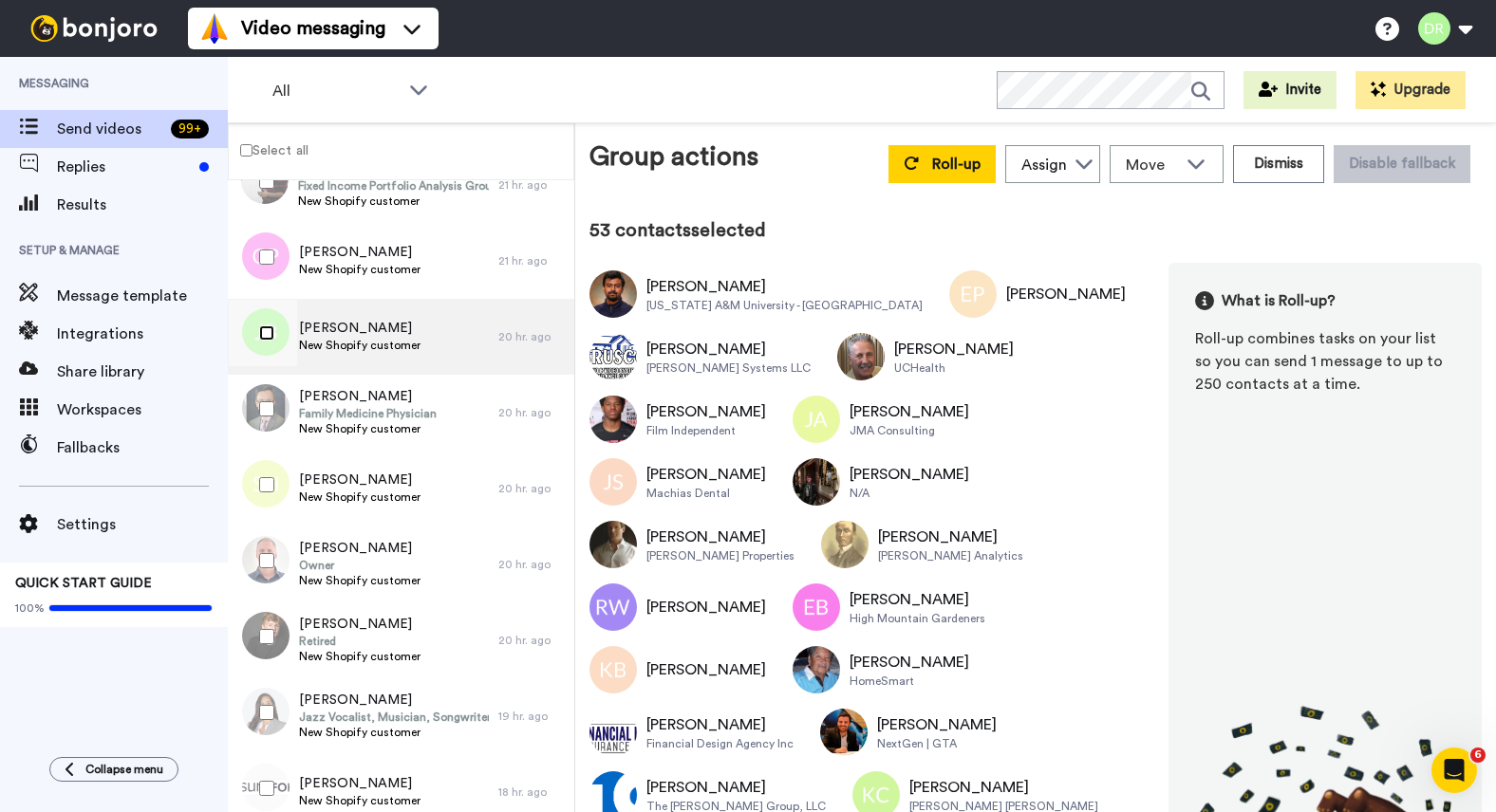
scroll to position [5158, 0]
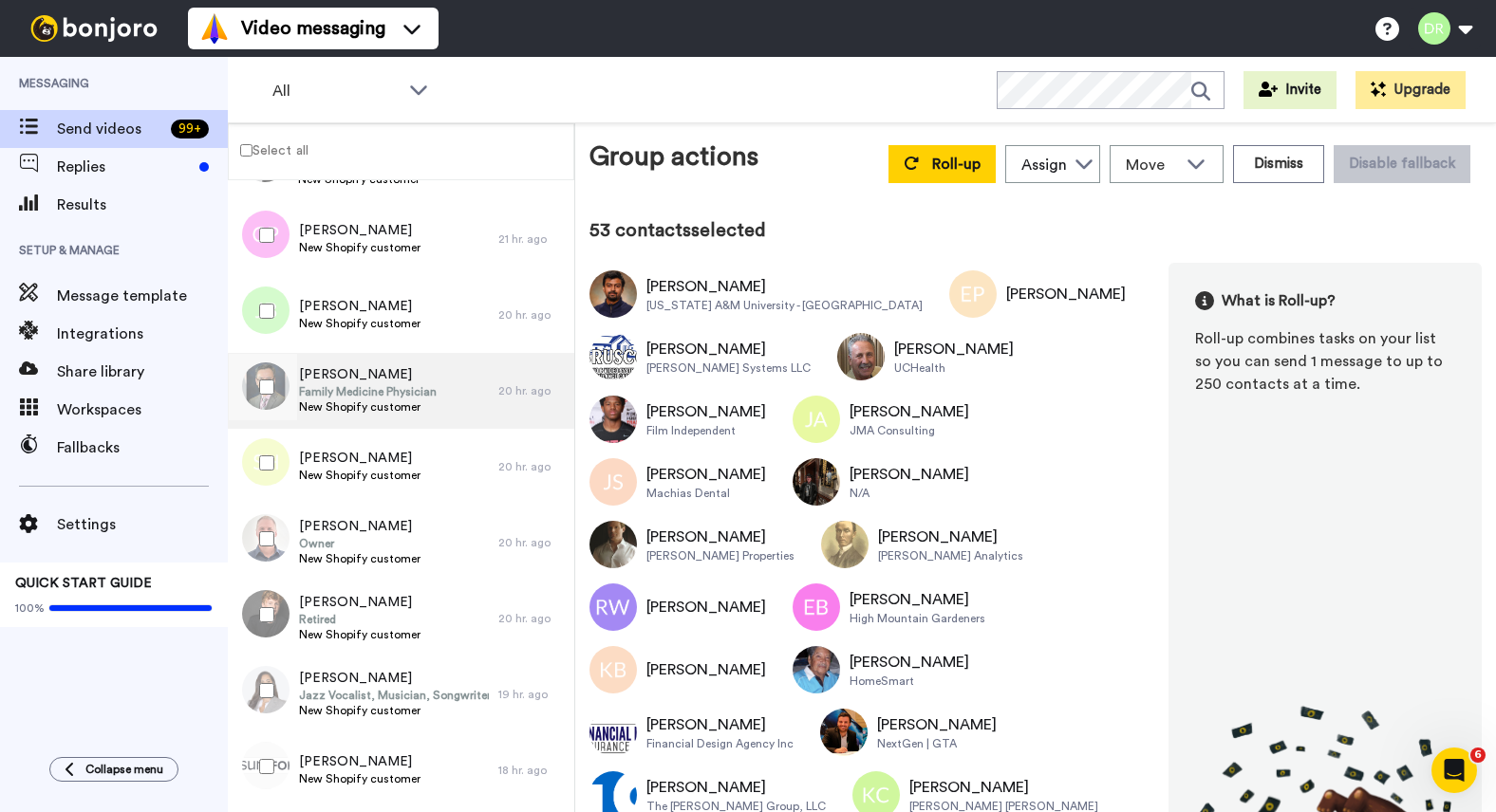
click at [360, 385] on span "Family Medicine Physician" at bounding box center [367, 391] width 138 height 15
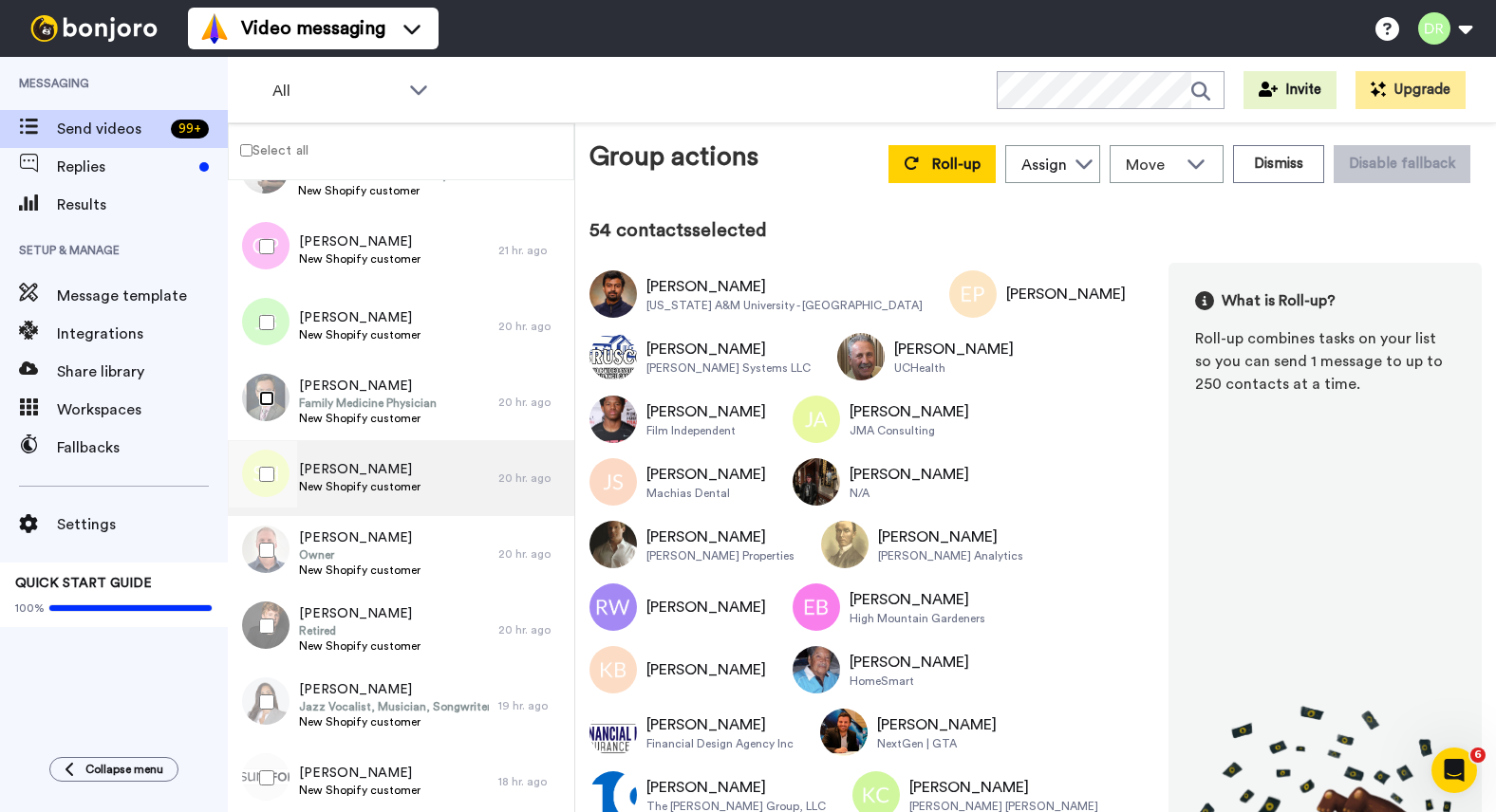
scroll to position [5146, 0]
click at [337, 477] on span "[PERSON_NAME]" at bounding box center [360, 470] width 122 height 19
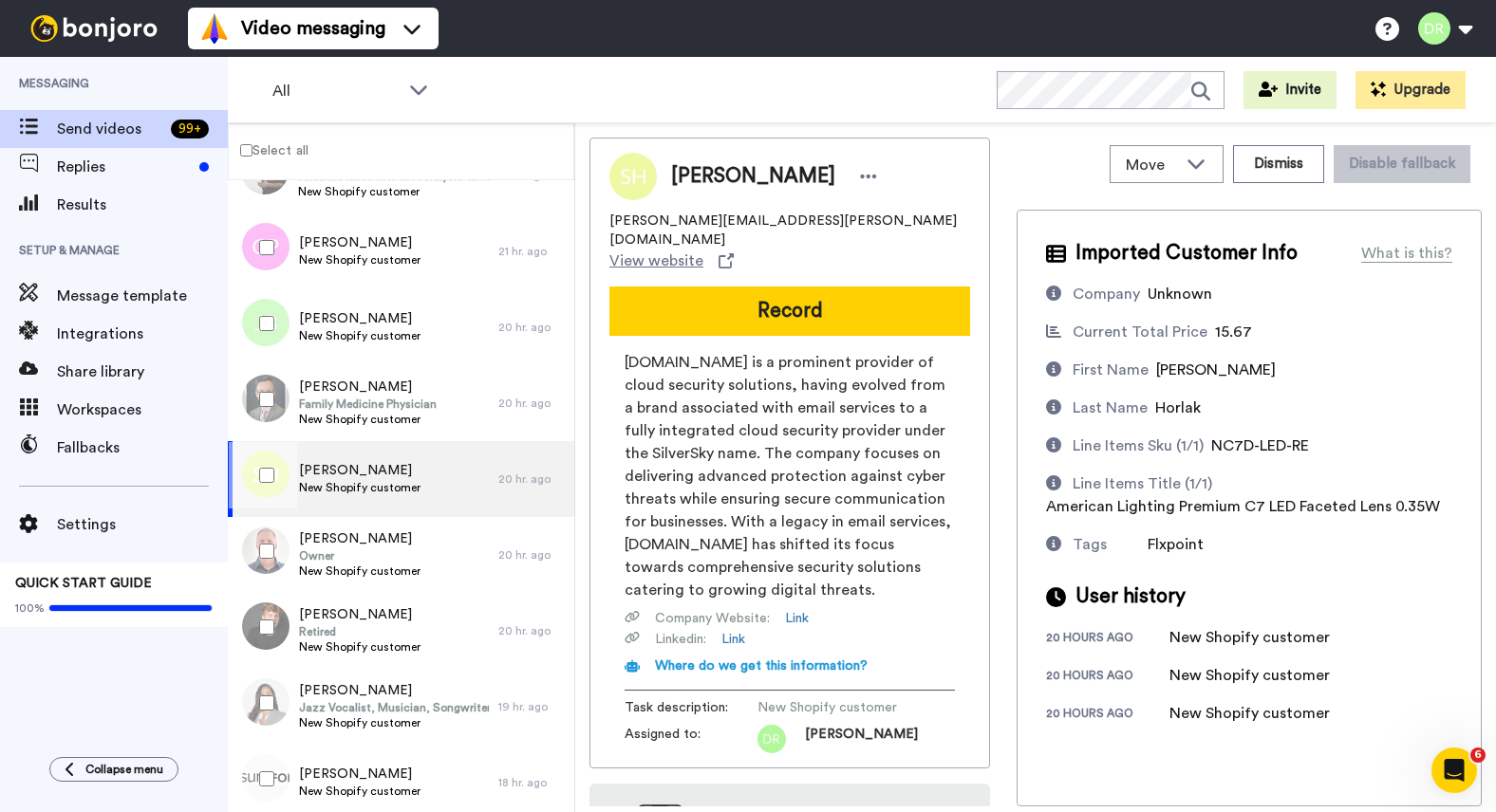
scroll to position [83, 0]
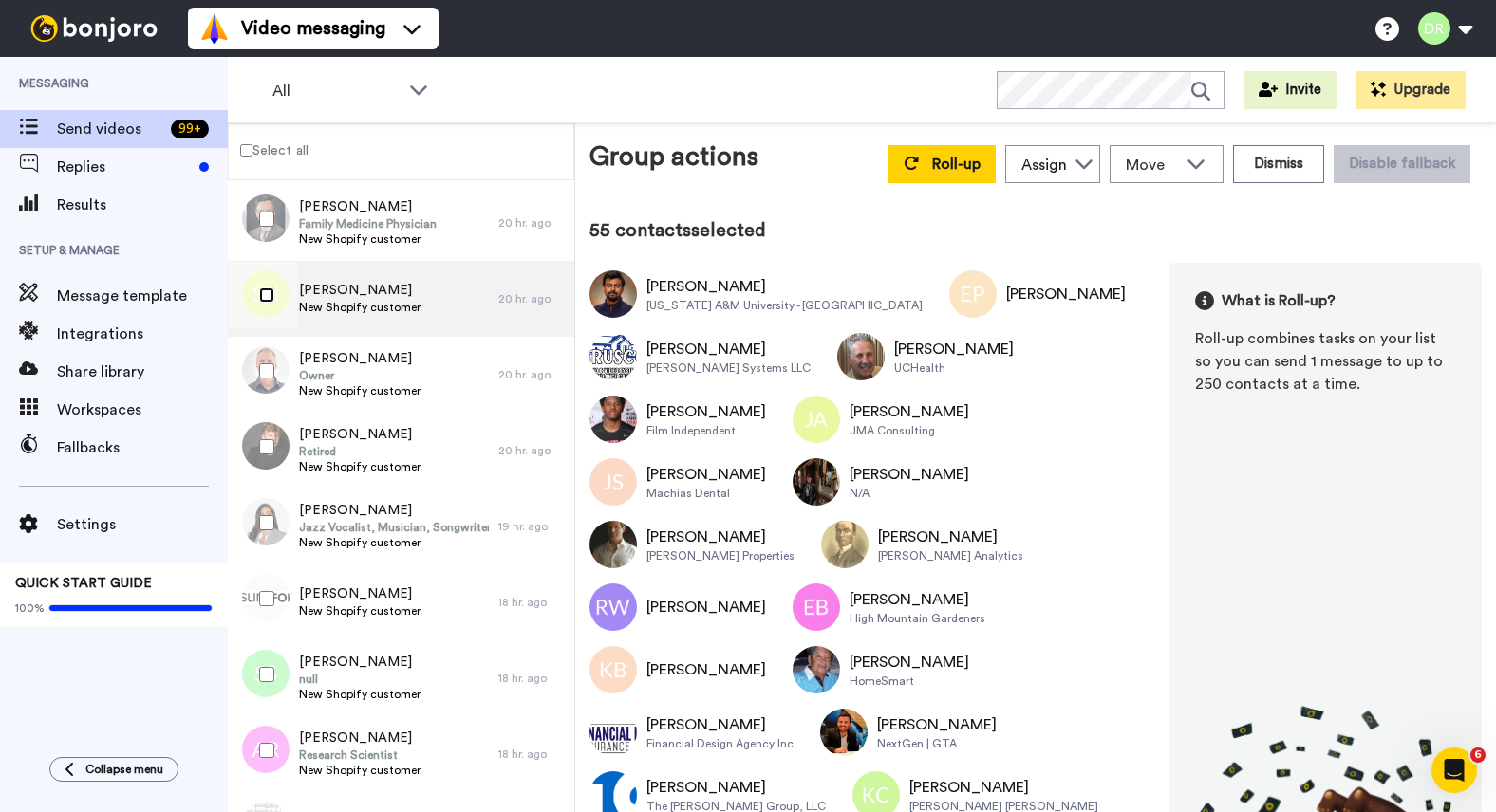
scroll to position [5337, 0]
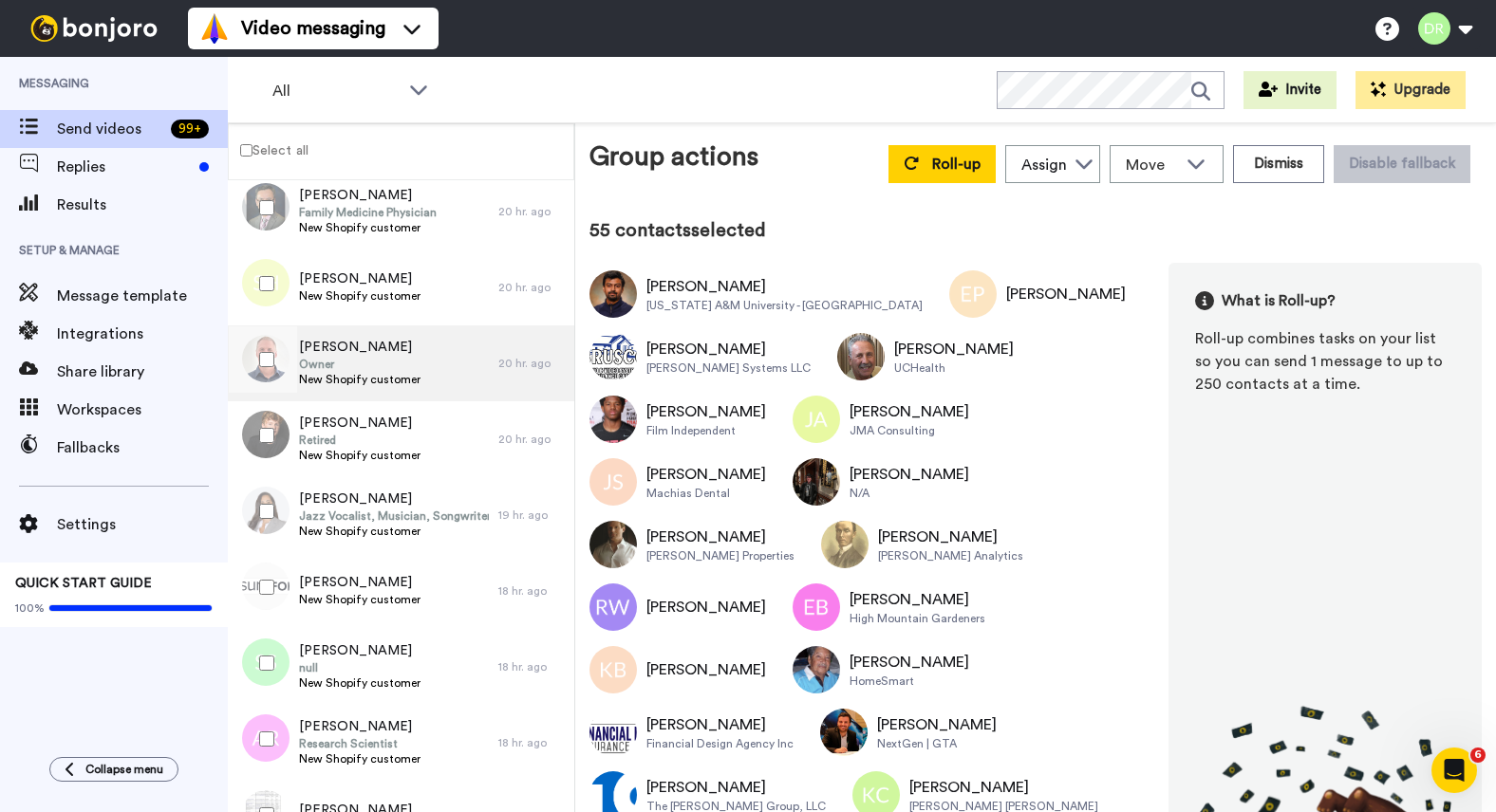
click at [353, 369] on span "Owner" at bounding box center [360, 363] width 122 height 15
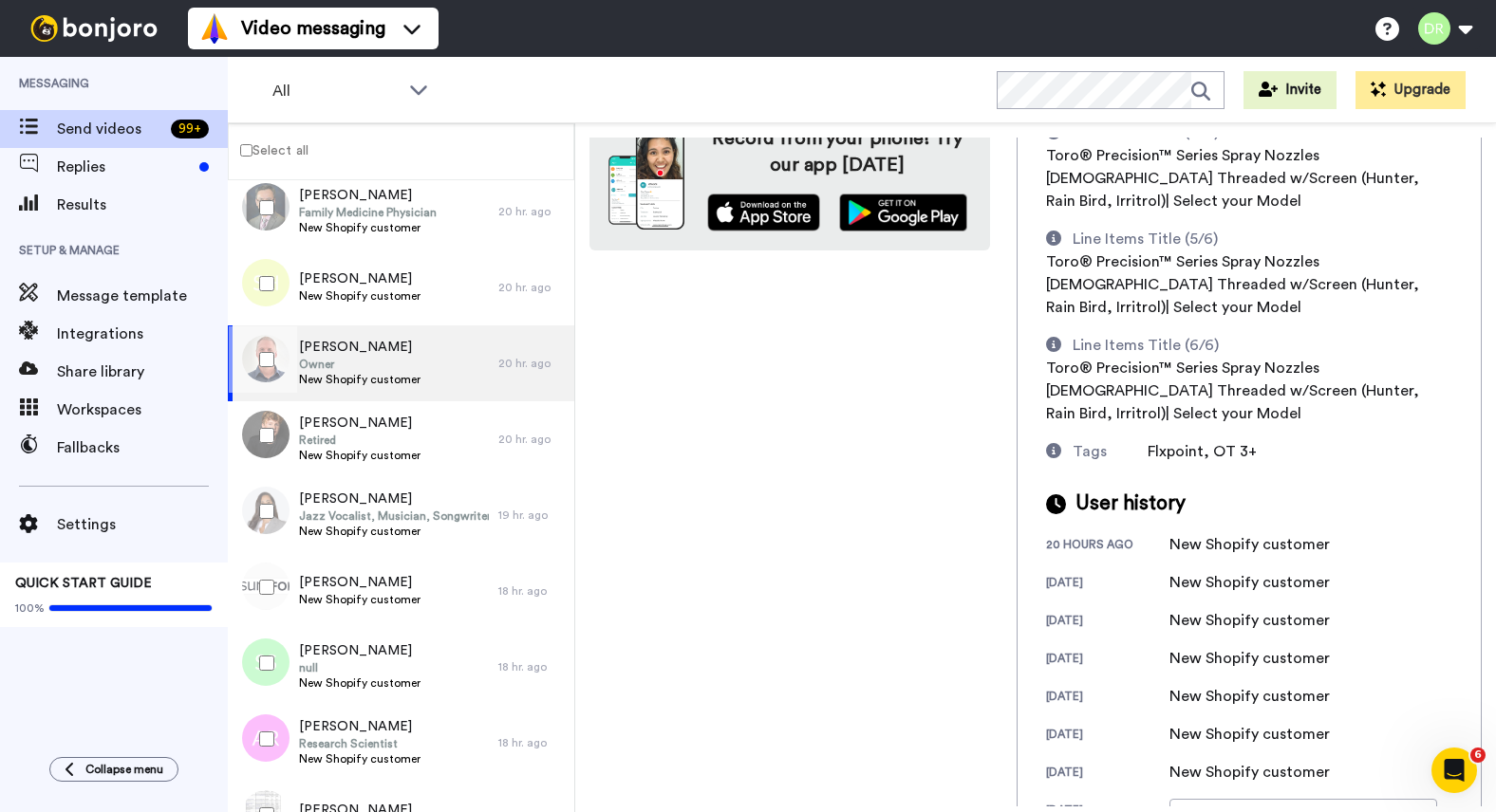
scroll to position [821, 0]
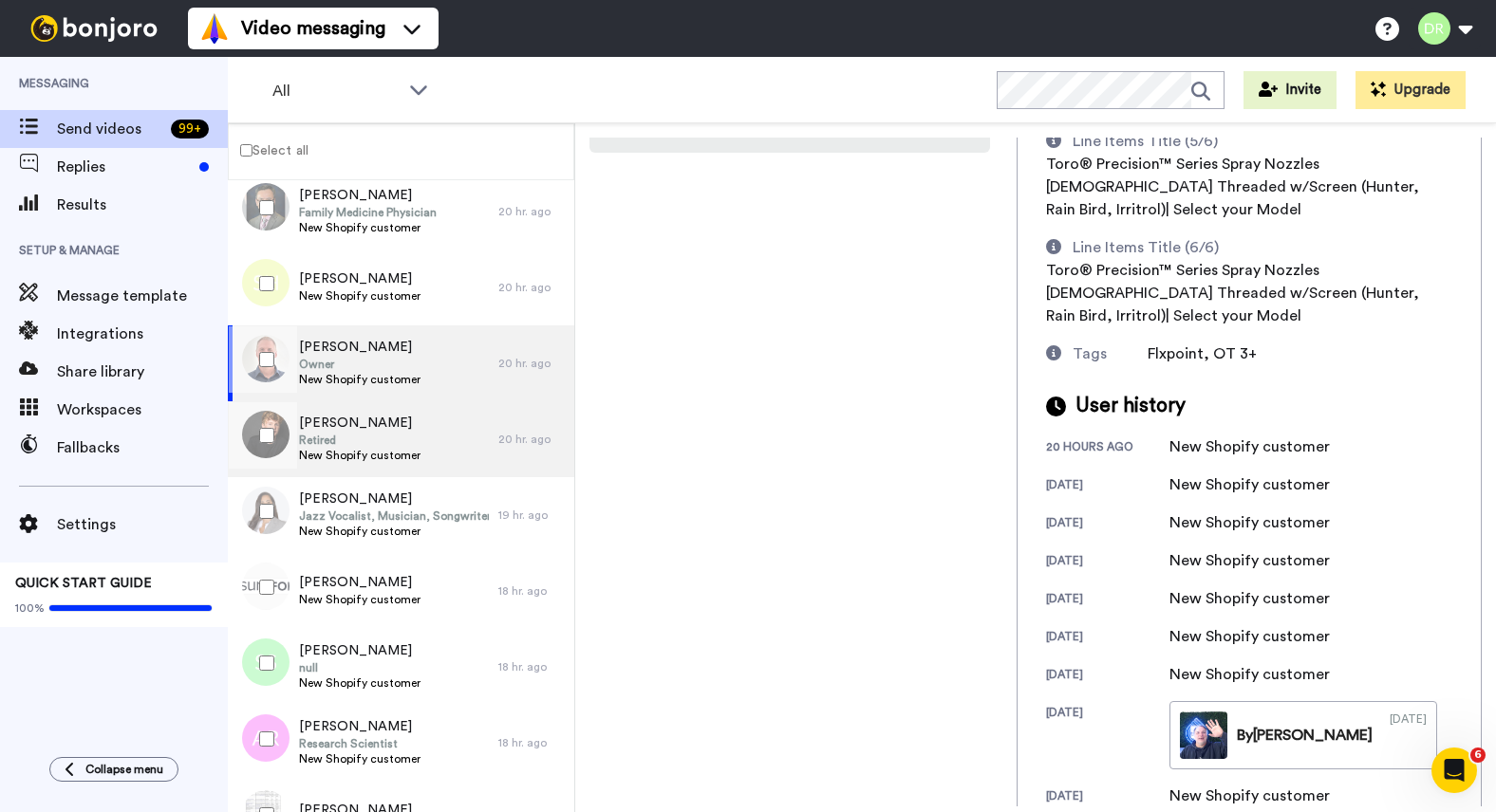
click at [363, 438] on span "Retired" at bounding box center [360, 440] width 122 height 15
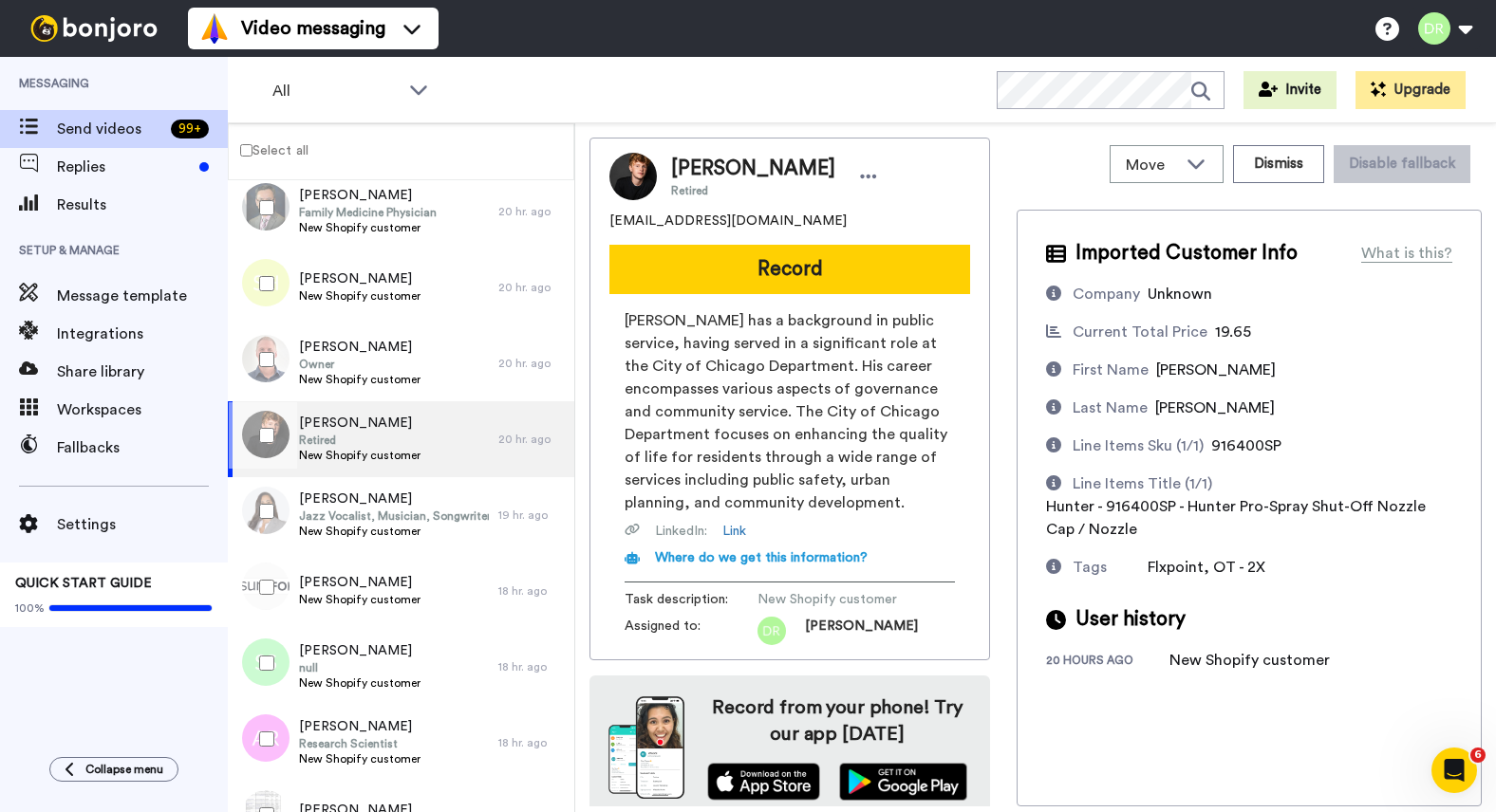
scroll to position [14, 0]
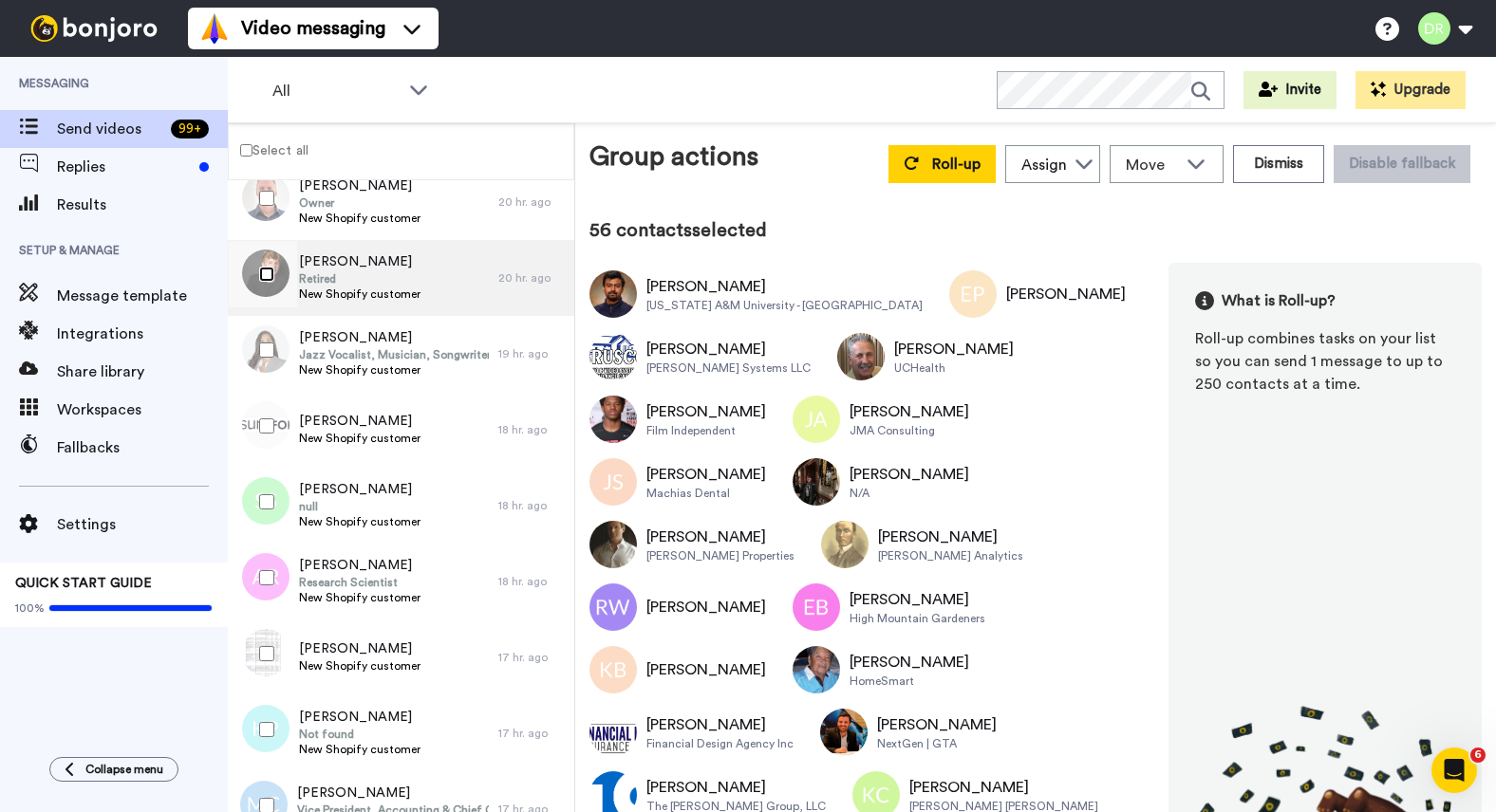
scroll to position [5501, 0]
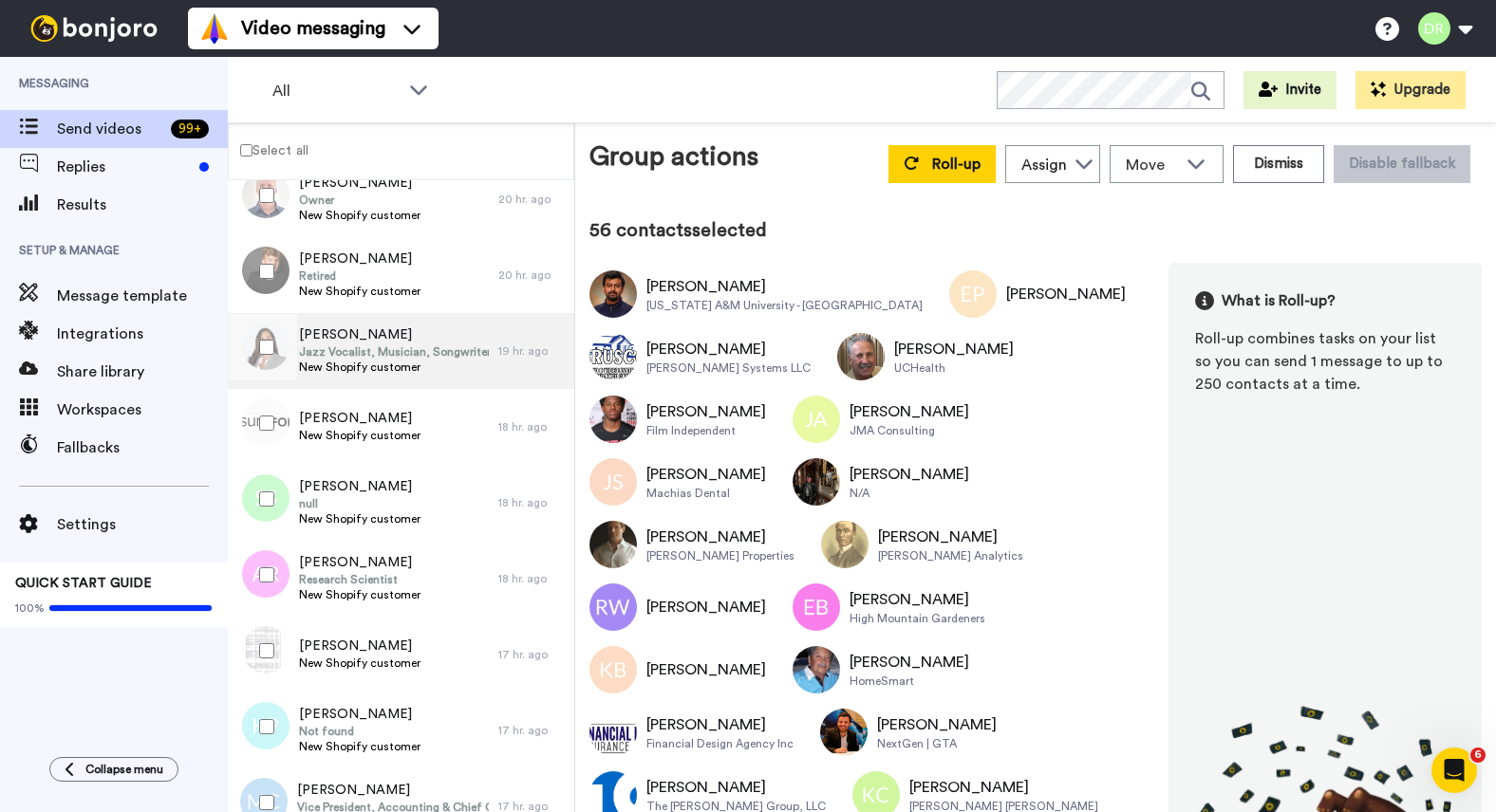
click at [359, 350] on span "Jazz Vocalist, Musician, Songwriter" at bounding box center [393, 352] width 190 height 15
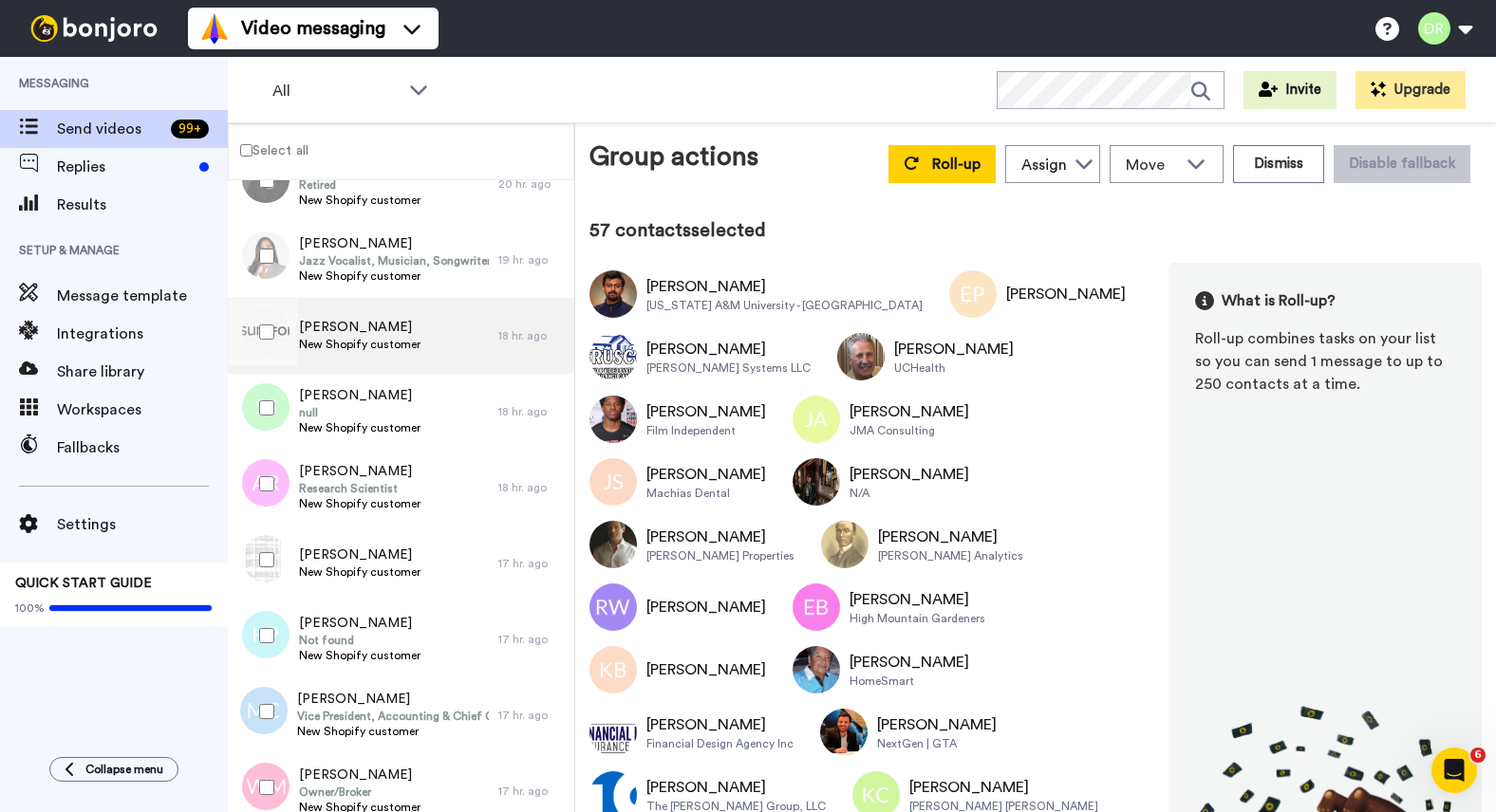
click at [390, 332] on span "[PERSON_NAME]" at bounding box center [360, 327] width 122 height 19
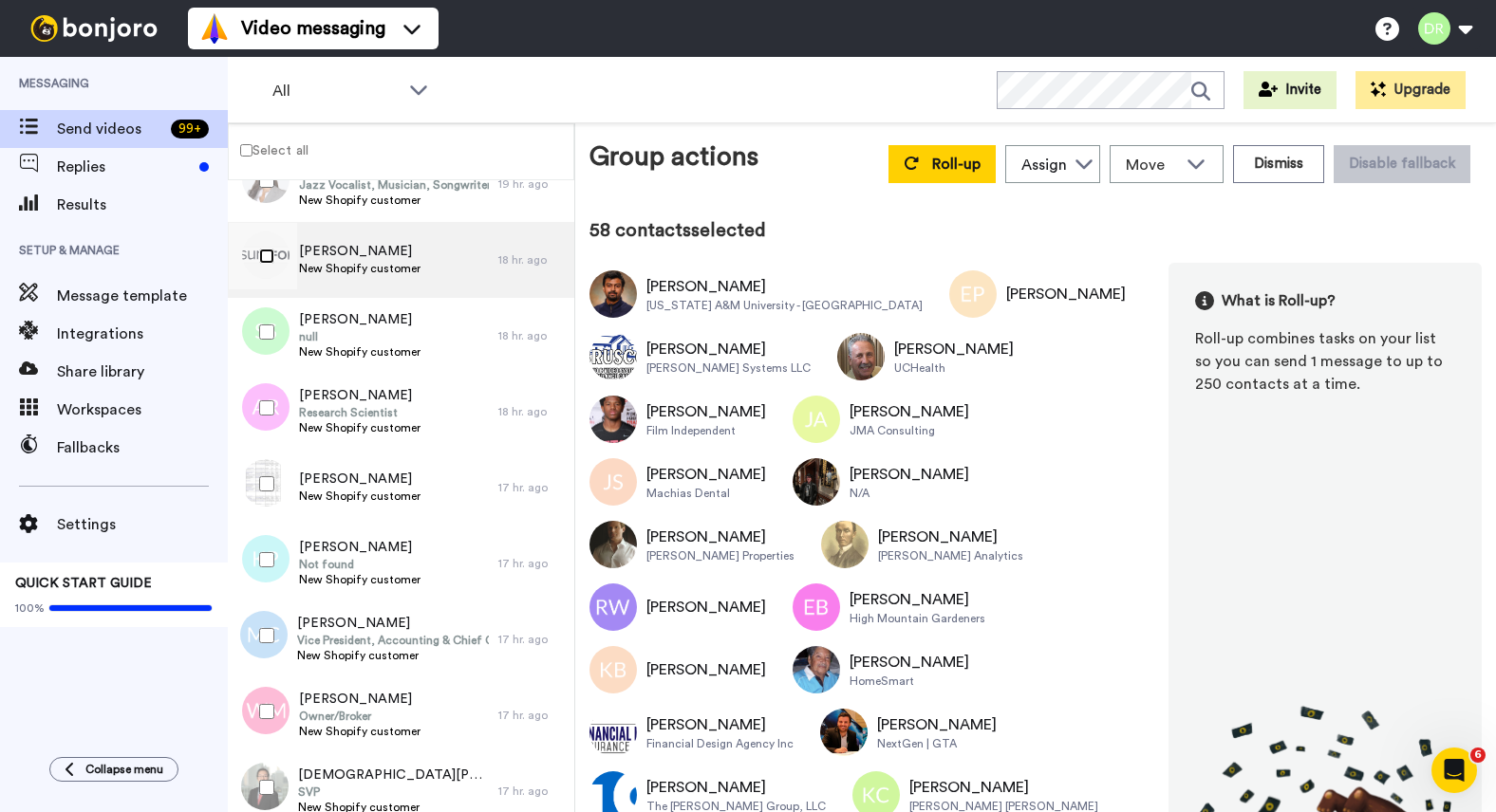
scroll to position [5671, 0]
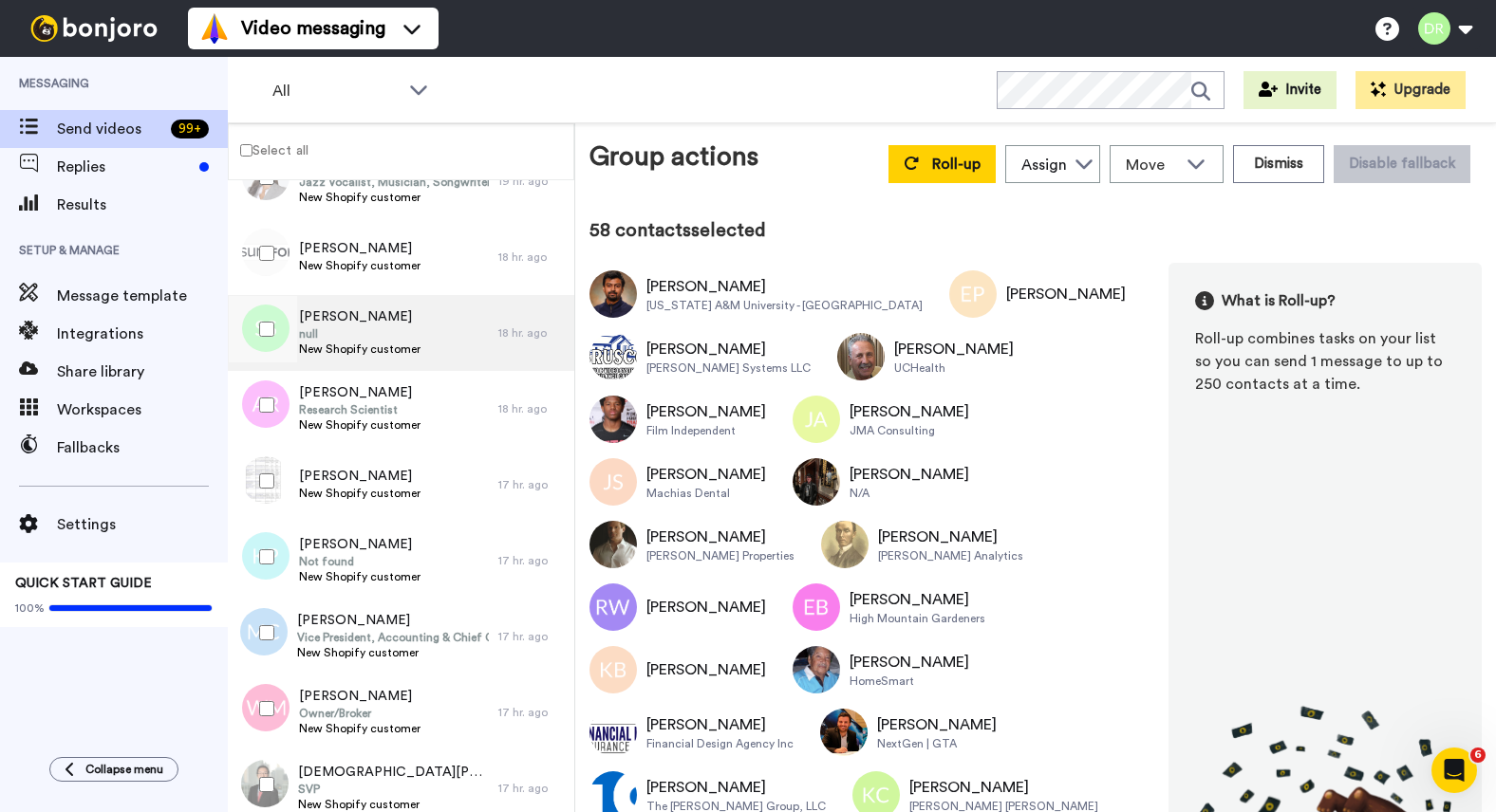
click at [333, 332] on span "null" at bounding box center [360, 333] width 122 height 15
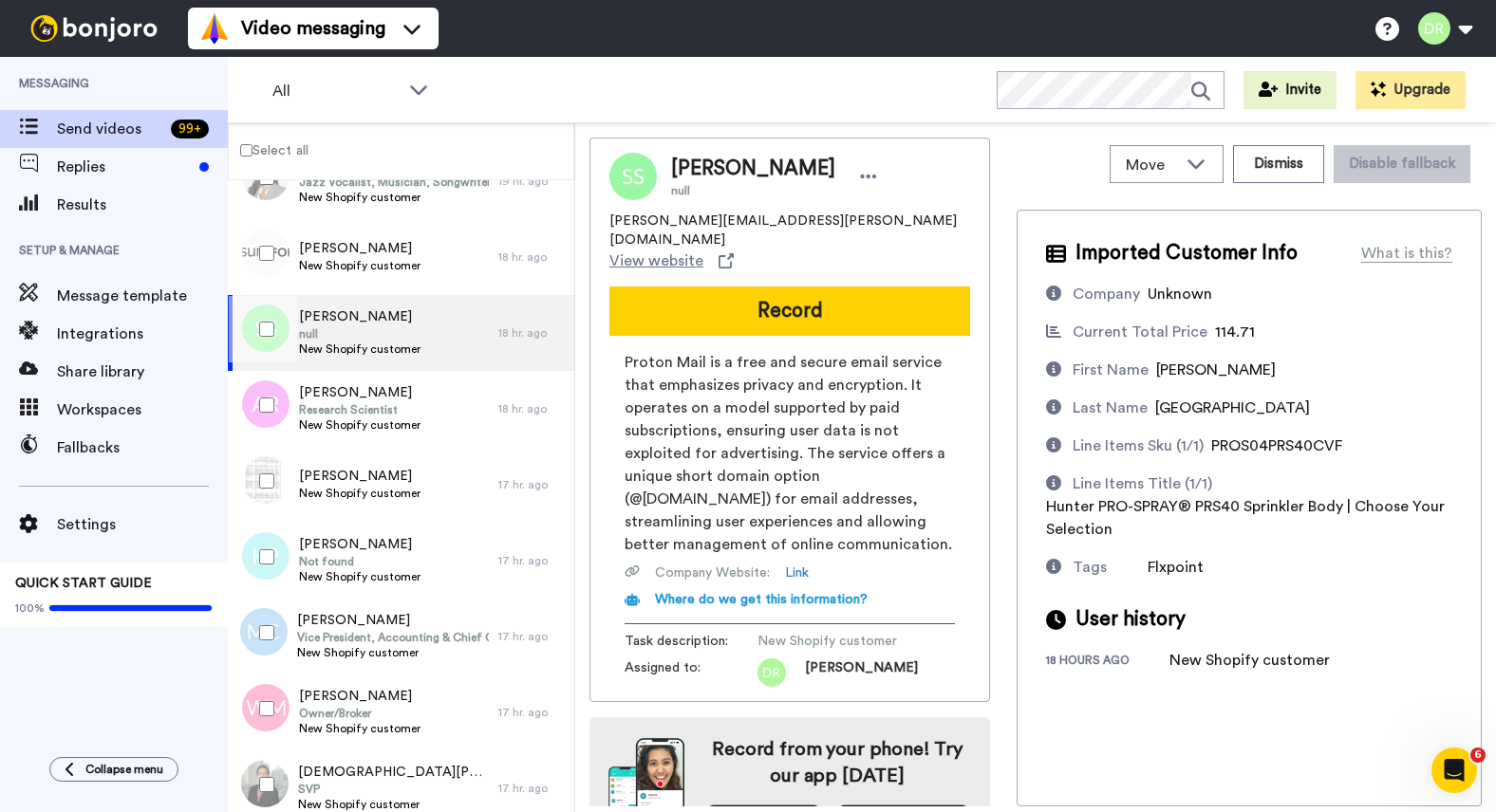
scroll to position [17, 0]
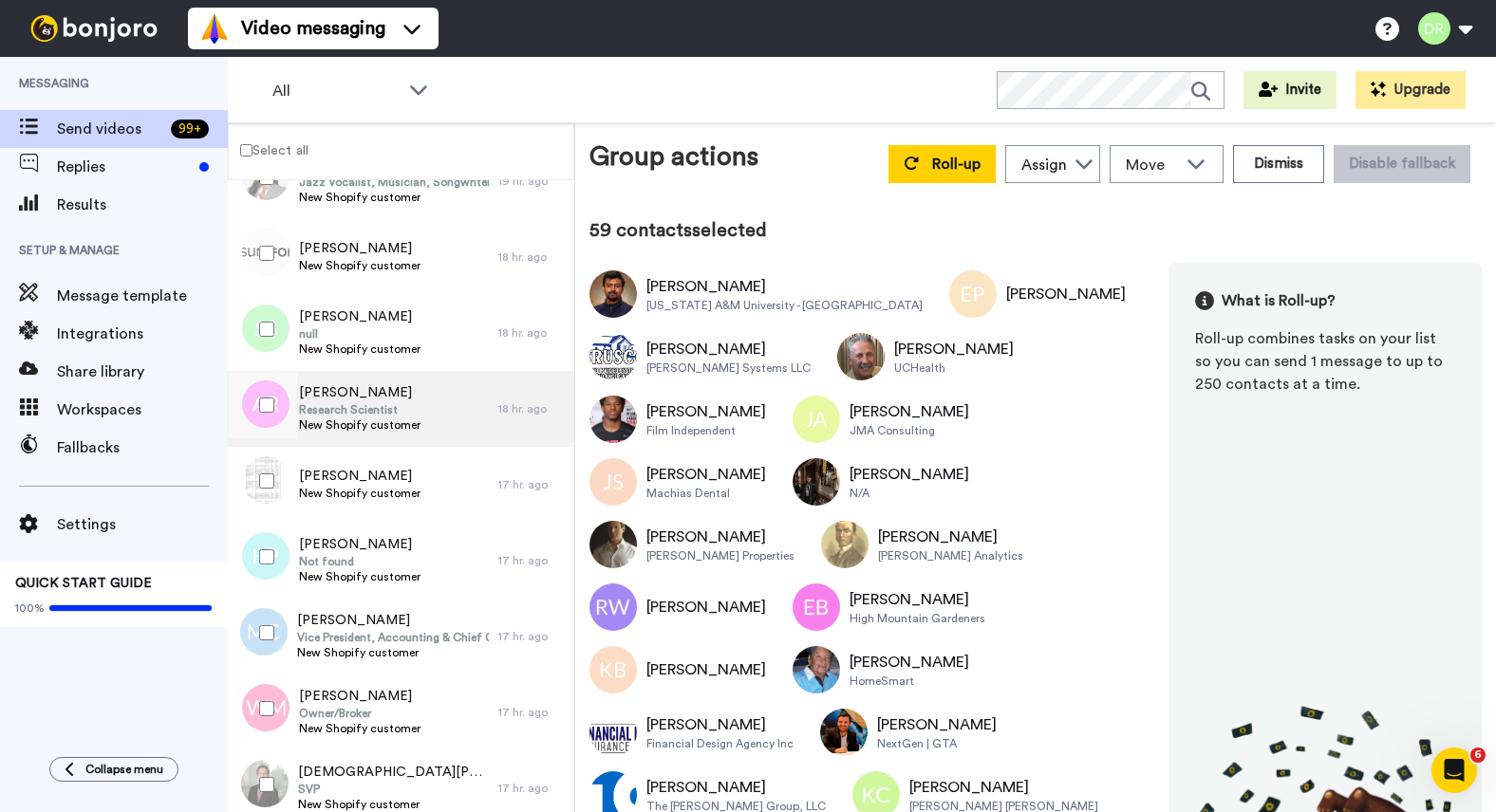
click at [342, 390] on span "[PERSON_NAME]" at bounding box center [360, 392] width 122 height 19
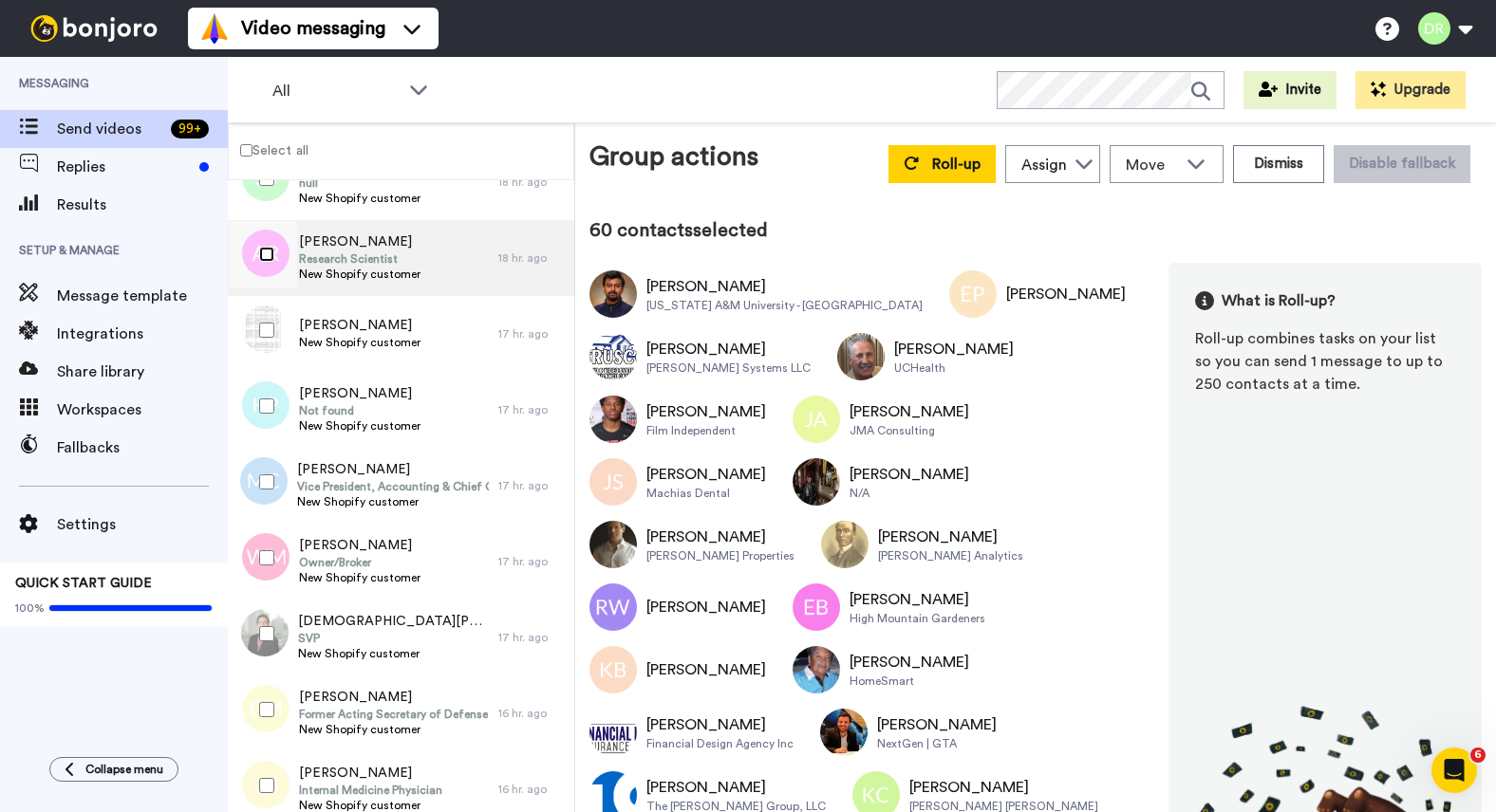
scroll to position [5830, 0]
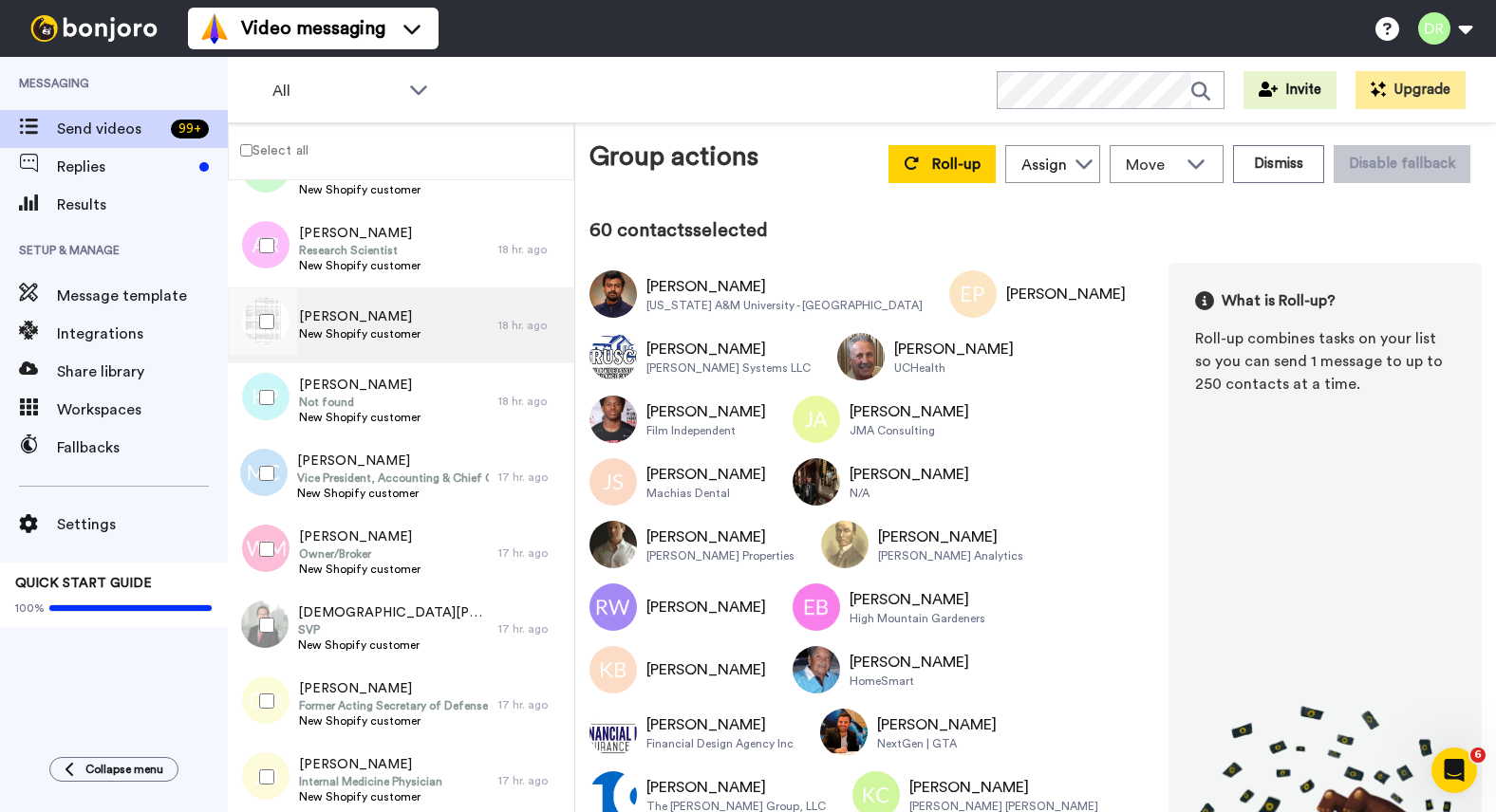
click at [371, 326] on span "New Shopify customer" at bounding box center [360, 333] width 122 height 15
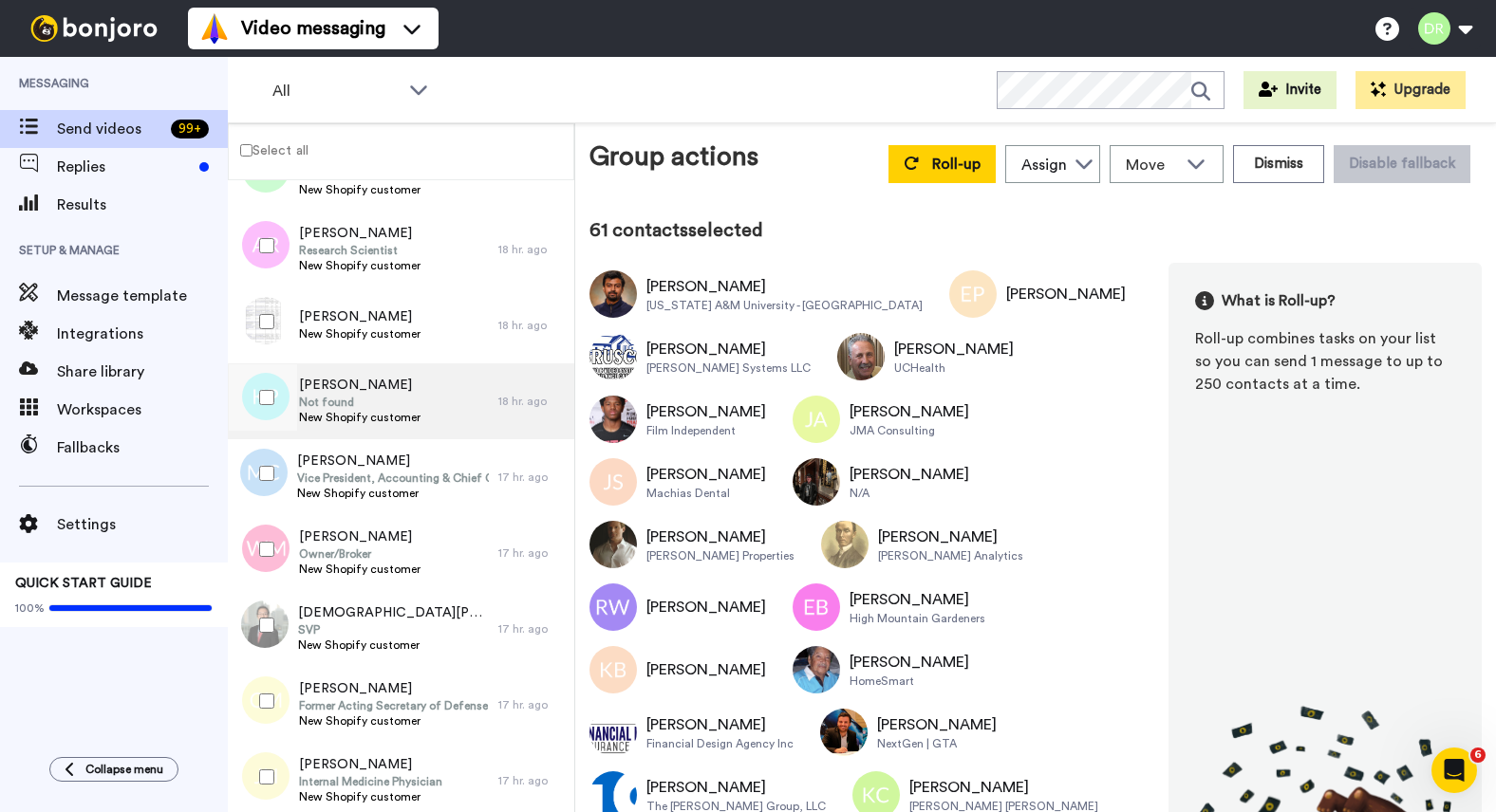
click at [350, 389] on span "[PERSON_NAME]" at bounding box center [360, 385] width 122 height 19
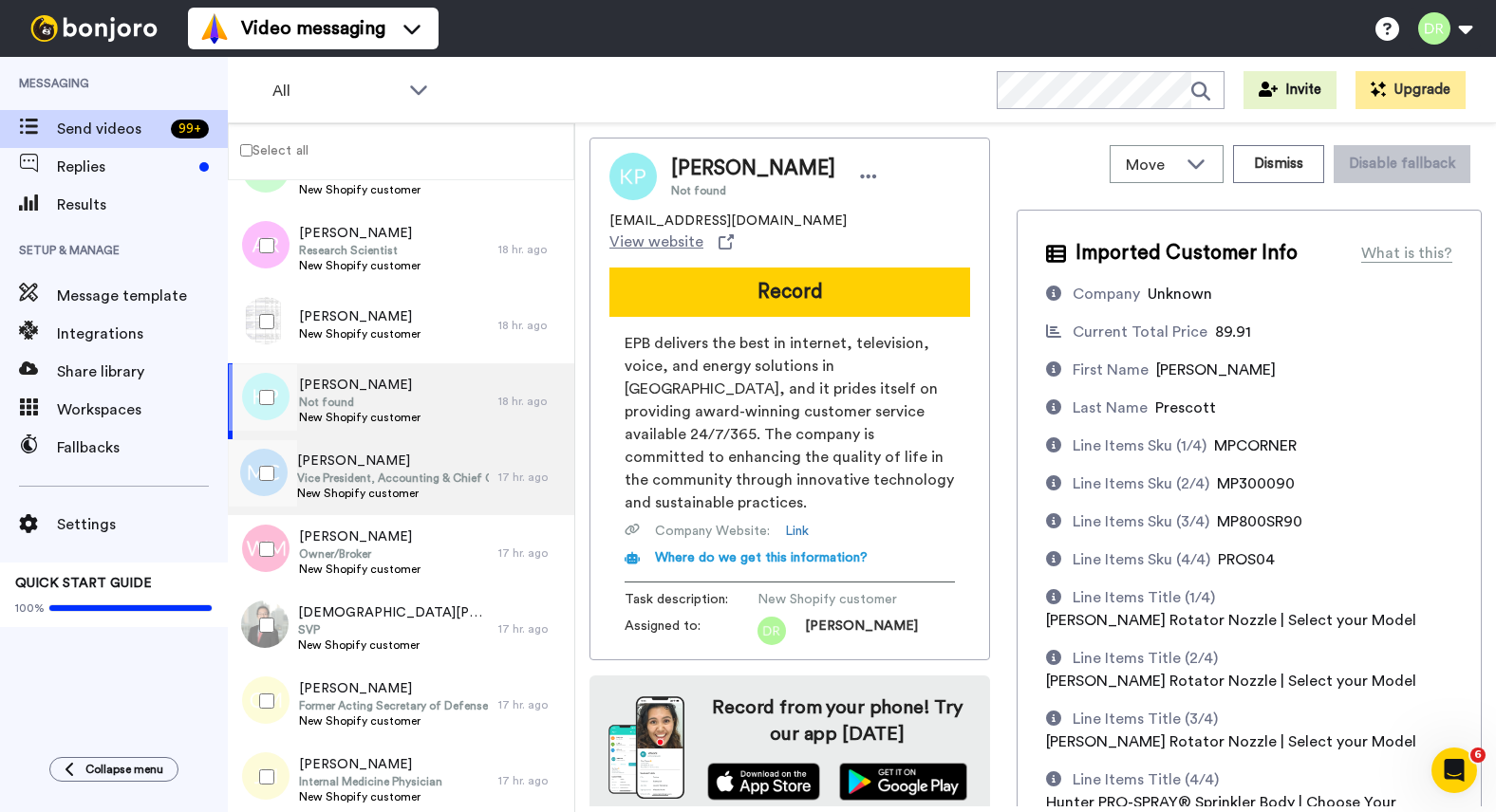
click at [378, 476] on span "Vice President, Accounting & Chief Compliance Officer" at bounding box center [392, 477] width 192 height 15
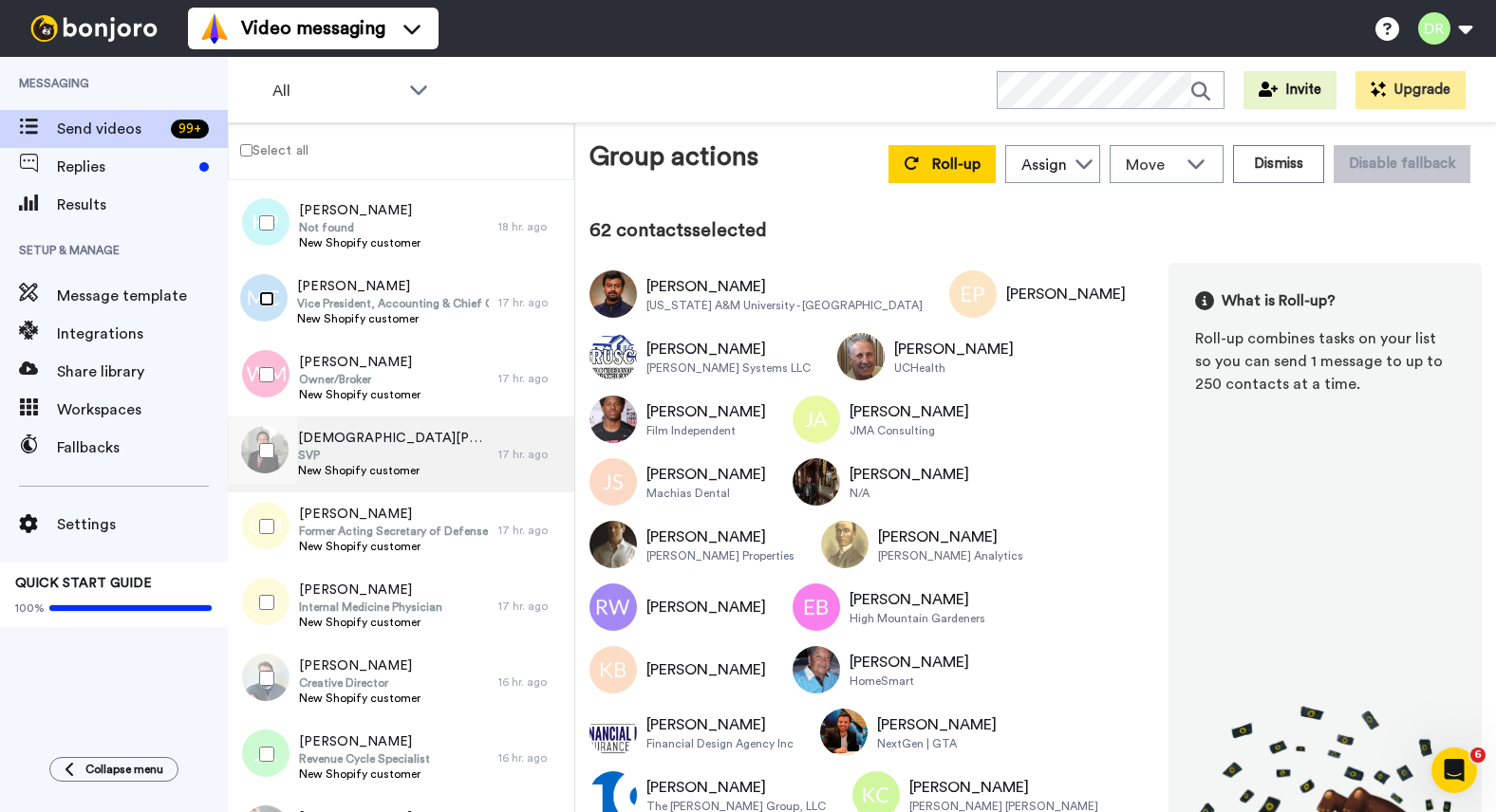
scroll to position [6006, 0]
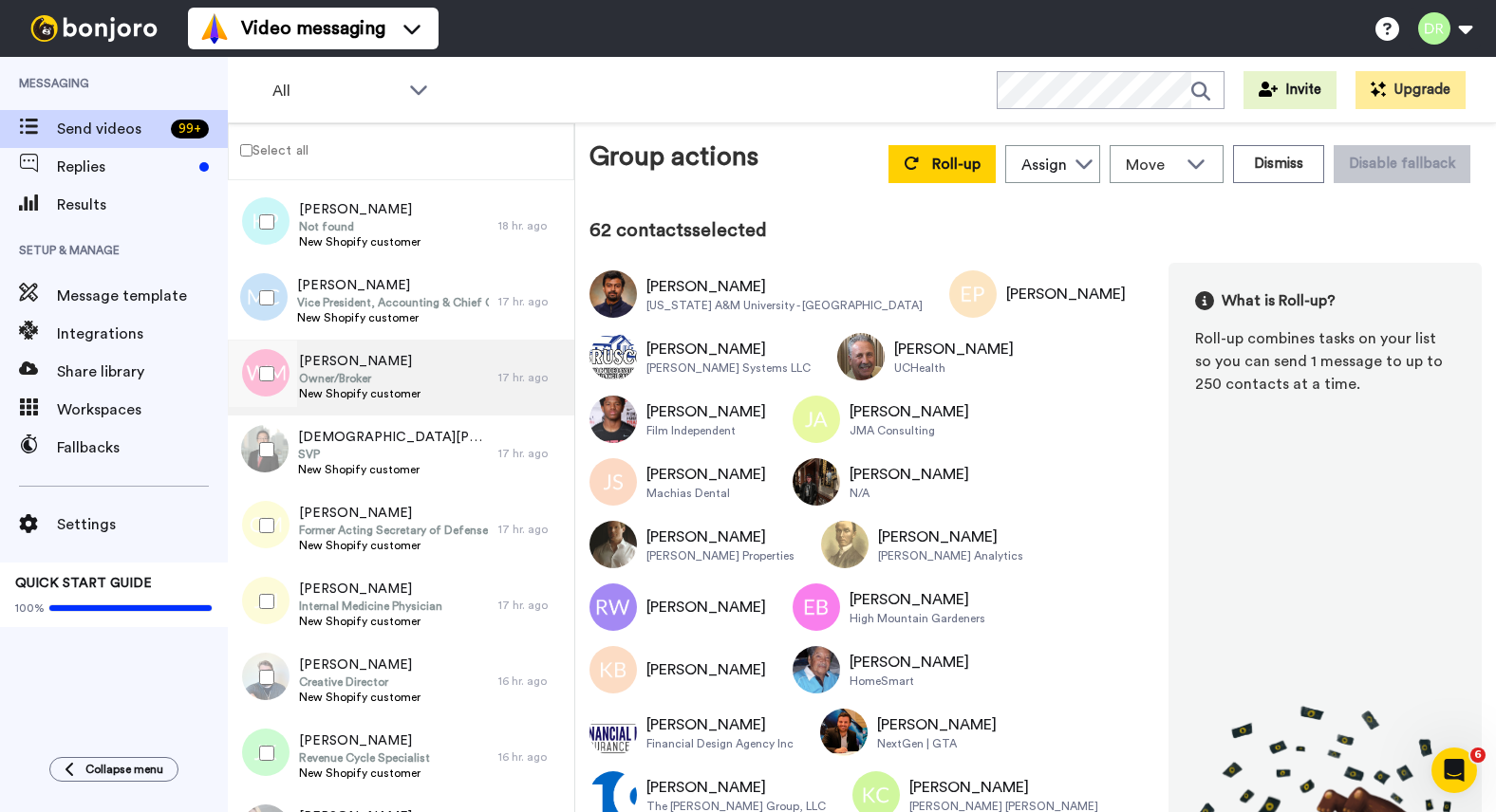
click at [358, 383] on span "Owner/Broker" at bounding box center [360, 378] width 122 height 15
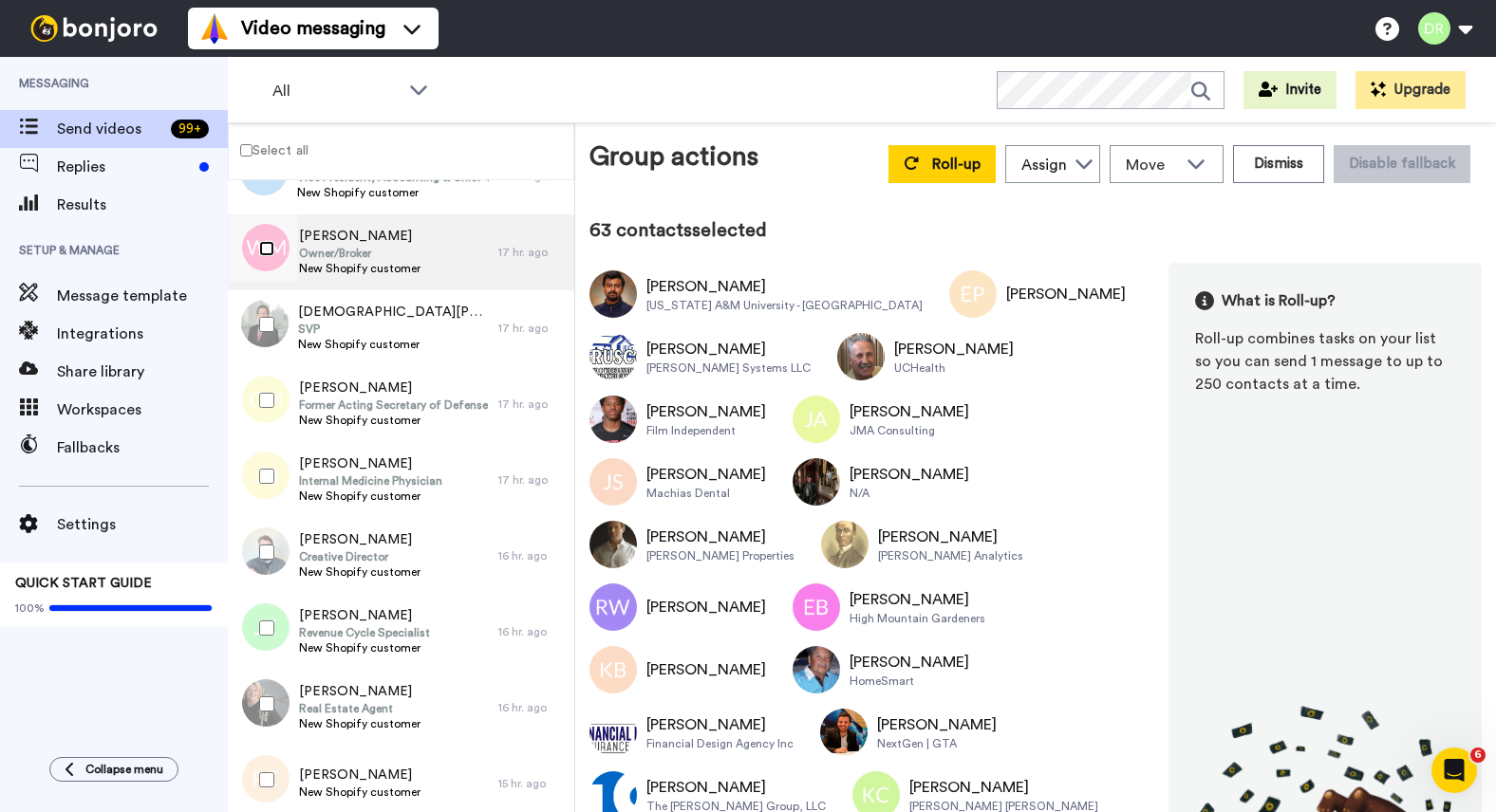
scroll to position [6146, 0]
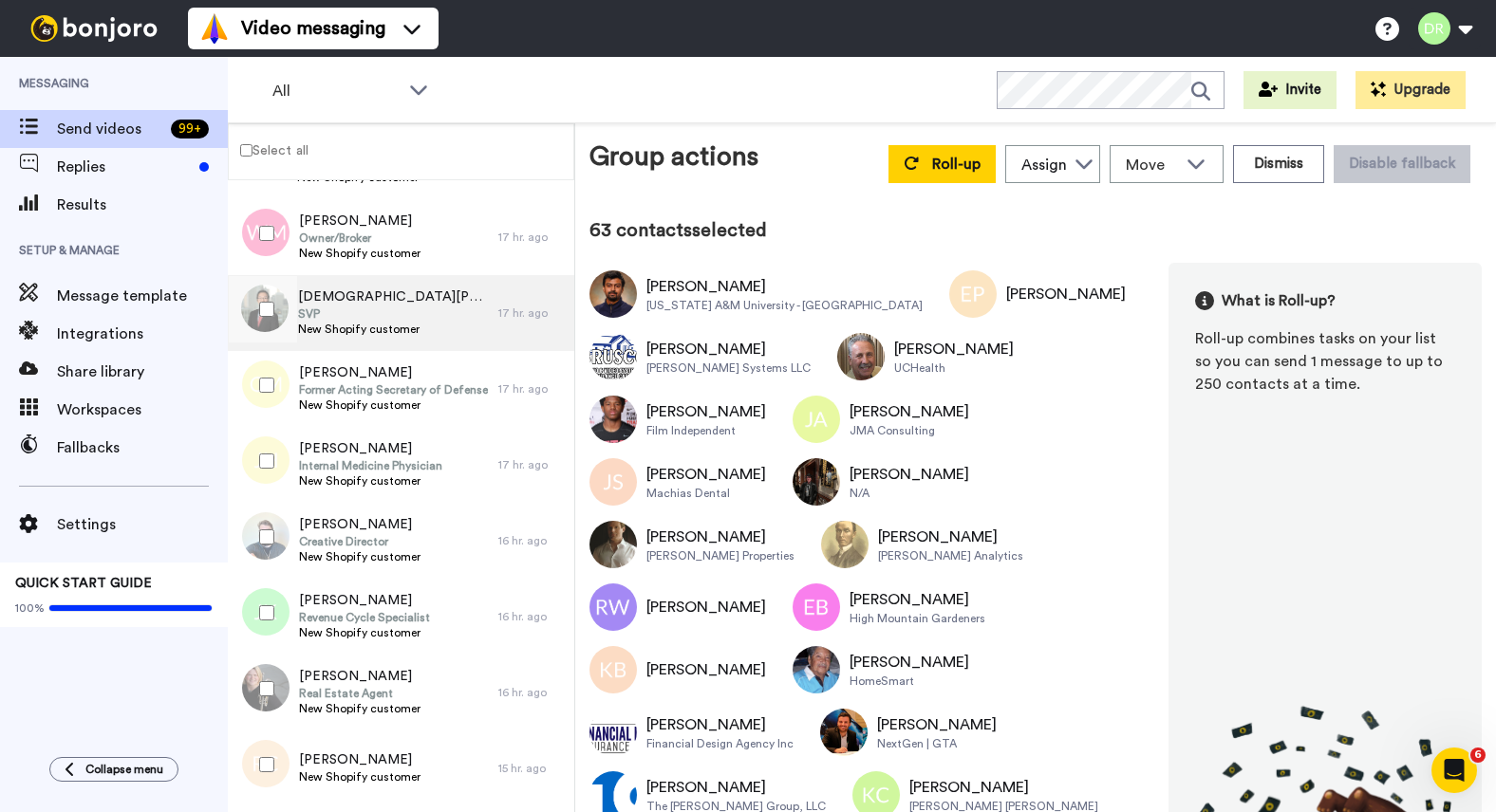
click at [346, 306] on span "SVP" at bounding box center [393, 313] width 191 height 15
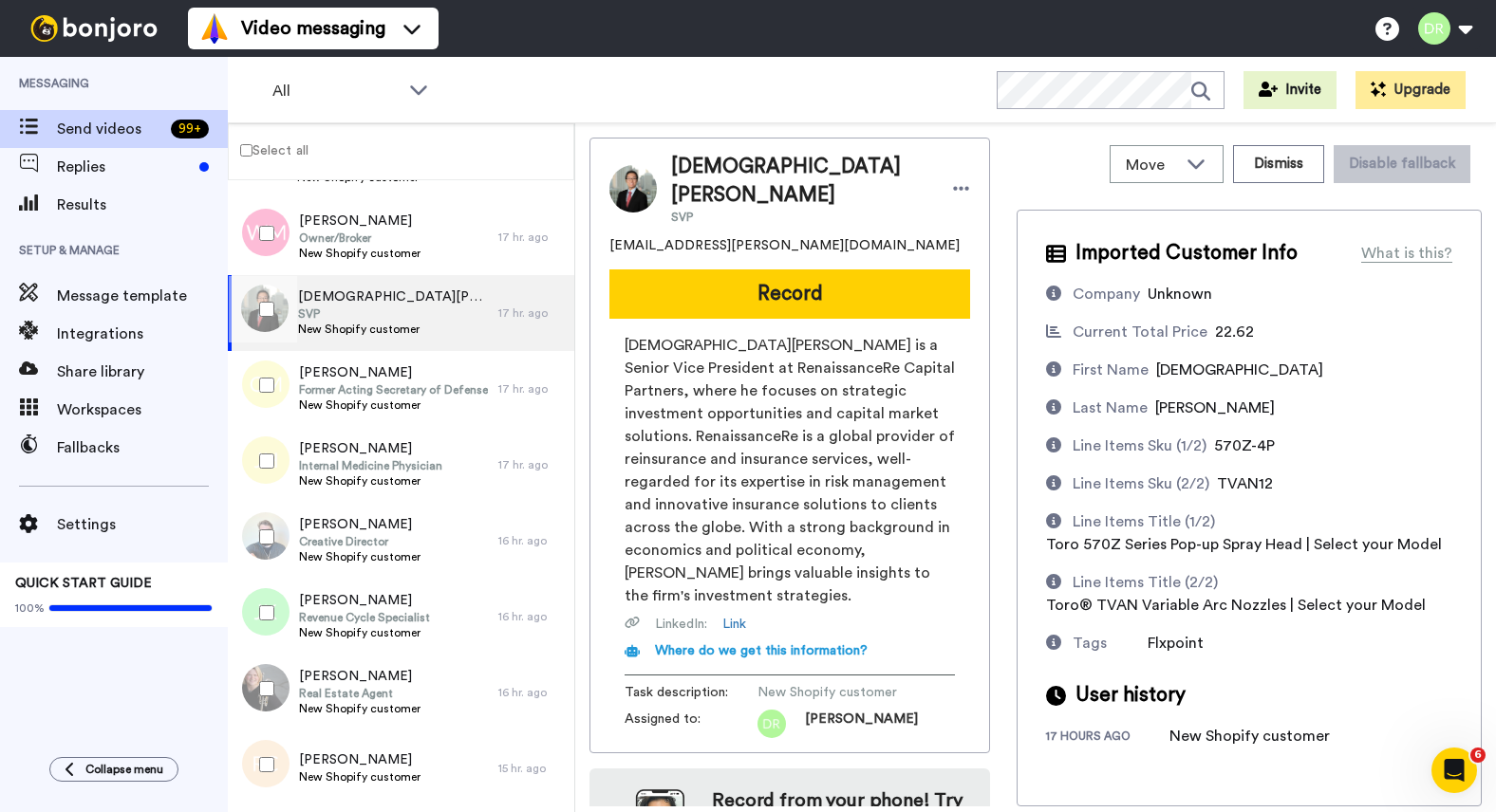
scroll to position [59, 0]
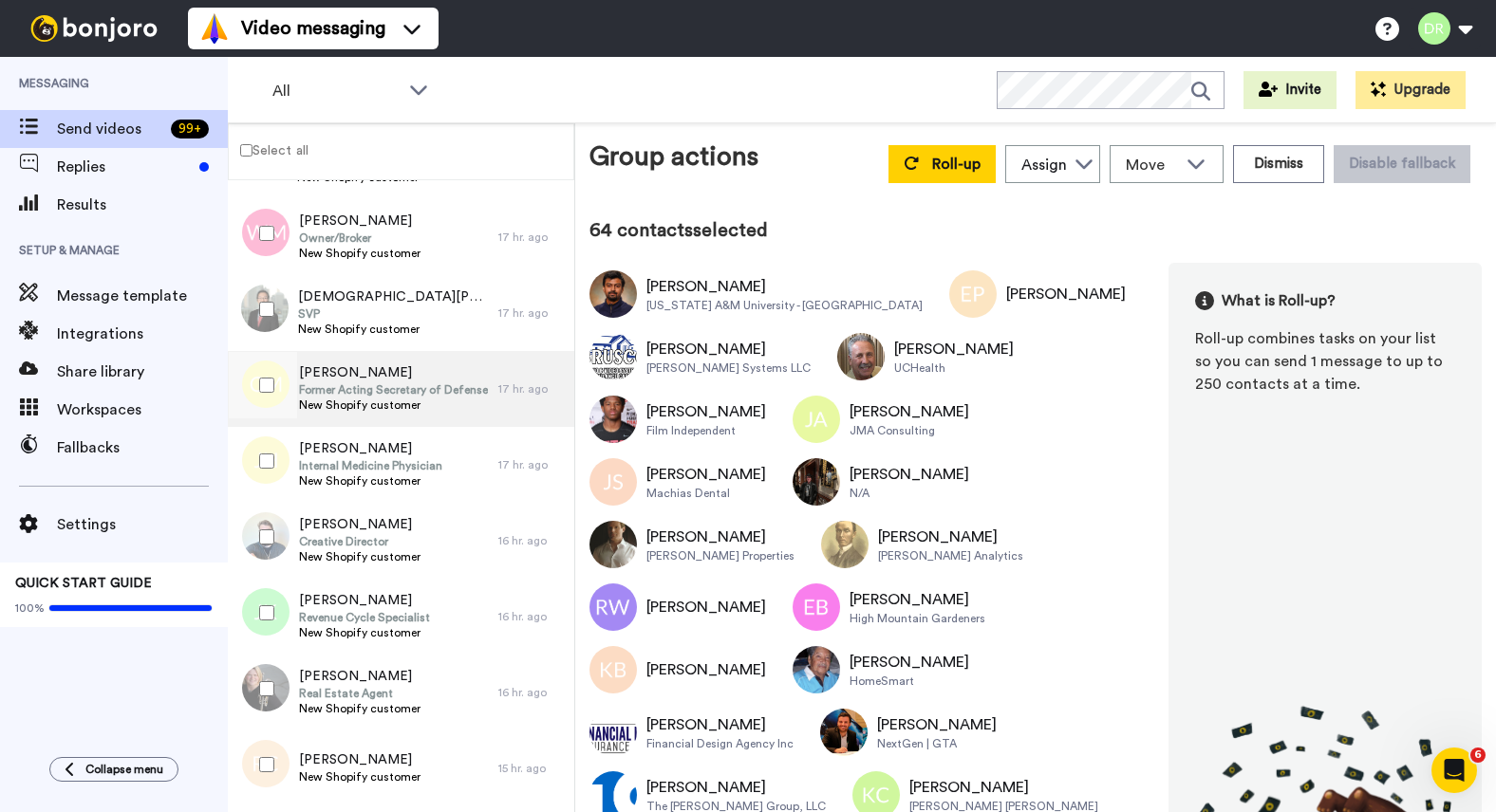
click at [326, 375] on span "[PERSON_NAME]" at bounding box center [393, 372] width 189 height 19
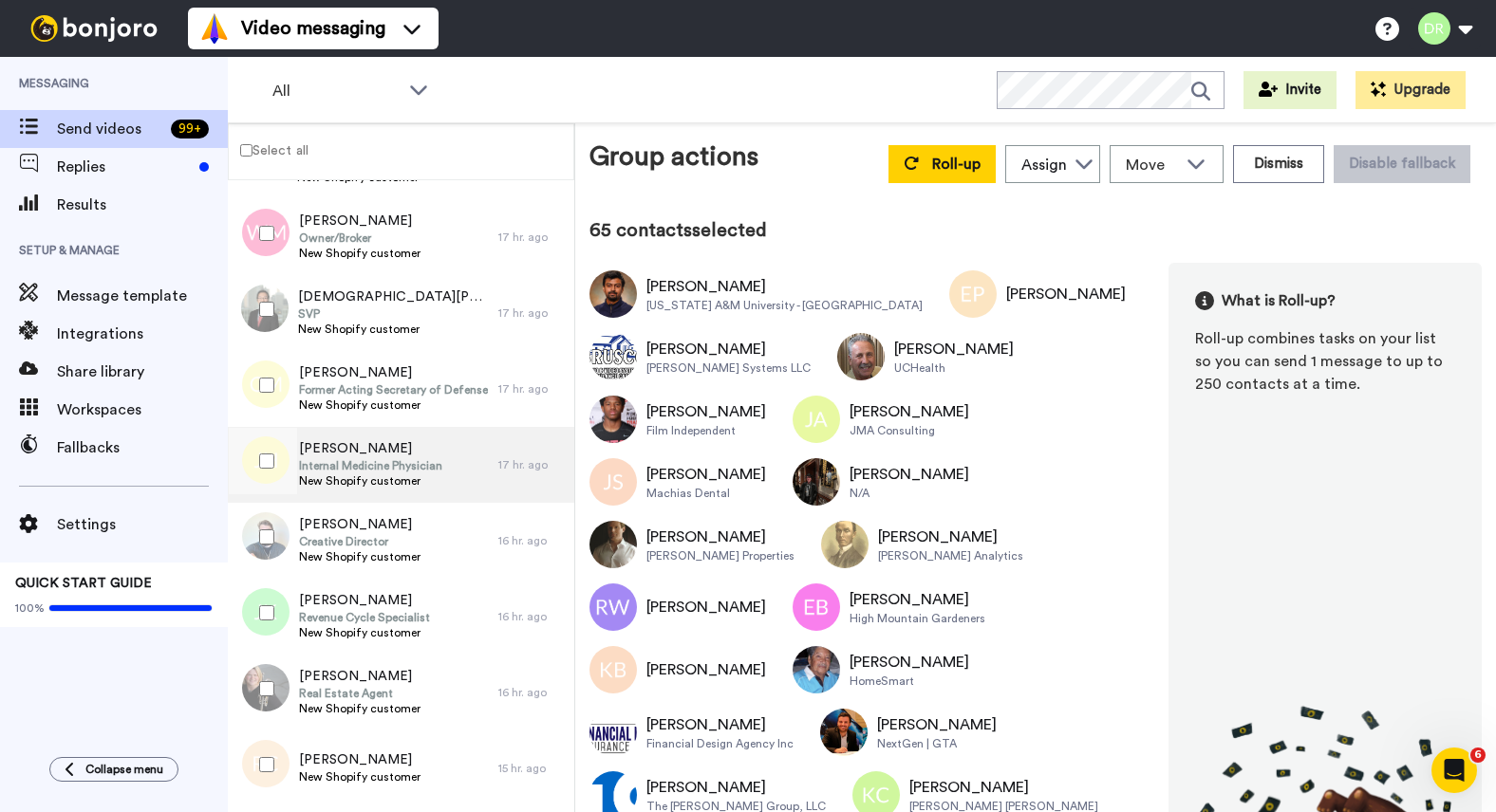
click at [344, 460] on span "Internal Medicine Physician" at bounding box center [370, 465] width 143 height 15
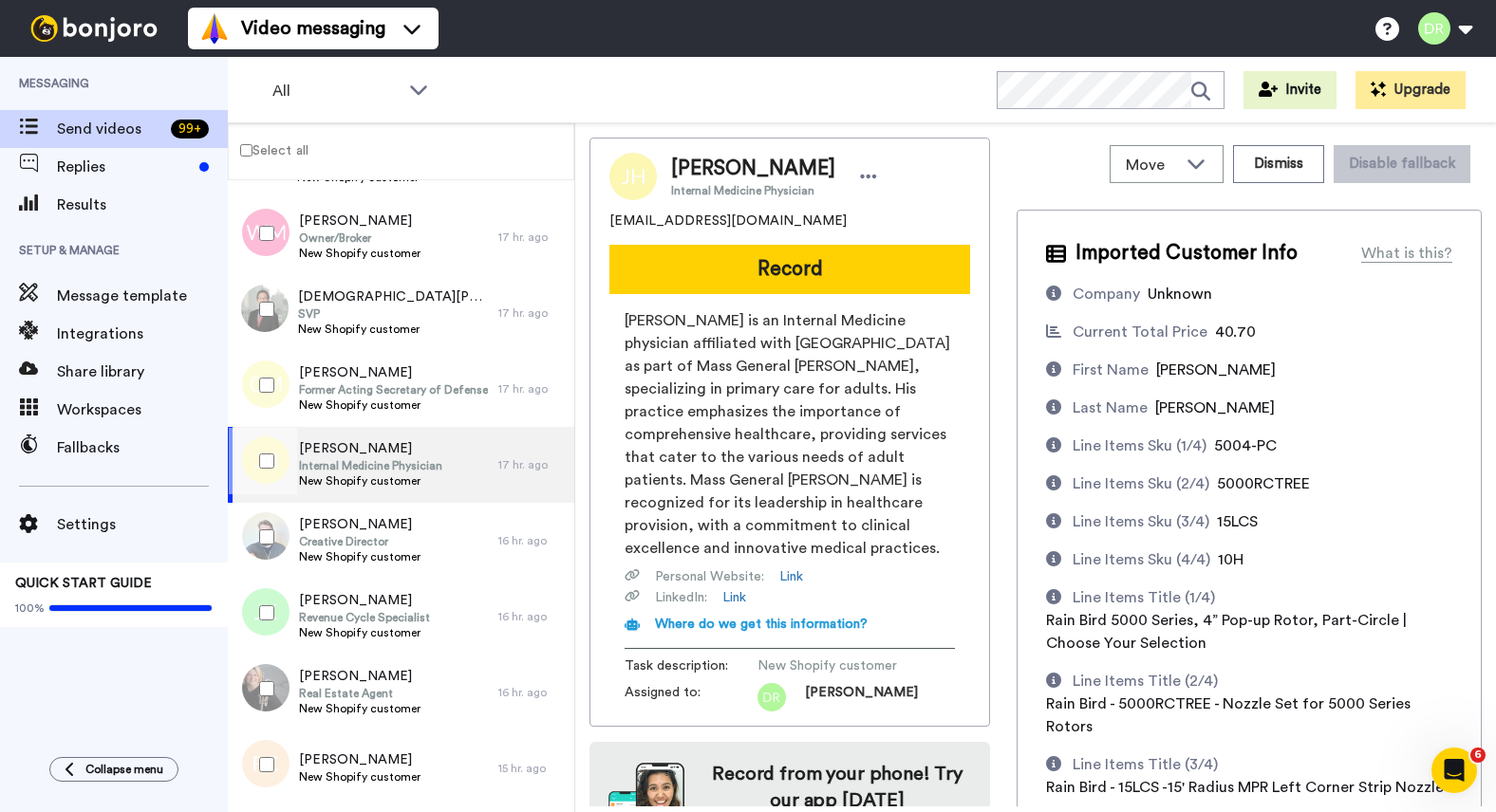
scroll to position [190, 0]
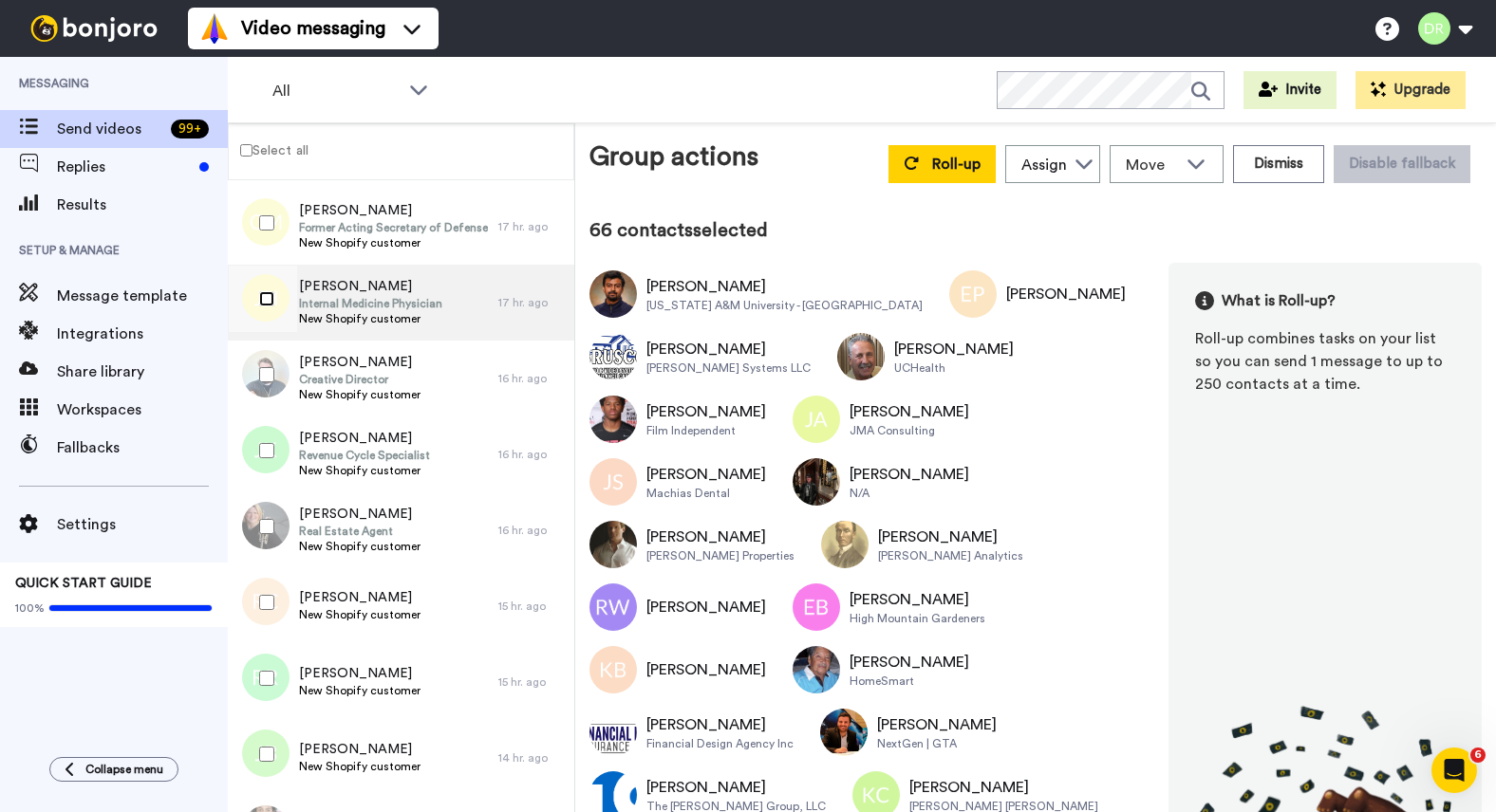
scroll to position [6311, 0]
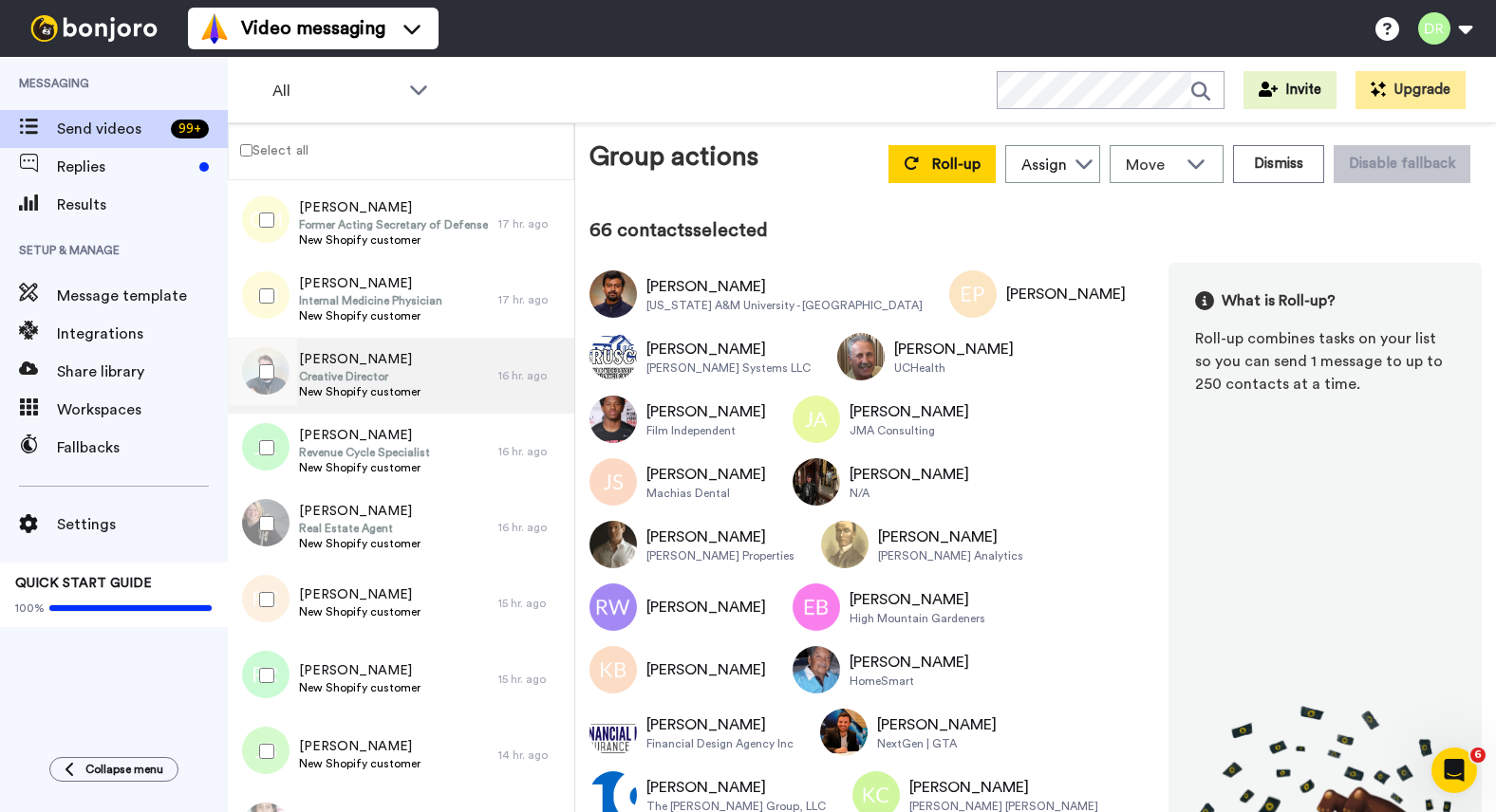
click at [364, 376] on span "Creative Director" at bounding box center [360, 376] width 122 height 15
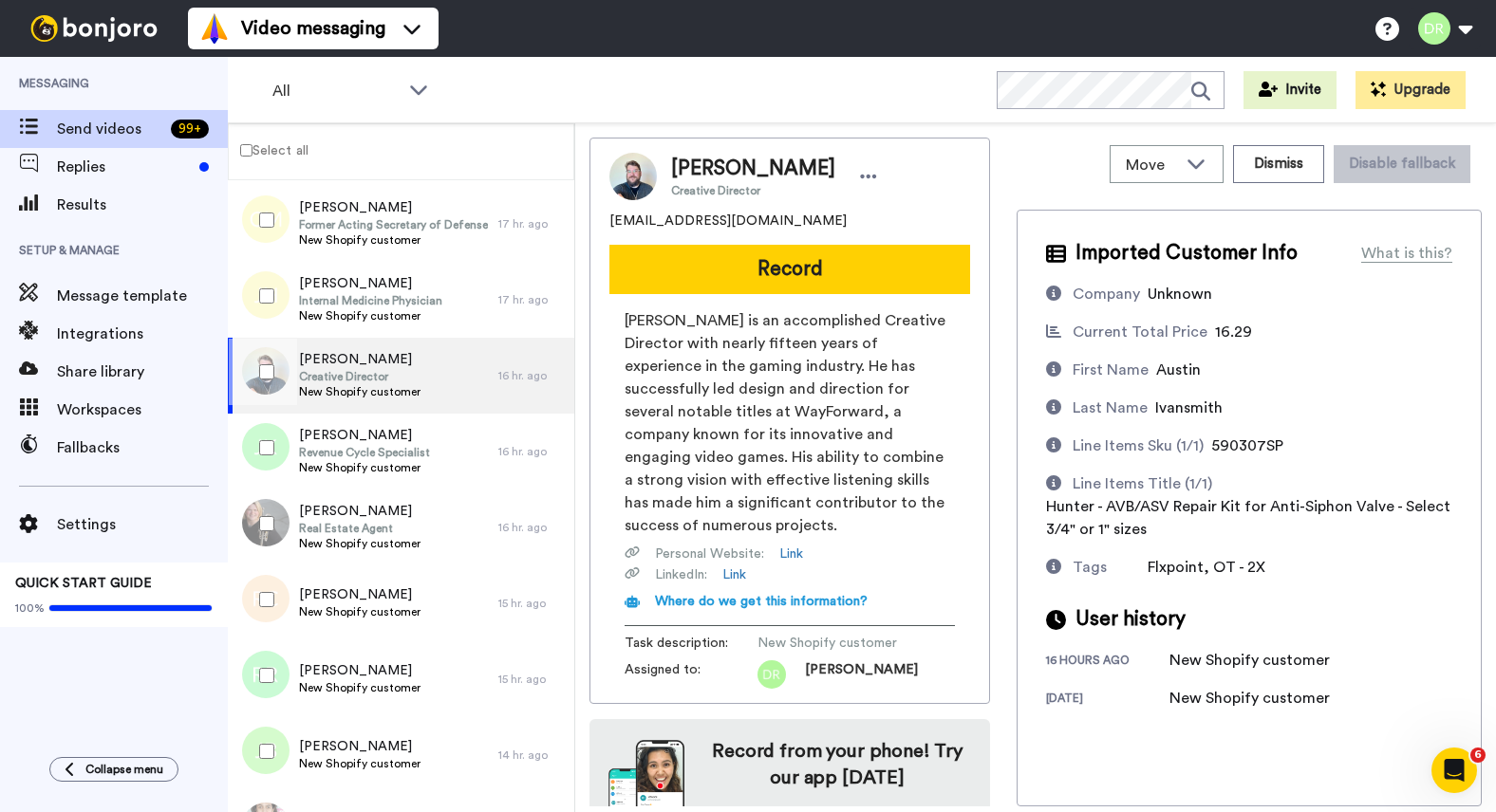
scroll to position [57, 0]
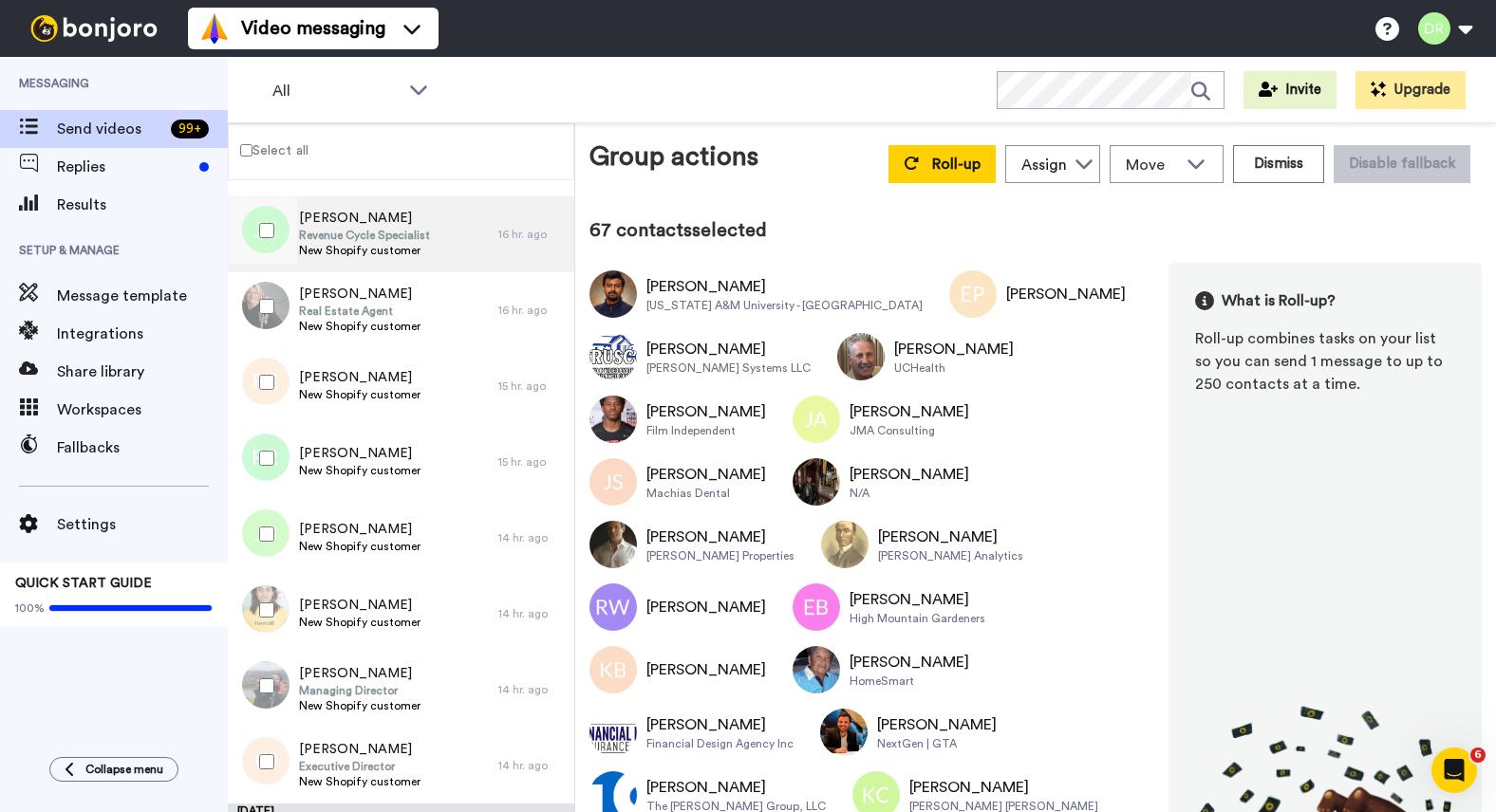
scroll to position [6534, 0]
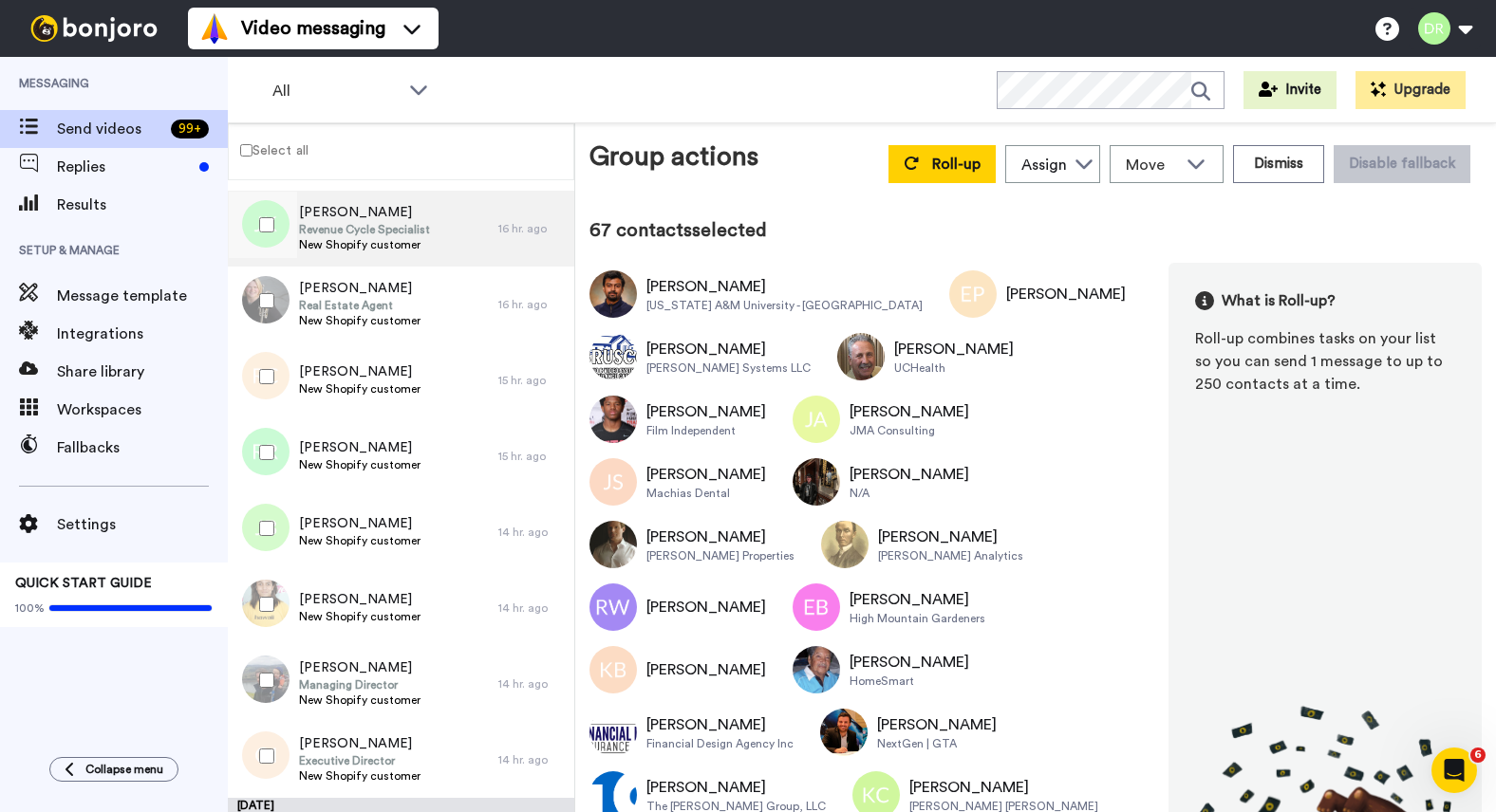
click at [373, 238] on span "New Shopify customer" at bounding box center [363, 244] width 131 height 15
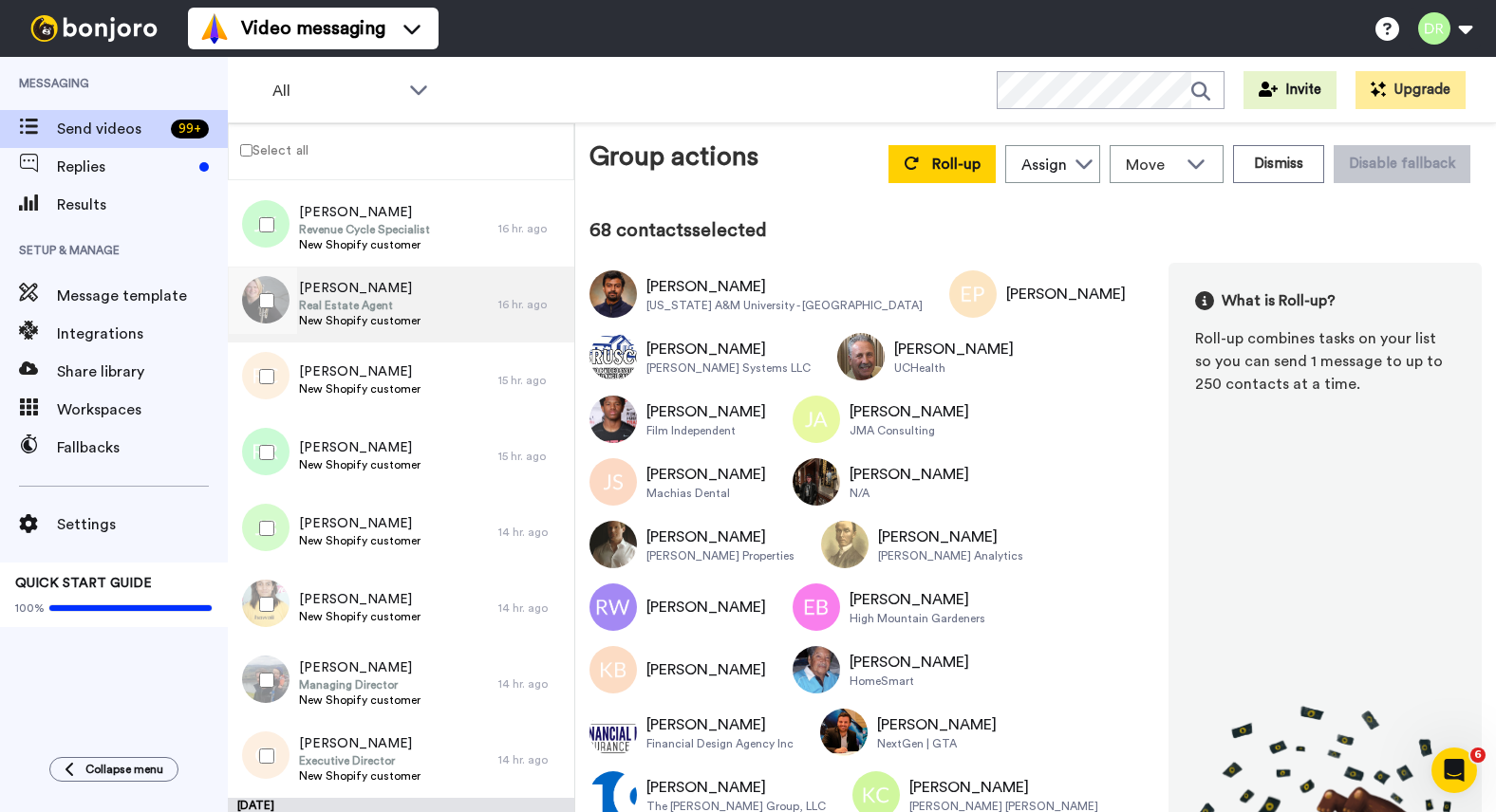
click at [322, 291] on span "[PERSON_NAME]" at bounding box center [360, 288] width 122 height 19
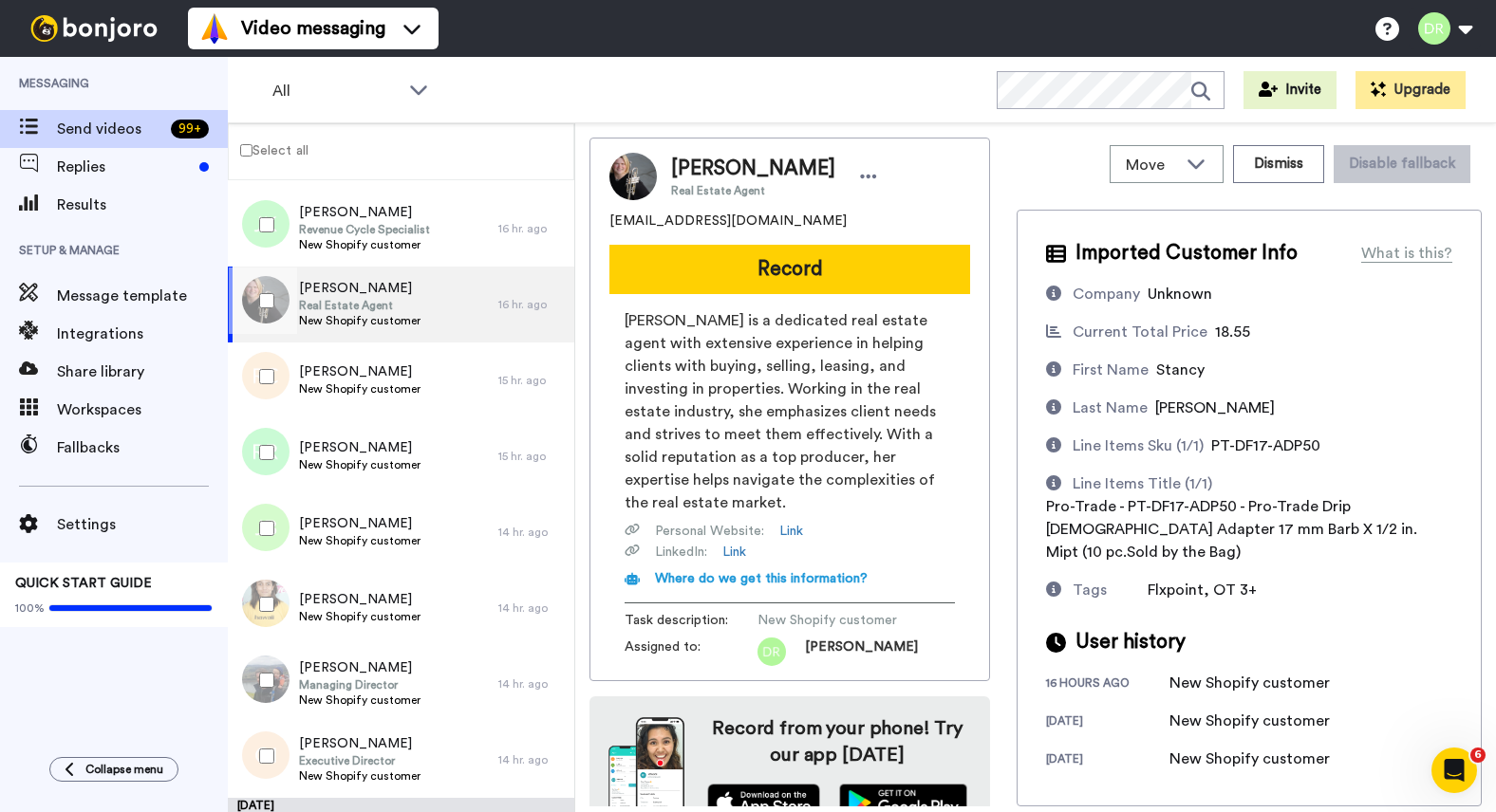
scroll to position [12, 0]
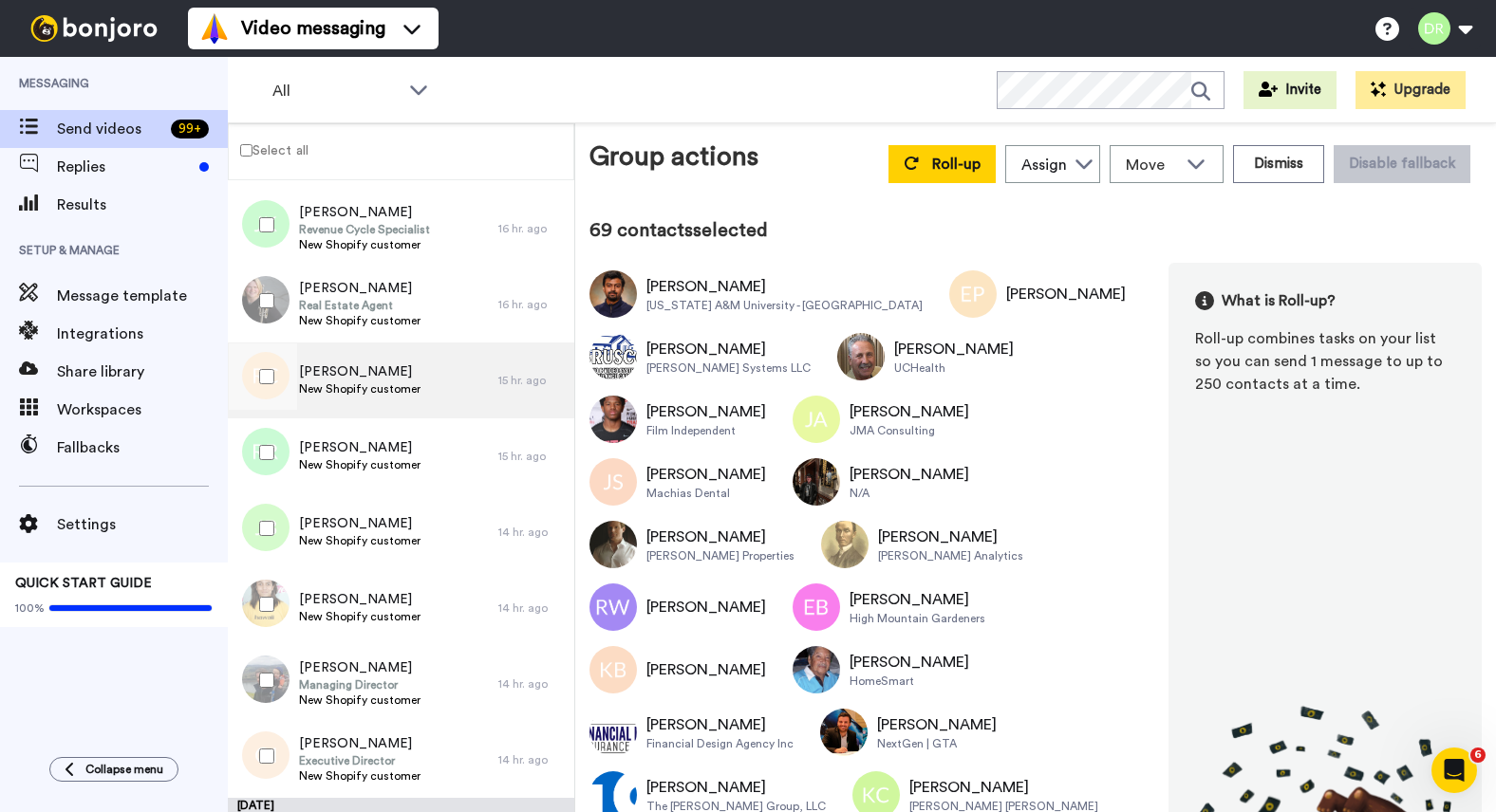
click at [345, 370] on span "[PERSON_NAME]" at bounding box center [360, 371] width 122 height 19
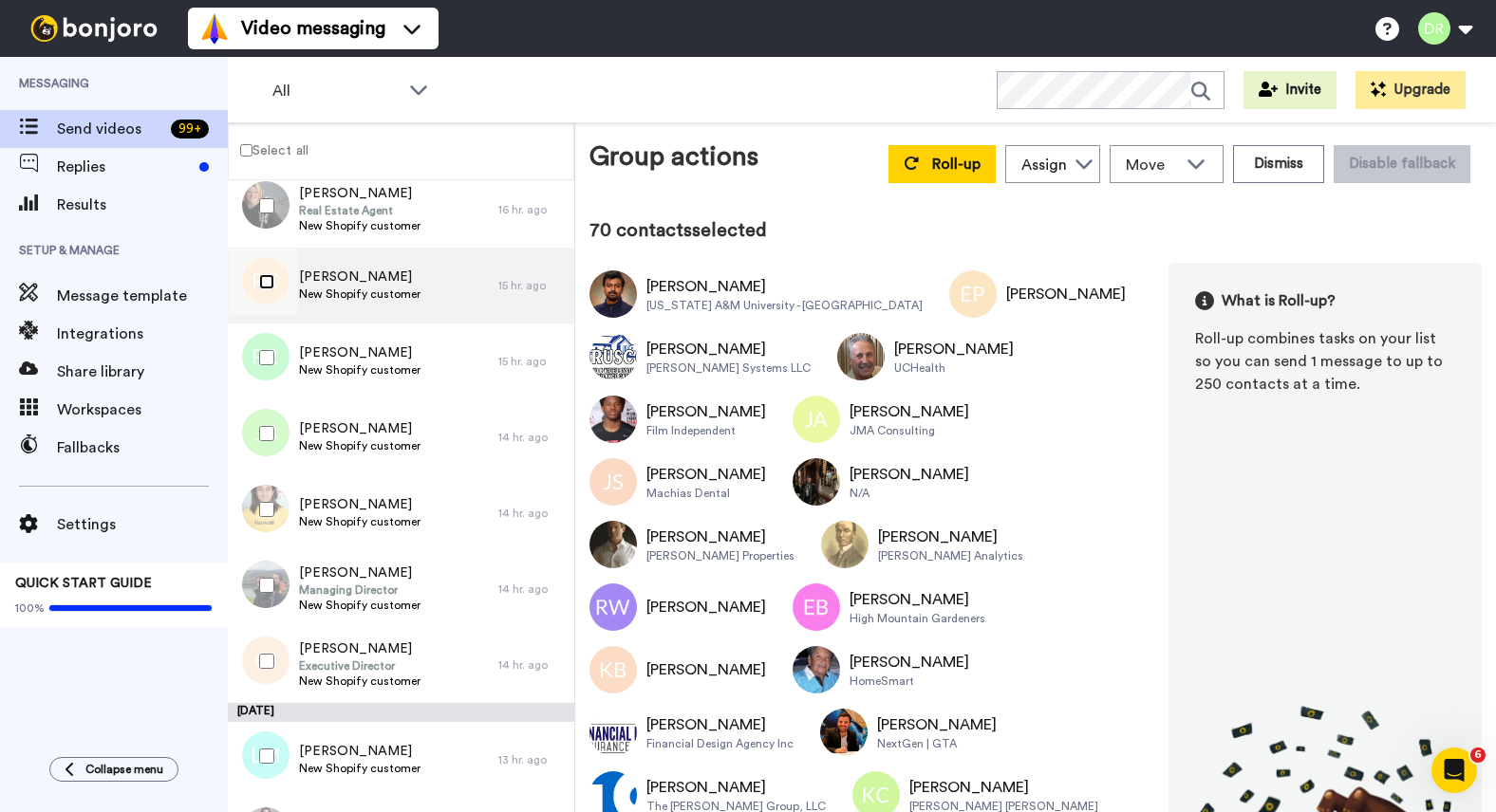
scroll to position [6618, 0]
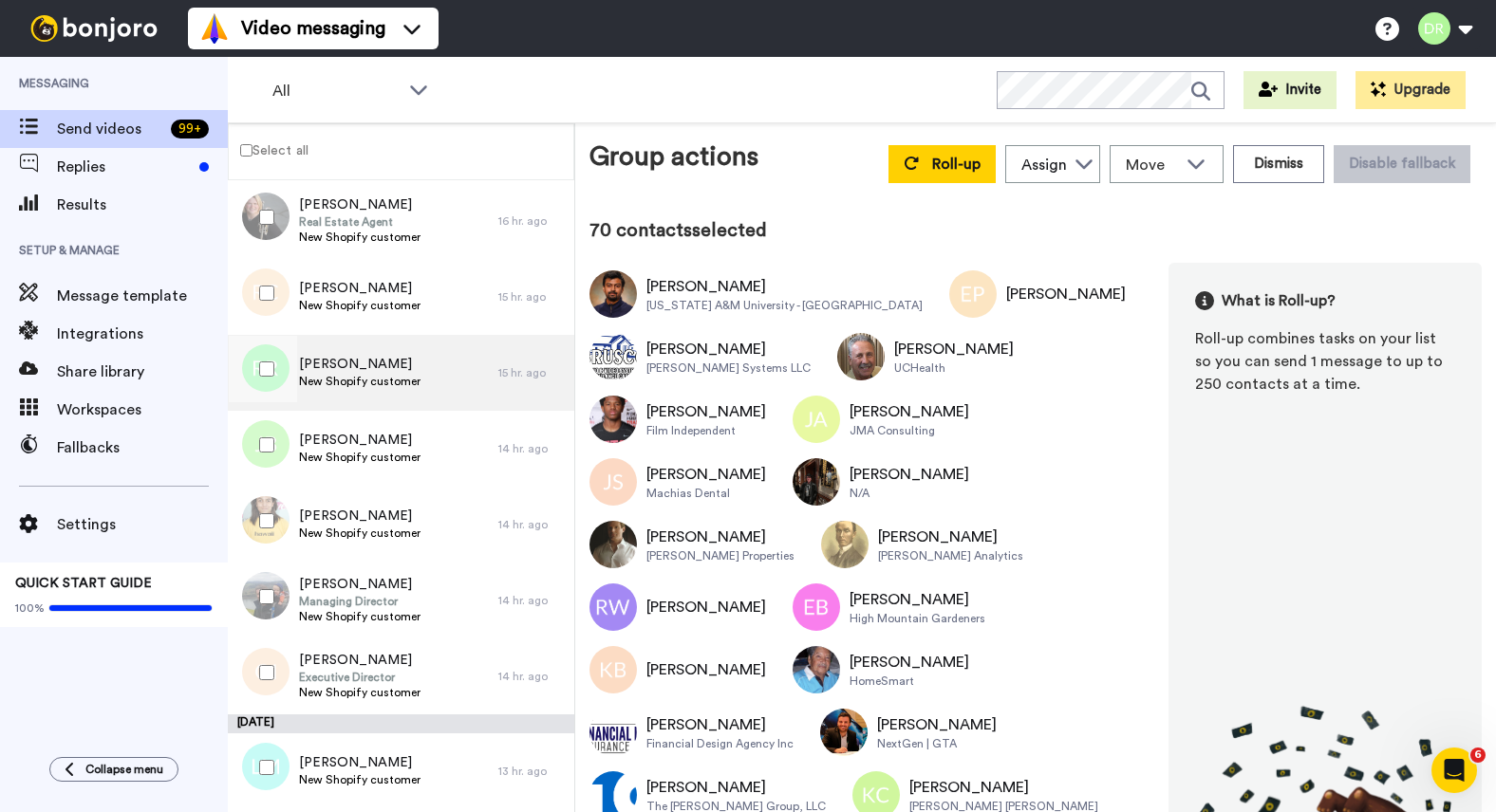
click at [347, 370] on span "[PERSON_NAME]" at bounding box center [360, 363] width 122 height 19
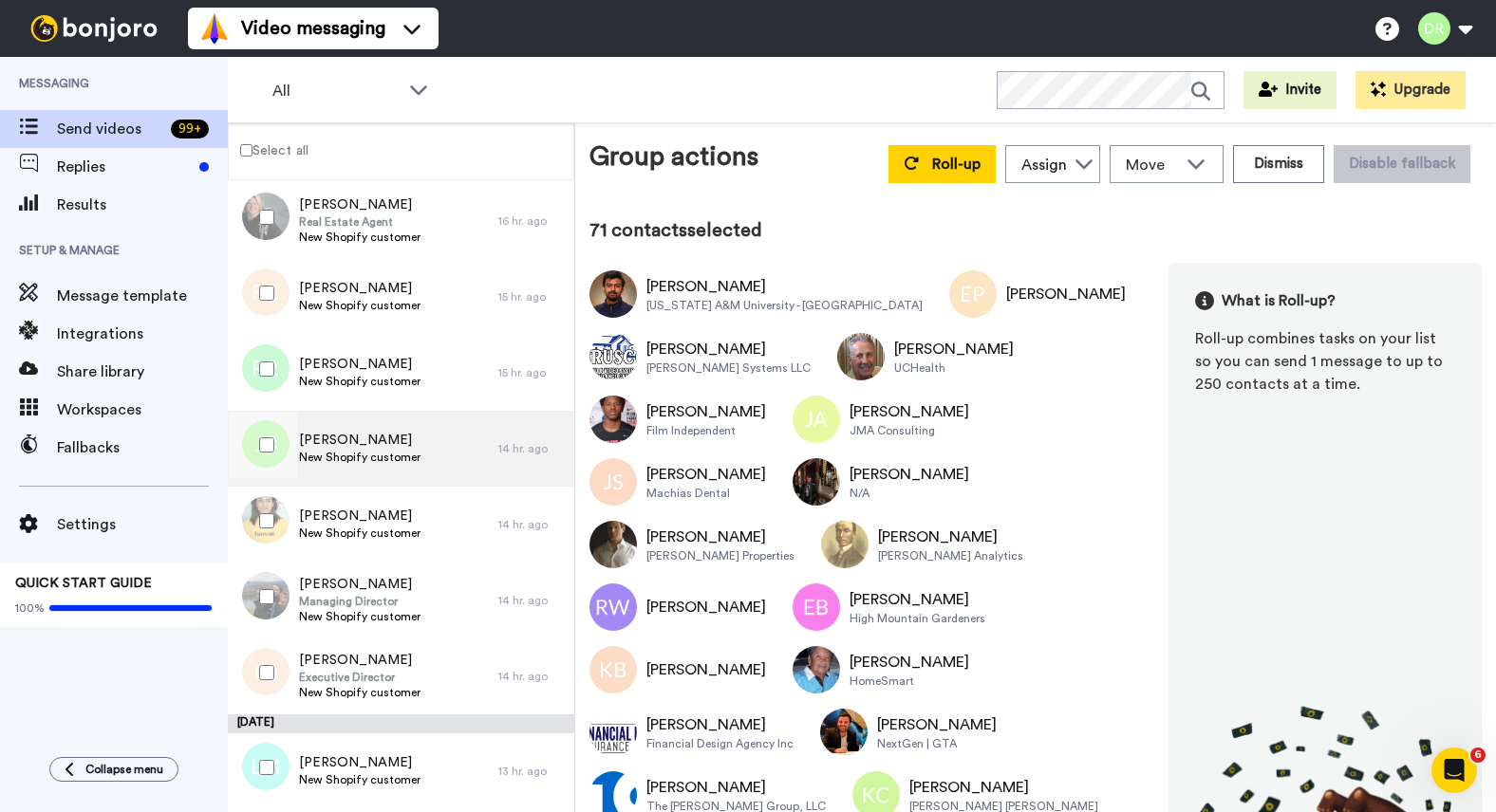
click at [331, 436] on span "[PERSON_NAME]" at bounding box center [360, 440] width 122 height 19
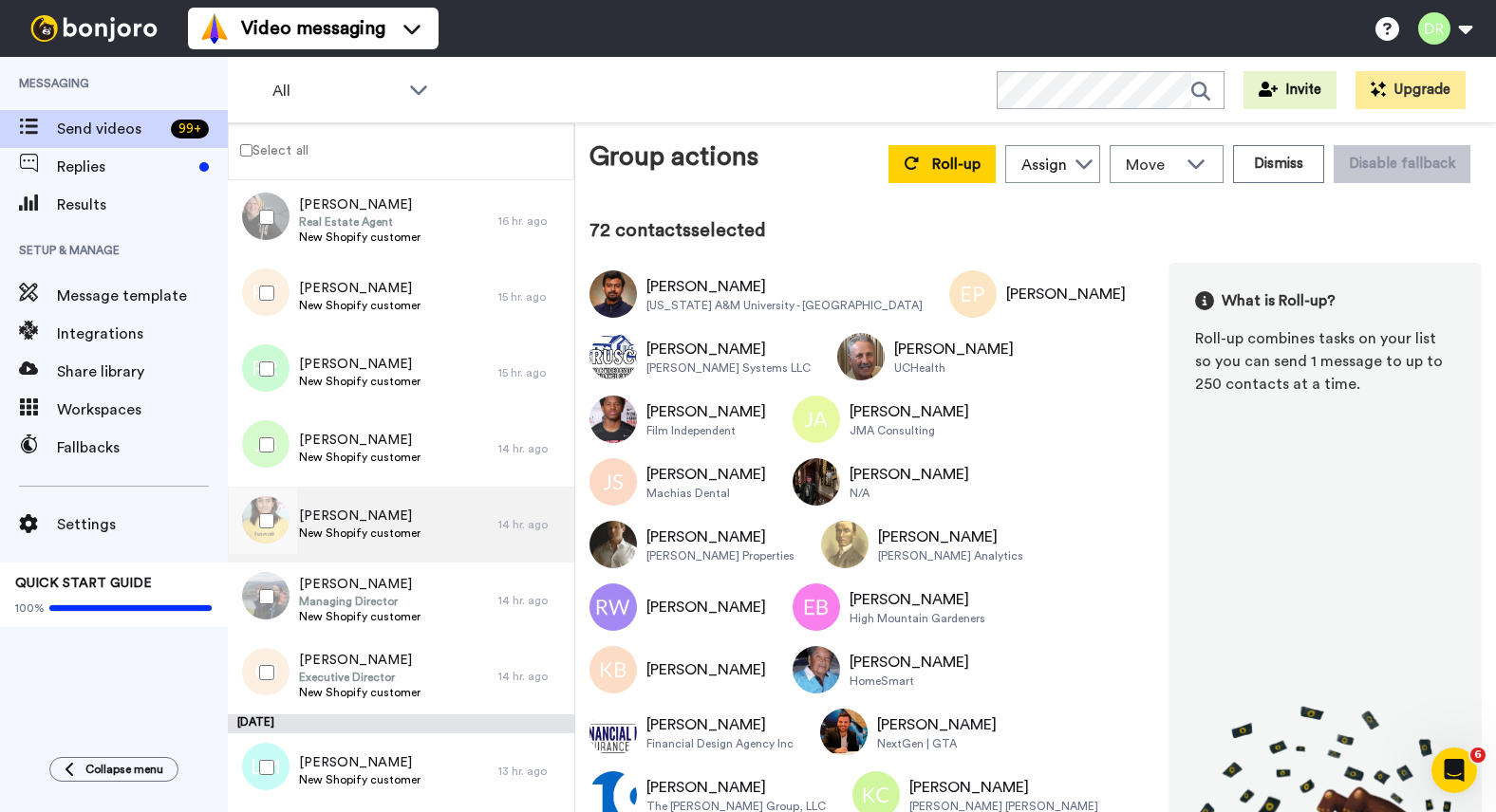
click at [373, 517] on span "[PERSON_NAME]" at bounding box center [360, 515] width 122 height 19
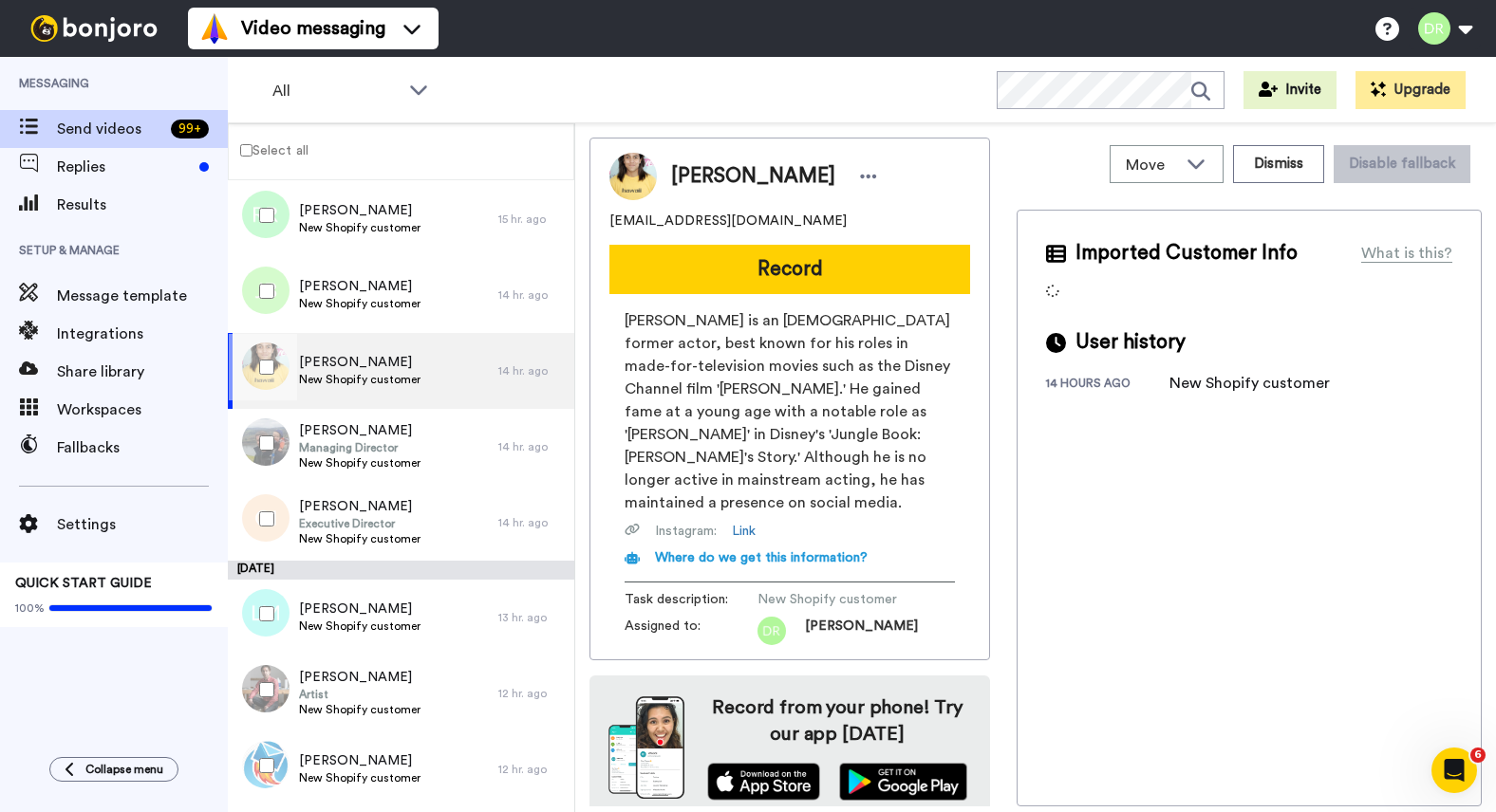
scroll to position [6779, 0]
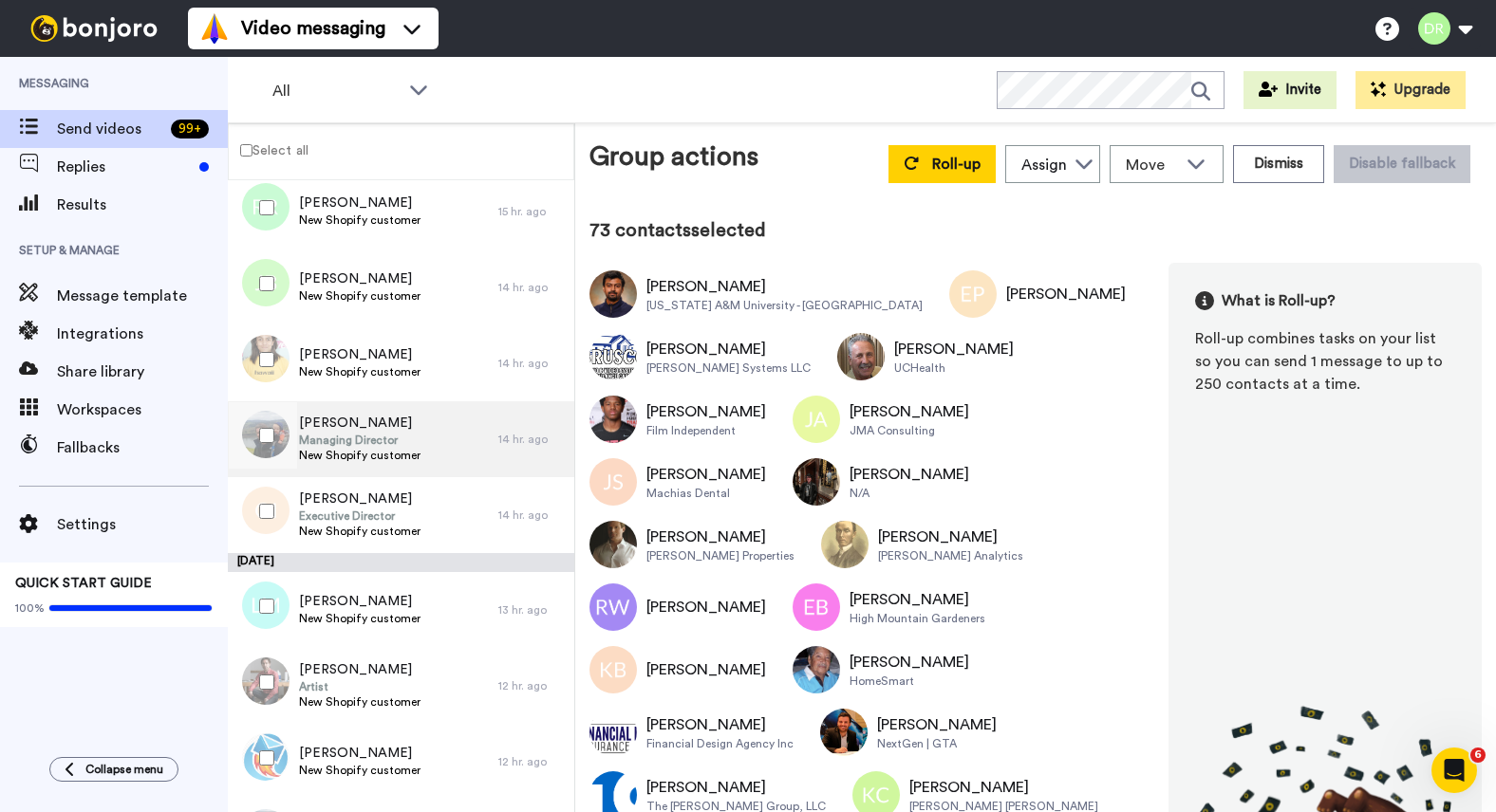
click at [373, 426] on span "[PERSON_NAME]" at bounding box center [360, 422] width 122 height 19
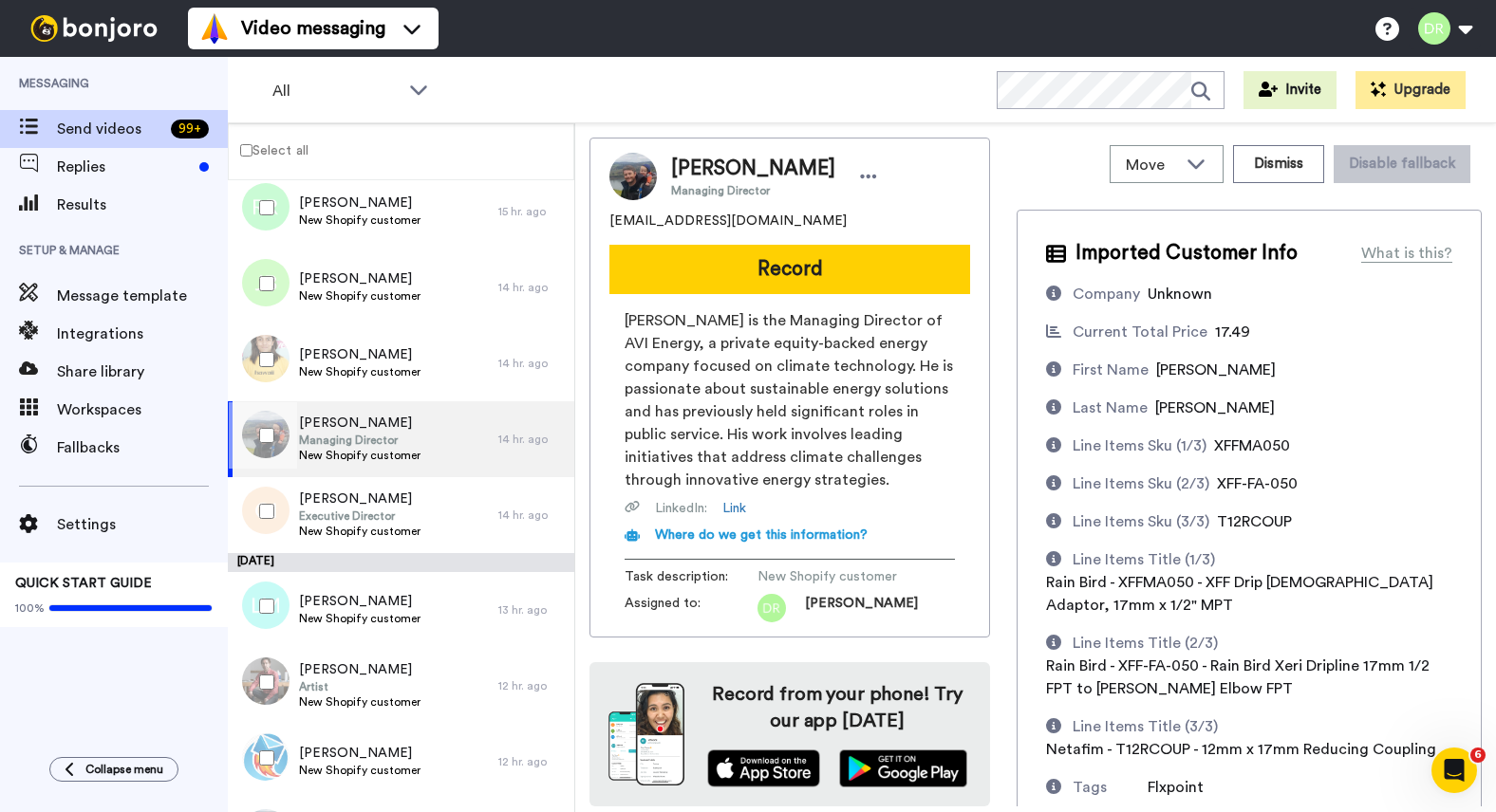
scroll to position [115, 0]
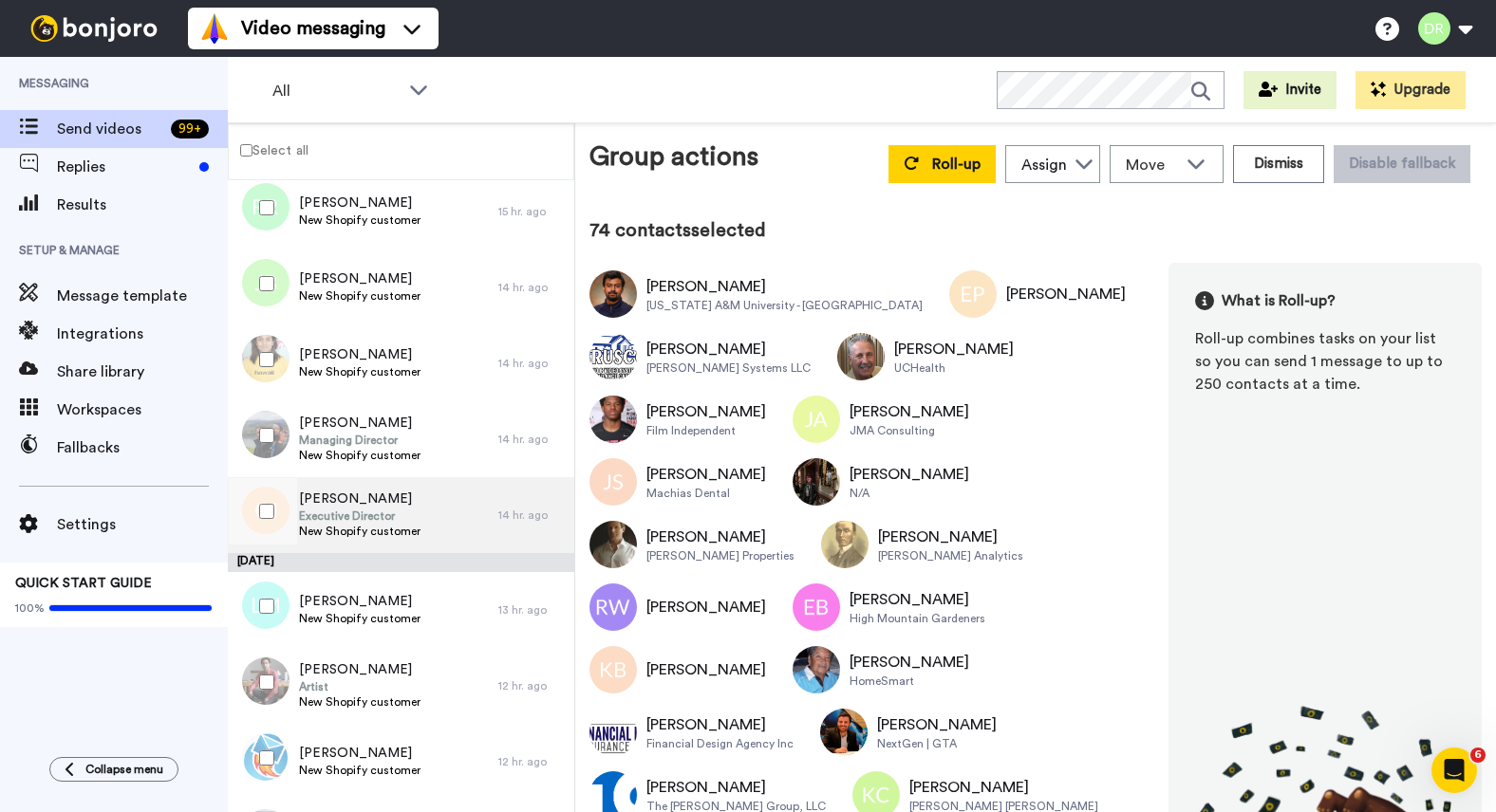
click at [342, 492] on span "[PERSON_NAME]" at bounding box center [360, 498] width 122 height 19
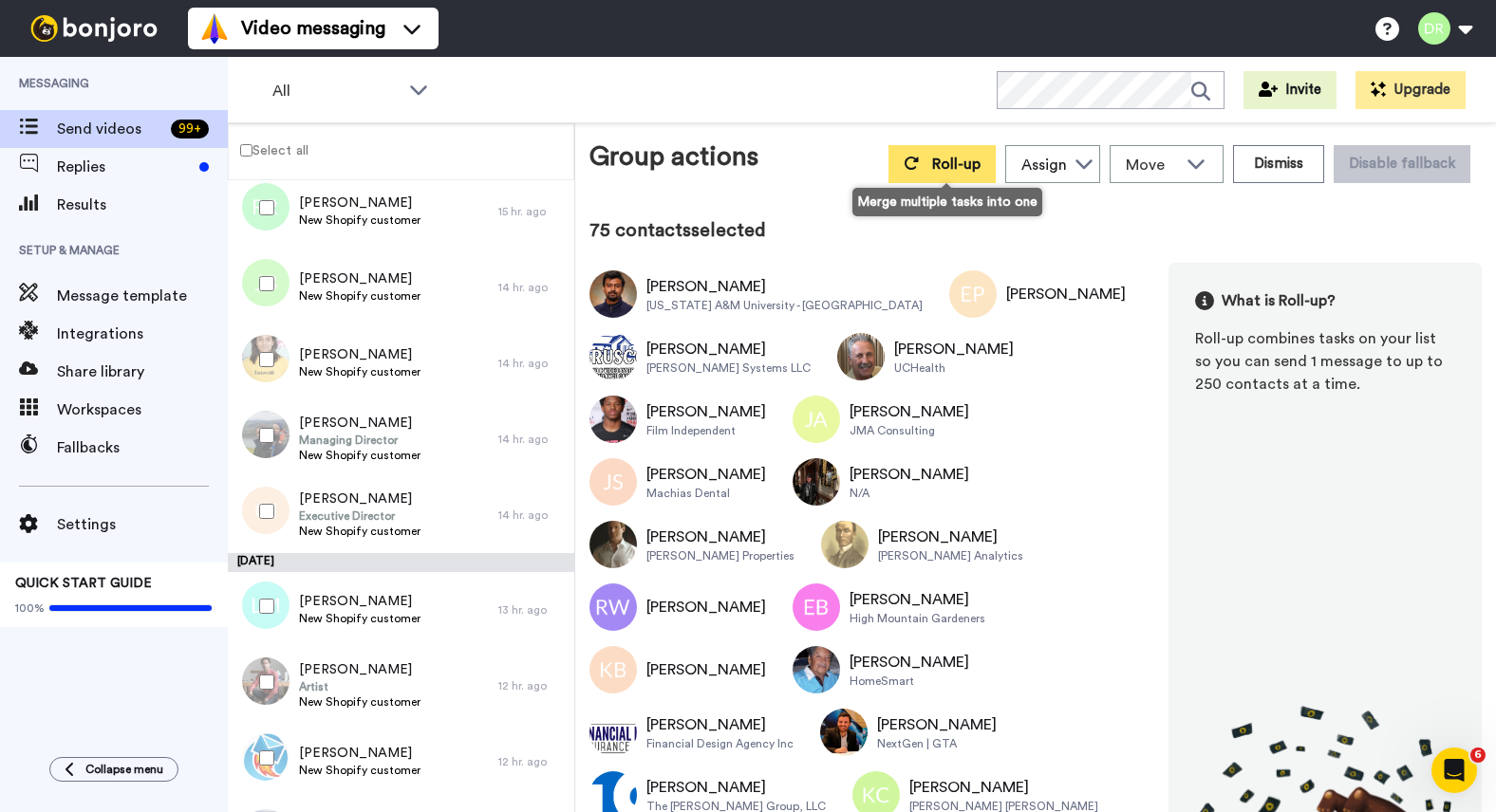
click at [948, 164] on span "Roll-up" at bounding box center [956, 163] width 48 height 15
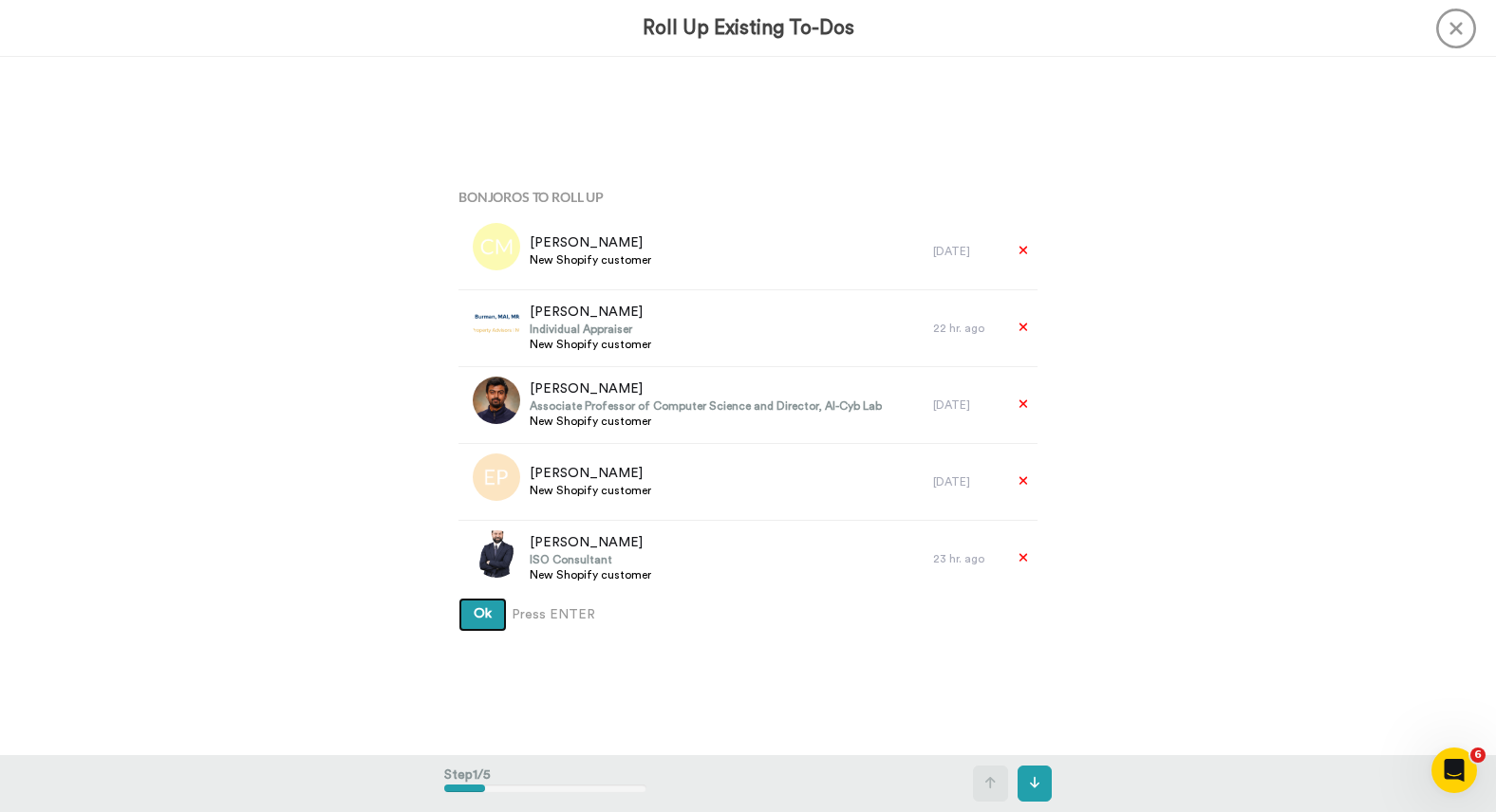
click at [481, 607] on span "Ok" at bounding box center [482, 614] width 18 height 14
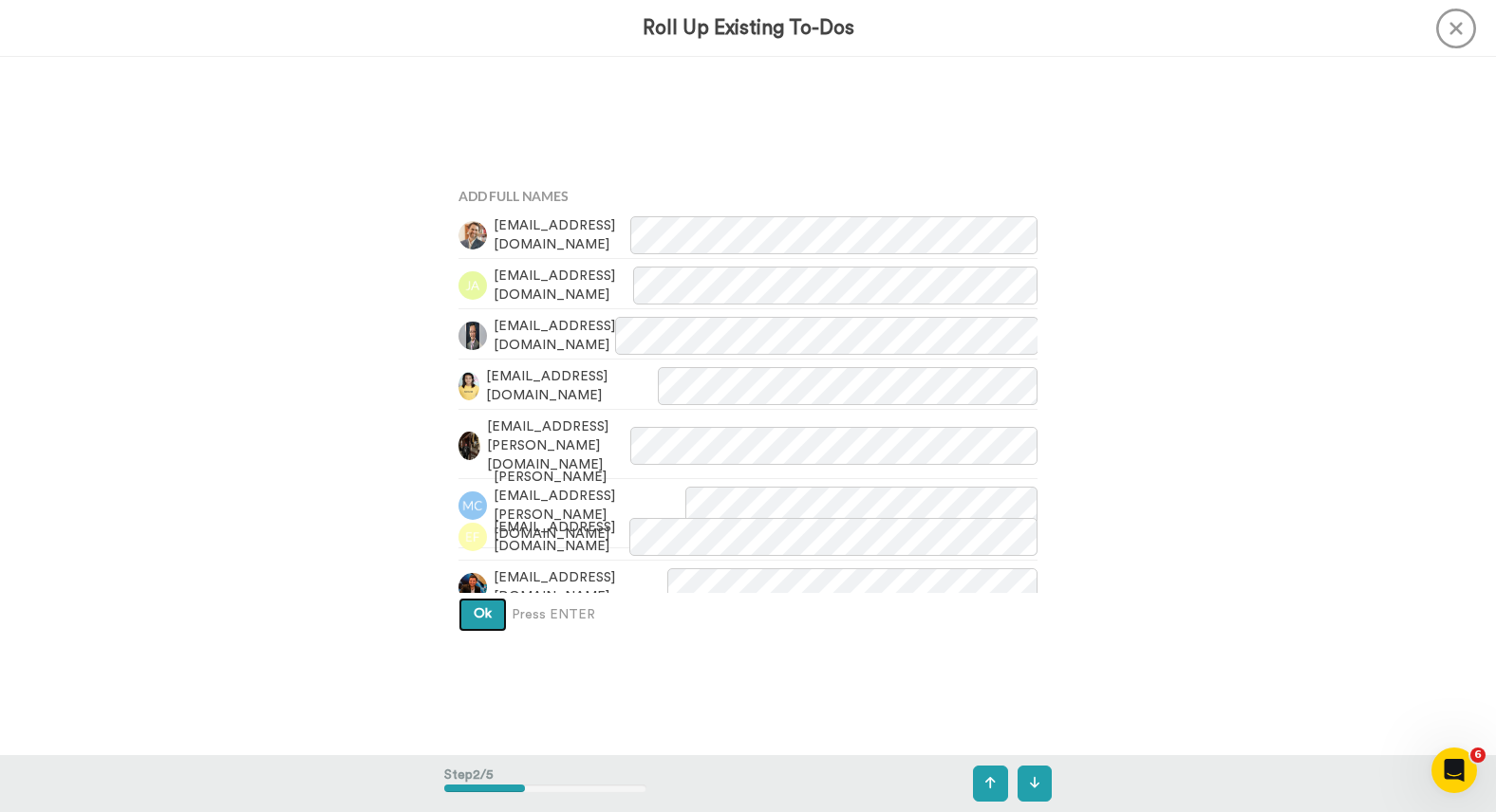
click at [481, 607] on span "Ok" at bounding box center [482, 614] width 18 height 14
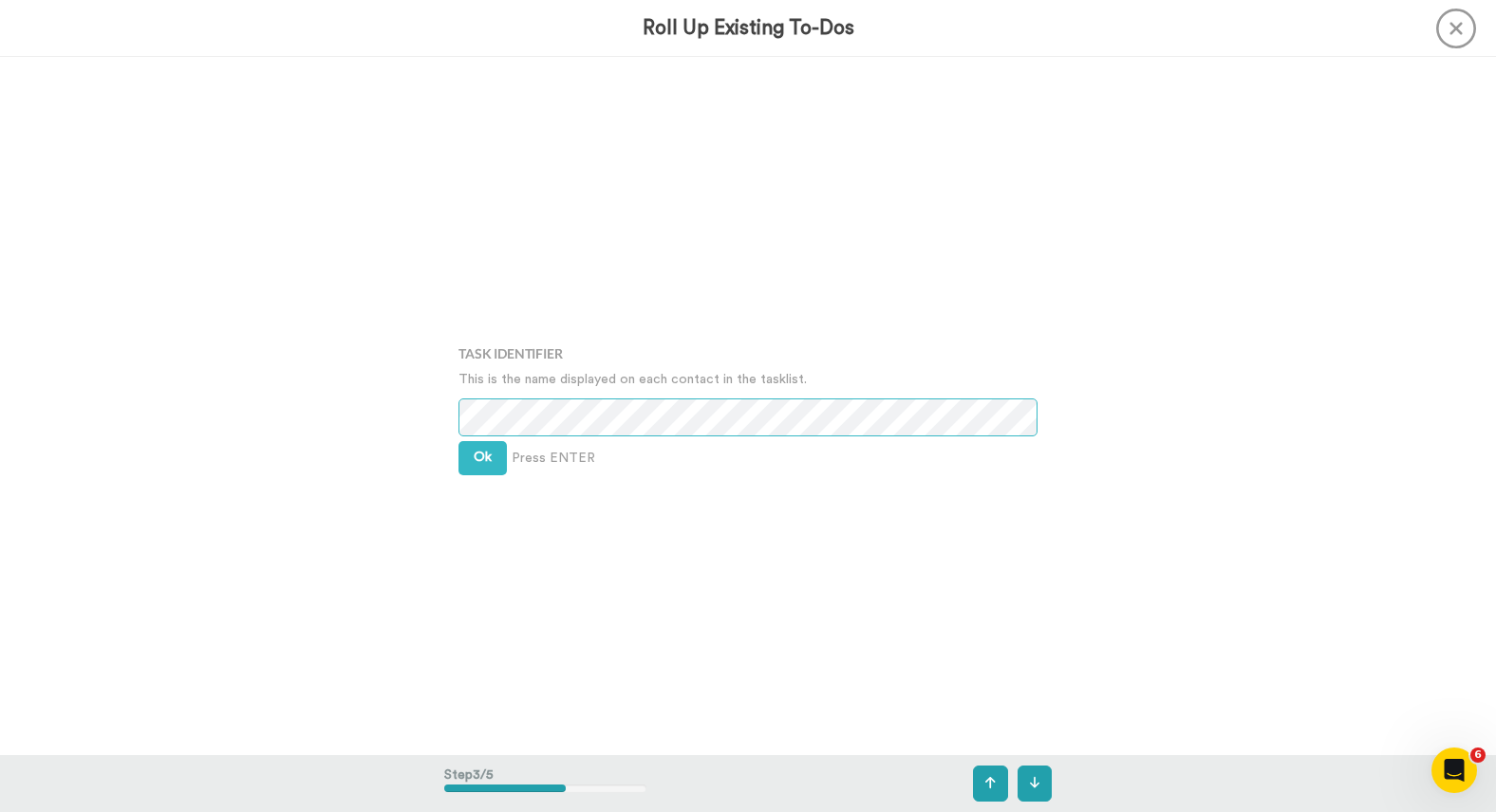
scroll to position [1396, 0]
click at [490, 461] on span "Ok" at bounding box center [482, 457] width 18 height 14
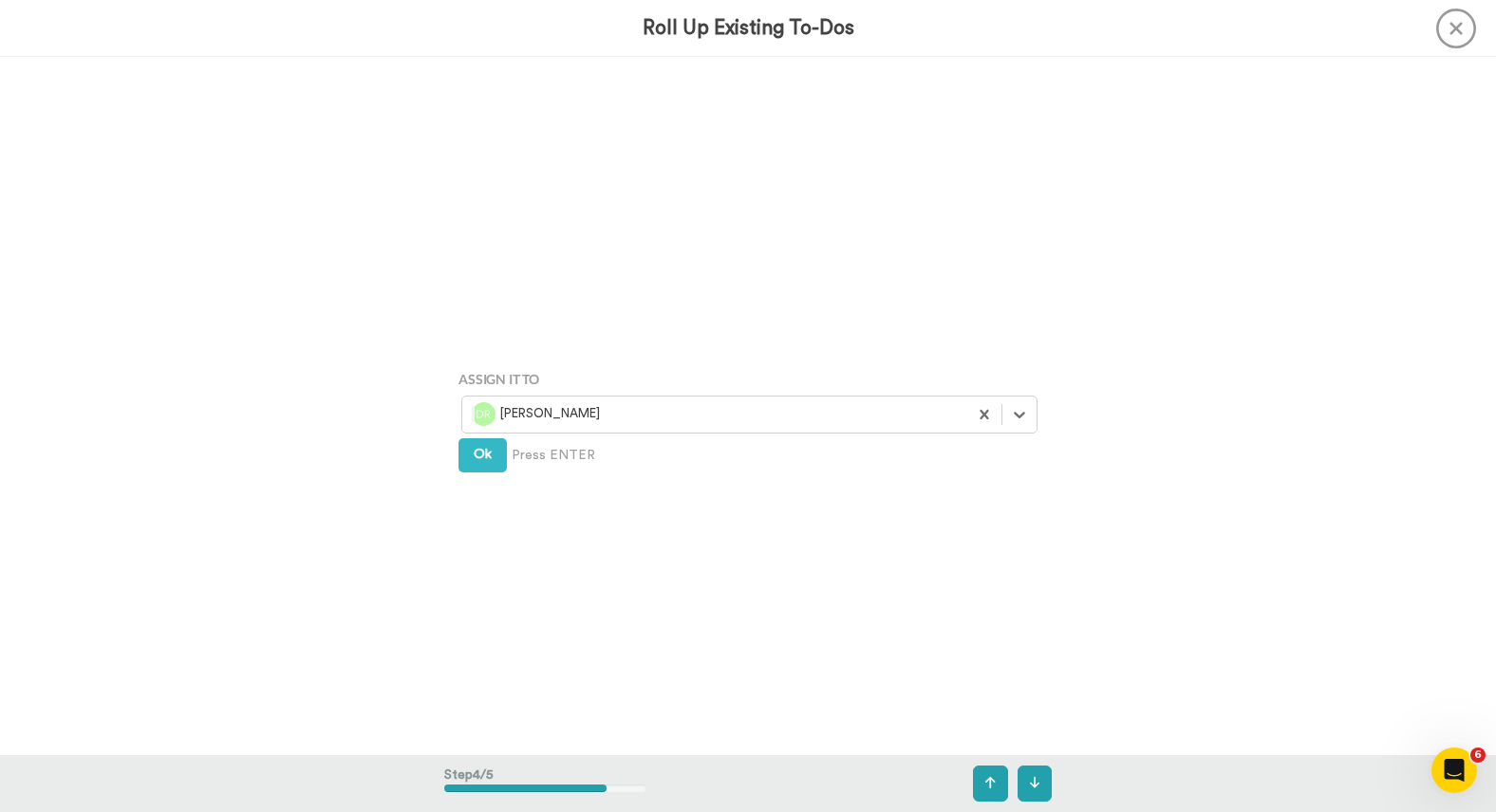
scroll to position [2093, 0]
click at [484, 448] on span "Ok" at bounding box center [482, 443] width 18 height 14
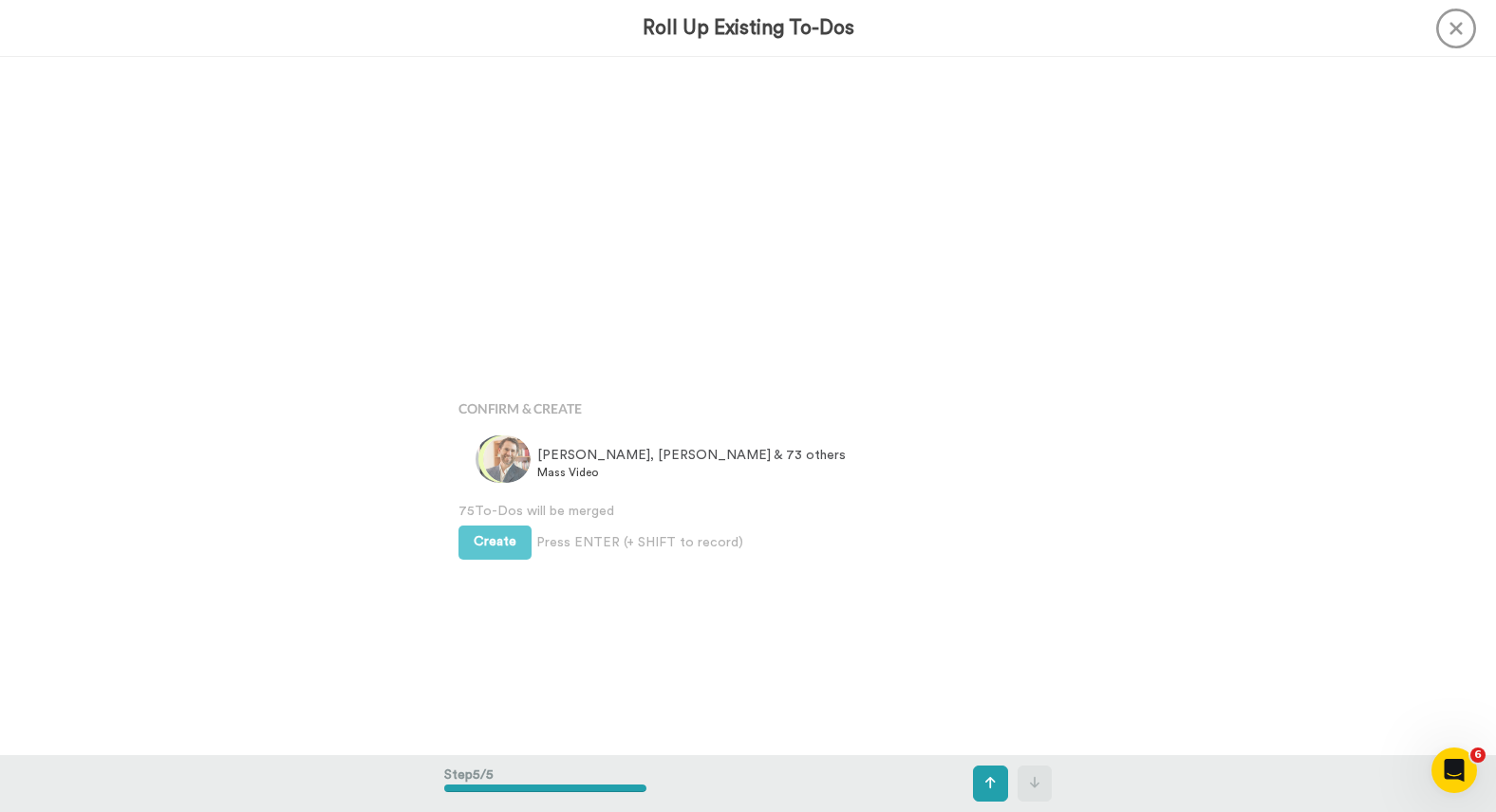
scroll to position [2790, 0]
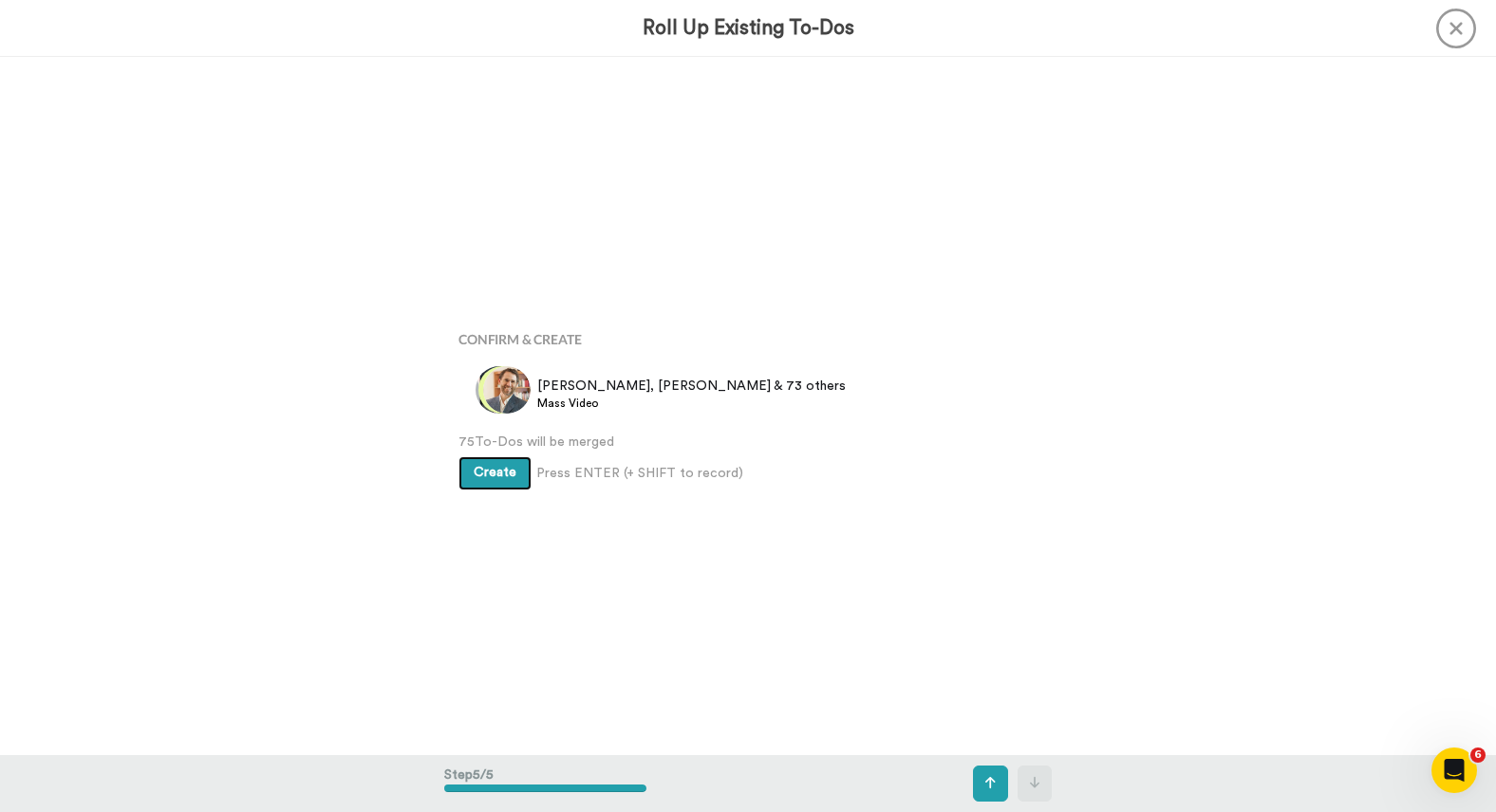
click at [487, 478] on span "Create" at bounding box center [494, 472] width 42 height 14
